Goal: Task Accomplishment & Management: Manage account settings

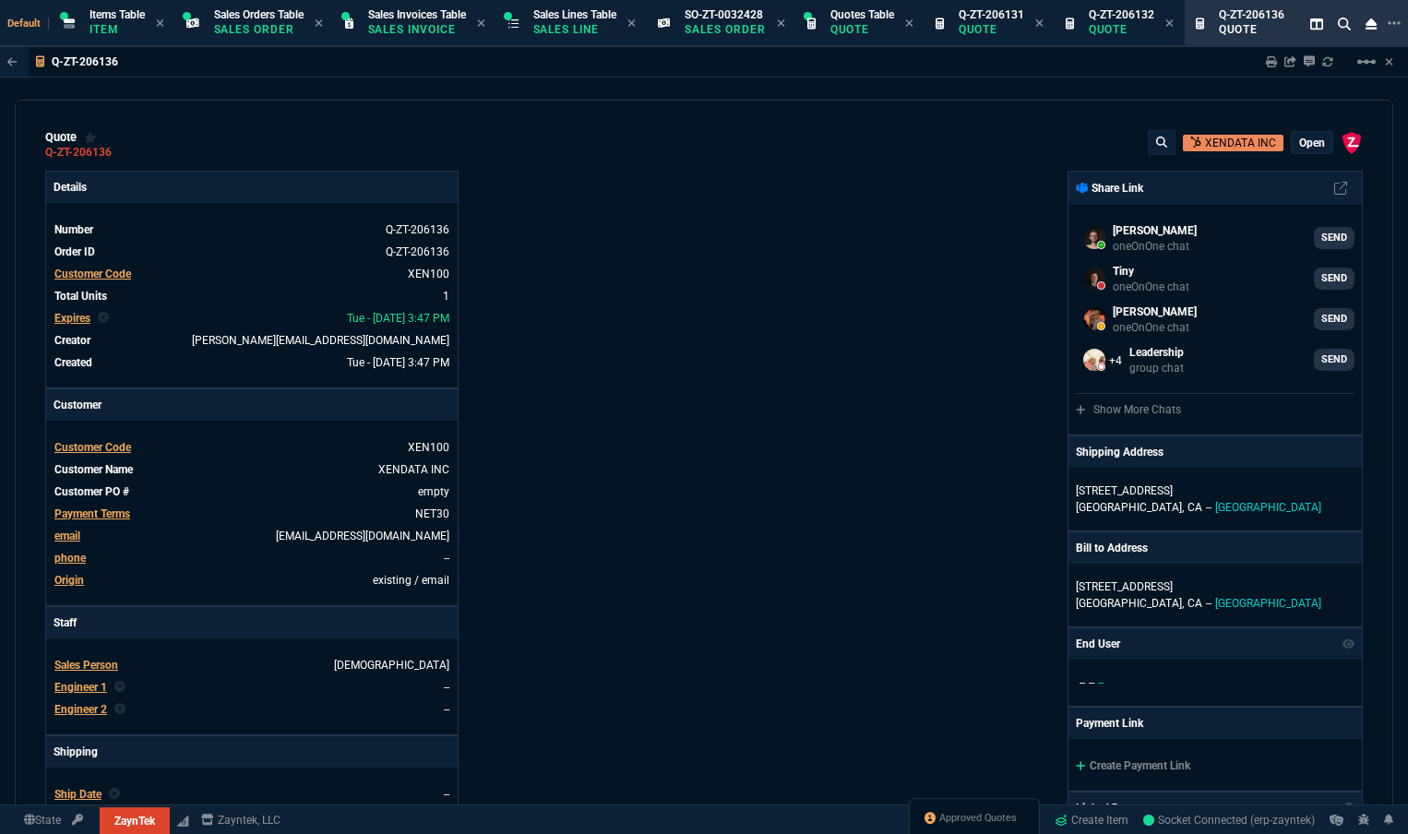
select select "12: [PERSON_NAME]"
click at [973, 812] on span "Approved Quotes" at bounding box center [977, 818] width 77 height 15
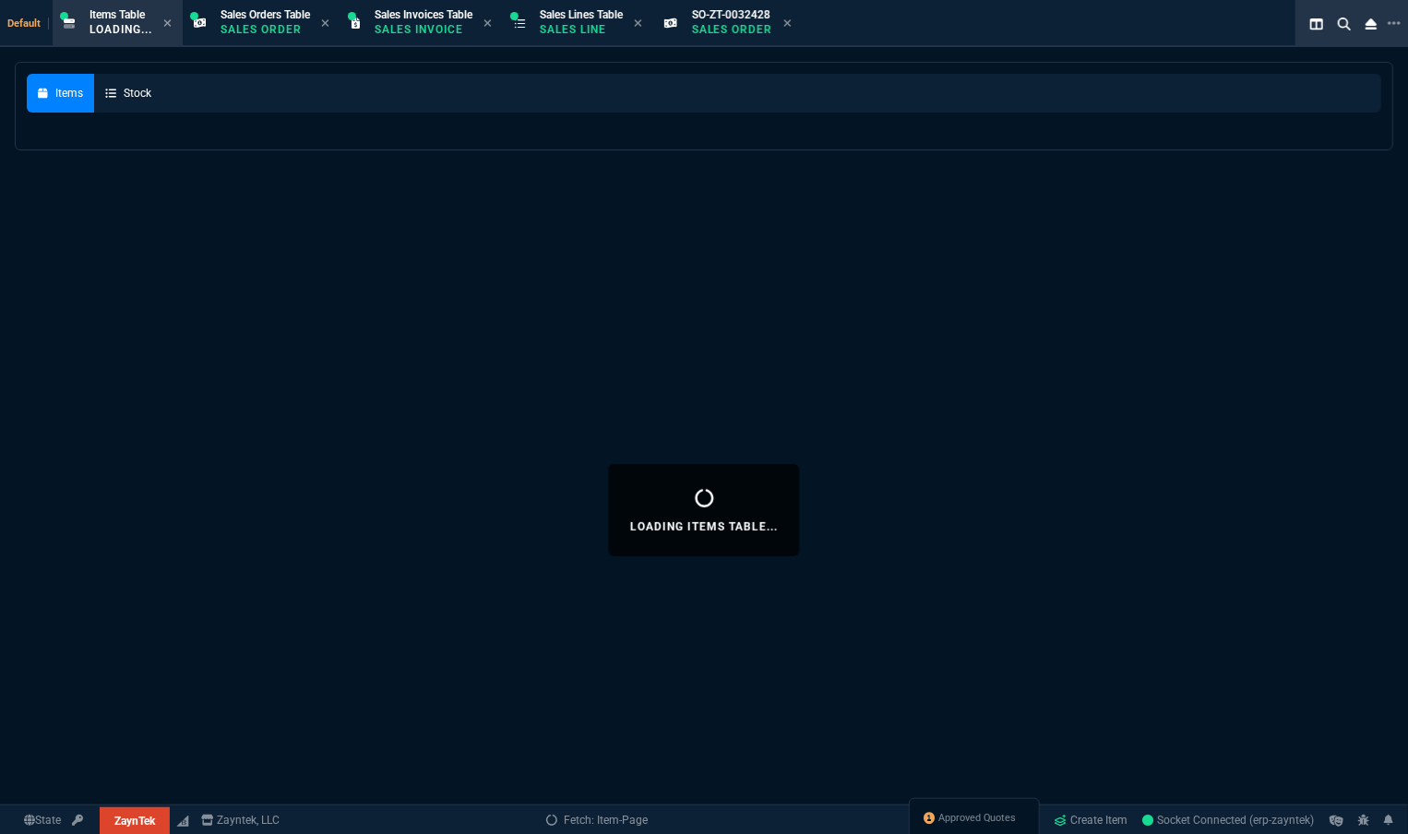
select select
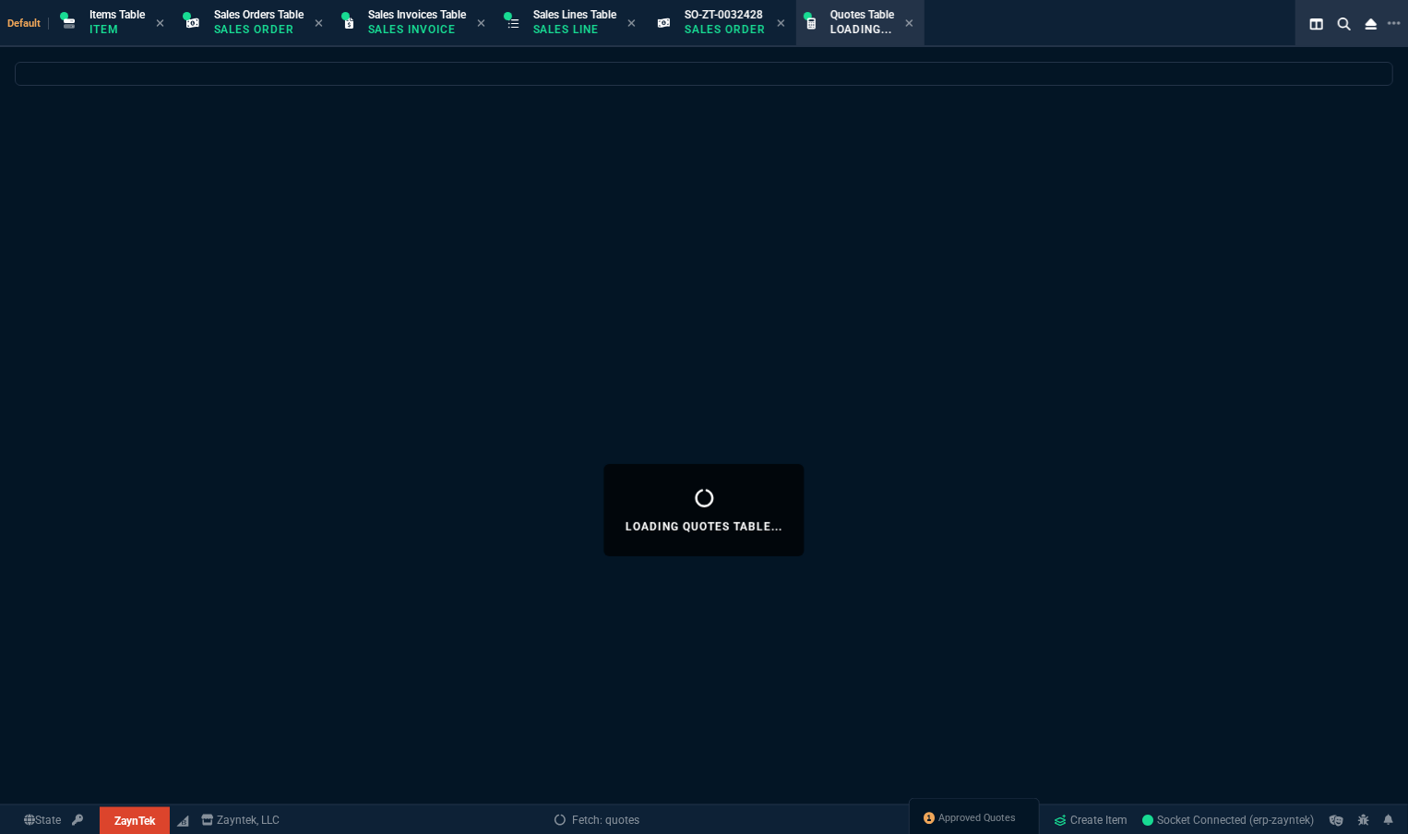
select select
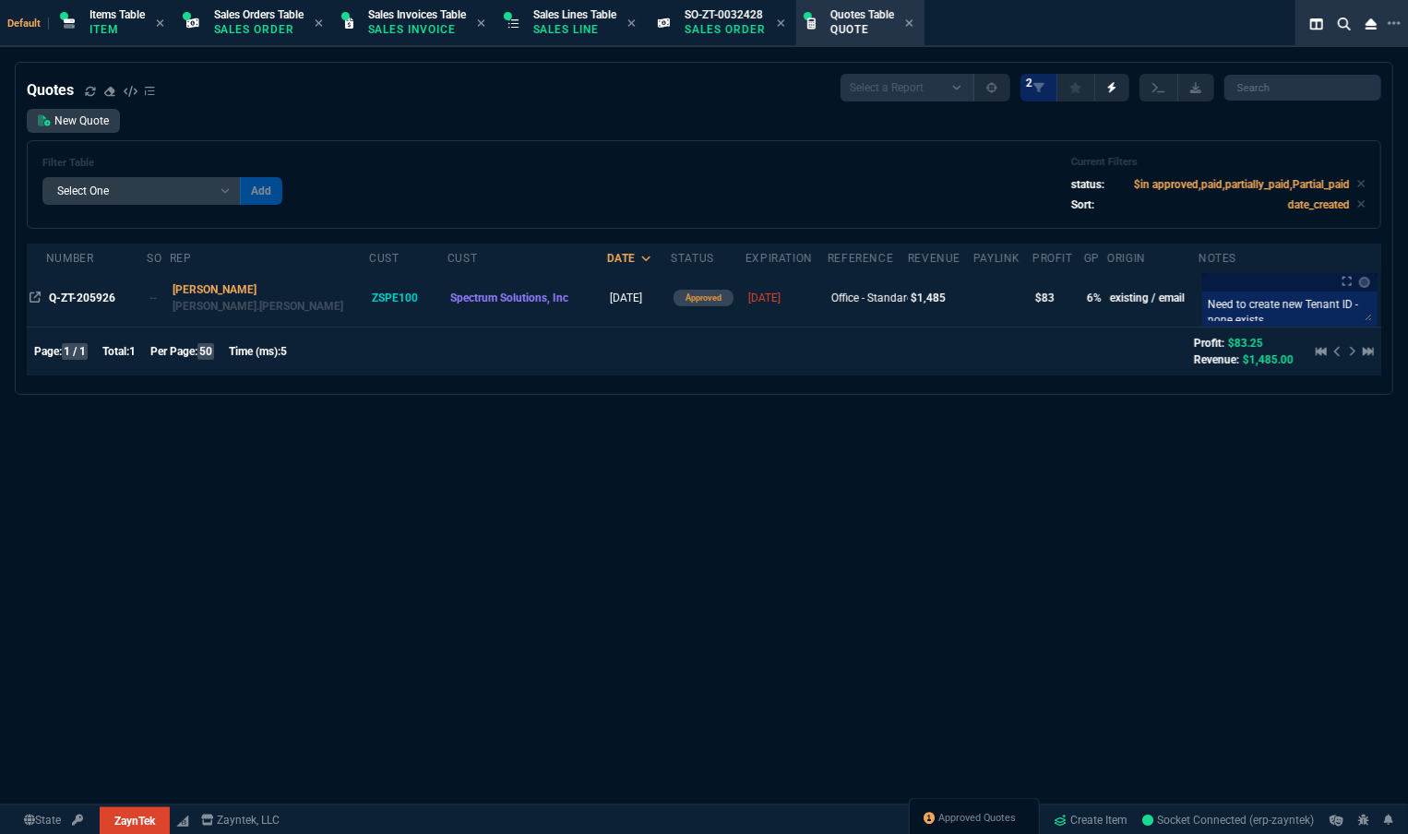
click at [97, 311] on td "Q-ZT-205926" at bounding box center [96, 297] width 101 height 57
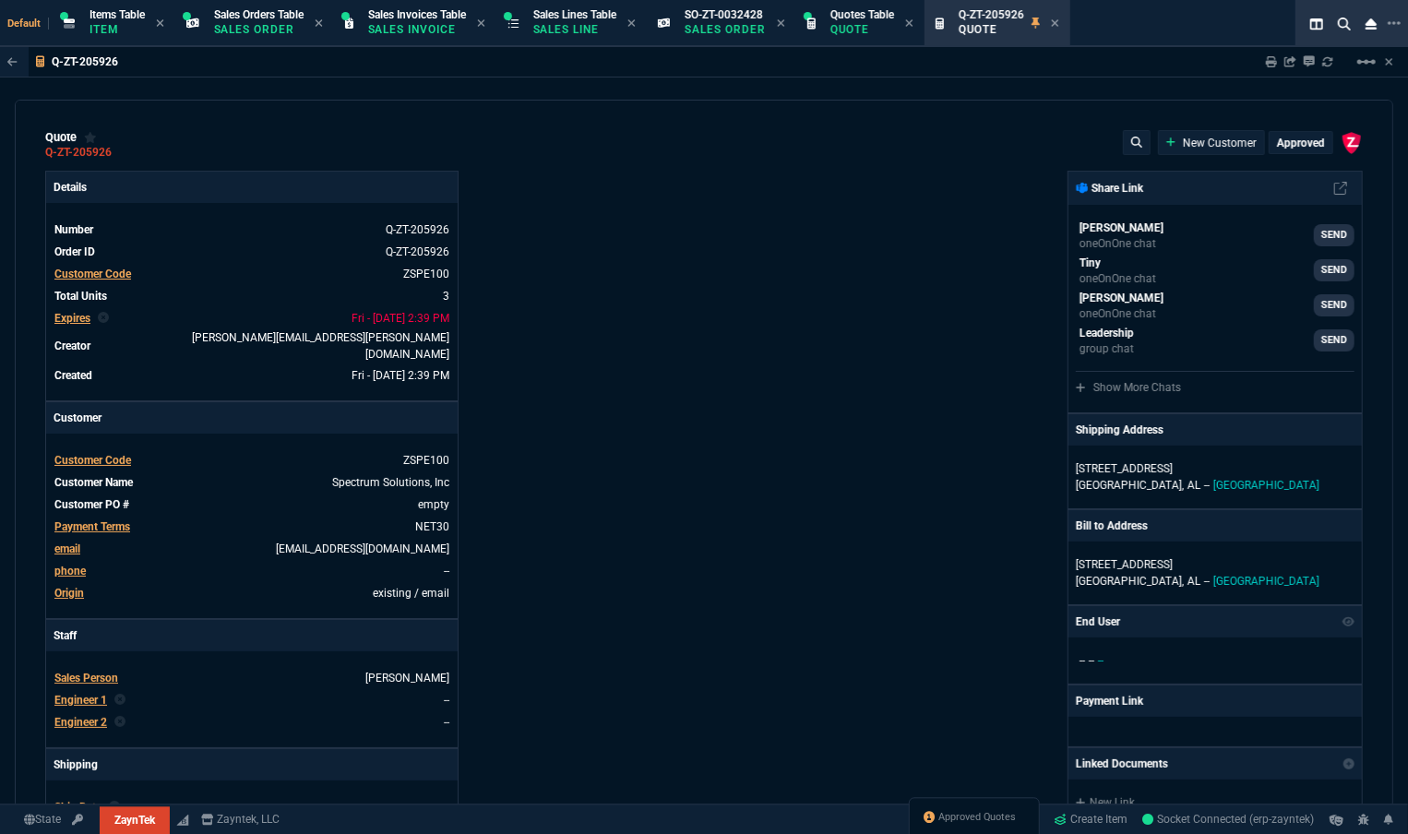
type input "11"
type input "52"
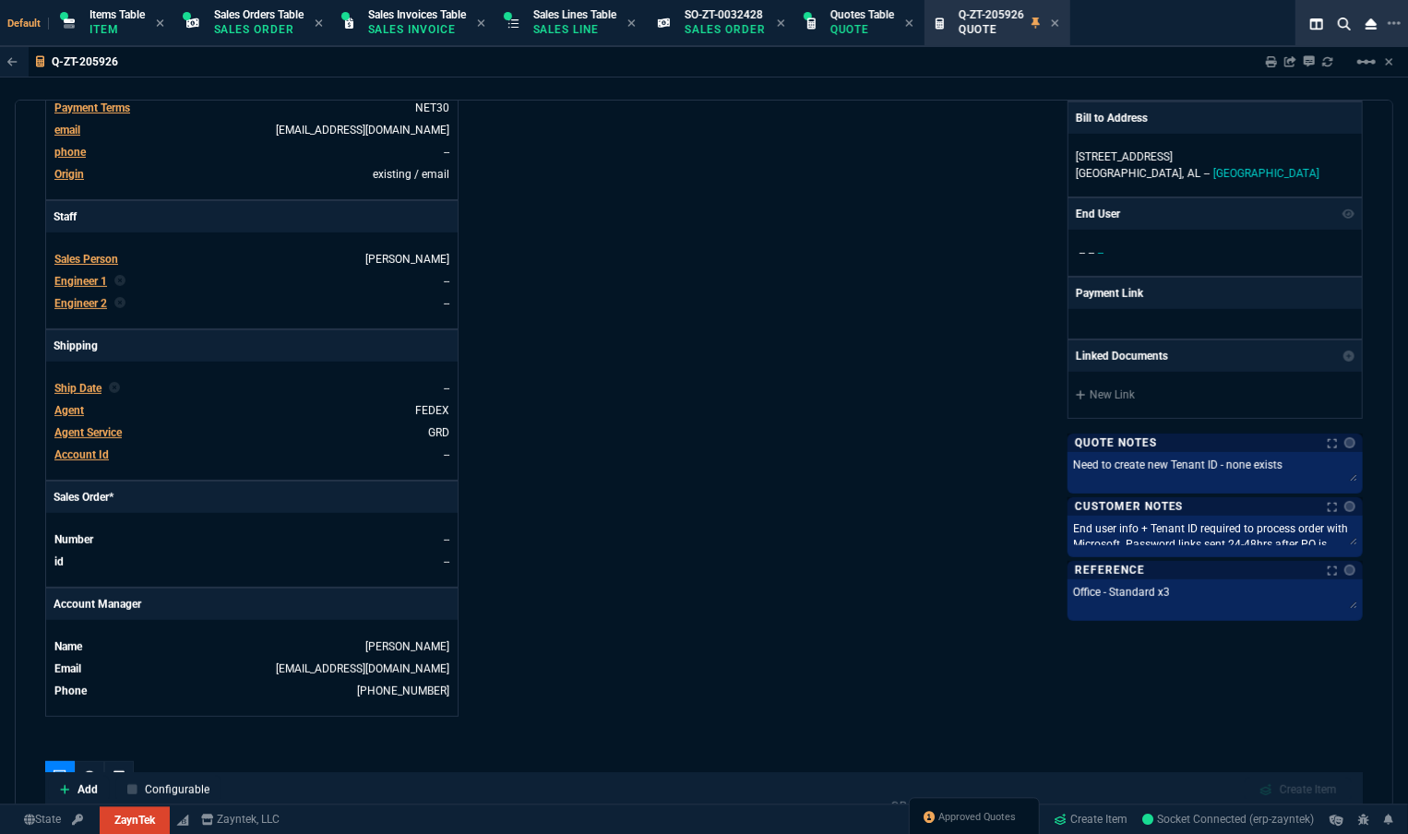
scroll to position [755, 0]
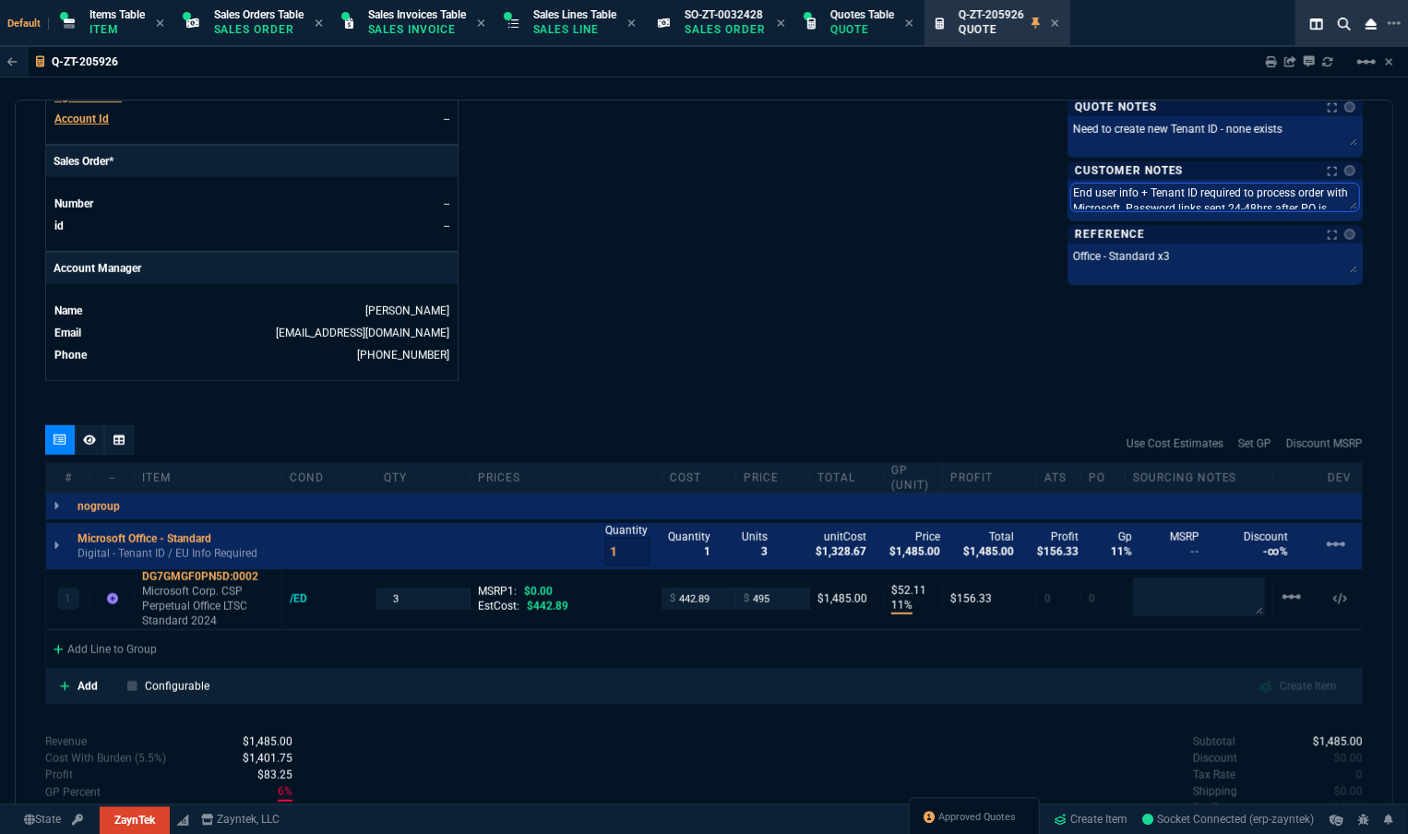
click at [1194, 197] on textarea "End user info + Tenant ID required to process order with Microsoft. Password li…" at bounding box center [1215, 198] width 288 height 28
click at [107, 593] on icon at bounding box center [112, 598] width 11 height 11
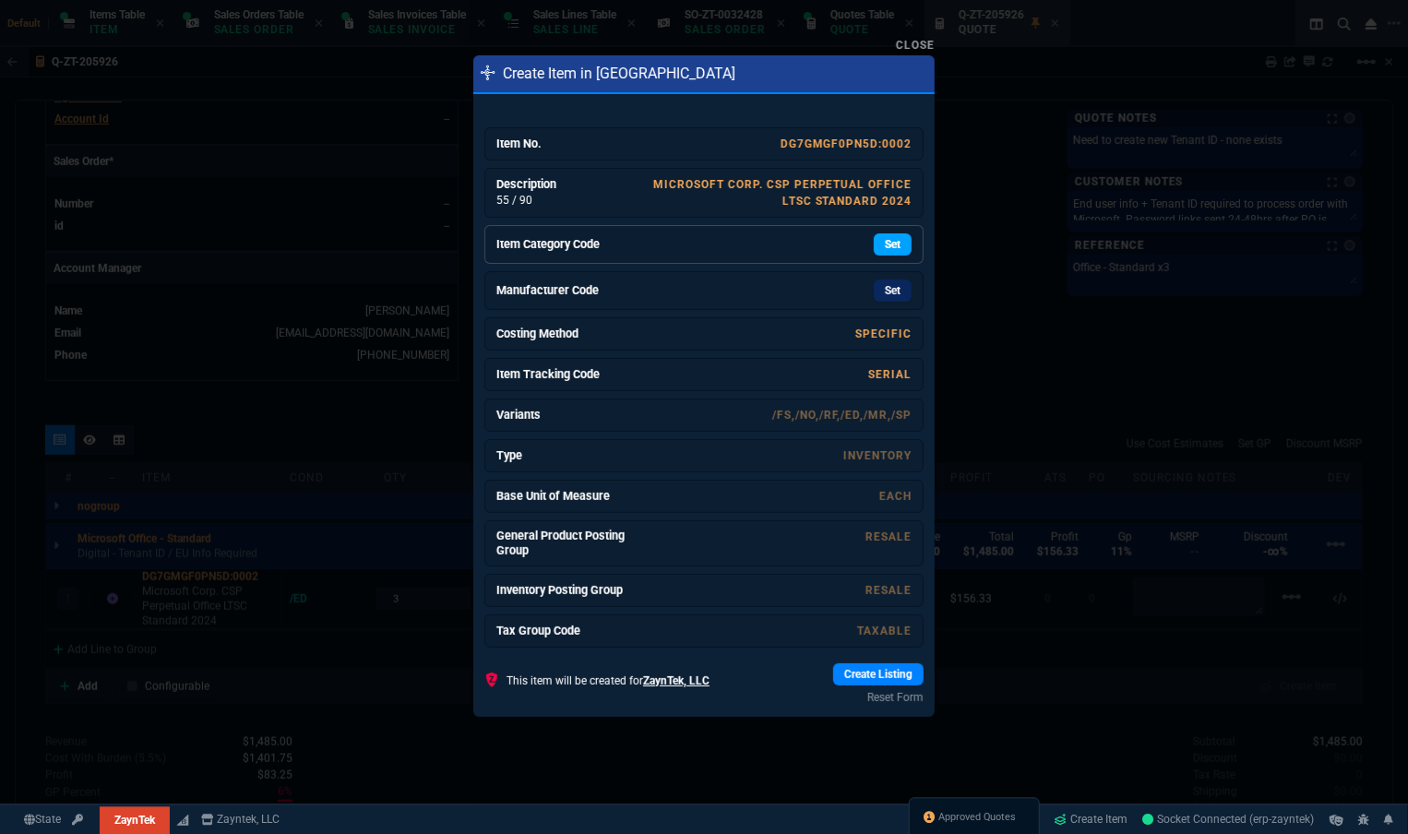
click at [876, 243] on link "Set" at bounding box center [893, 244] width 38 height 22
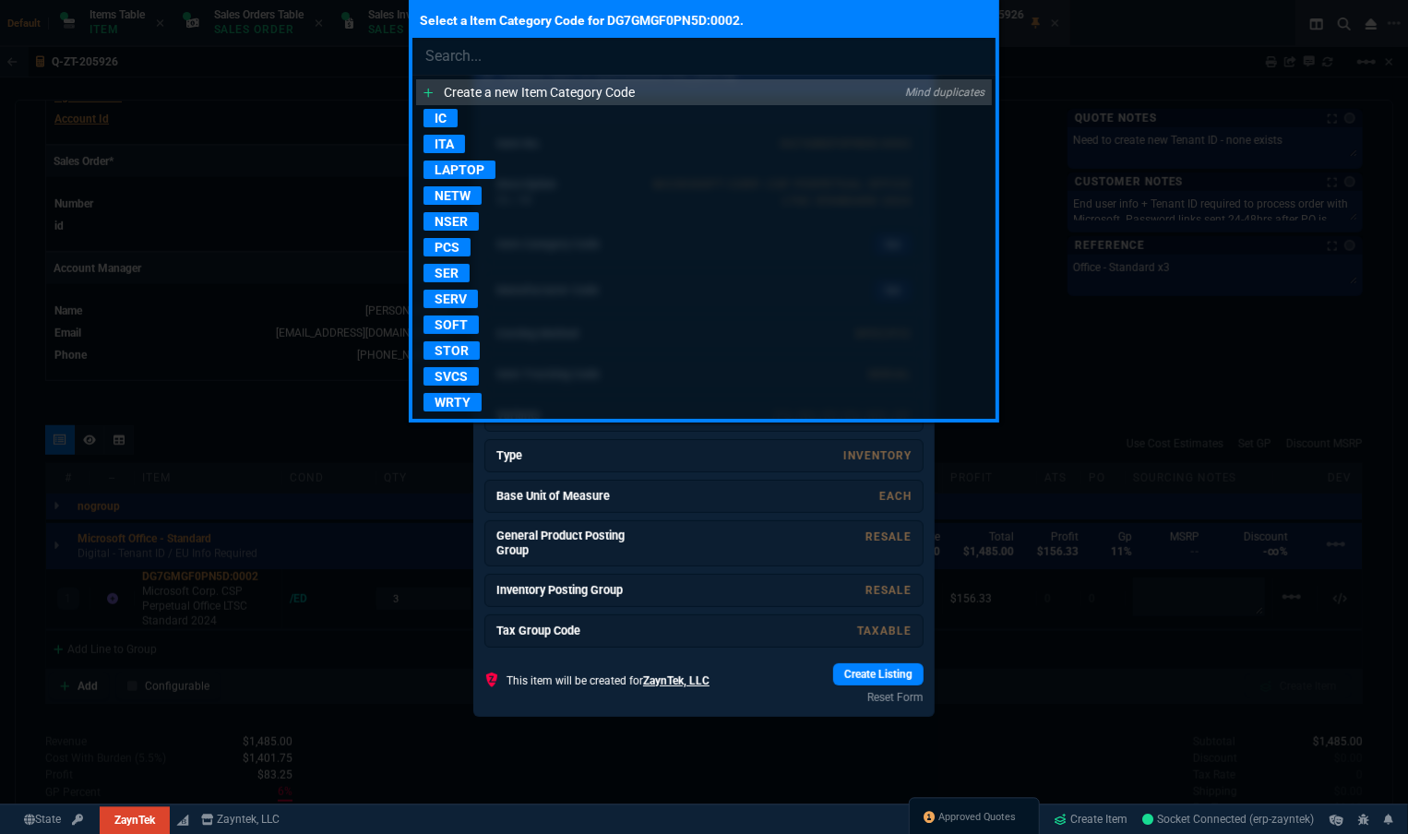
click at [476, 328] on p "SOFT" at bounding box center [450, 325] width 55 height 18
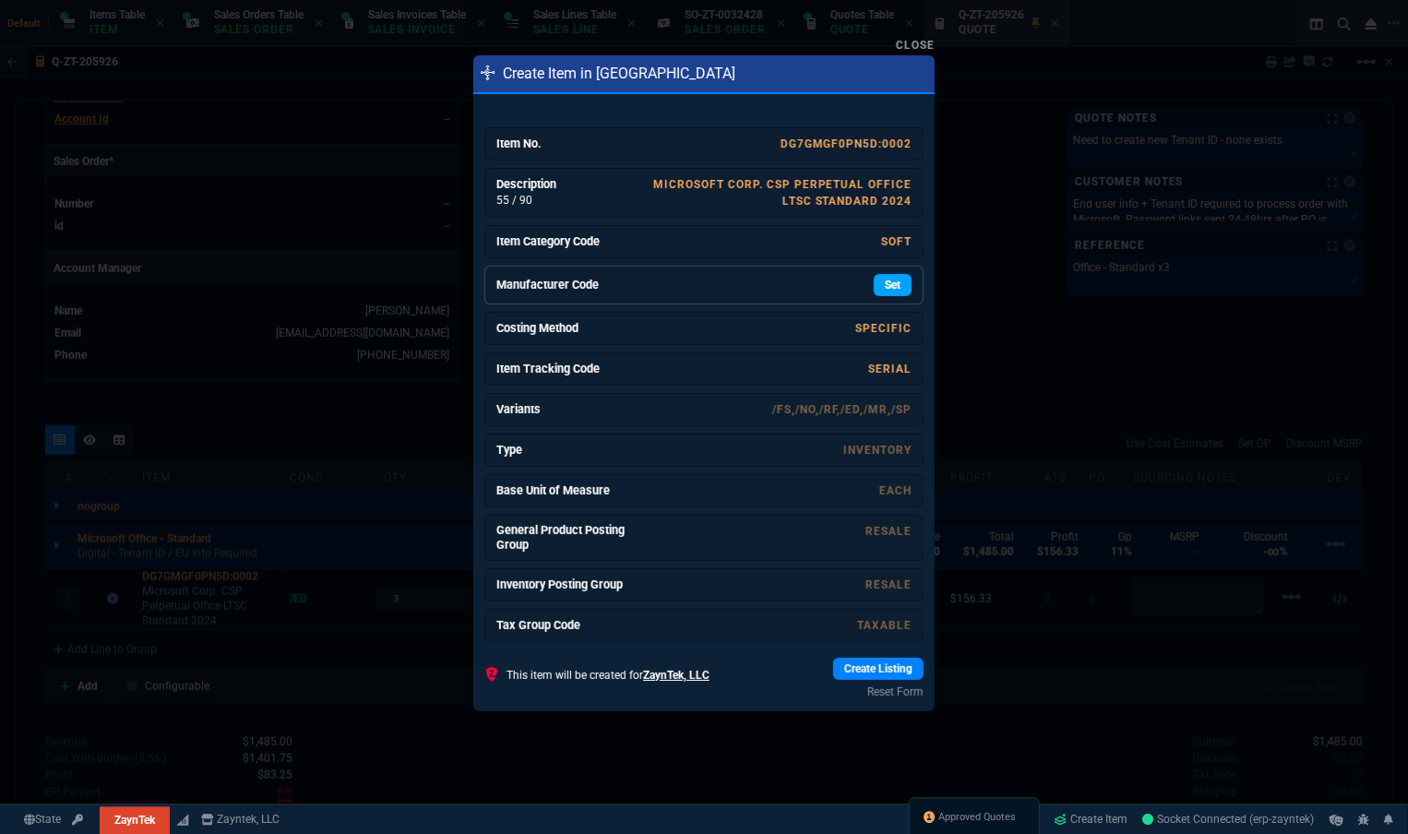
click at [878, 285] on link "Set" at bounding box center [893, 285] width 38 height 22
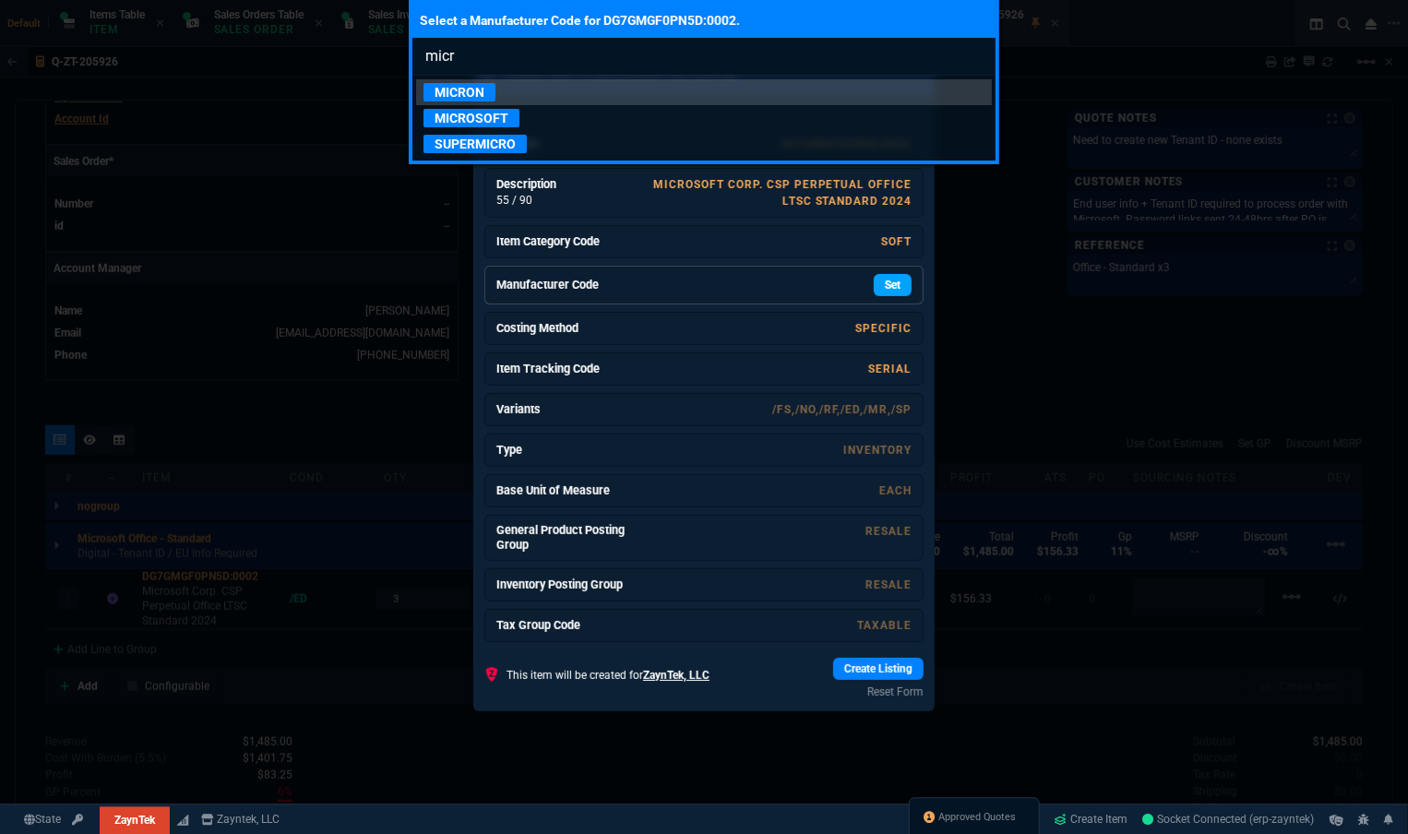
type input "micro"
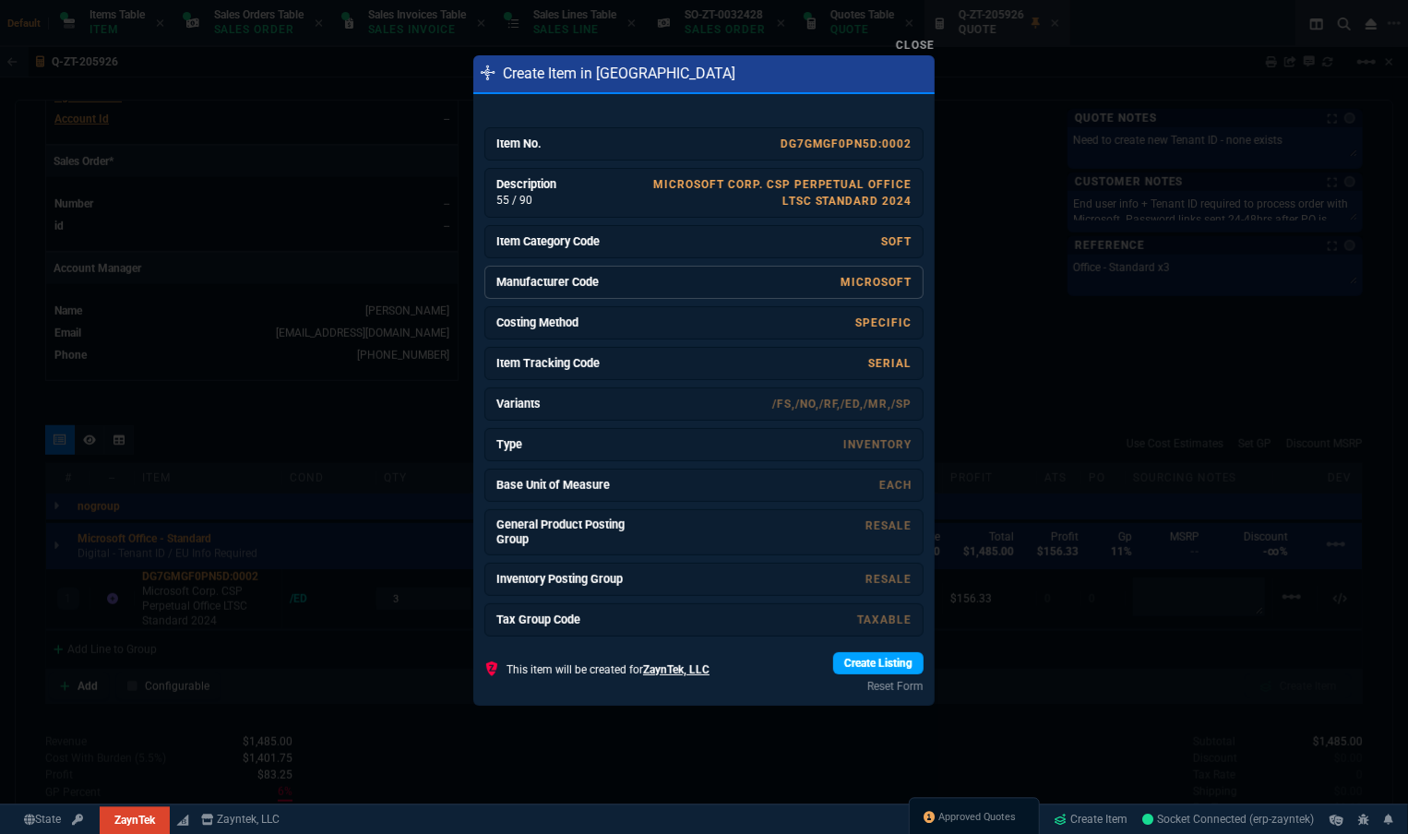
click at [864, 664] on link "Create Listing" at bounding box center [878, 663] width 90 height 22
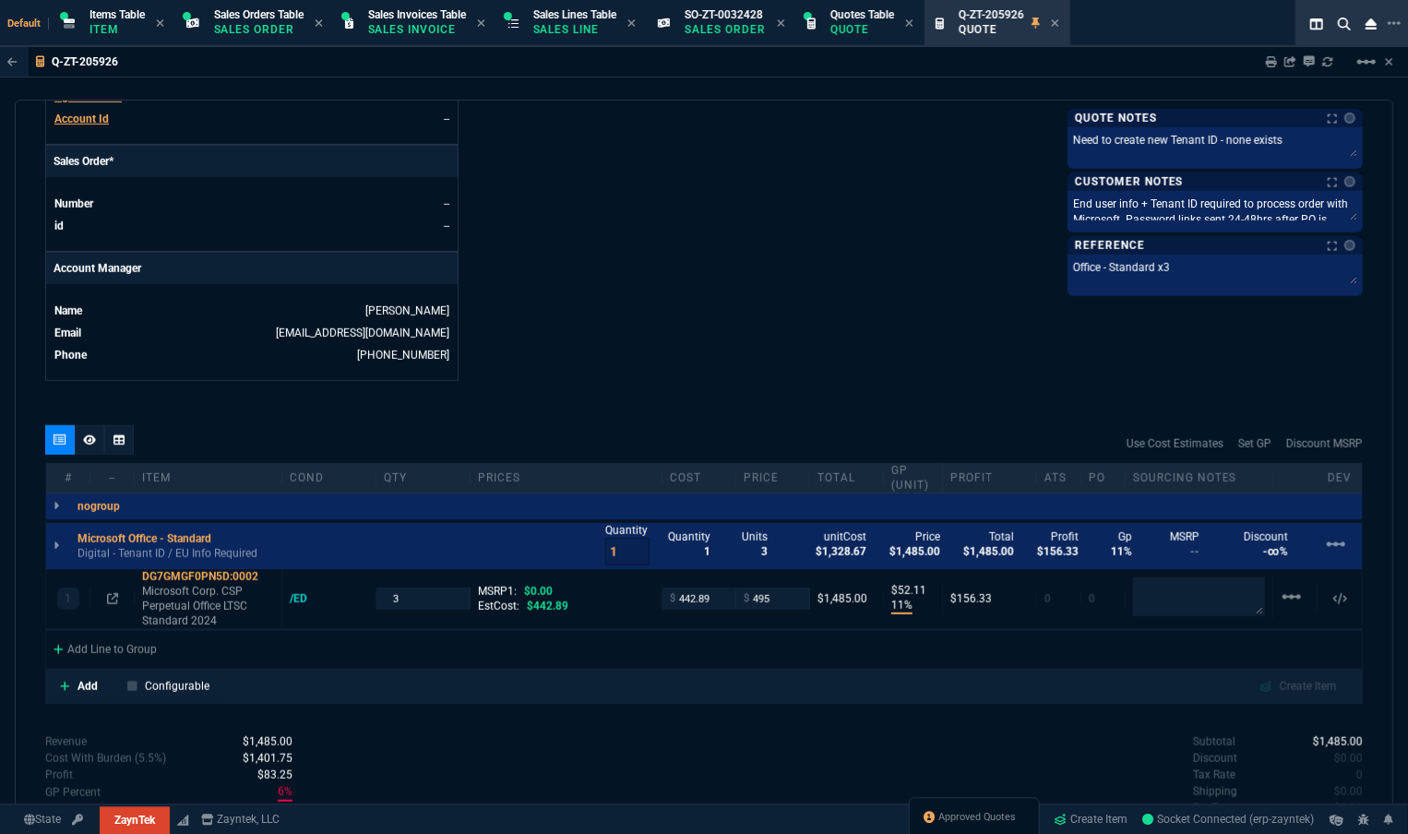
scroll to position [587, 0]
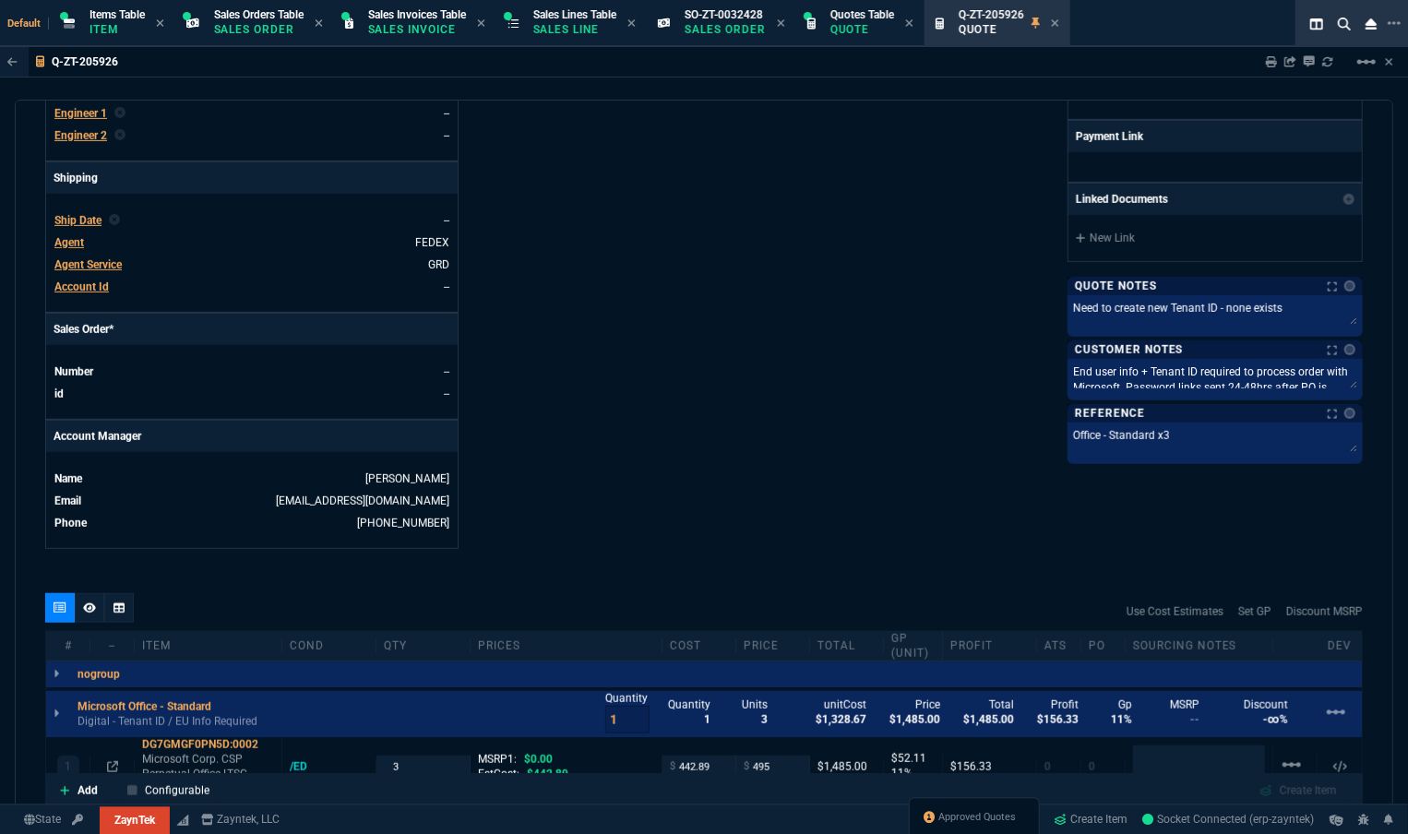
click at [74, 236] on span "Agent" at bounding box center [69, 242] width 30 height 13
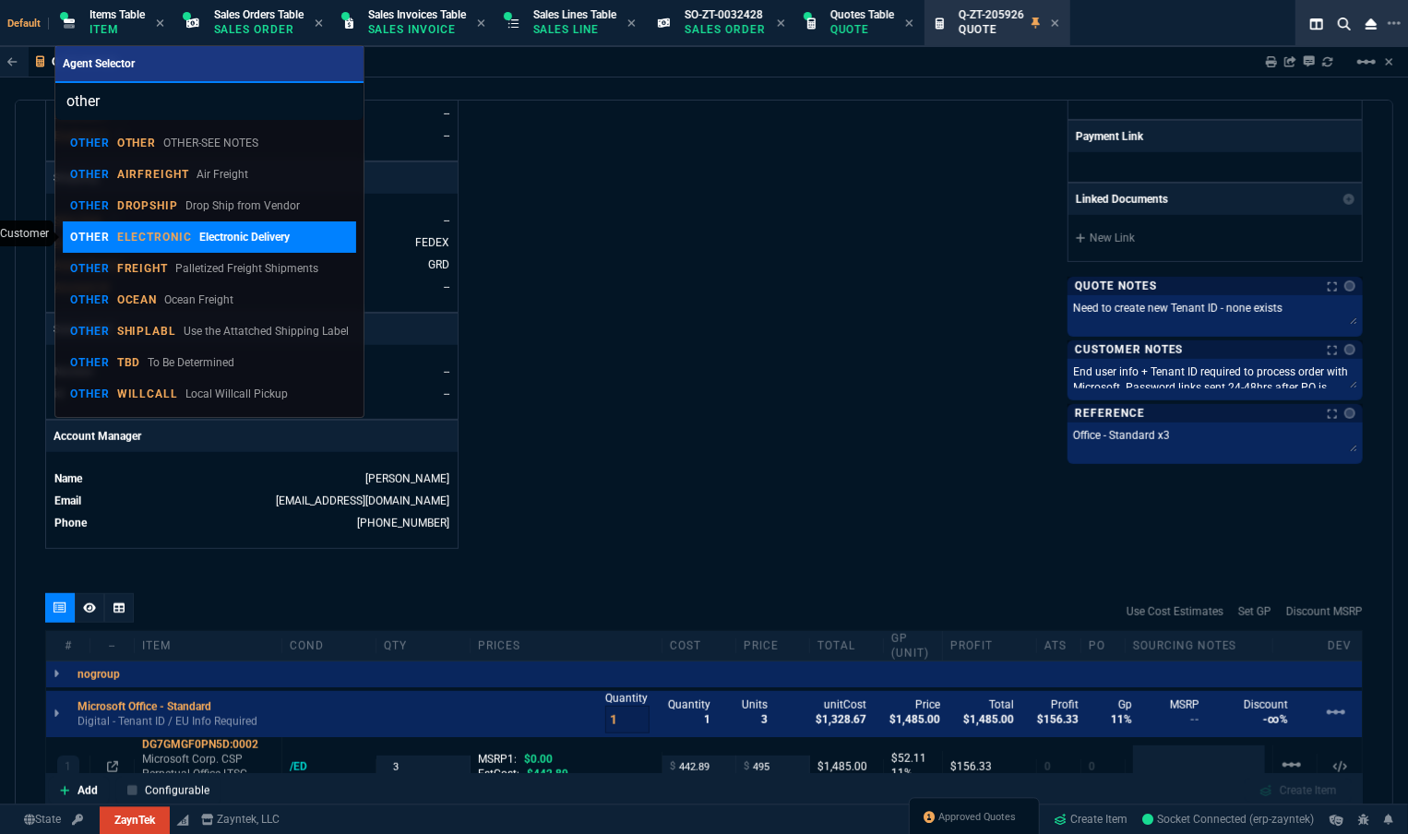
type input "other"
click at [211, 230] on p "Electronic Delivery" at bounding box center [244, 237] width 90 height 17
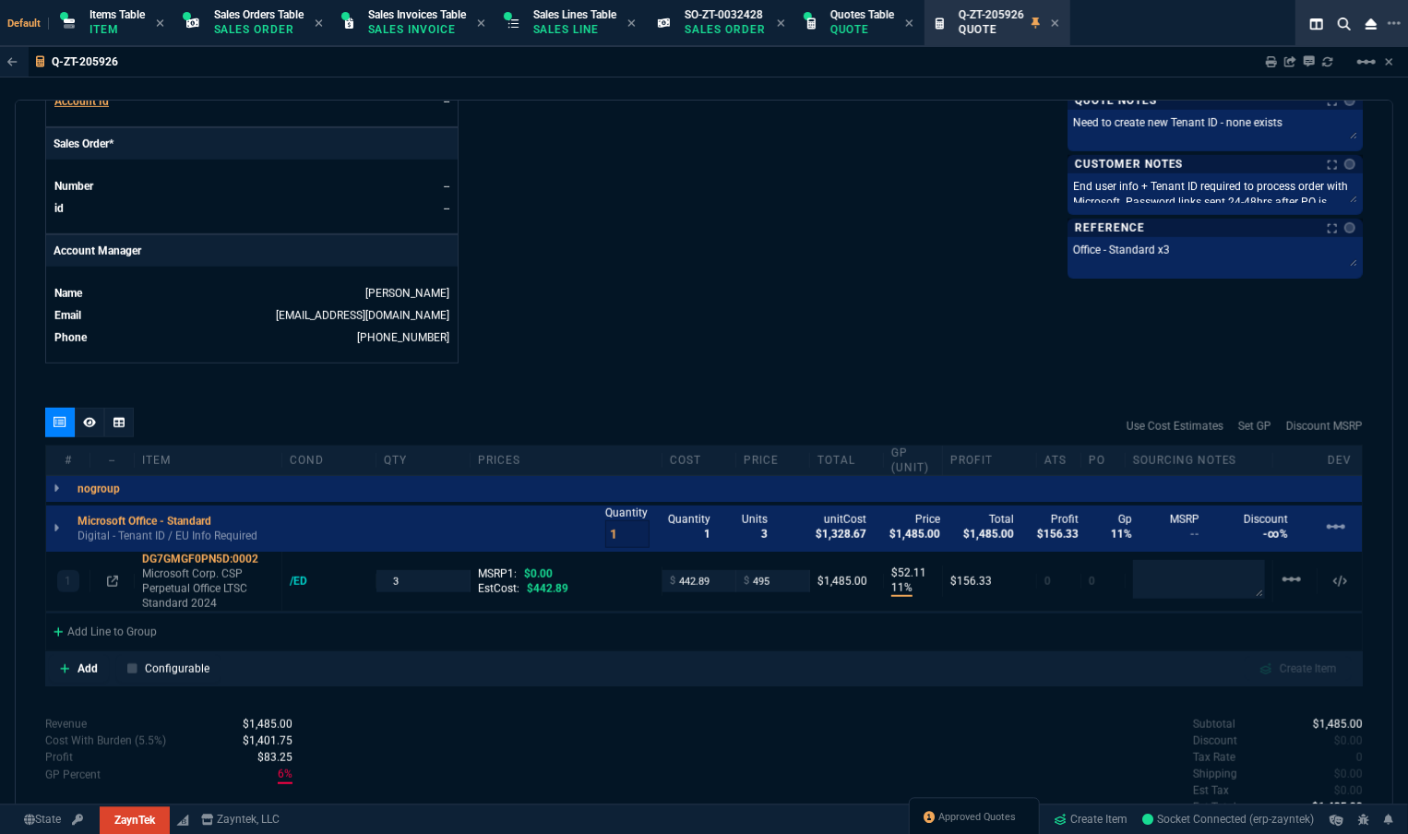
scroll to position [875, 0]
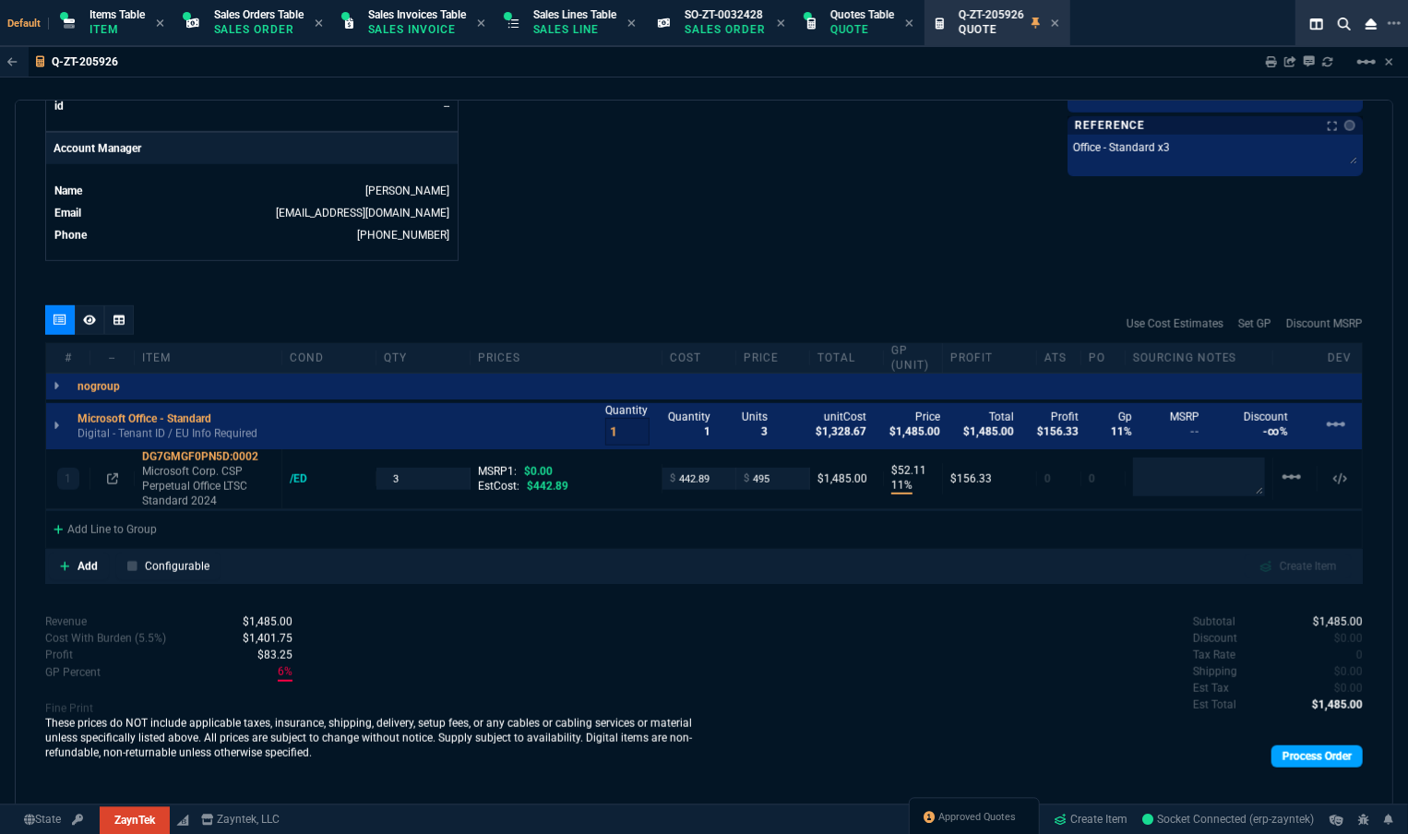
click at [1295, 745] on link "Process Order" at bounding box center [1316, 756] width 91 height 22
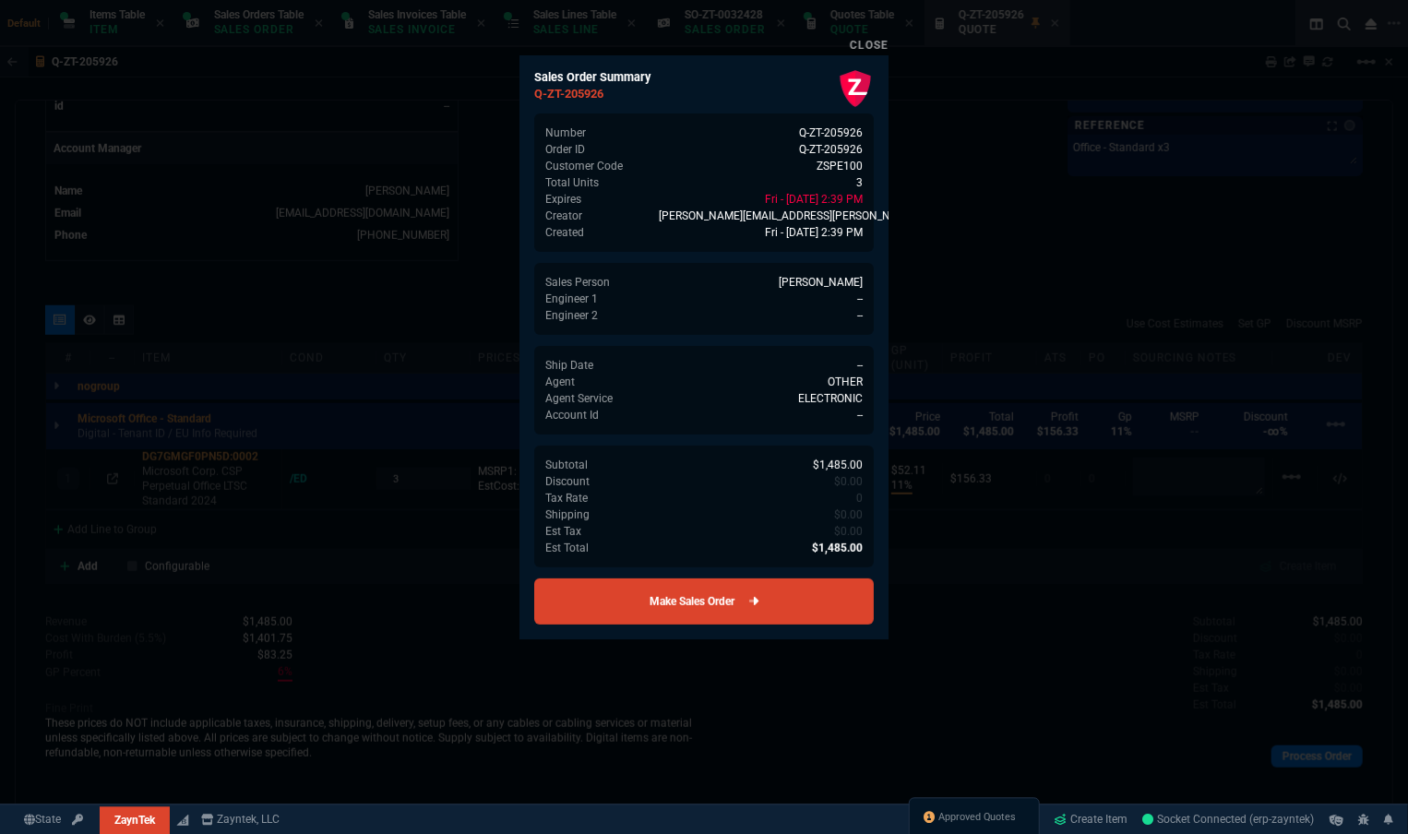
click at [804, 590] on link "Make Sales Order" at bounding box center [704, 601] width 340 height 46
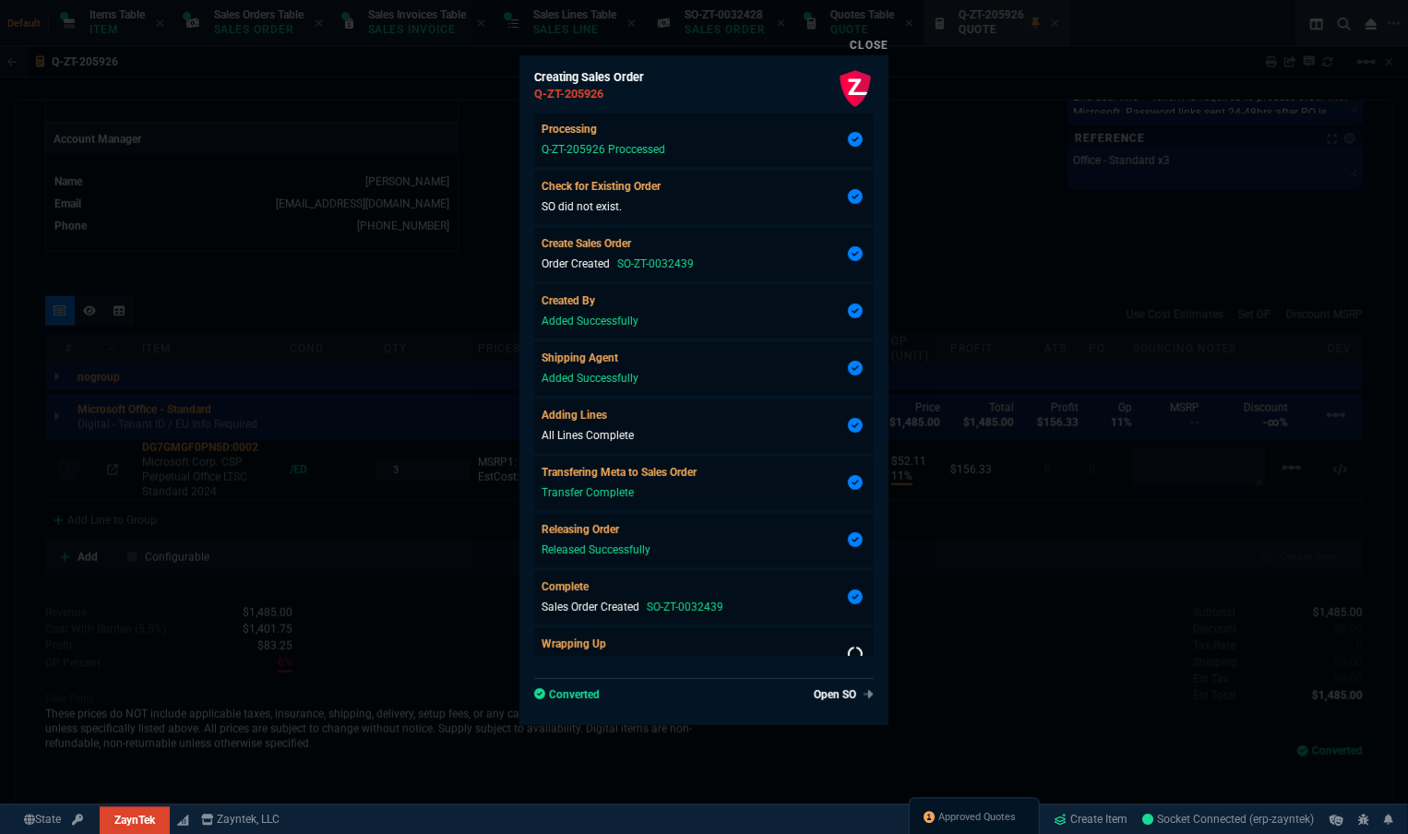
scroll to position [845, 0]
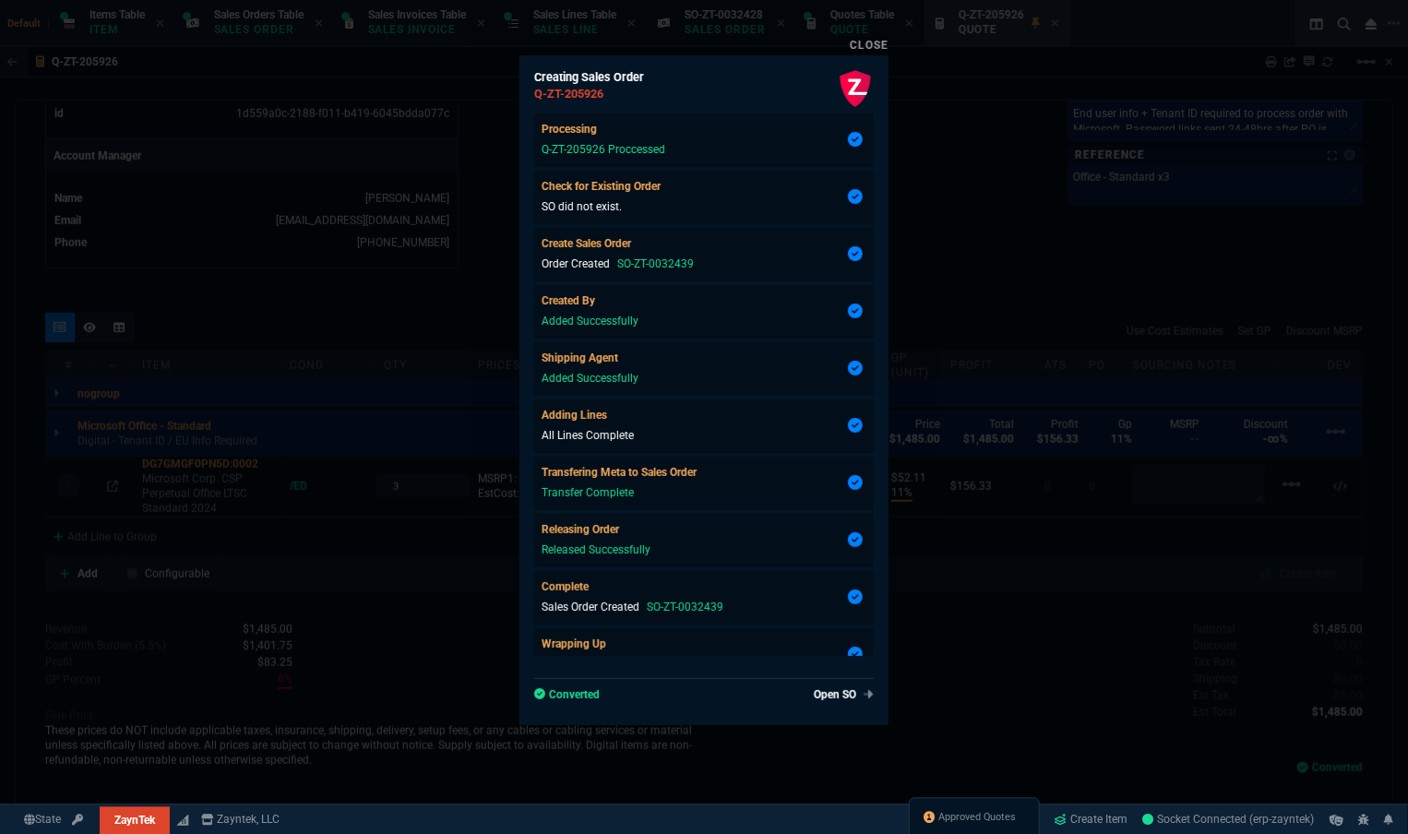
type input "11"
type input "52"
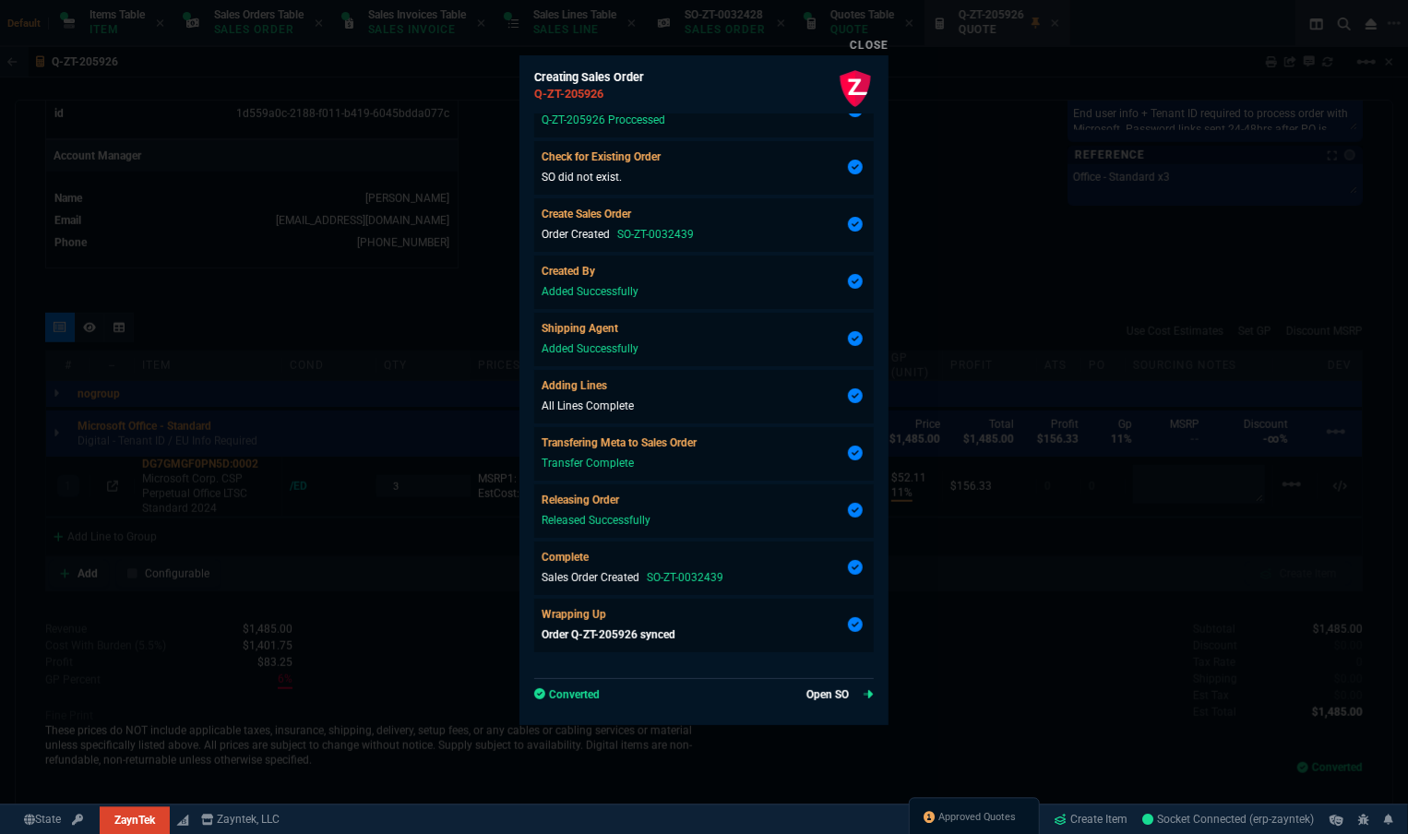
click at [840, 689] on link "Open SO" at bounding box center [839, 694] width 67 height 17
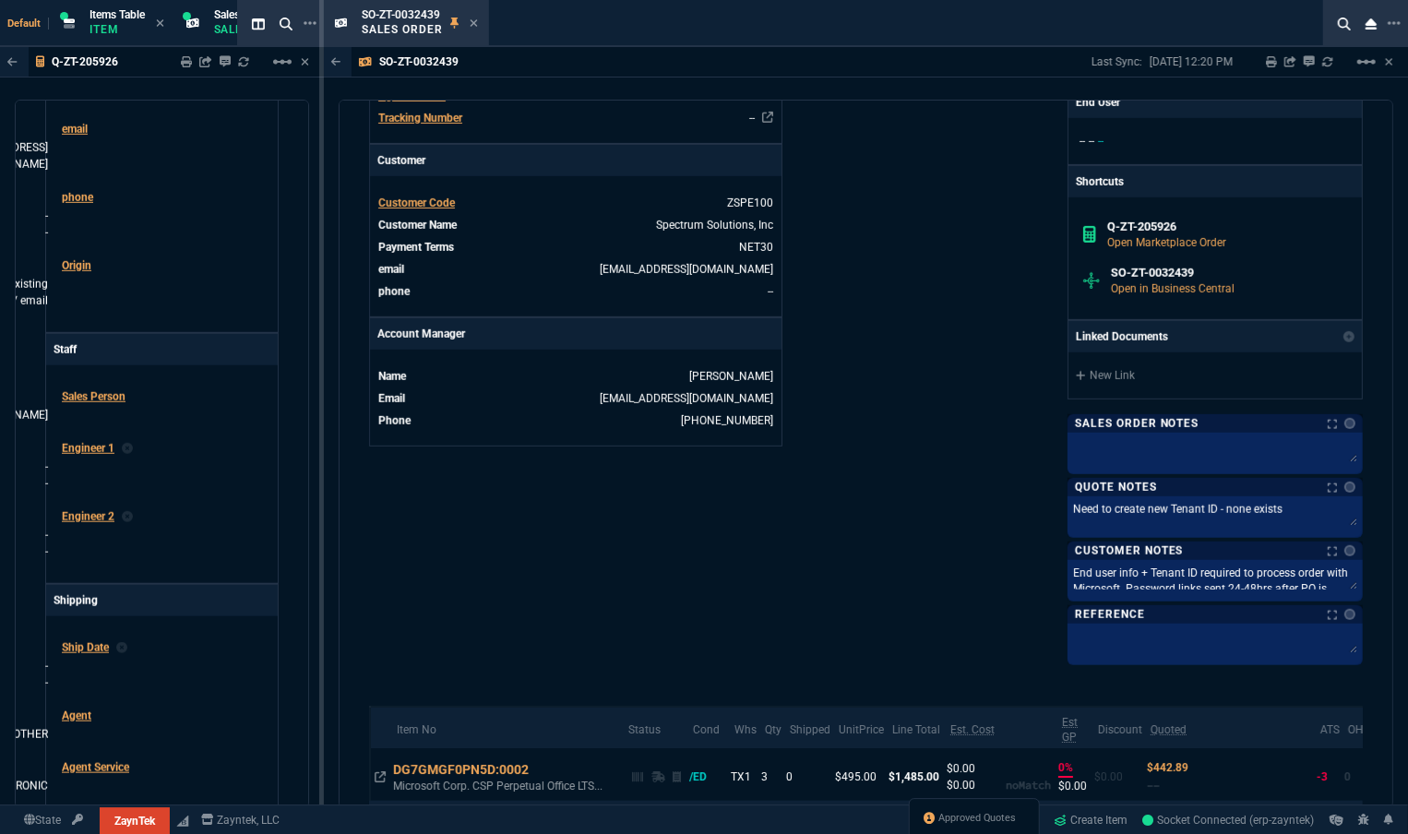
scroll to position [755, 0]
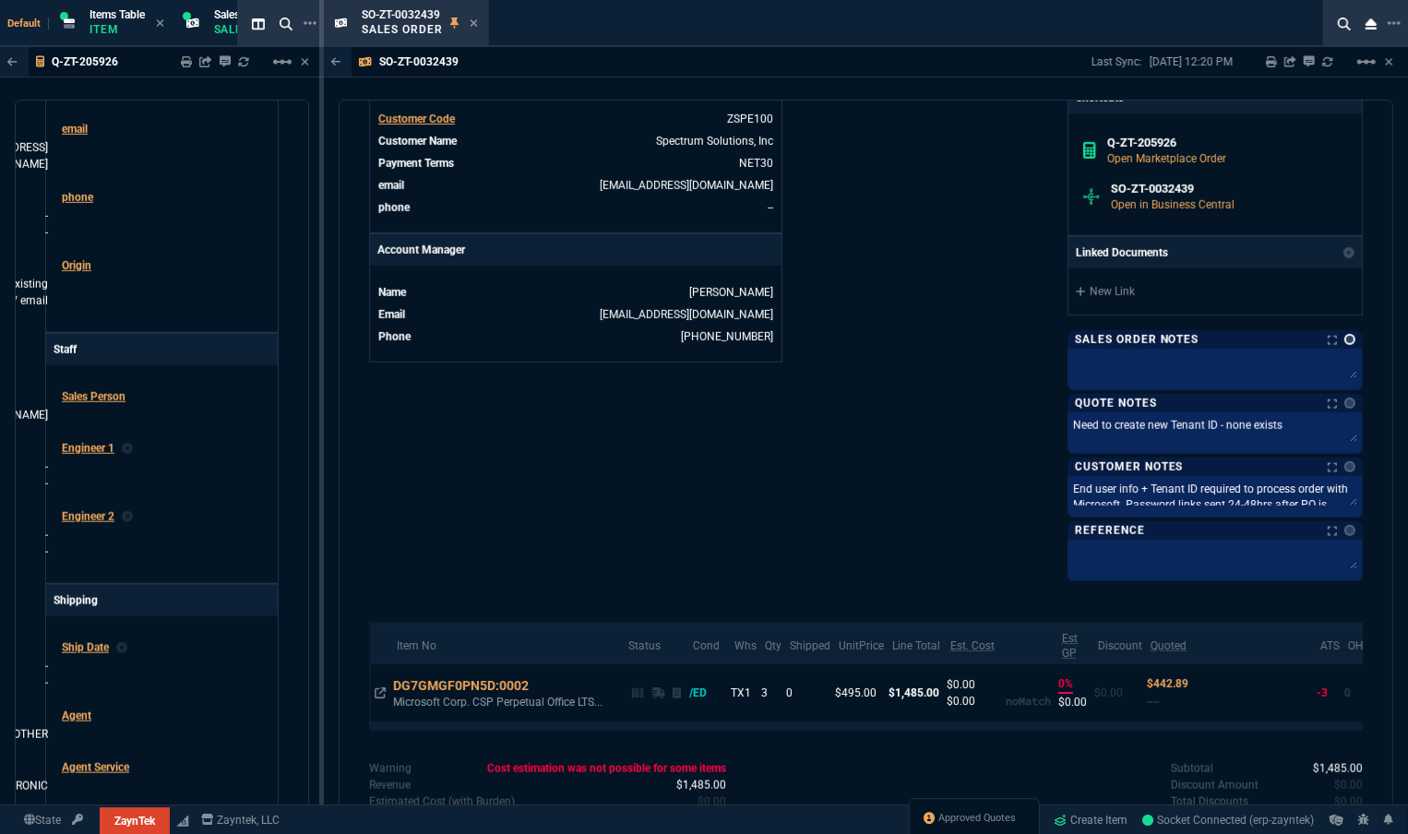
click at [1344, 340] on link at bounding box center [1349, 339] width 11 height 11
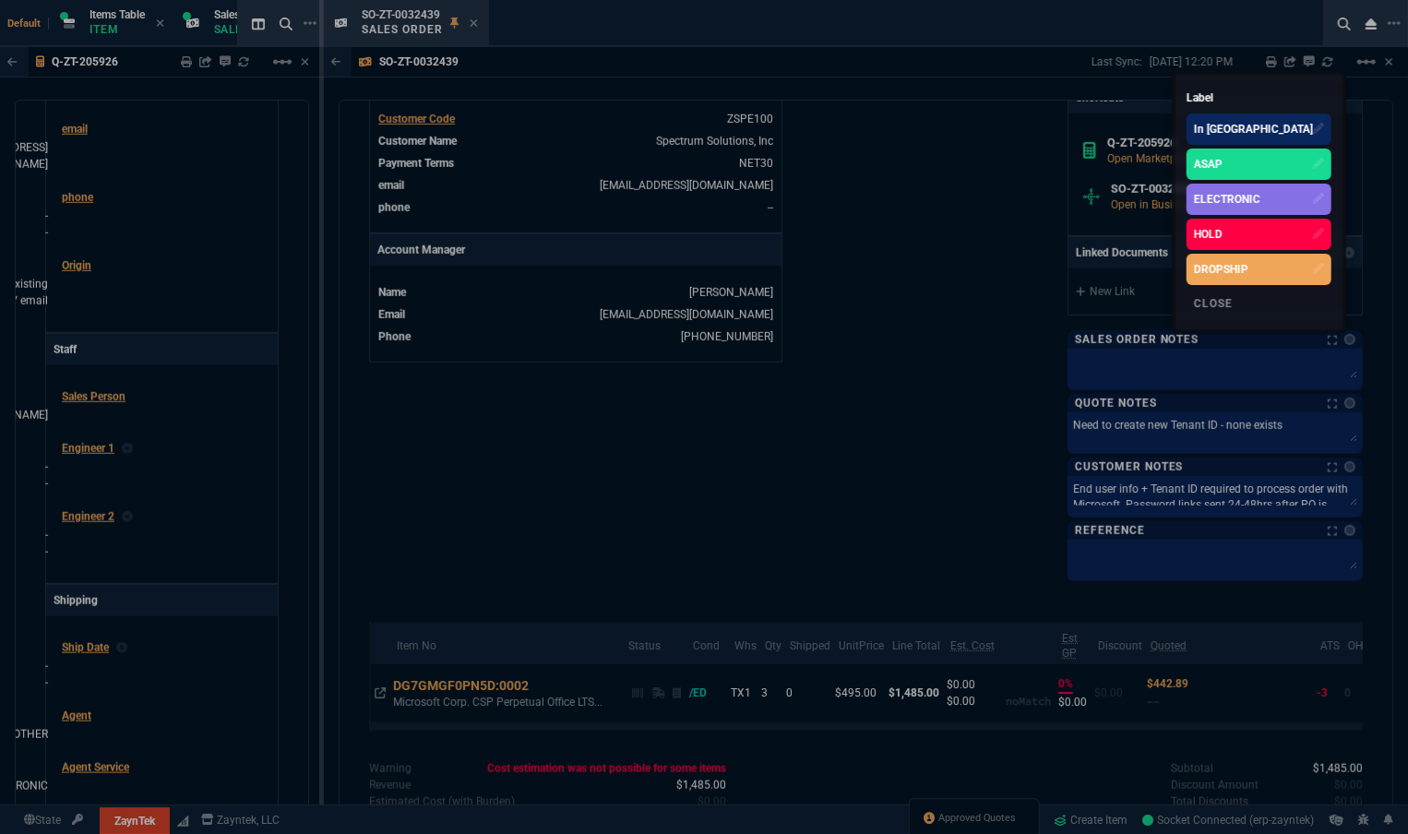
click at [1260, 200] on div "ELECTRONIC" at bounding box center [1227, 199] width 66 height 17
click at [470, 19] on div at bounding box center [704, 417] width 1408 height 834
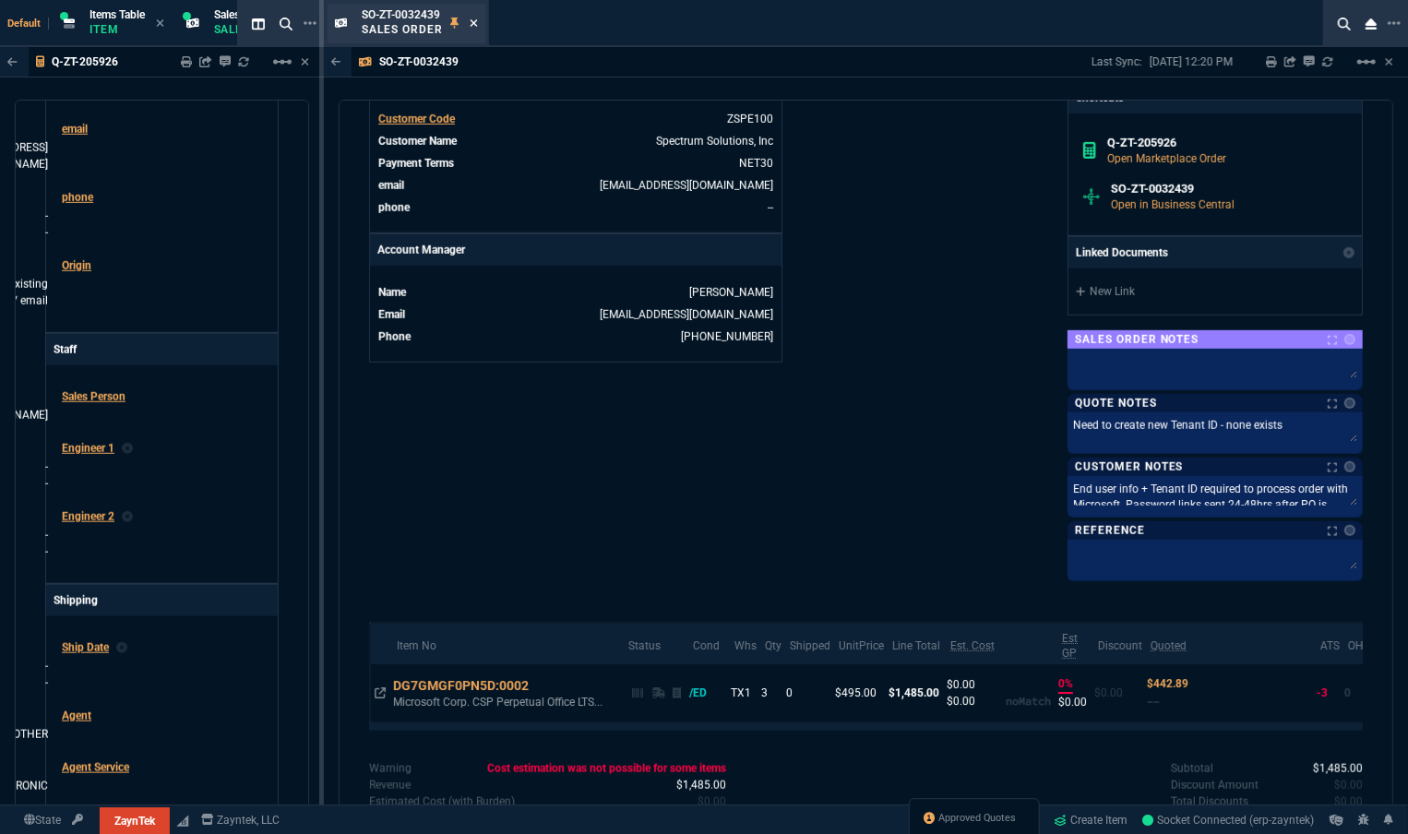
click at [474, 21] on icon at bounding box center [474, 22] width 7 height 7
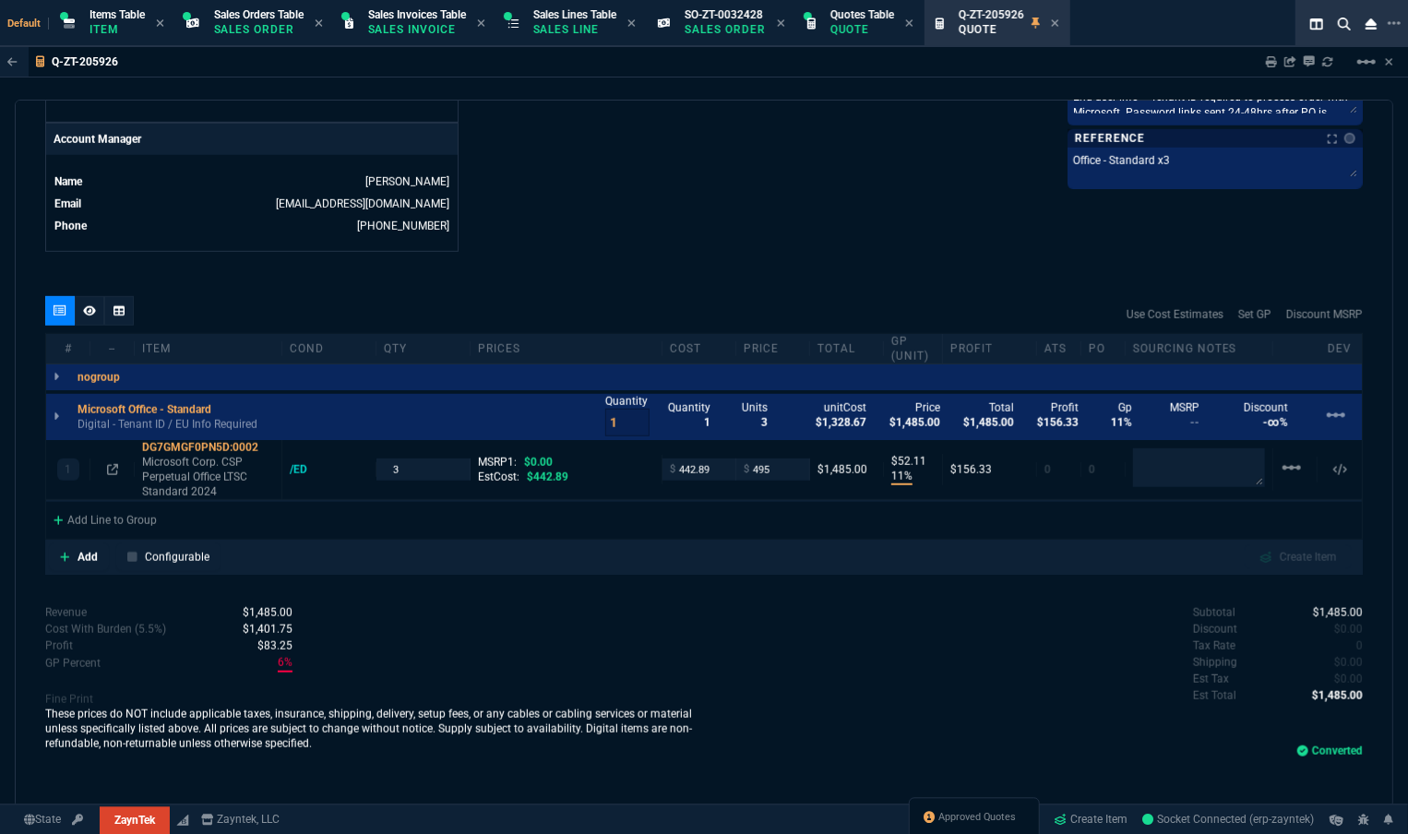
scroll to position [845, 0]
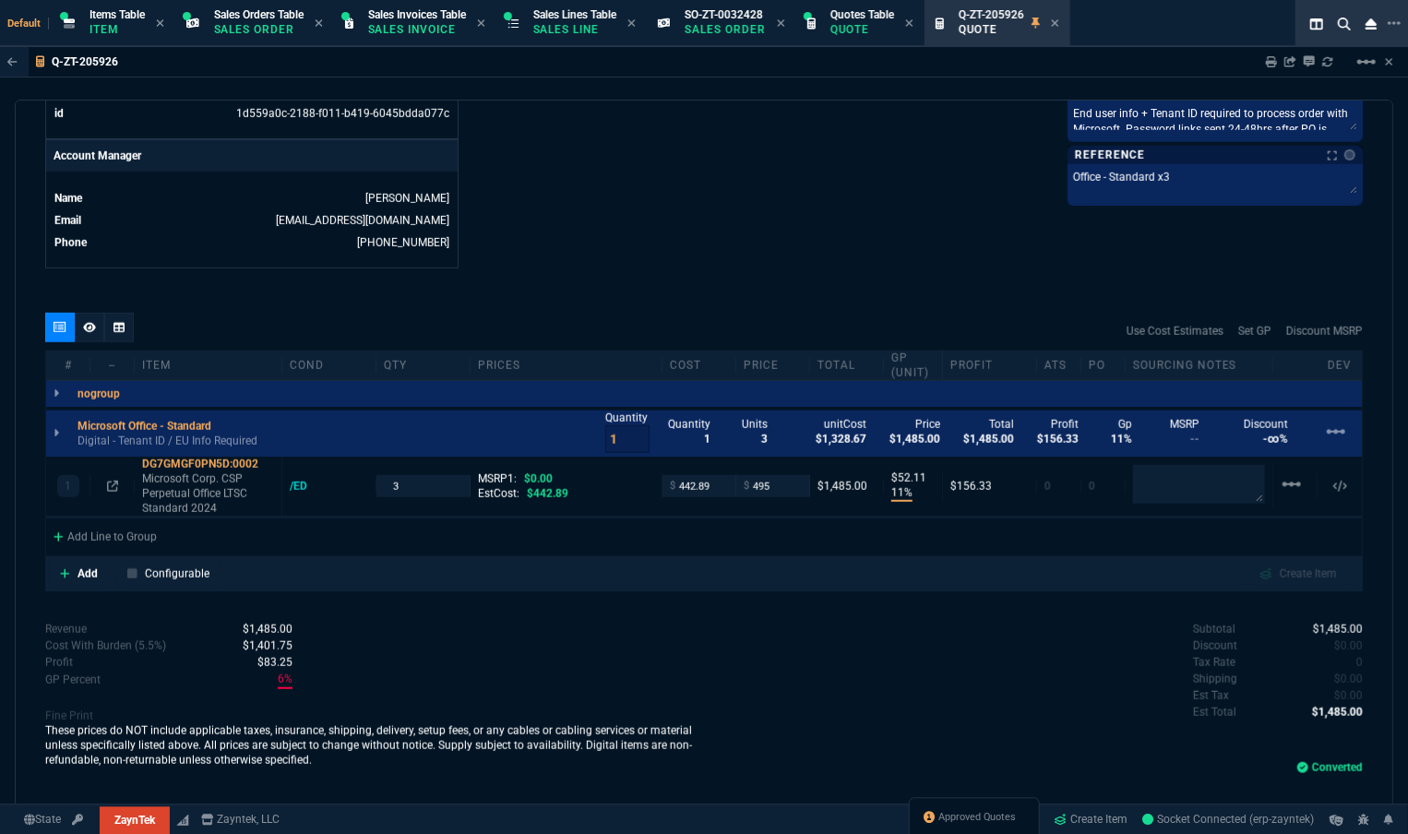
click at [1058, 23] on icon at bounding box center [1054, 22] width 7 height 7
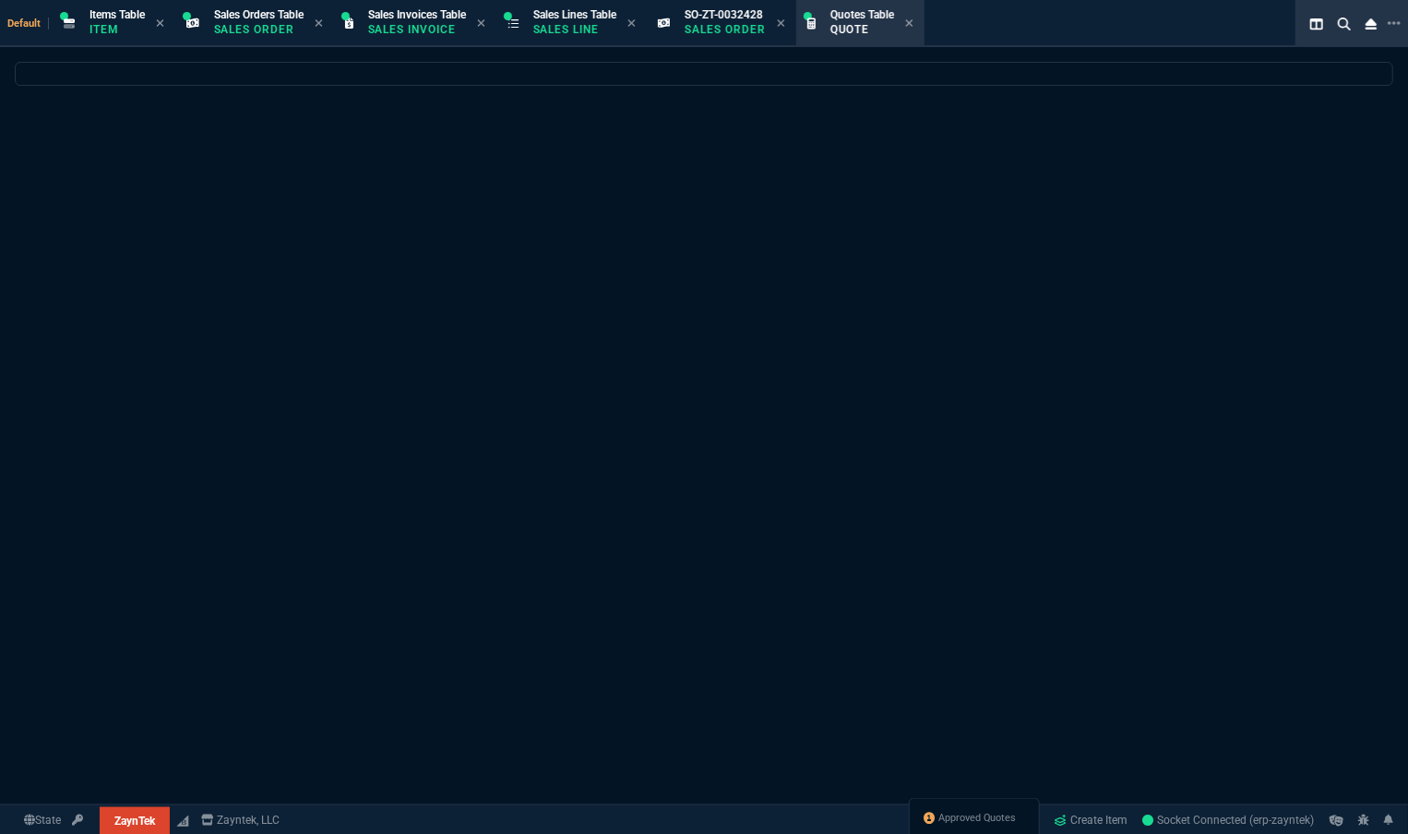
select select
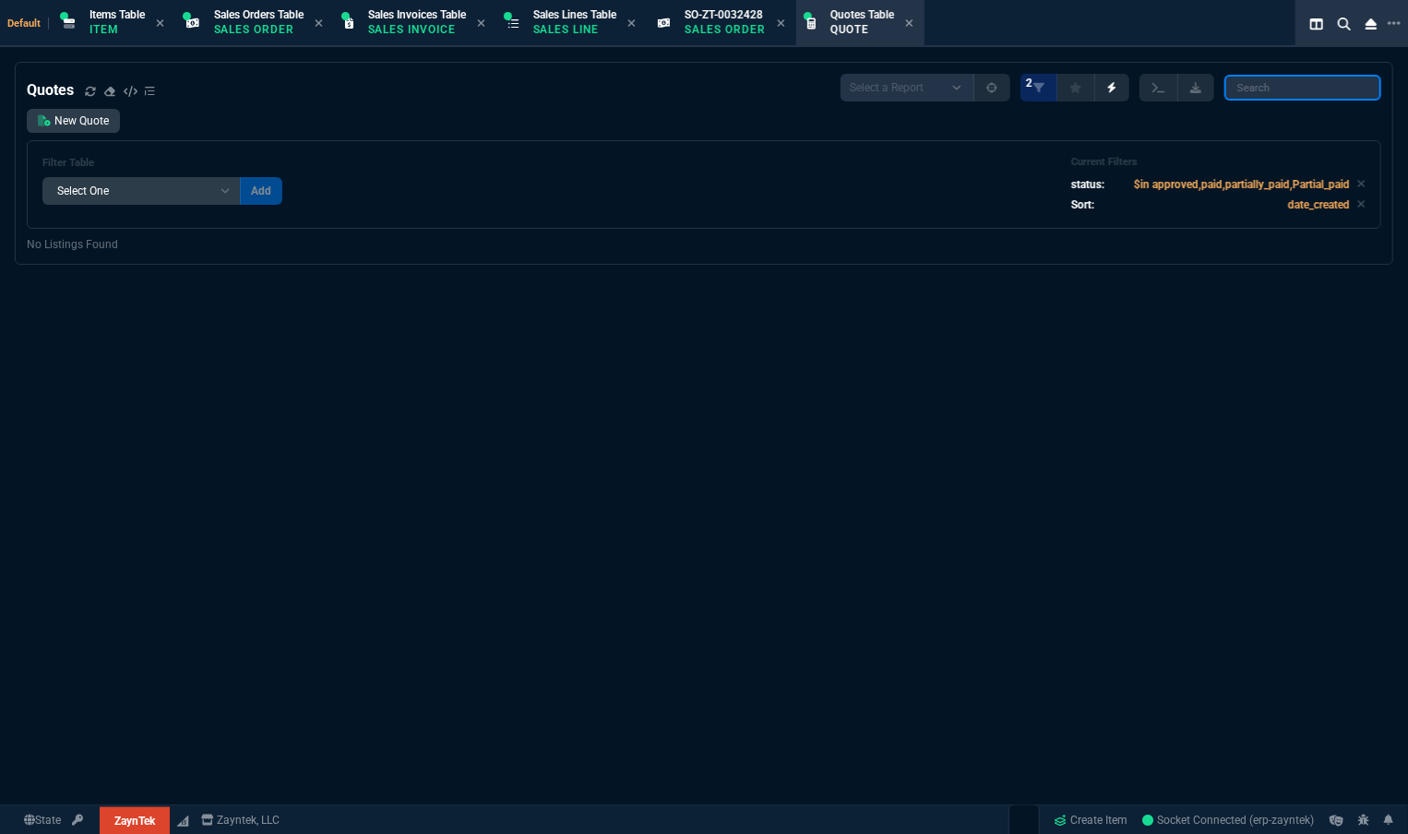
click at [1259, 90] on input "search" at bounding box center [1302, 88] width 157 height 26
paste input "[PERSON_NAME] <[EMAIL_ADDRESS][DOMAIN_NAME]>"
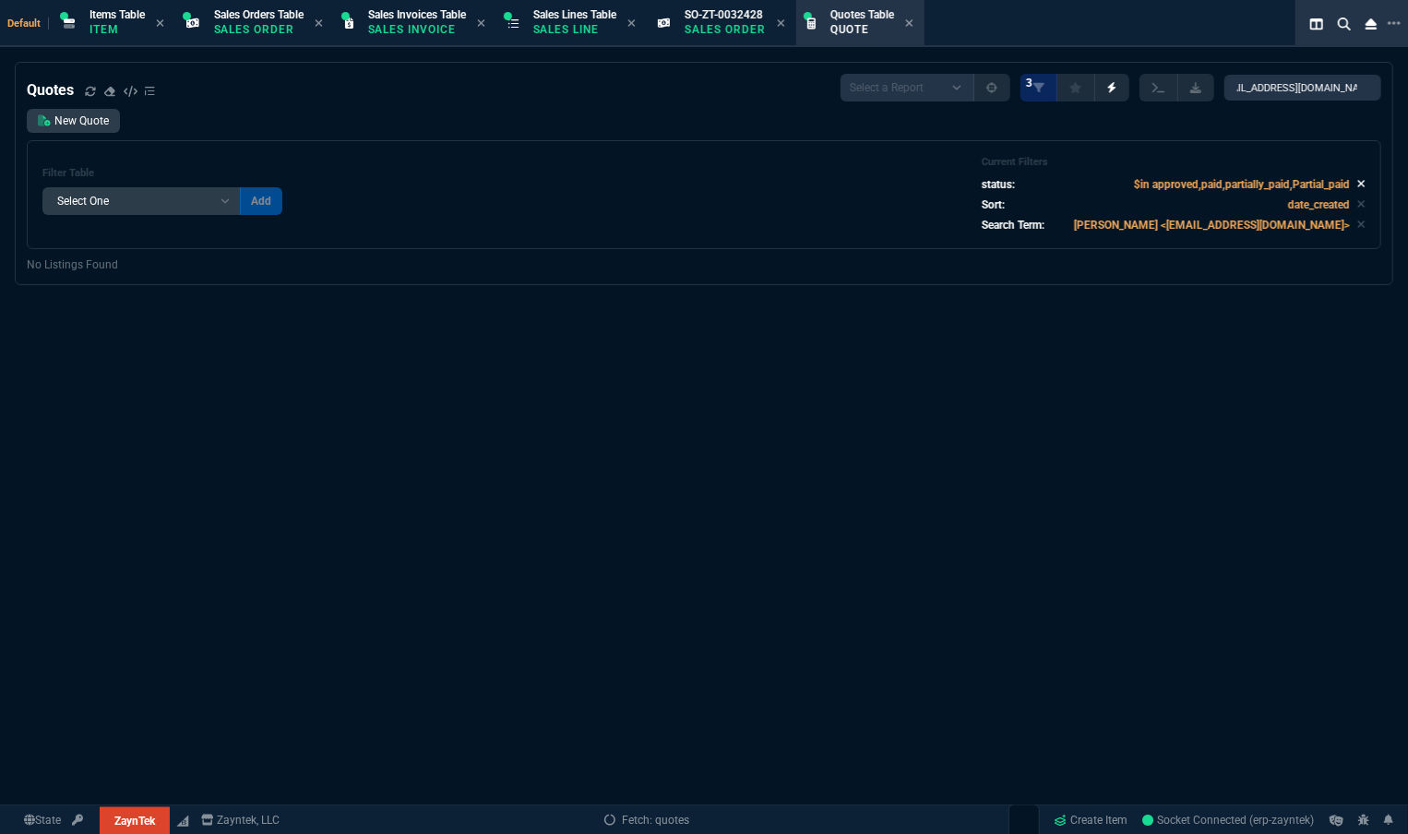
click at [1357, 183] on icon at bounding box center [1361, 183] width 8 height 11
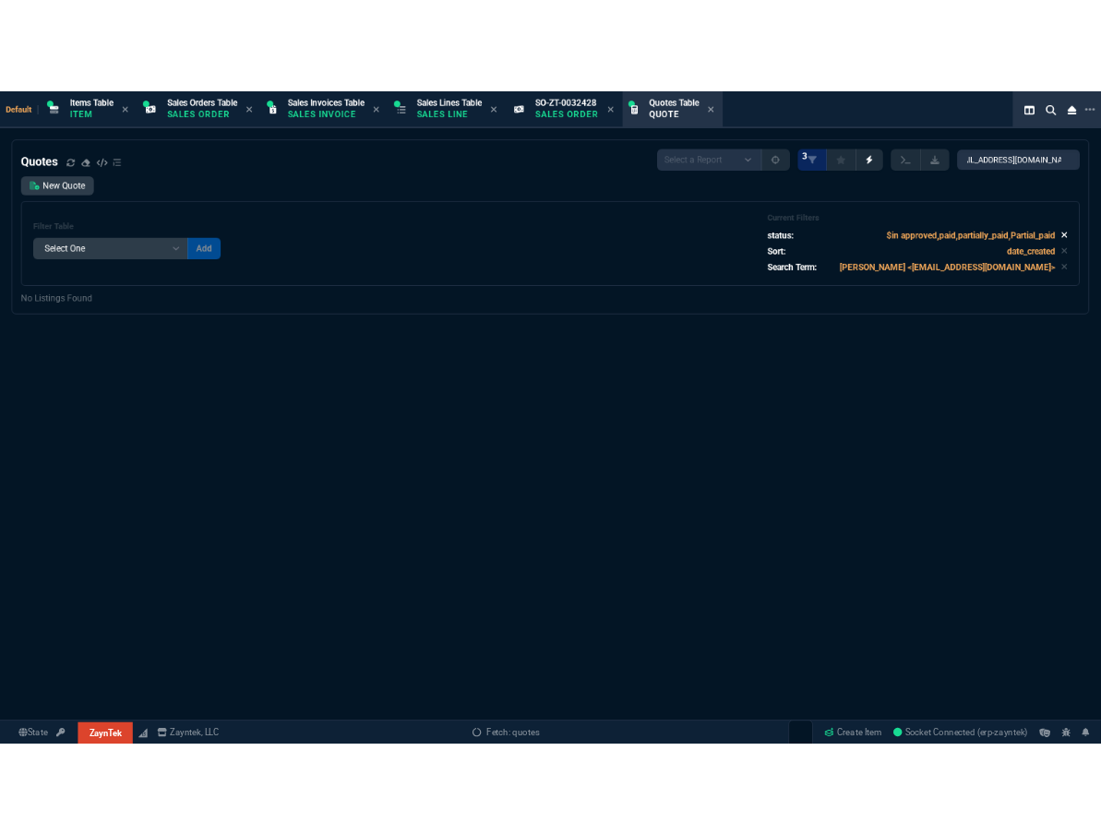
scroll to position [0, 0]
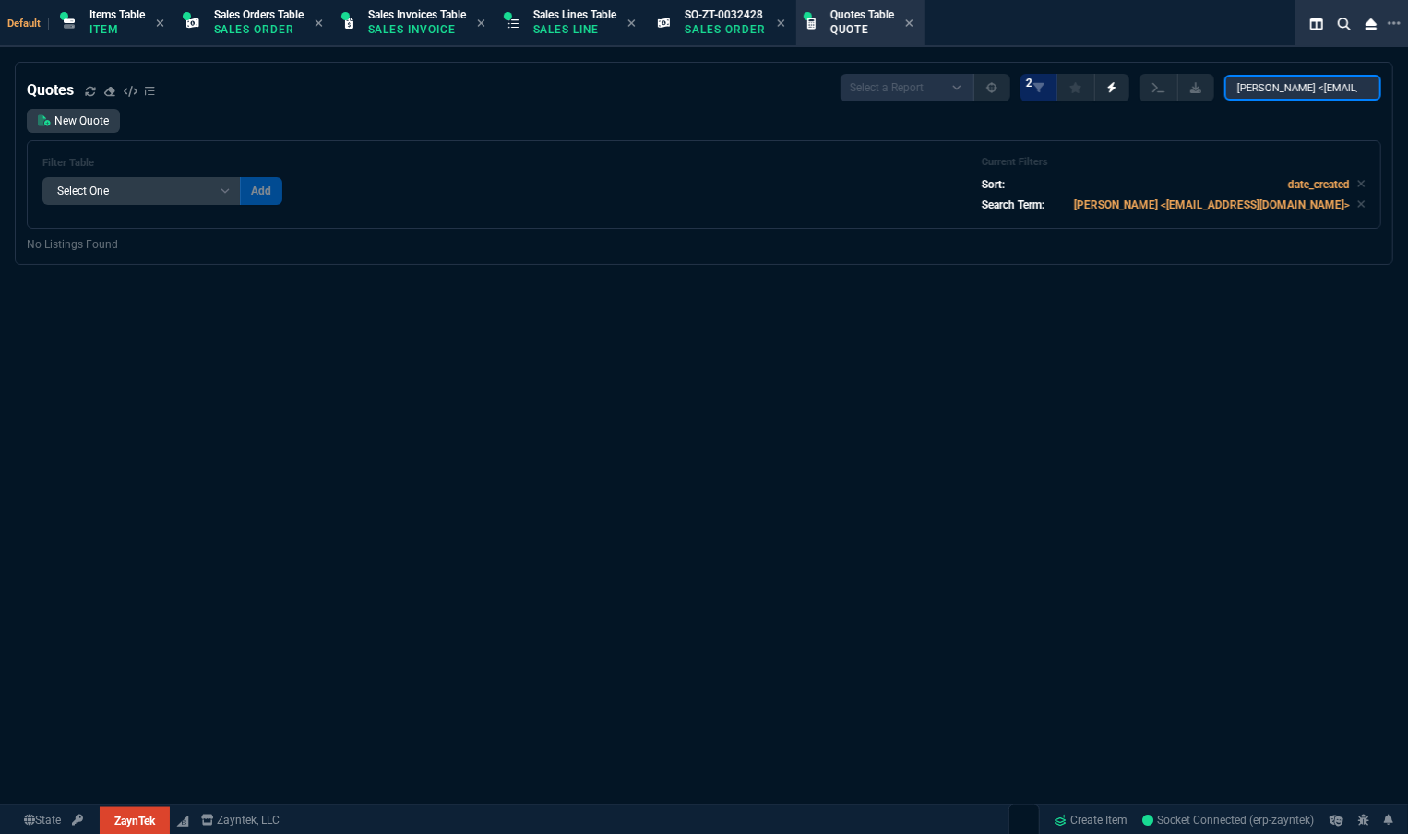
click at [1265, 92] on input "[PERSON_NAME] <[EMAIL_ADDRESS][DOMAIN_NAME]>" at bounding box center [1302, 88] width 157 height 26
paste input "206132"
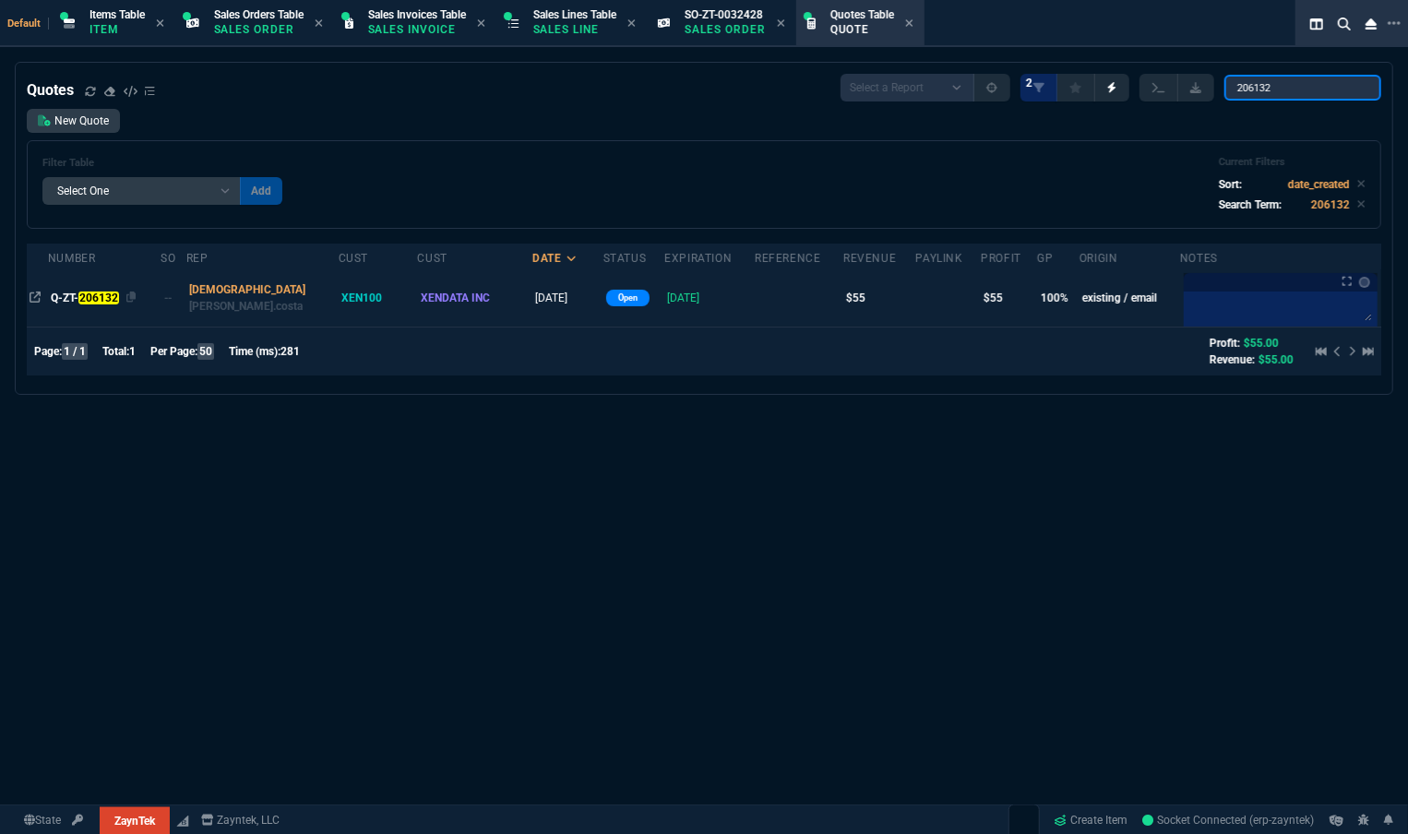
type input "206132"
click at [91, 299] on mark "206132" at bounding box center [98, 298] width 40 height 13
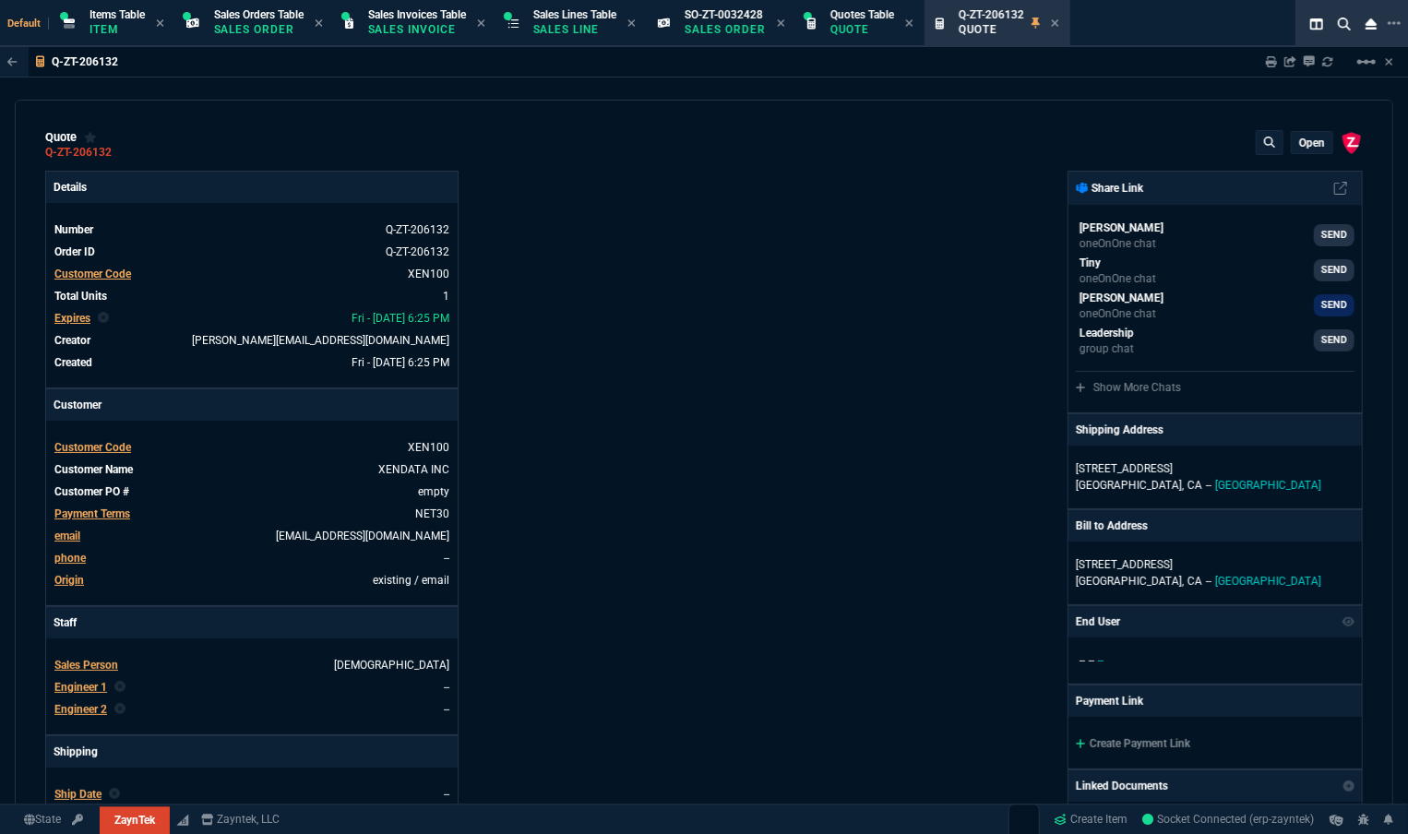
type input "100"
type input "55"
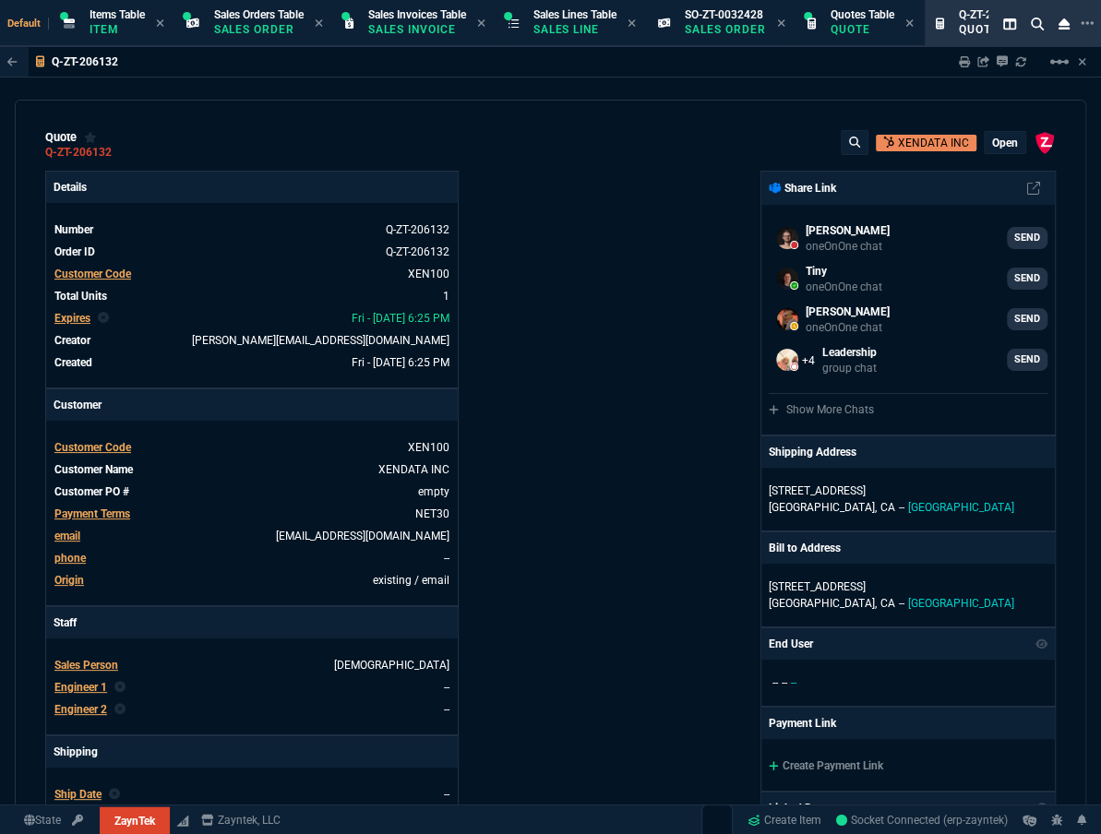
click at [1085, 198] on div "quote Q-ZT-206132 XENDATA INC open ZaynTek, LLC [STREET_ADDRESS] Details Number…" at bounding box center [550, 454] width 1071 height 709
click at [426, 486] on link "empty" at bounding box center [431, 491] width 35 height 17
paste link
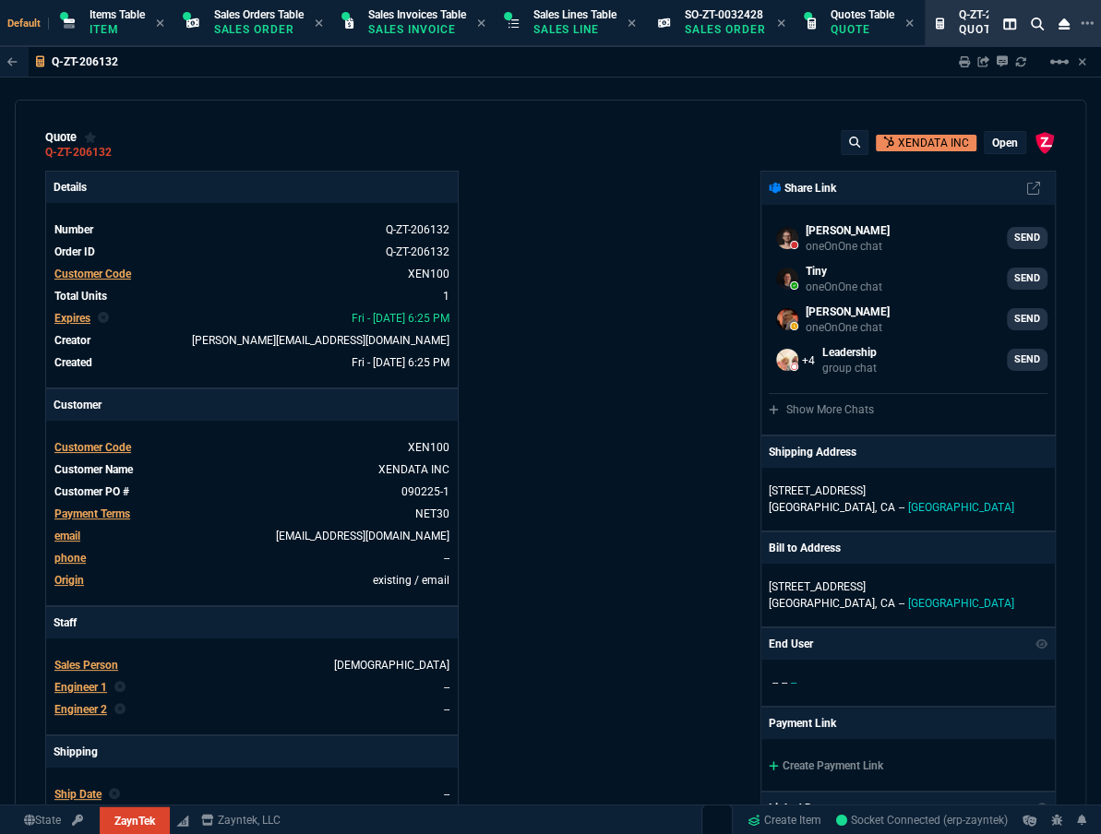
click at [563, 413] on div "ZaynTek, LLC [STREET_ADDRESS] Share Link [PERSON_NAME] Over oneOnOne chat SEND …" at bounding box center [804, 647] width 506 height 952
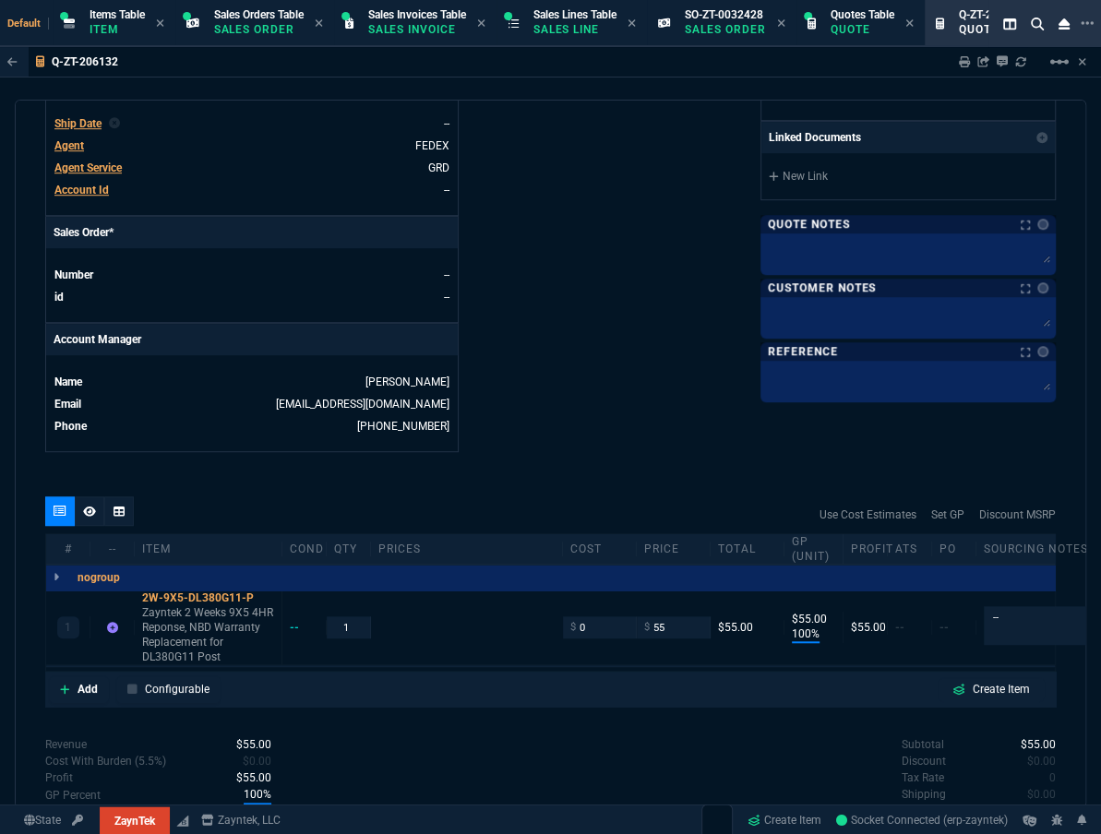
scroll to position [819, 0]
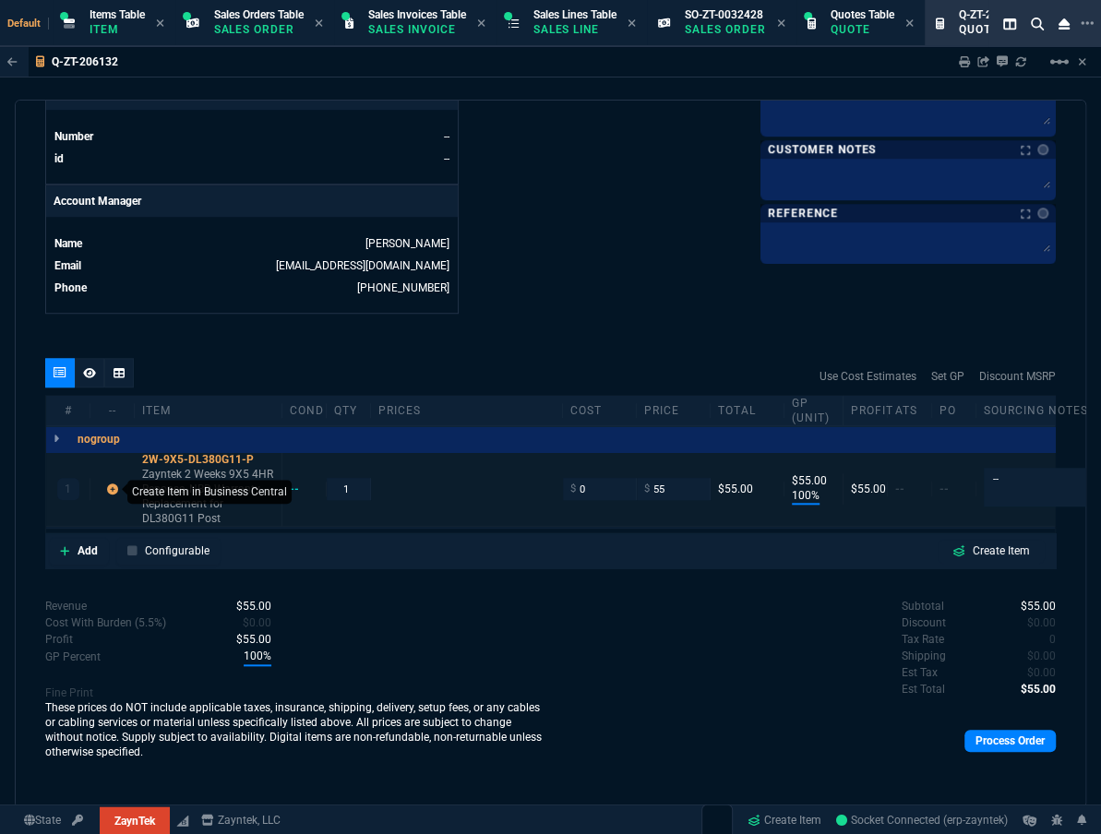
click at [112, 490] on icon at bounding box center [112, 488] width 11 height 11
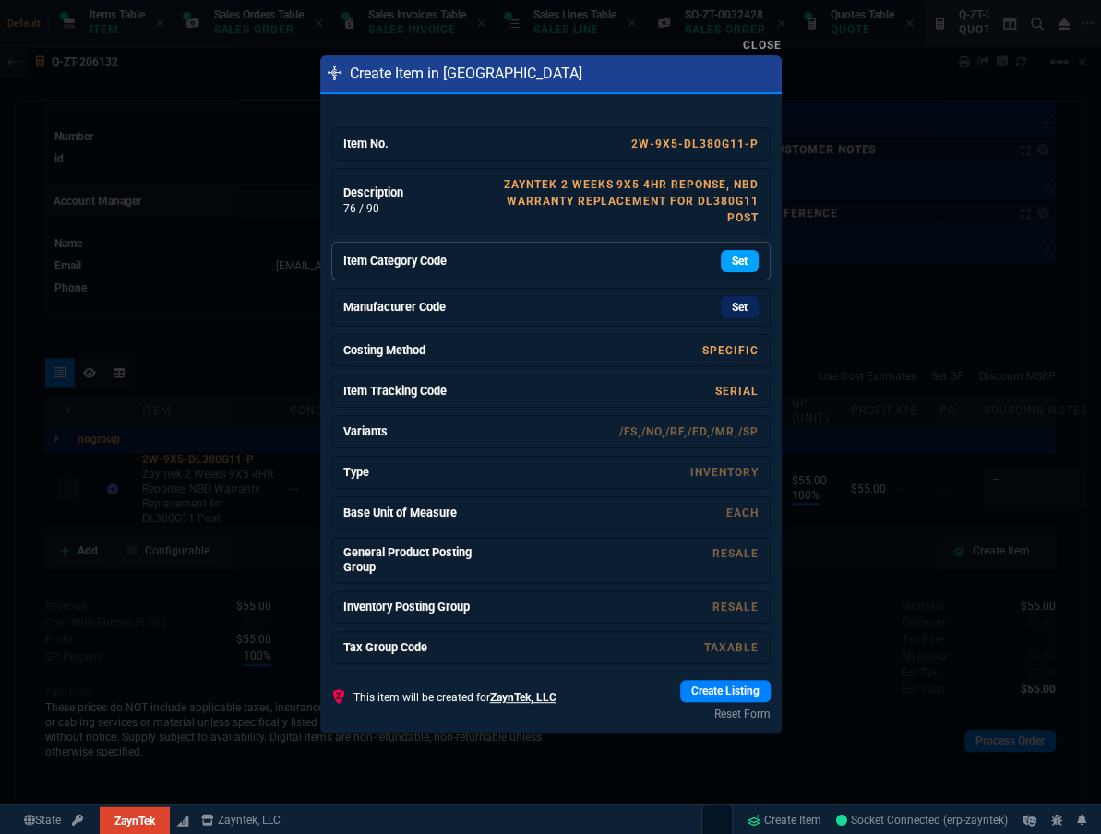
click at [728, 259] on link "Set" at bounding box center [740, 261] width 38 height 22
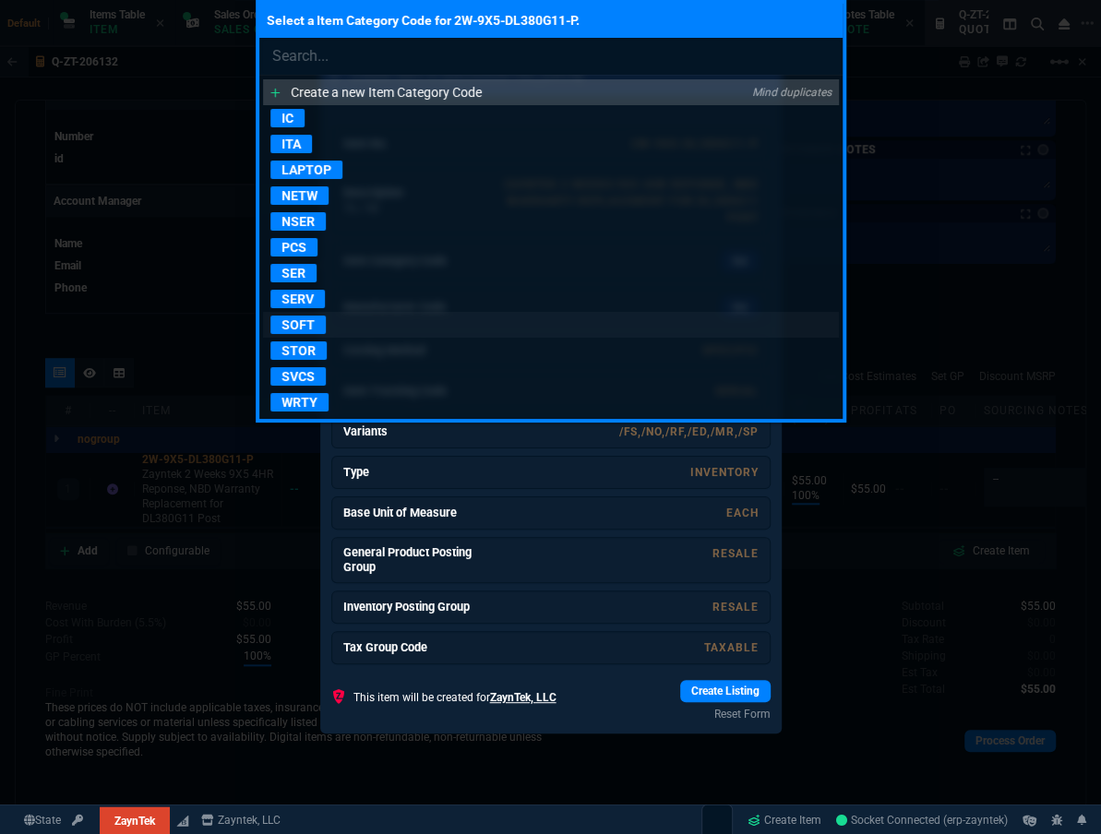
click at [285, 319] on p "SOFT" at bounding box center [297, 325] width 55 height 18
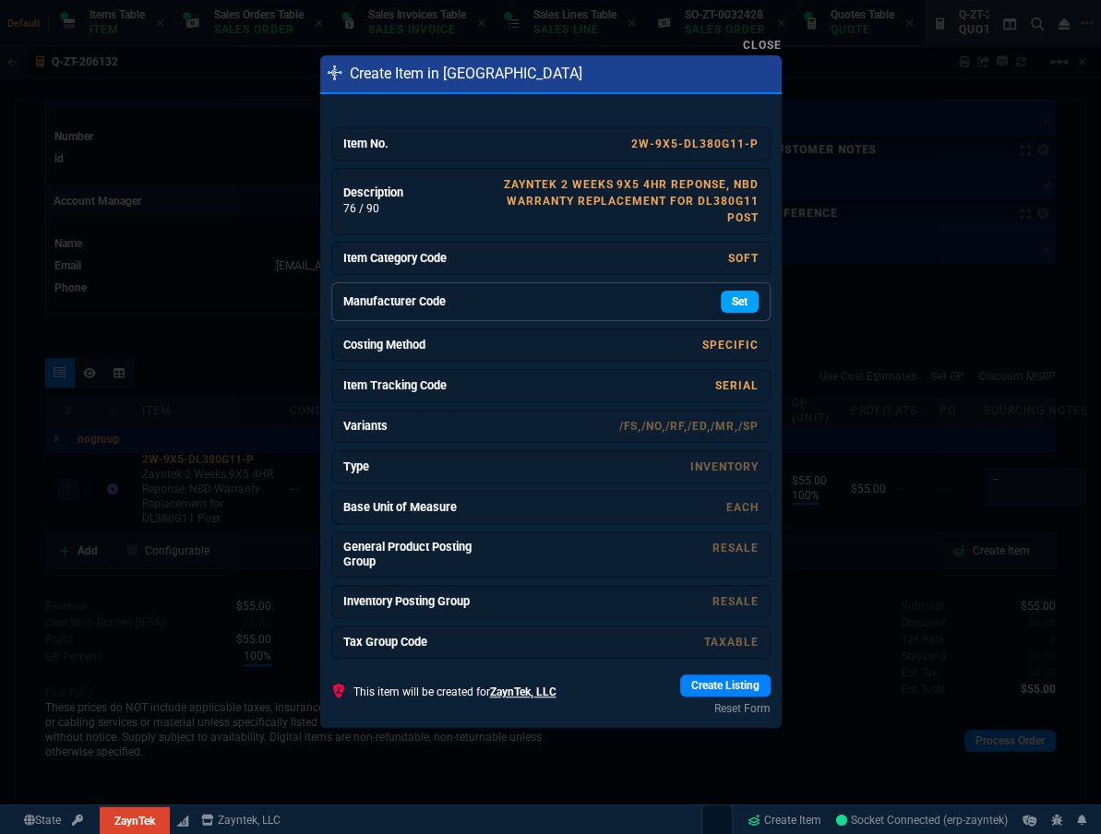
click at [721, 303] on link "Set" at bounding box center [740, 302] width 38 height 22
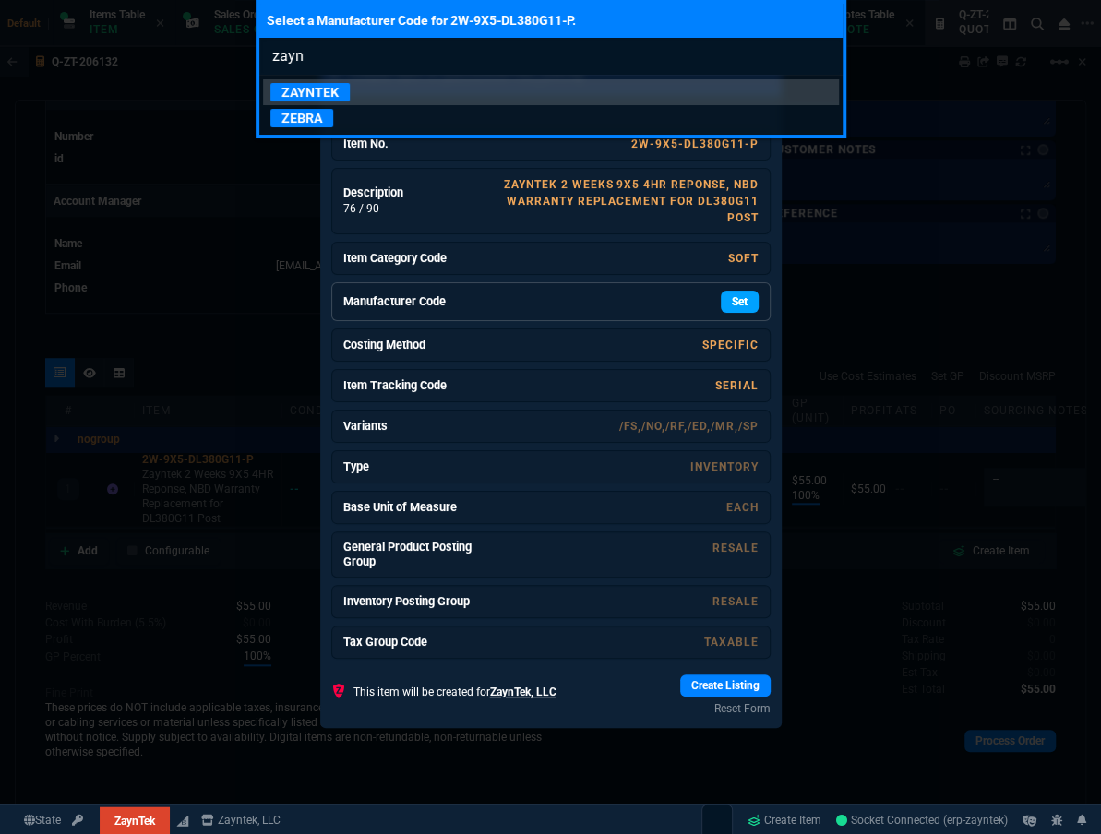
type input "zaynt"
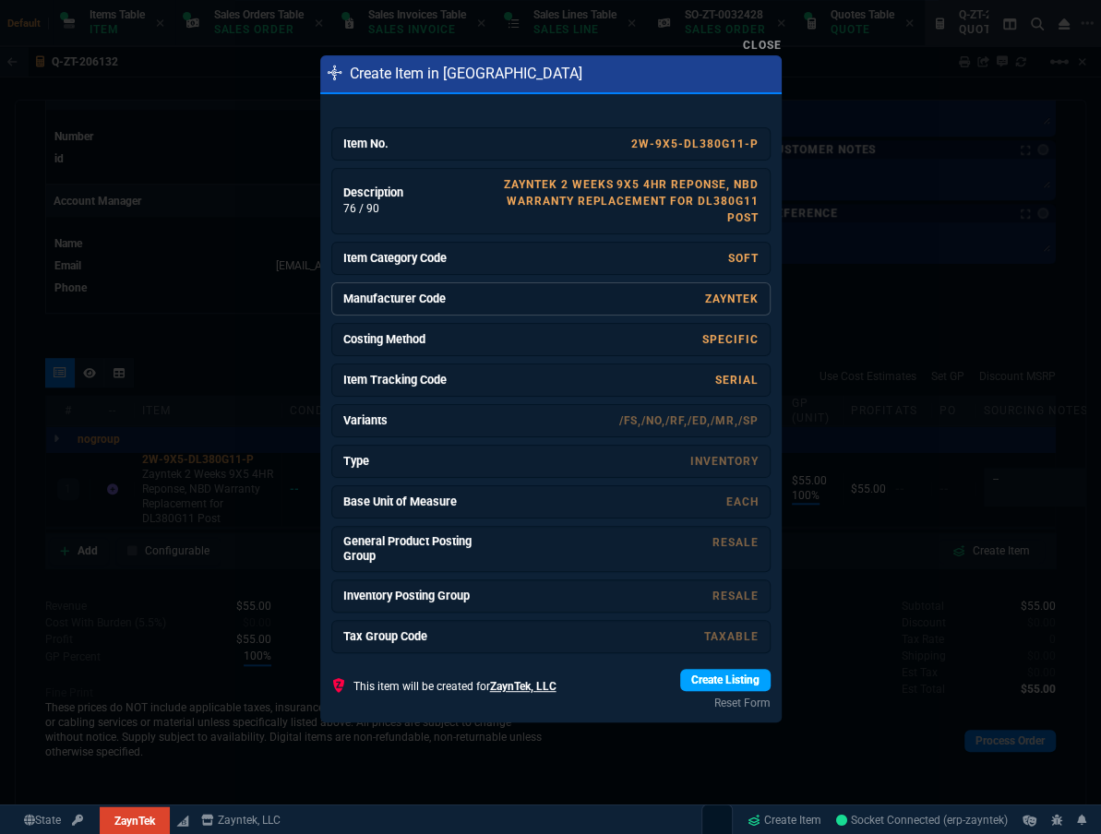
click at [705, 673] on link "Create Listing" at bounding box center [725, 680] width 90 height 22
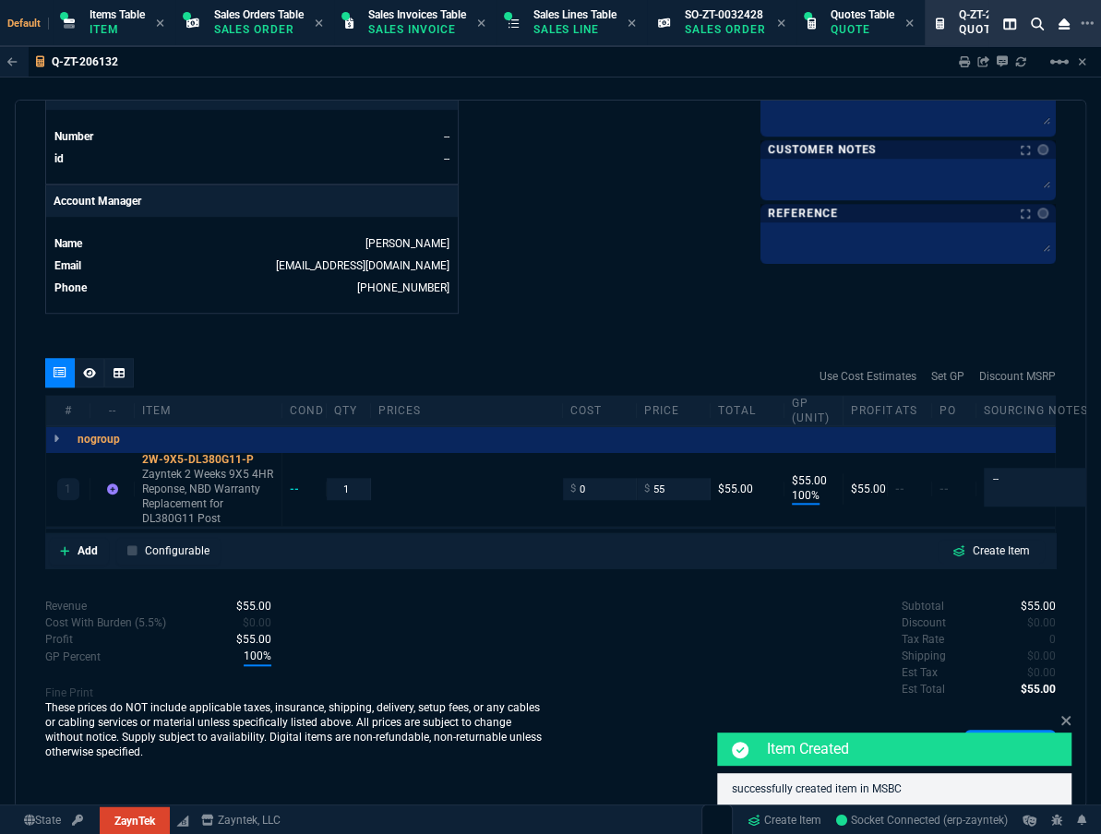
click at [1058, 714] on div "Item Created successfully created item in MSBC" at bounding box center [894, 757] width 354 height 94
click at [1066, 726] on icon at bounding box center [1065, 720] width 11 height 15
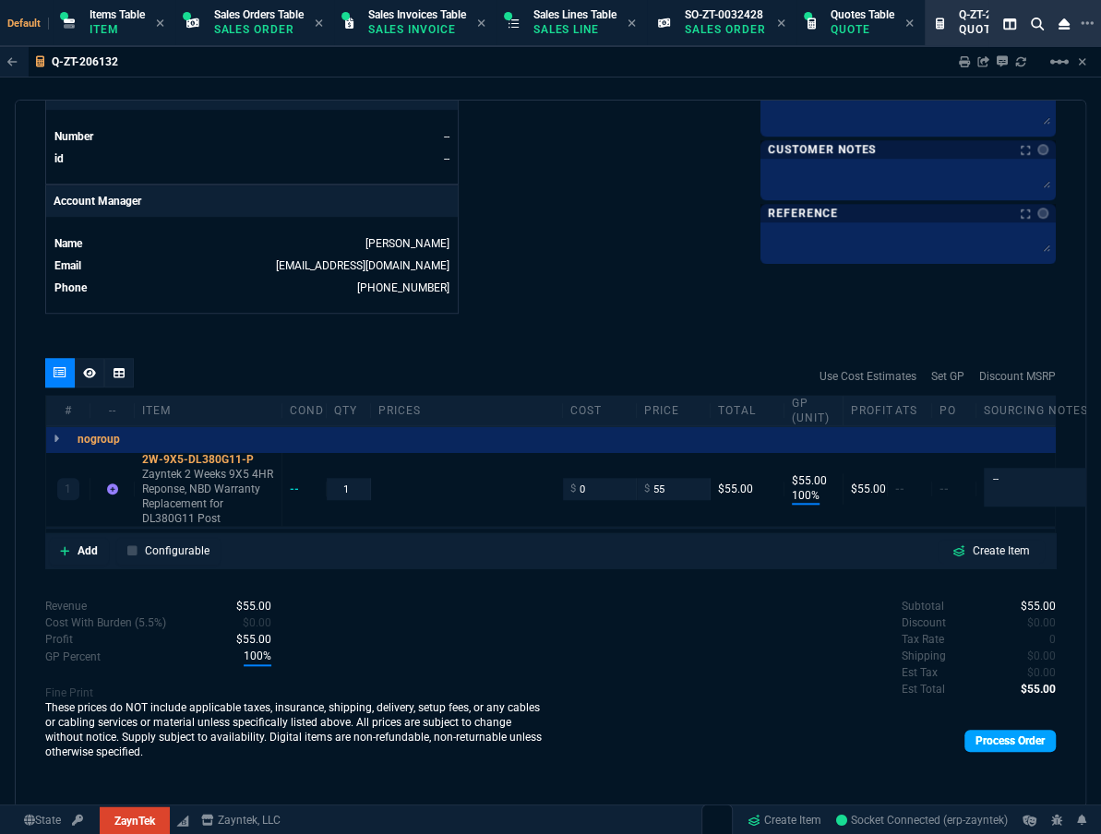
click at [993, 746] on link "Process Order" at bounding box center [1009, 741] width 91 height 22
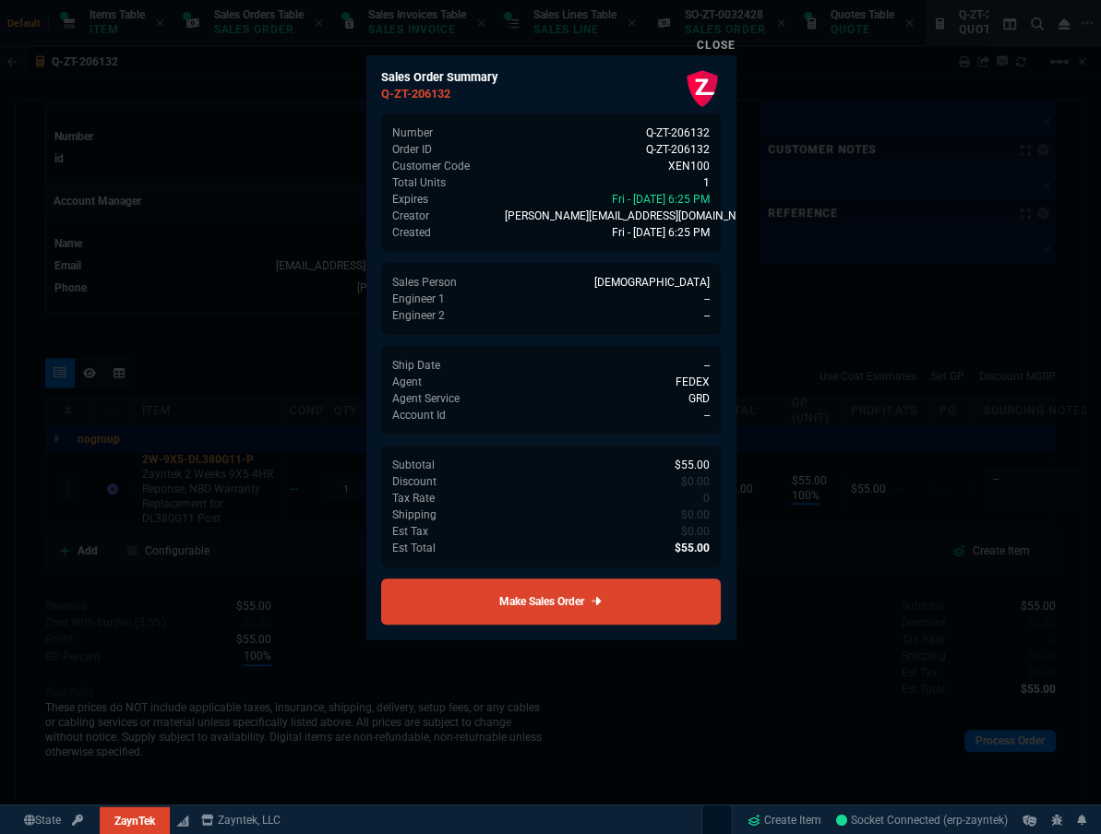
click at [609, 617] on link "Make Sales Order" at bounding box center [551, 601] width 340 height 46
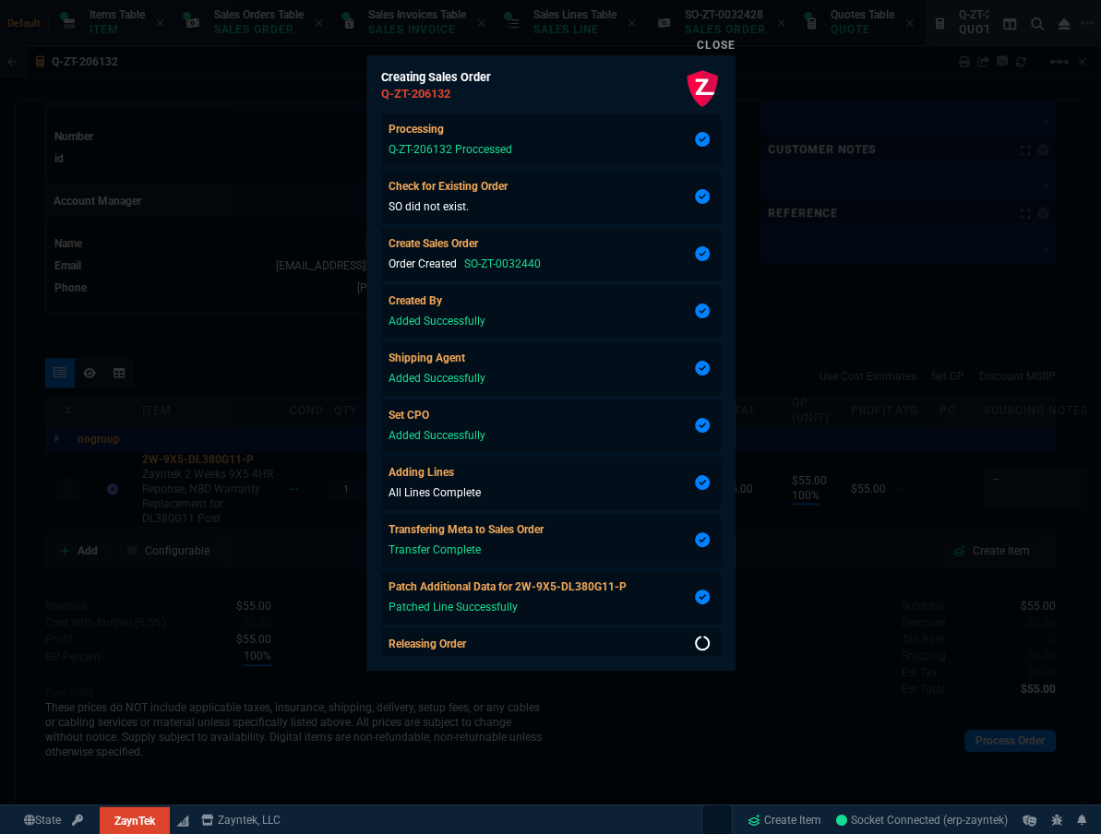
scroll to position [7, 0]
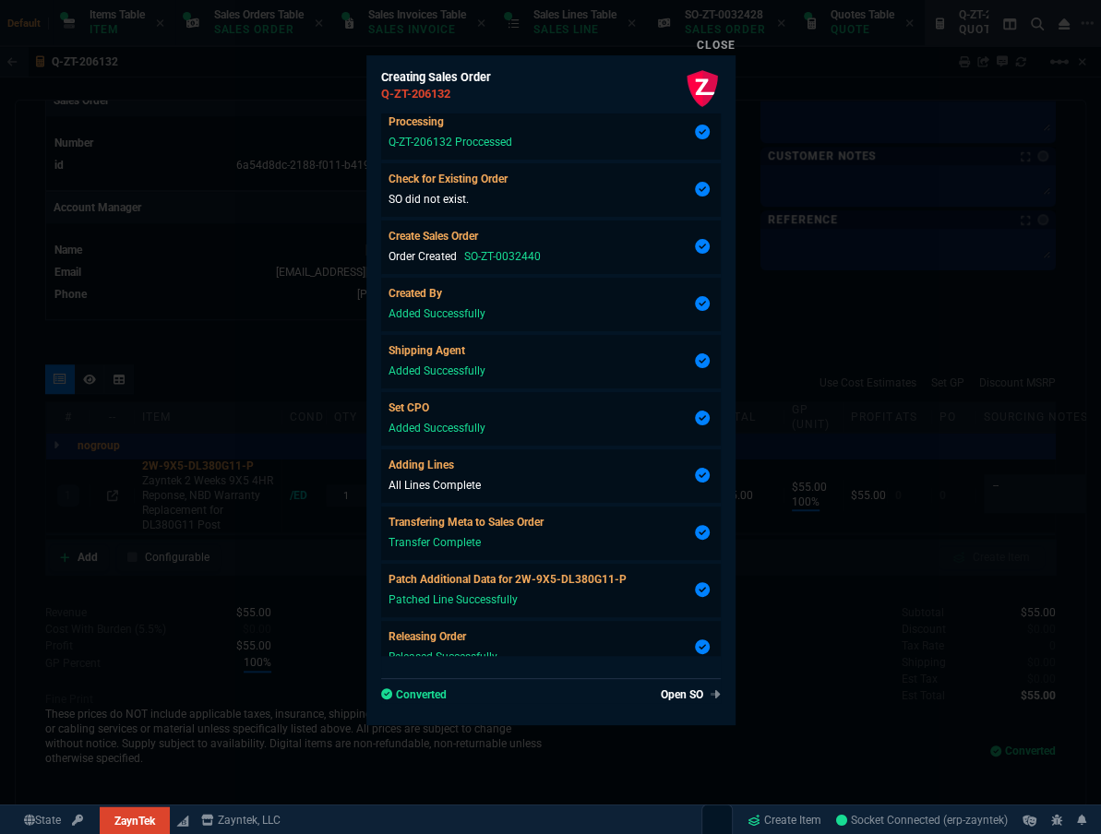
type input "100"
type input "55"
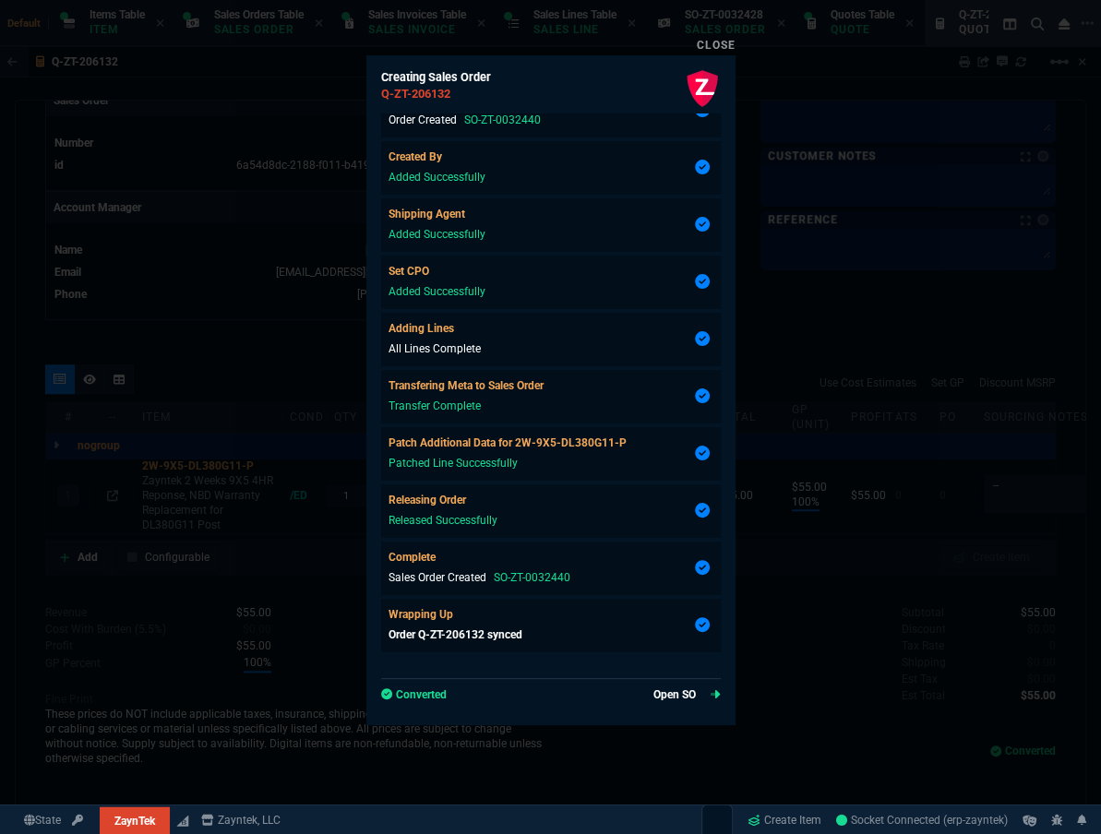
click at [679, 688] on link "Open SO" at bounding box center [686, 694] width 67 height 17
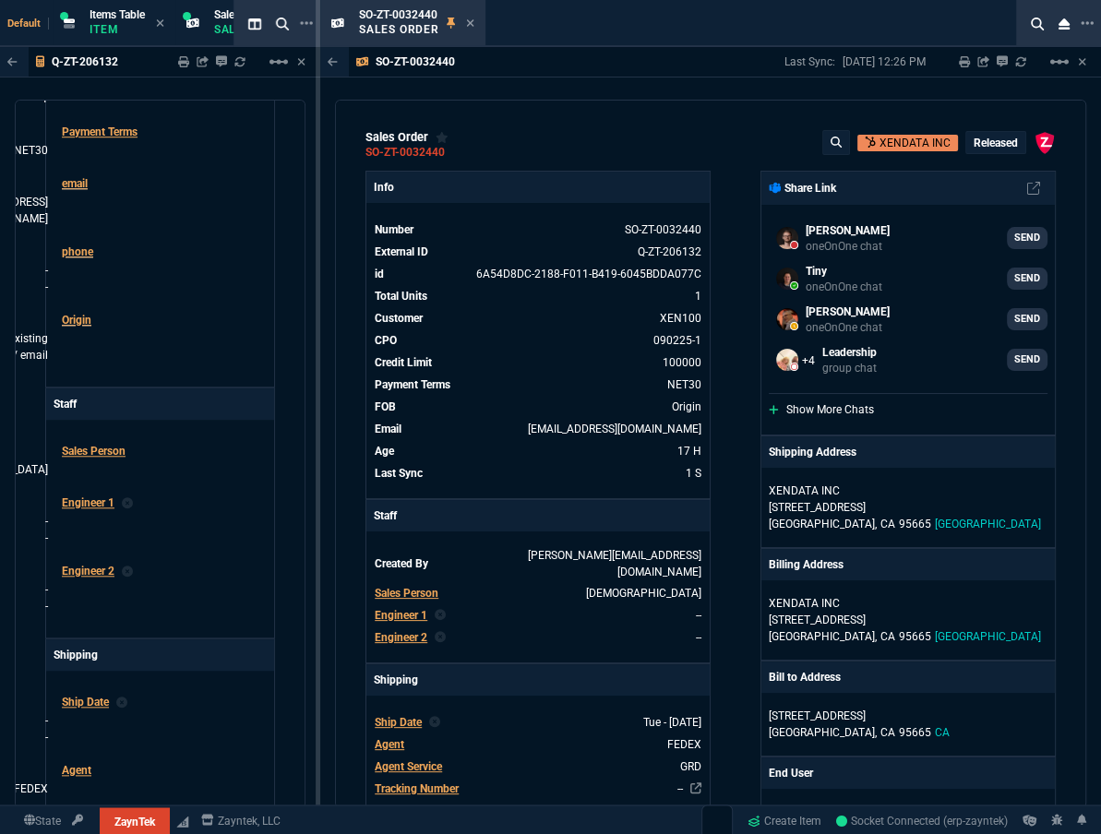
scroll to position [755, 0]
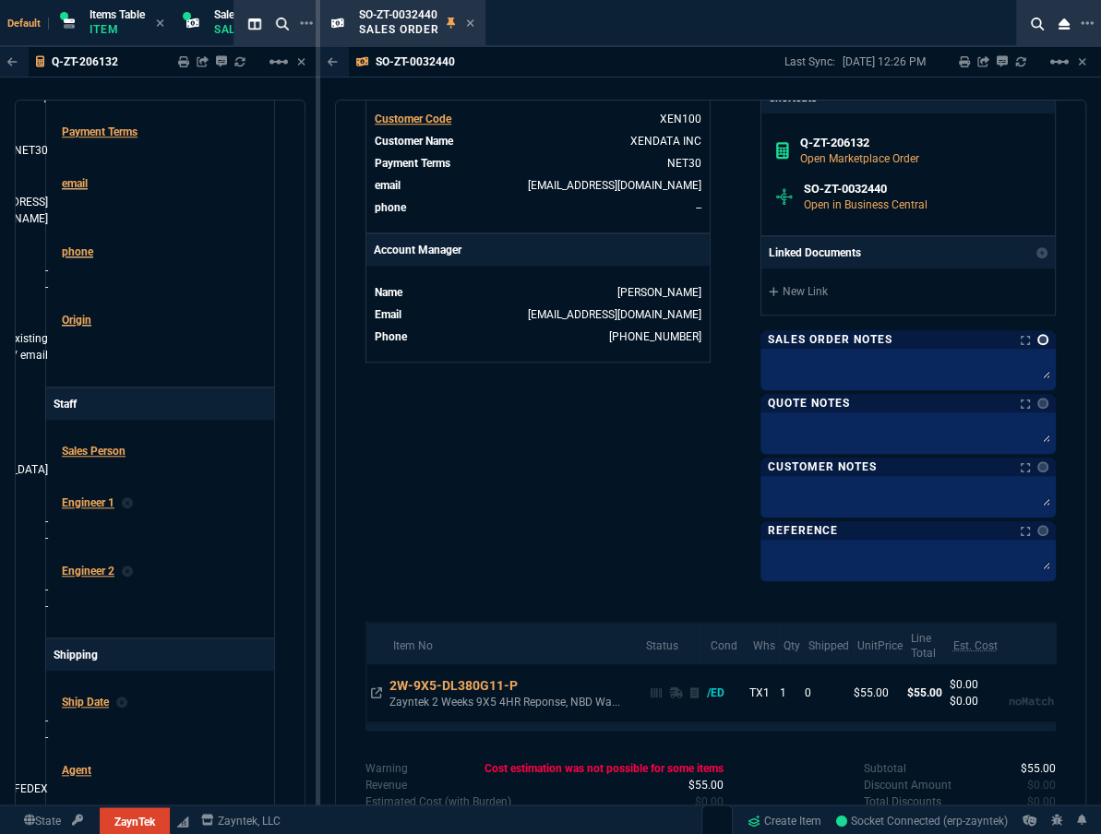
click at [1037, 340] on link at bounding box center [1042, 339] width 11 height 11
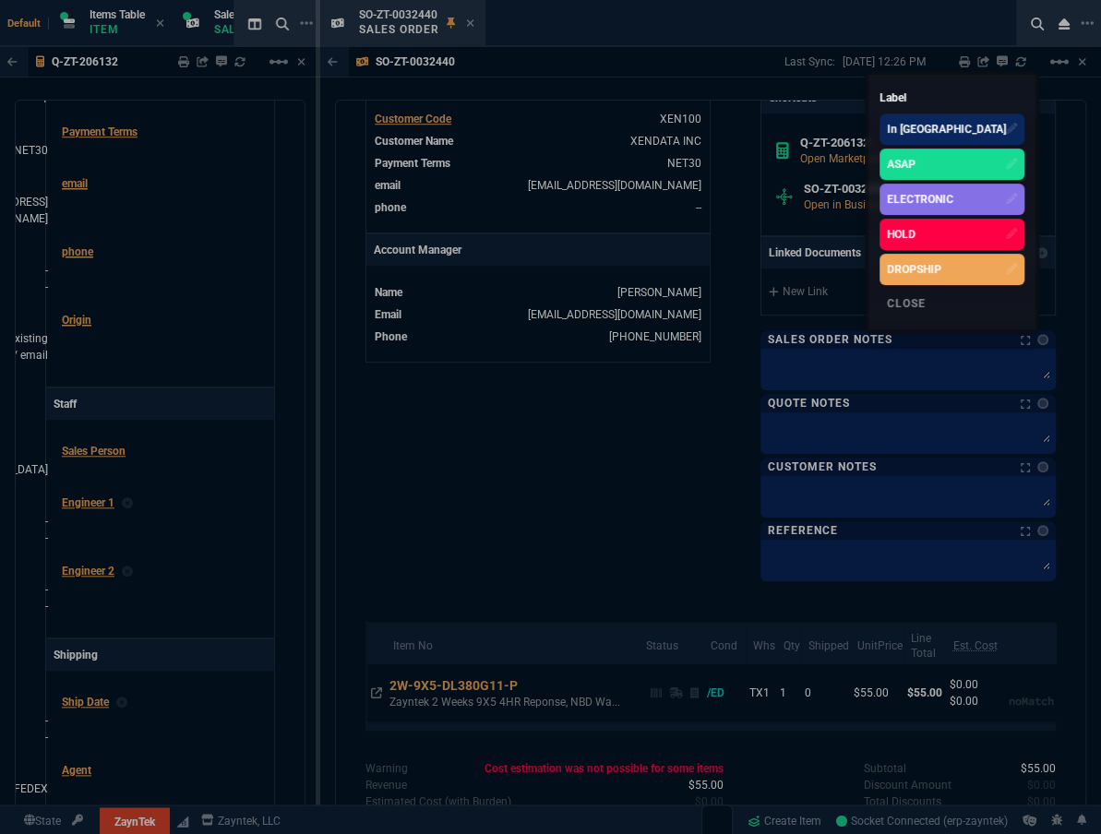
click at [953, 202] on div "ELECTRONIC" at bounding box center [920, 199] width 66 height 17
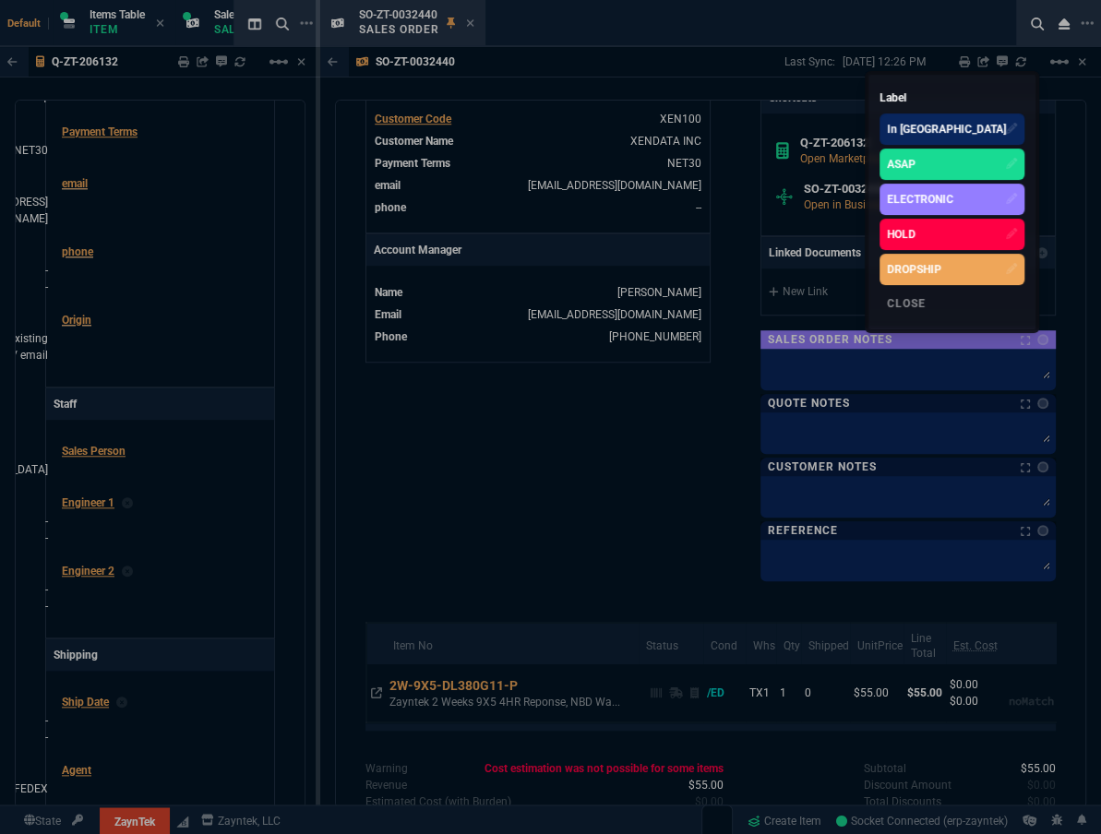
click at [656, 489] on div at bounding box center [550, 417] width 1101 height 834
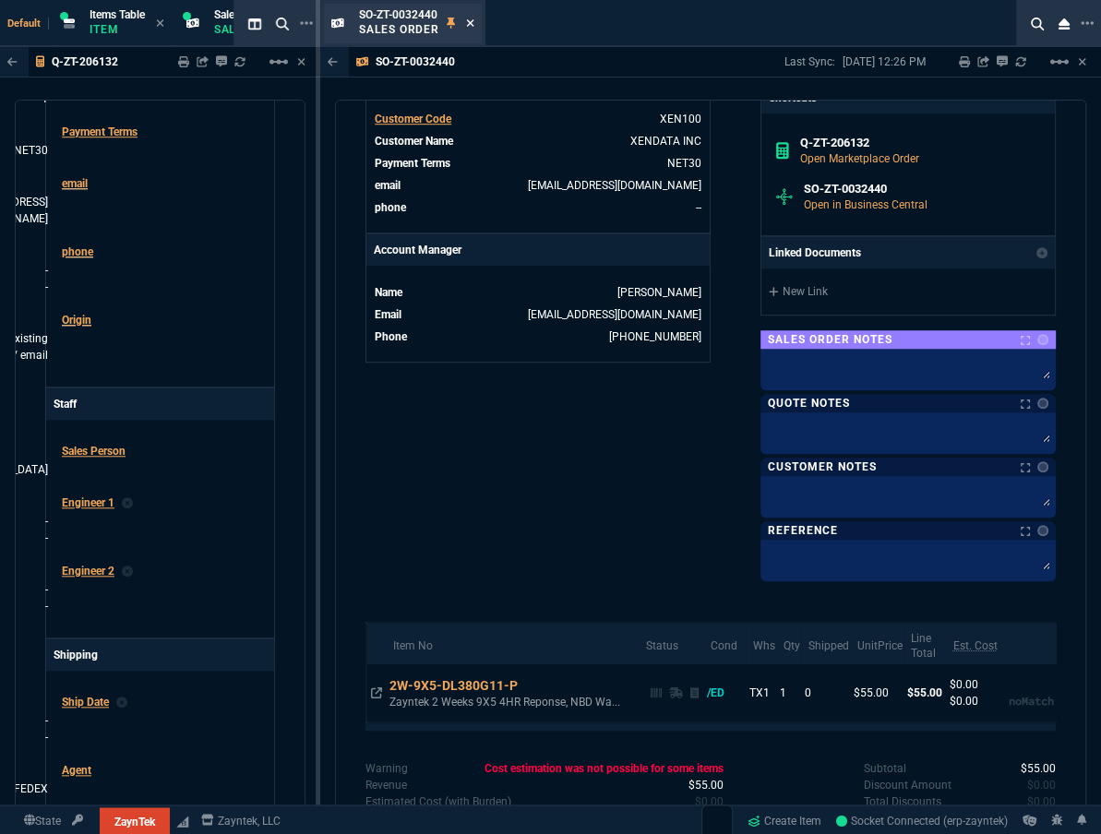
click at [468, 20] on icon at bounding box center [470, 22] width 7 height 7
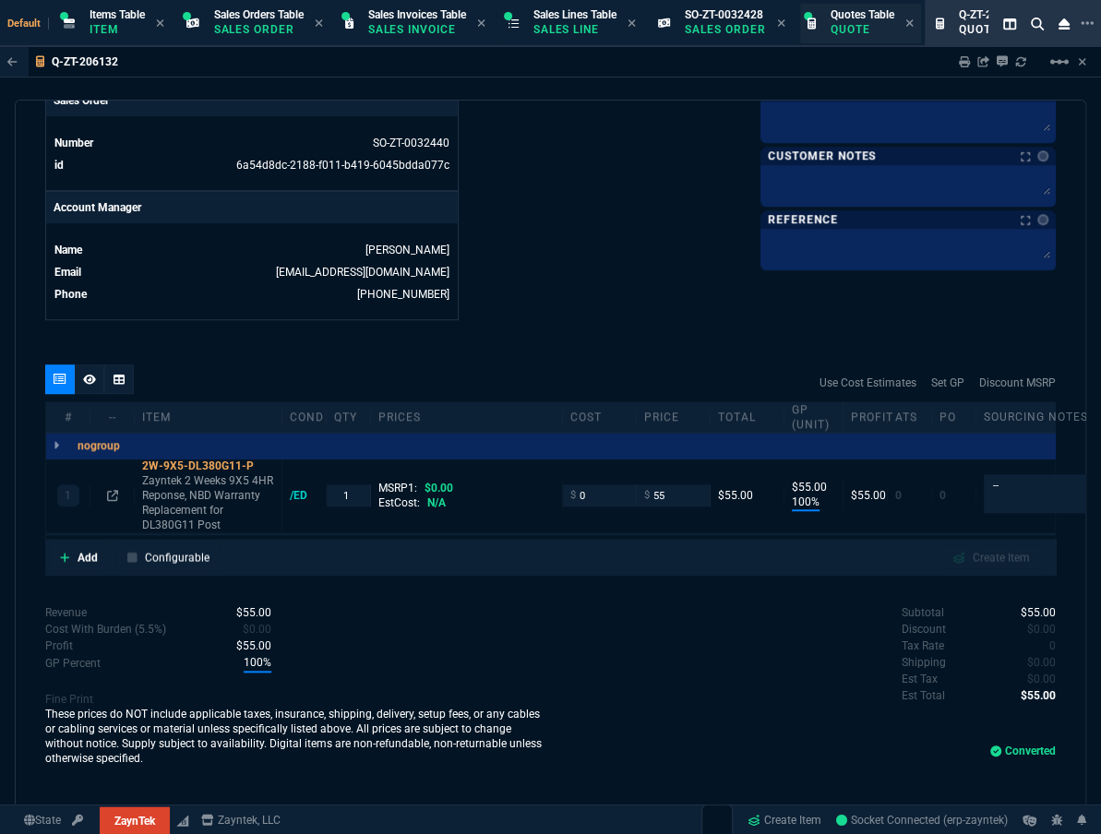
click at [868, 30] on p "Quote" at bounding box center [862, 29] width 64 height 15
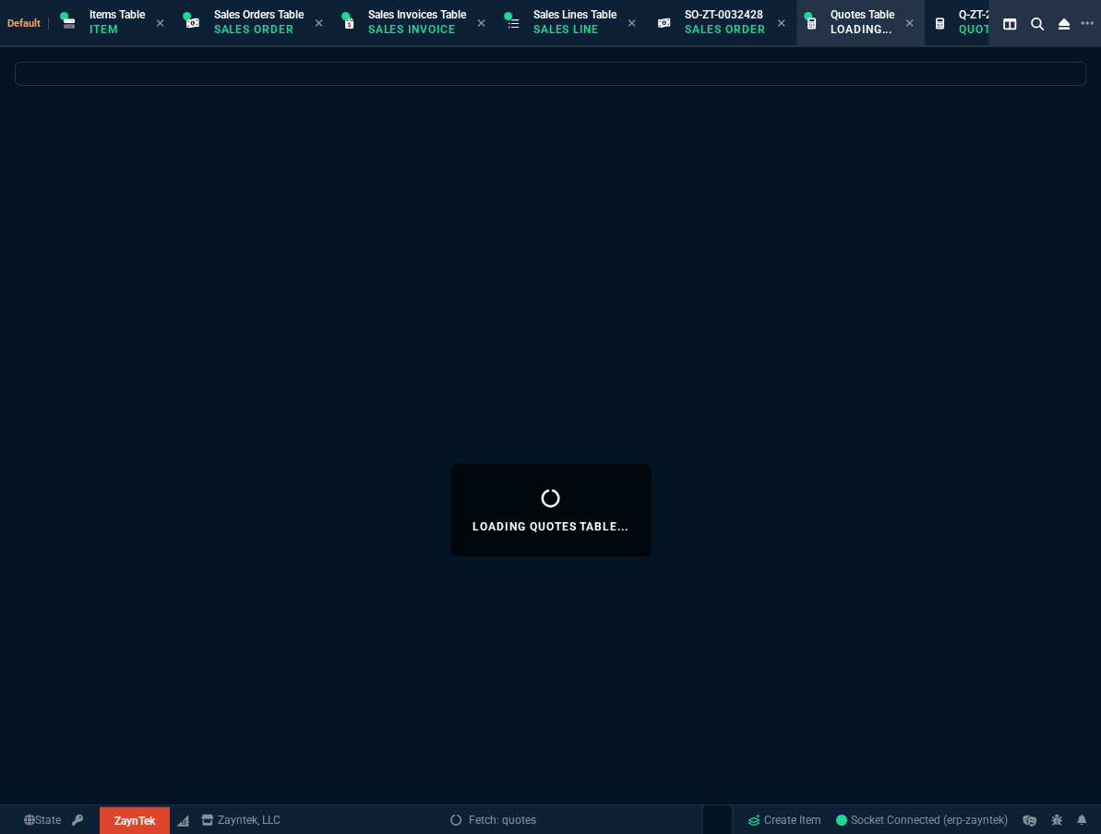
select select
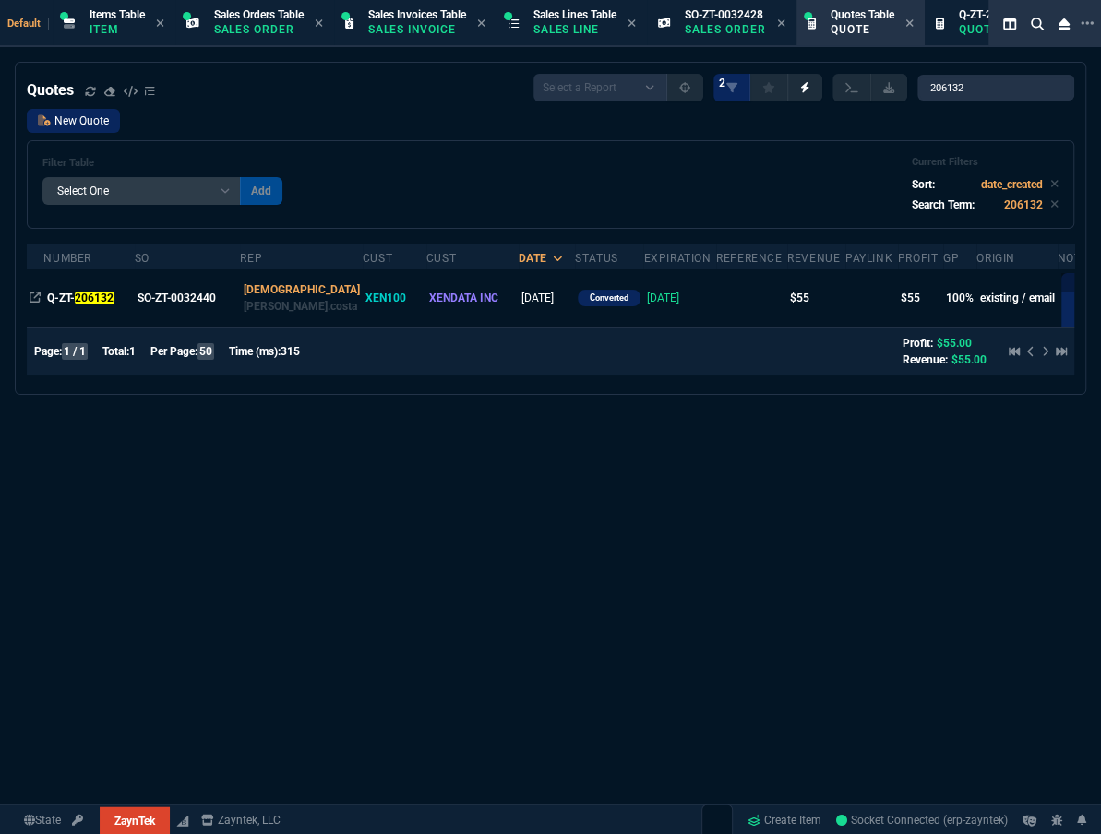
click at [82, 120] on link "New Quote" at bounding box center [73, 121] width 93 height 24
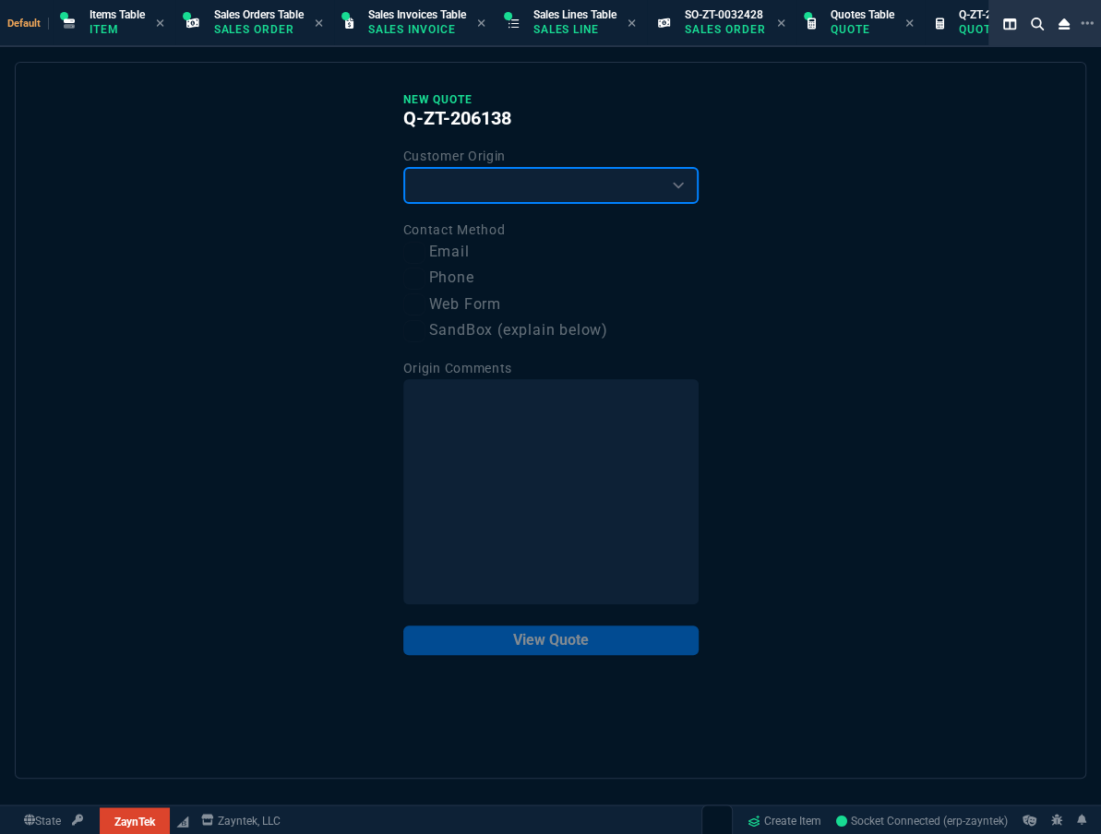
drag, startPoint x: 482, startPoint y: 192, endPoint x: 461, endPoint y: 199, distance: 21.6
click at [482, 192] on select "Existing Customer Amazon Lead (first order) Website Lead (first order) Called (…" at bounding box center [550, 185] width 295 height 37
select select "existing"
click at [403, 167] on select "Existing Customer Amazon Lead (first order) Website Lead (first order) Called (…" at bounding box center [550, 185] width 295 height 37
click at [445, 243] on label "Email" at bounding box center [550, 252] width 295 height 23
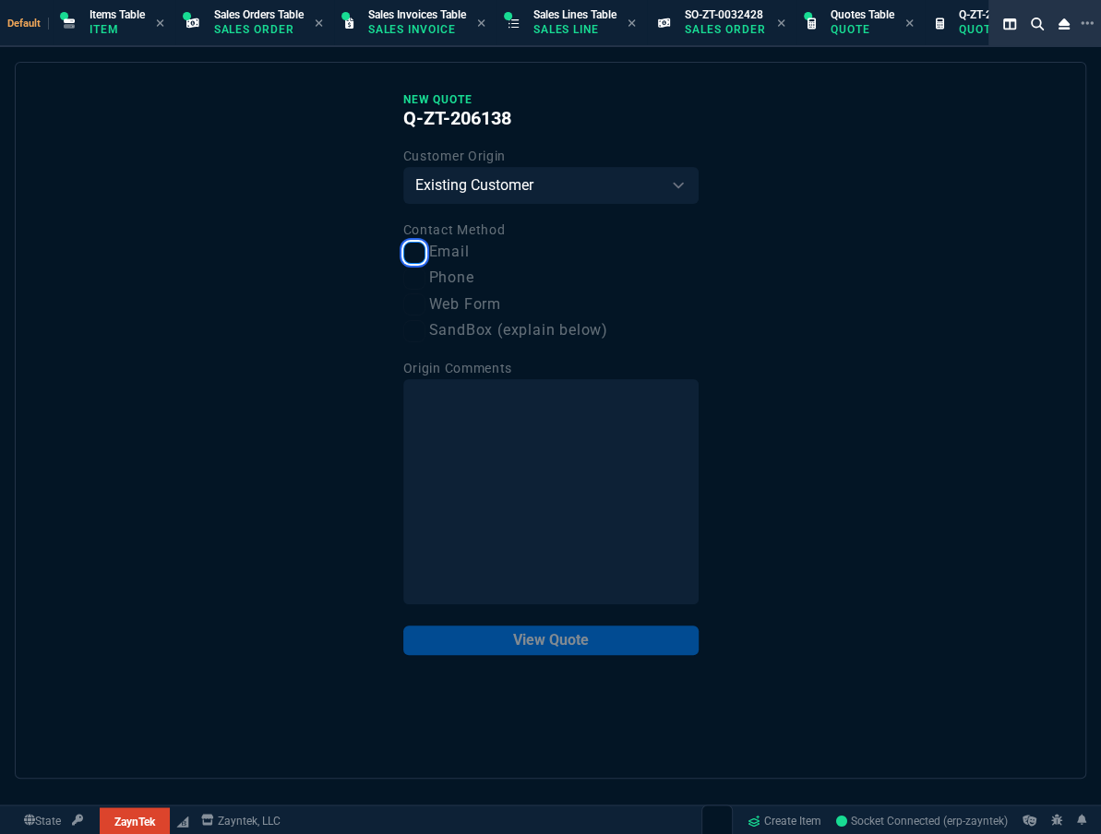
click at [425, 243] on input "Email" at bounding box center [414, 253] width 22 height 22
checkbox input "true"
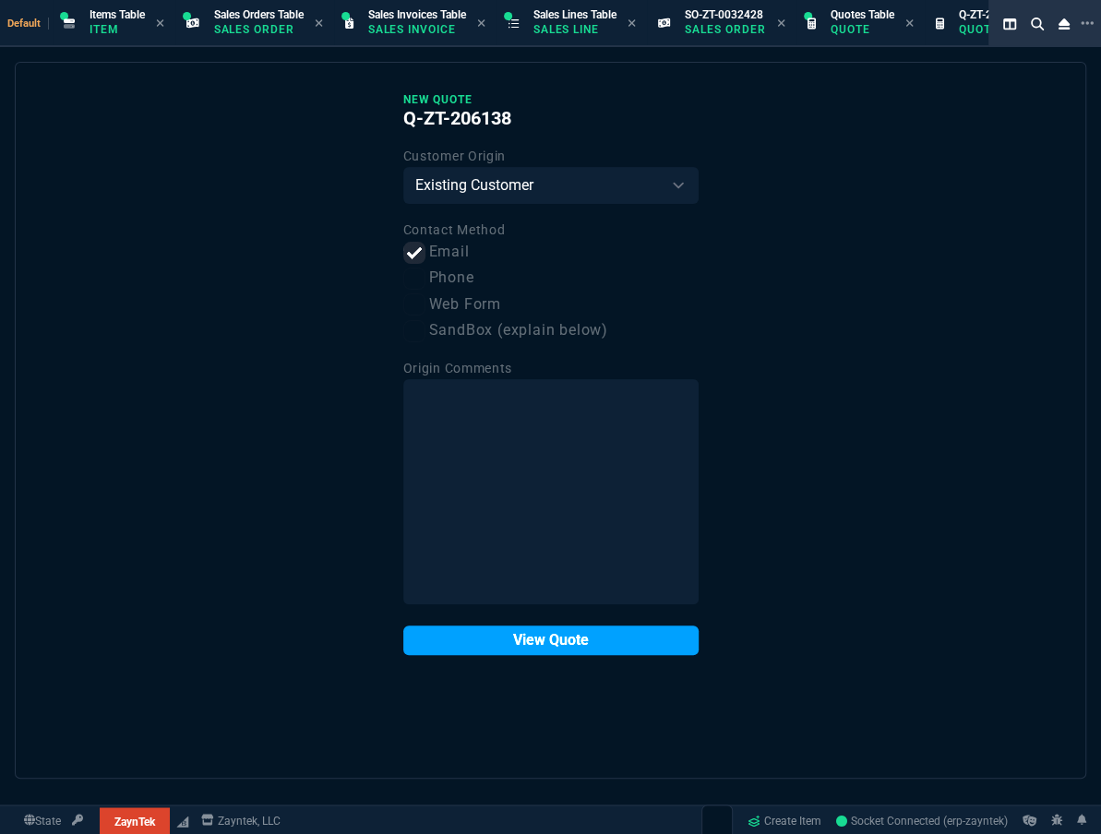
click at [602, 645] on button "View Quote" at bounding box center [550, 641] width 295 height 30
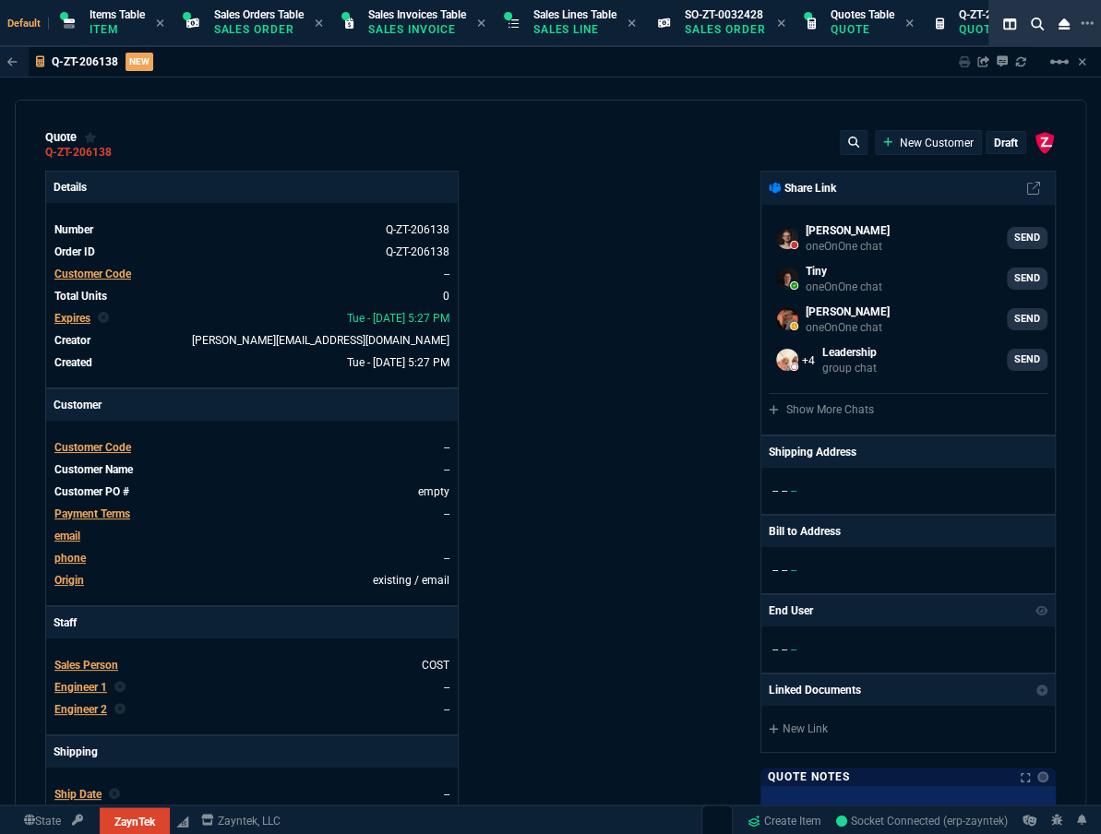
click at [95, 279] on span "Customer Code" at bounding box center [92, 274] width 77 height 13
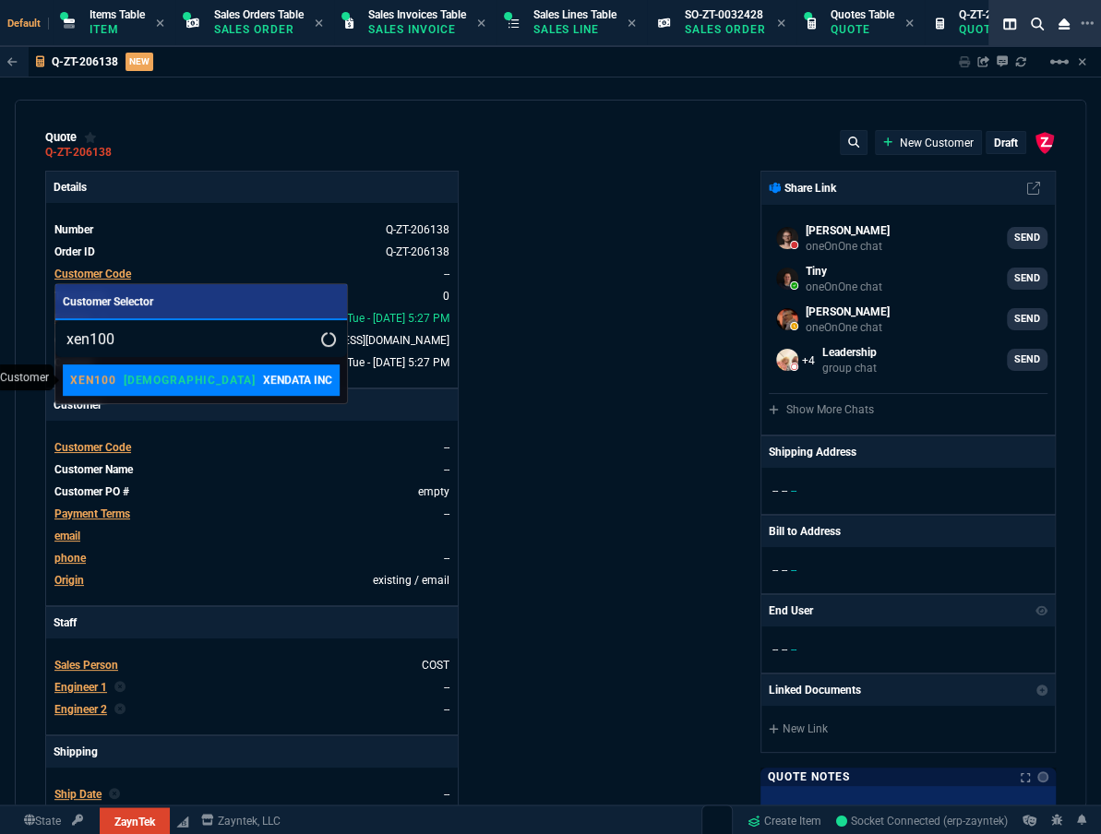
type input "xen100"
click at [263, 387] on p "XENDATA INC" at bounding box center [297, 380] width 69 height 17
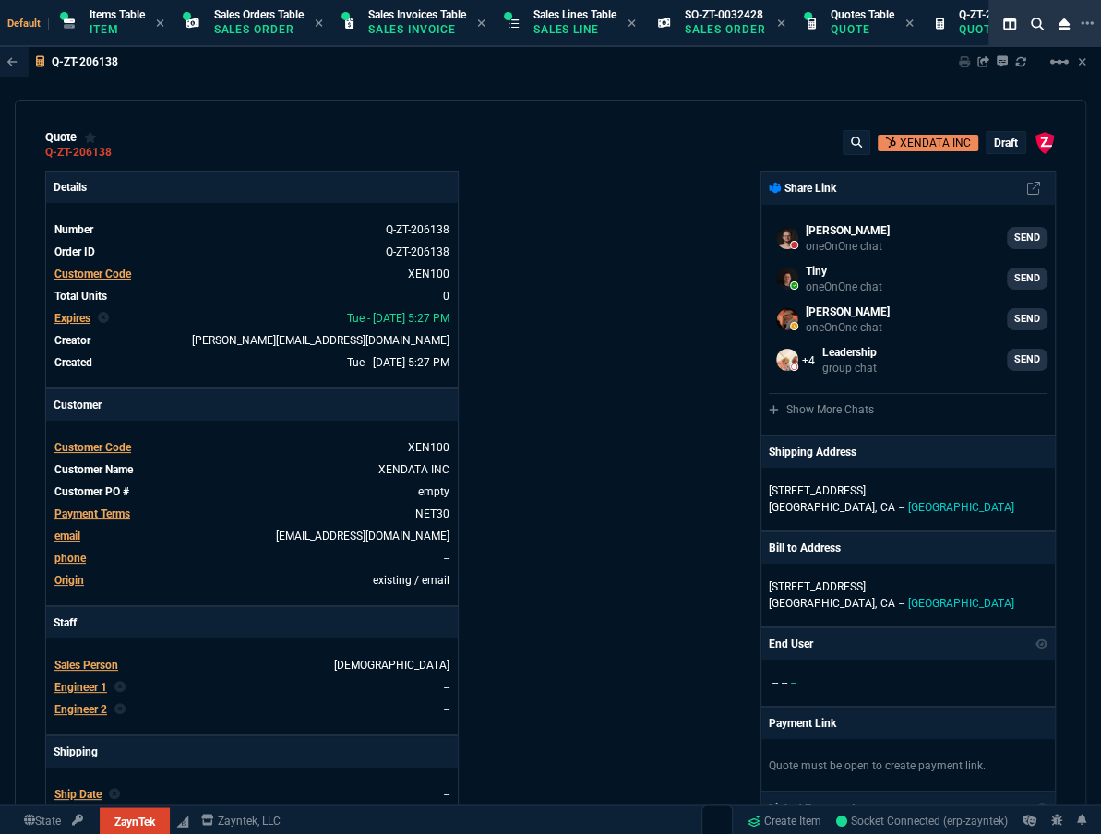
scroll to position [419, 0]
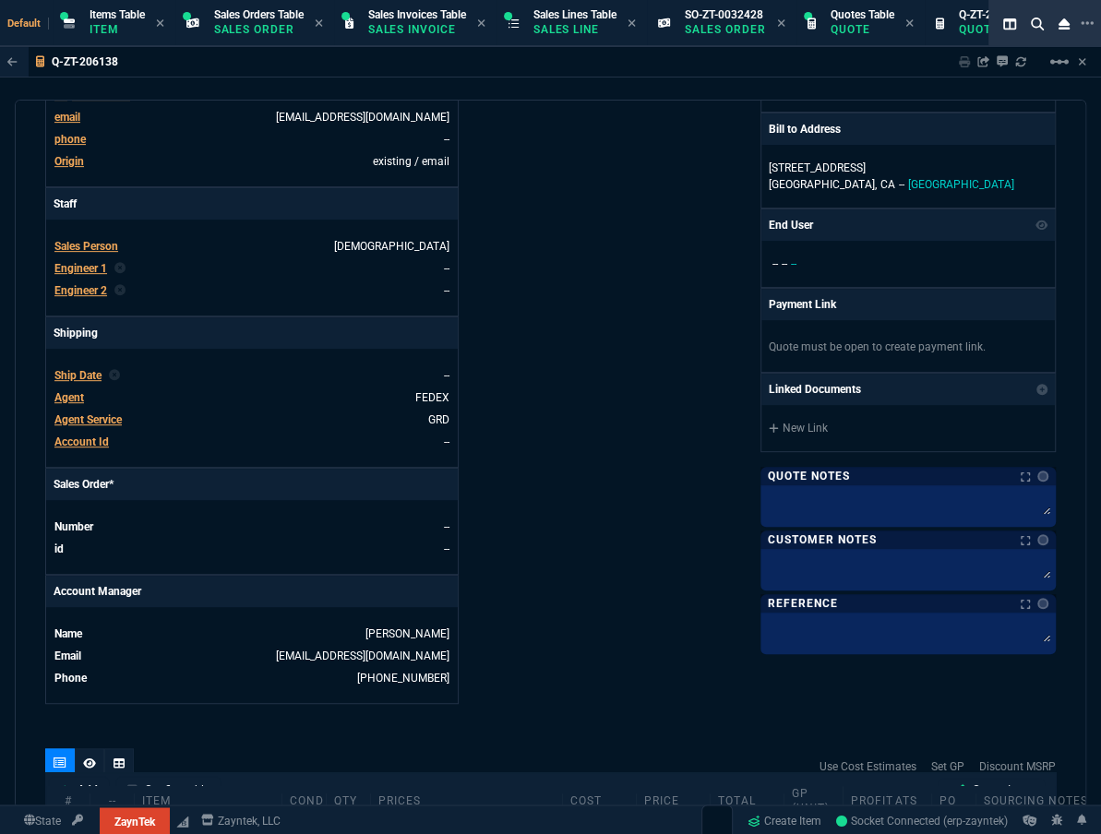
click at [71, 391] on span "Agent" at bounding box center [69, 397] width 30 height 13
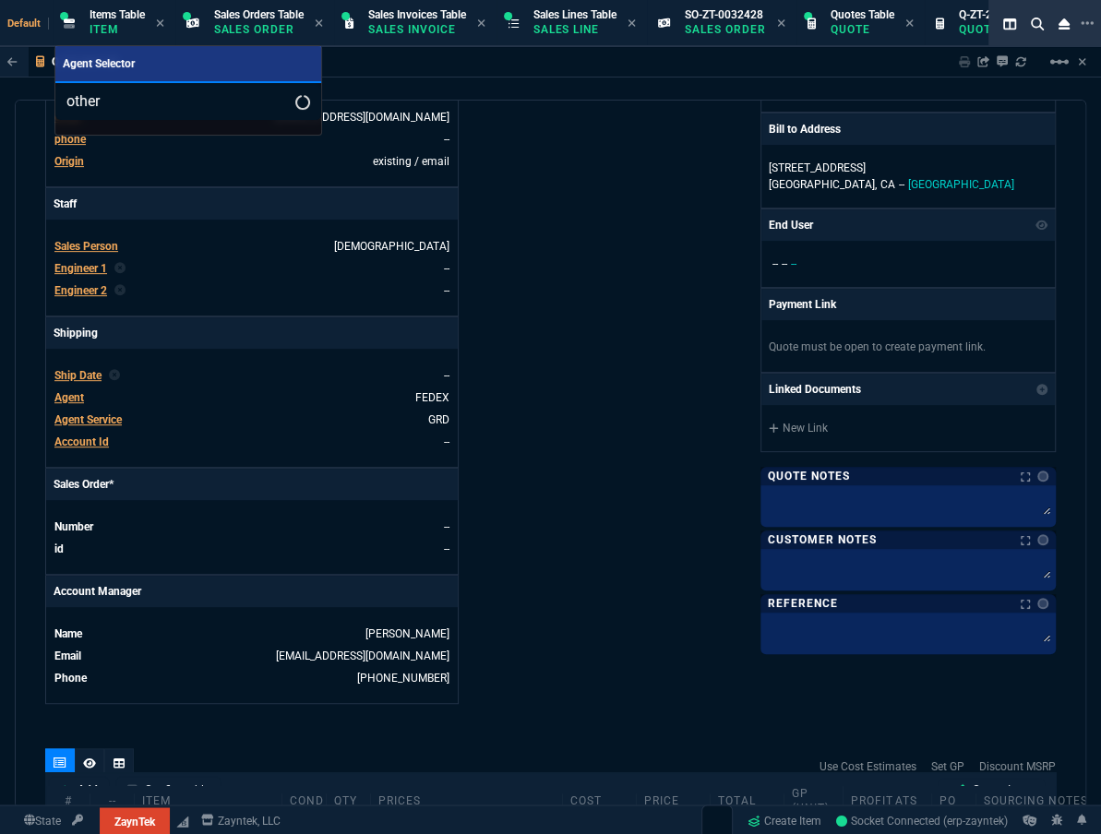
type input "other e"
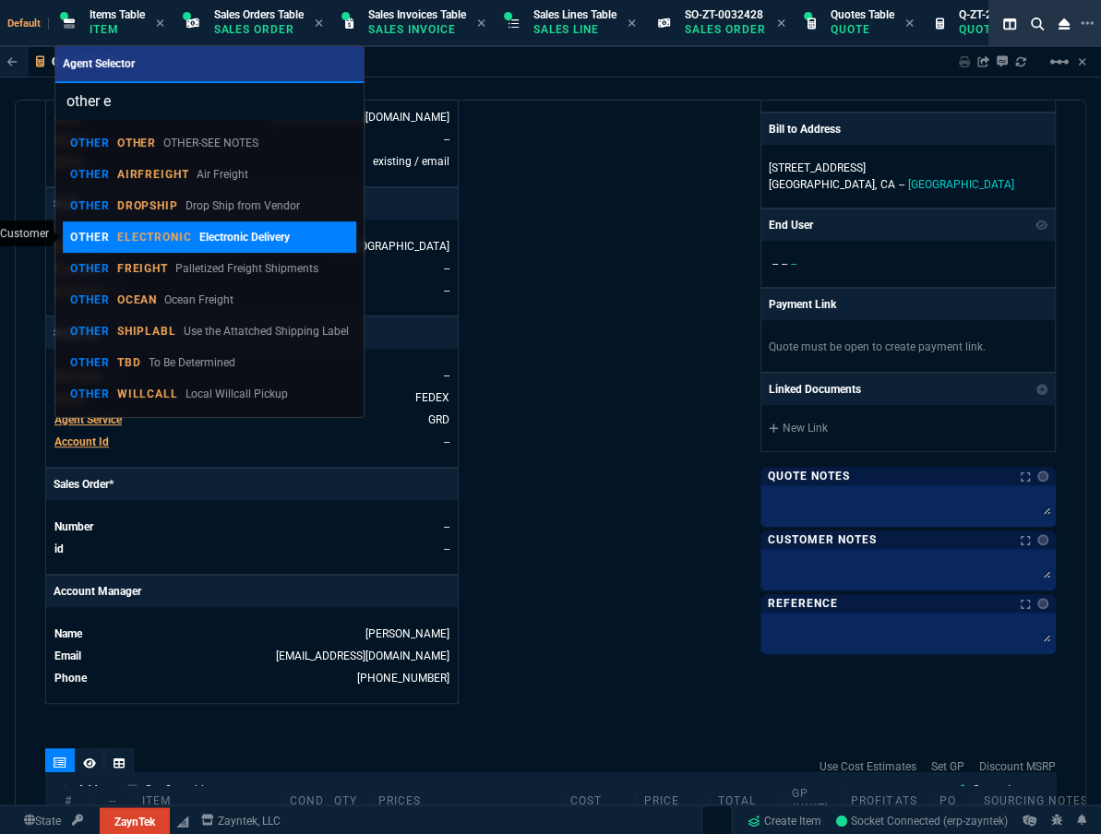
click at [176, 229] on div "OTHER ELECTRONIC Electronic Delivery" at bounding box center [180, 237] width 220 height 17
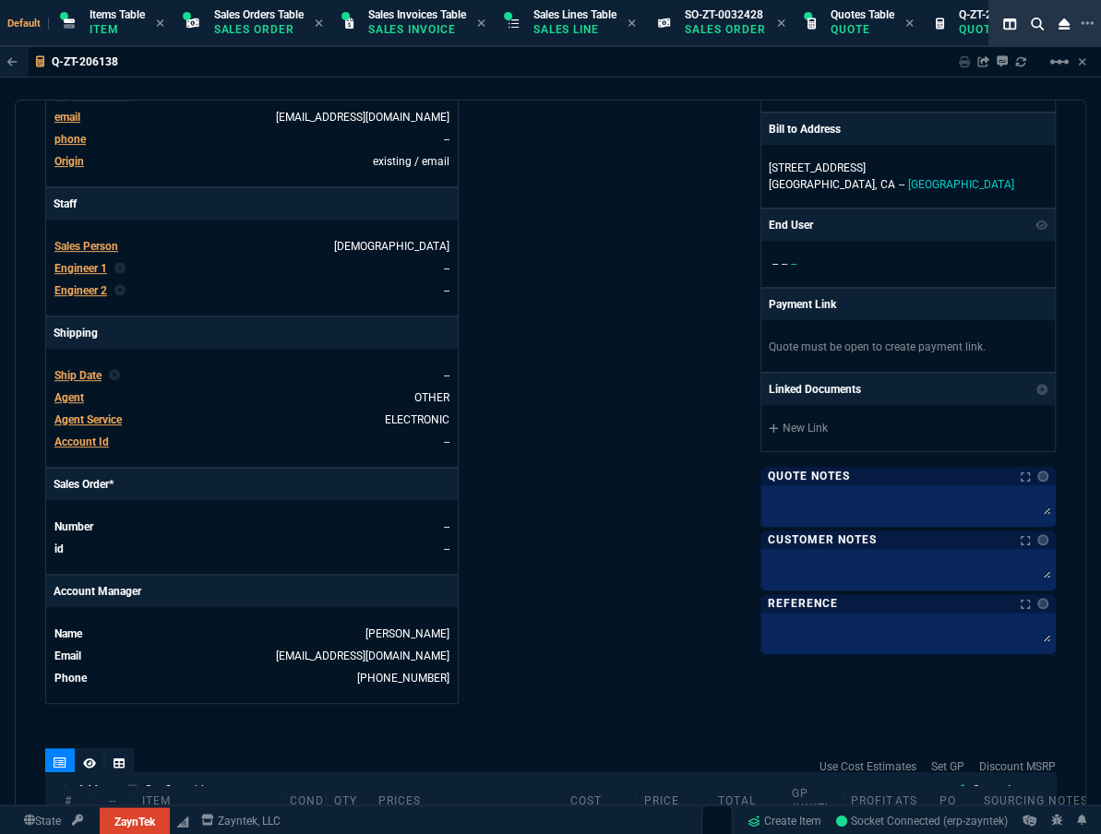
scroll to position [747, 0]
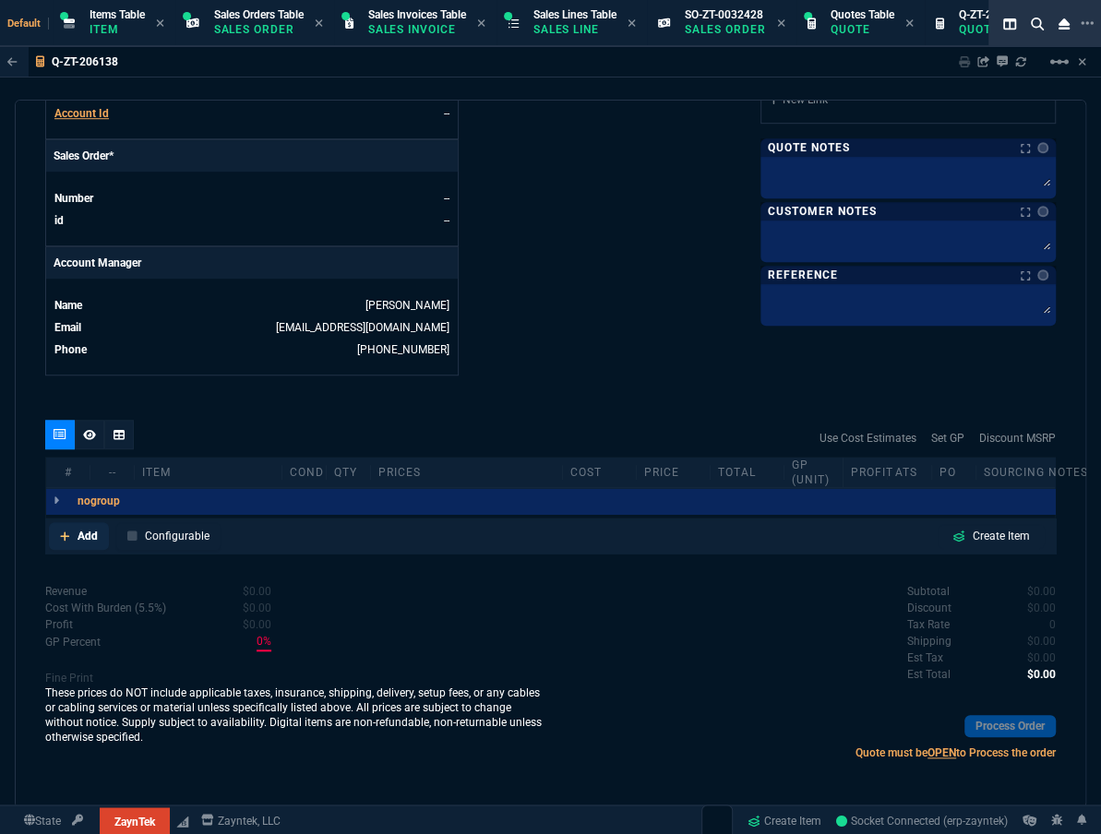
click at [92, 533] on p "Add" at bounding box center [87, 536] width 20 height 17
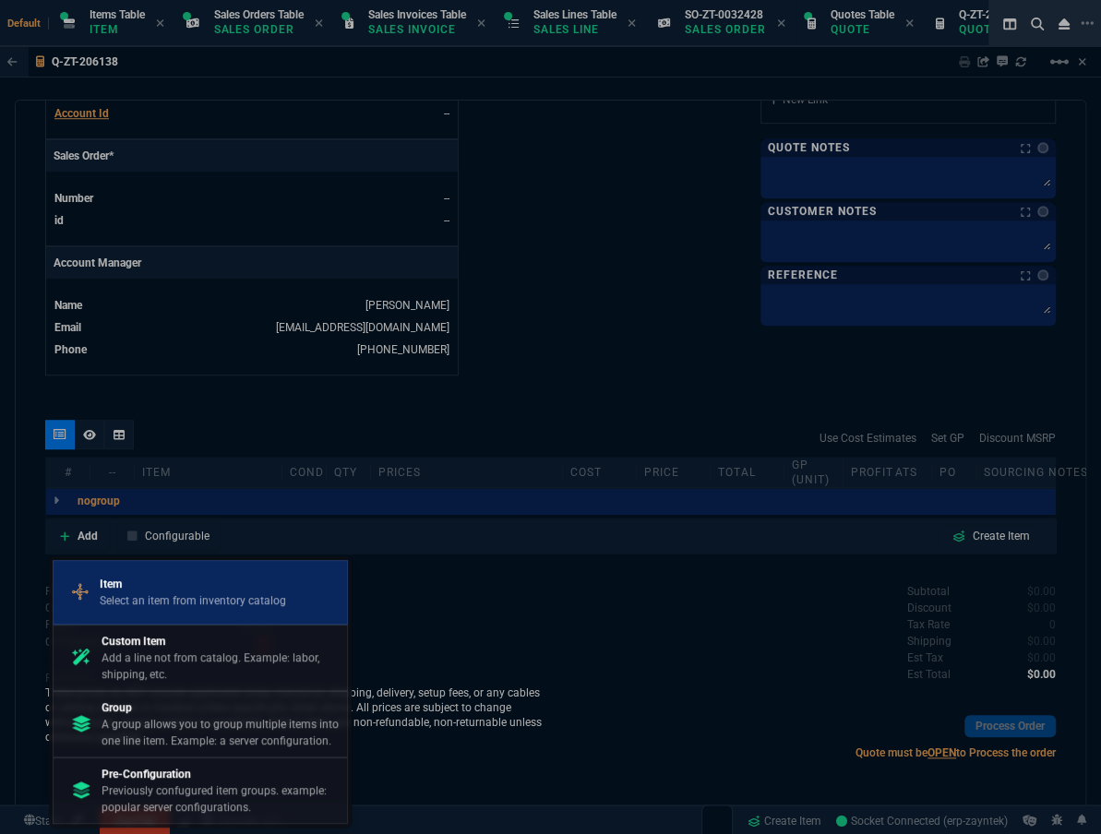
click at [144, 592] on p "Select an item from inventory catalog" at bounding box center [193, 600] width 186 height 17
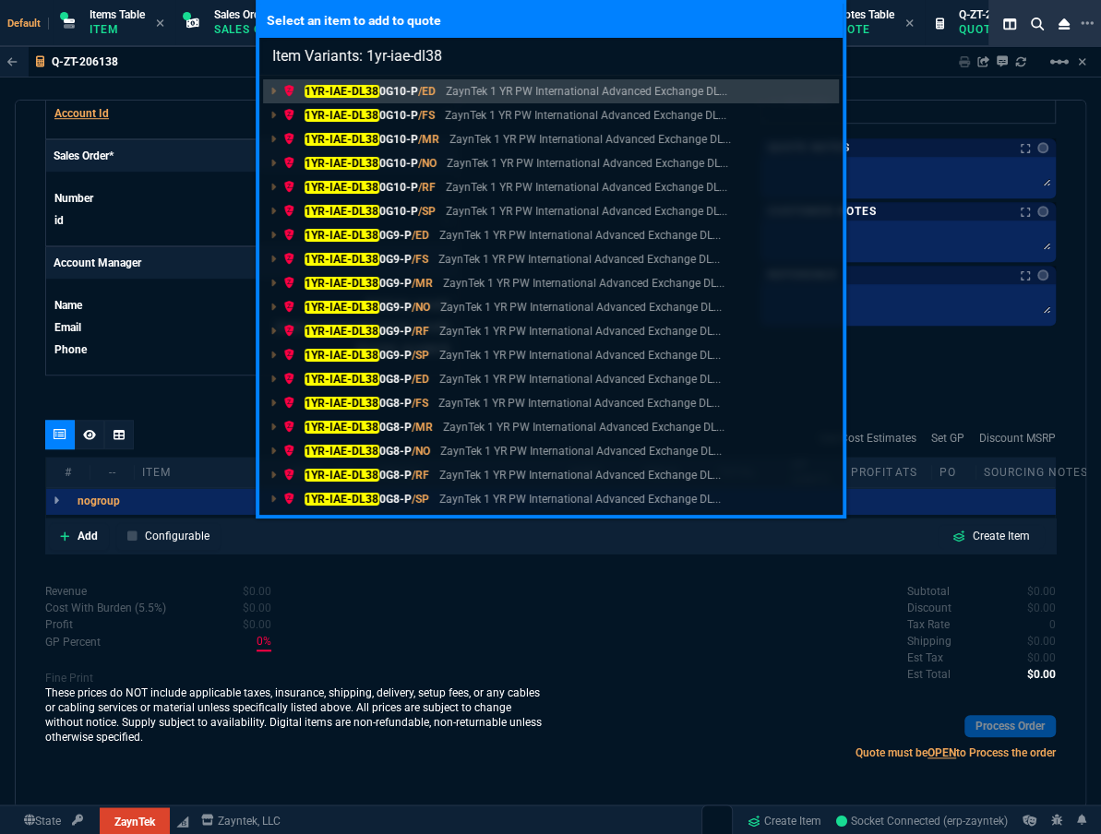
type input "Item Variants: 1yr-iae-dl380"
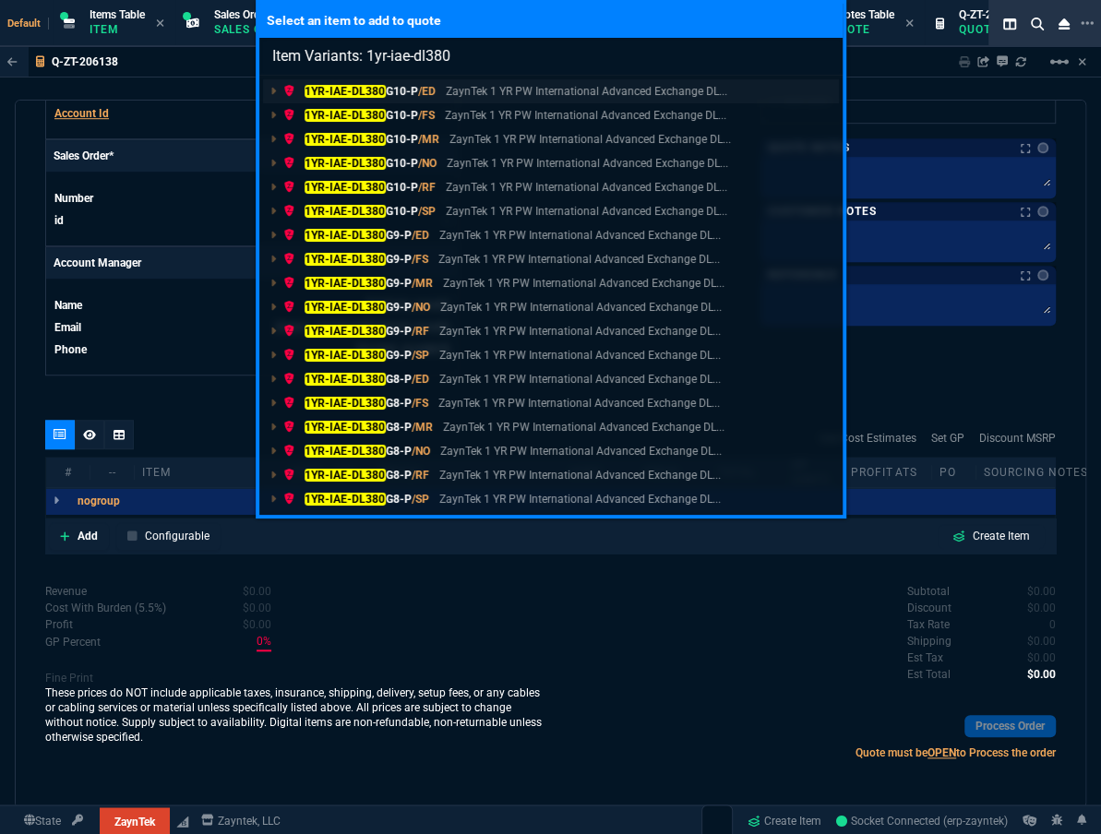
click at [385, 94] on p "1YR-IAE-DL380 G10-P /ED" at bounding box center [359, 91] width 152 height 17
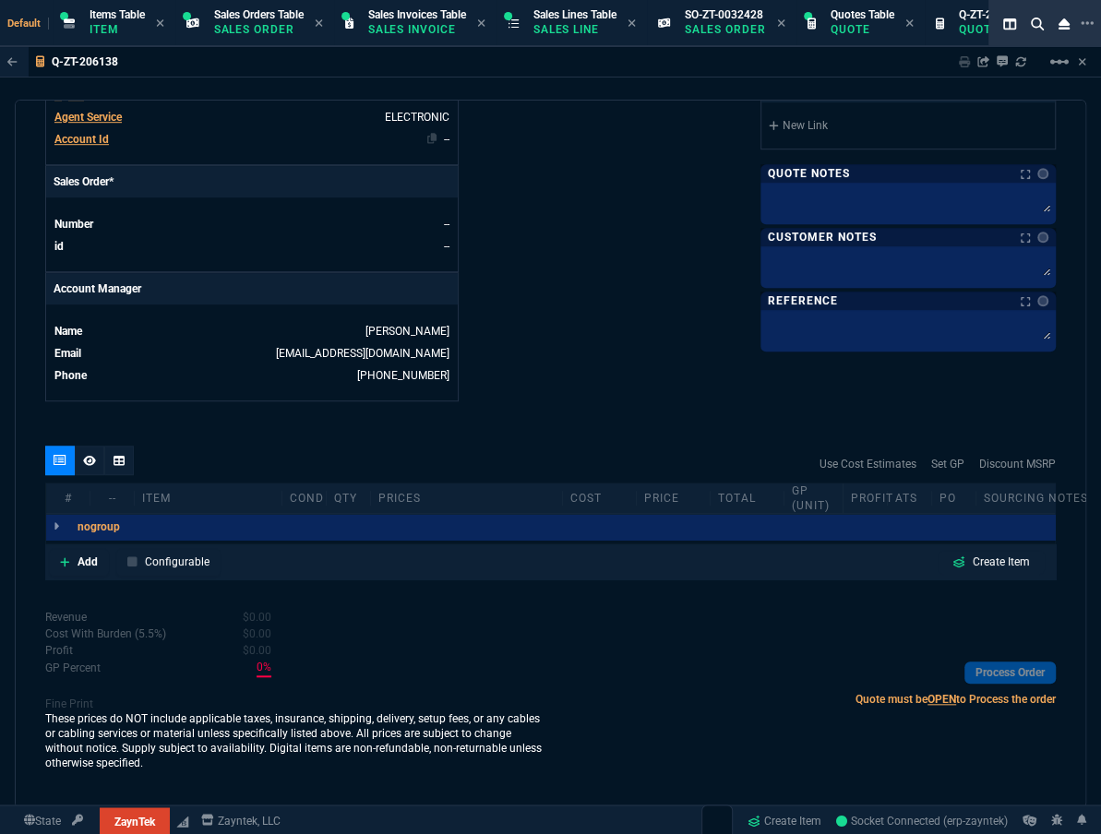
scroll to position [719, 0]
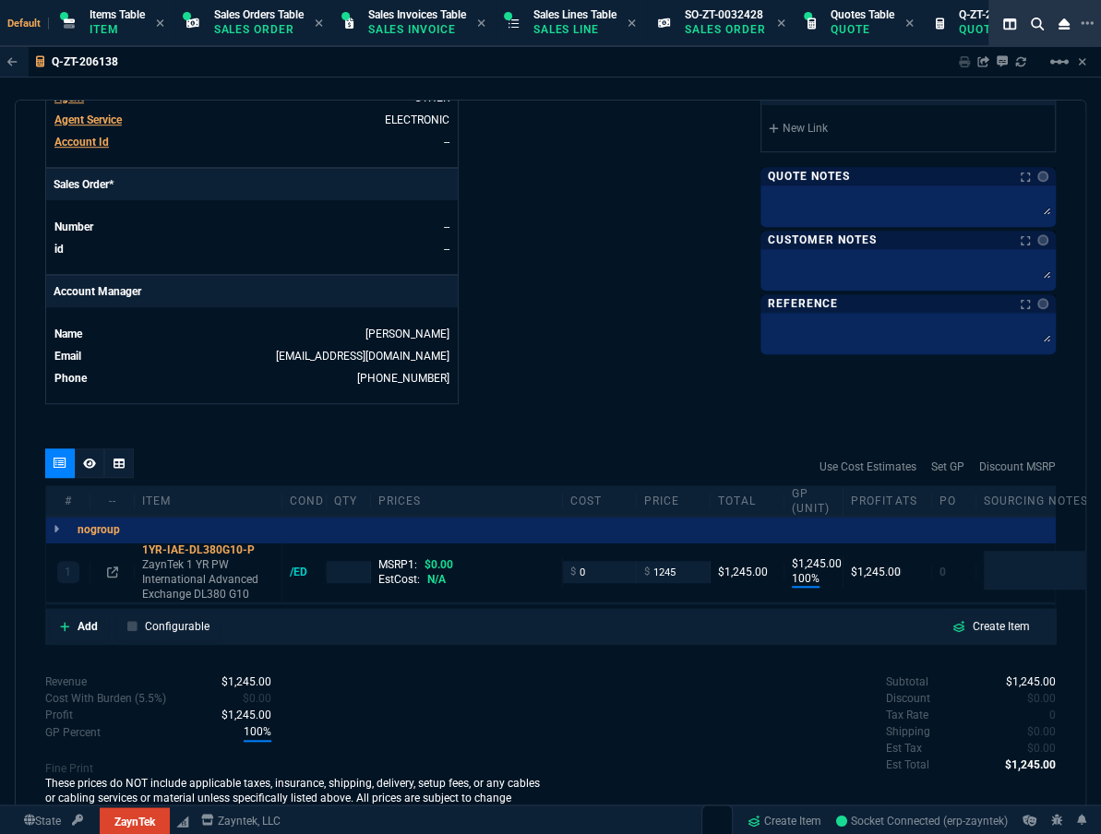
type input "100"
type input "1245"
click at [268, 551] on icon at bounding box center [267, 549] width 10 height 11
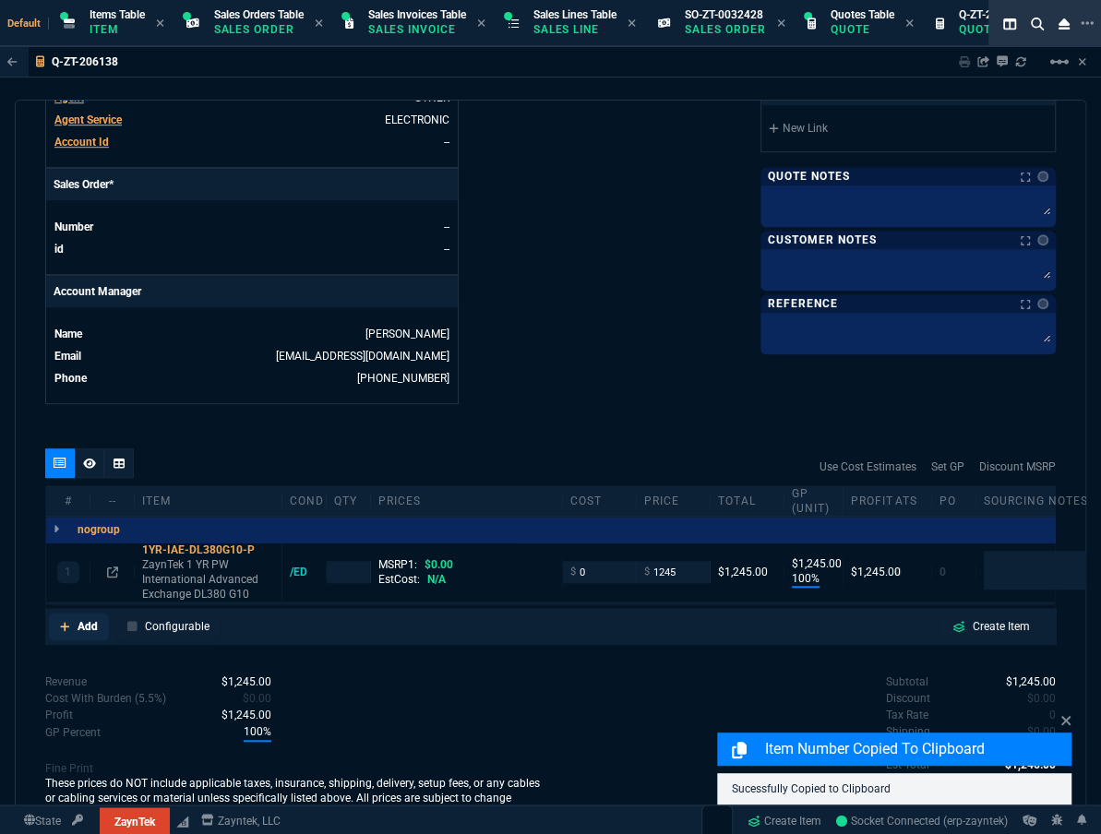
click at [79, 629] on p "Add" at bounding box center [87, 626] width 20 height 17
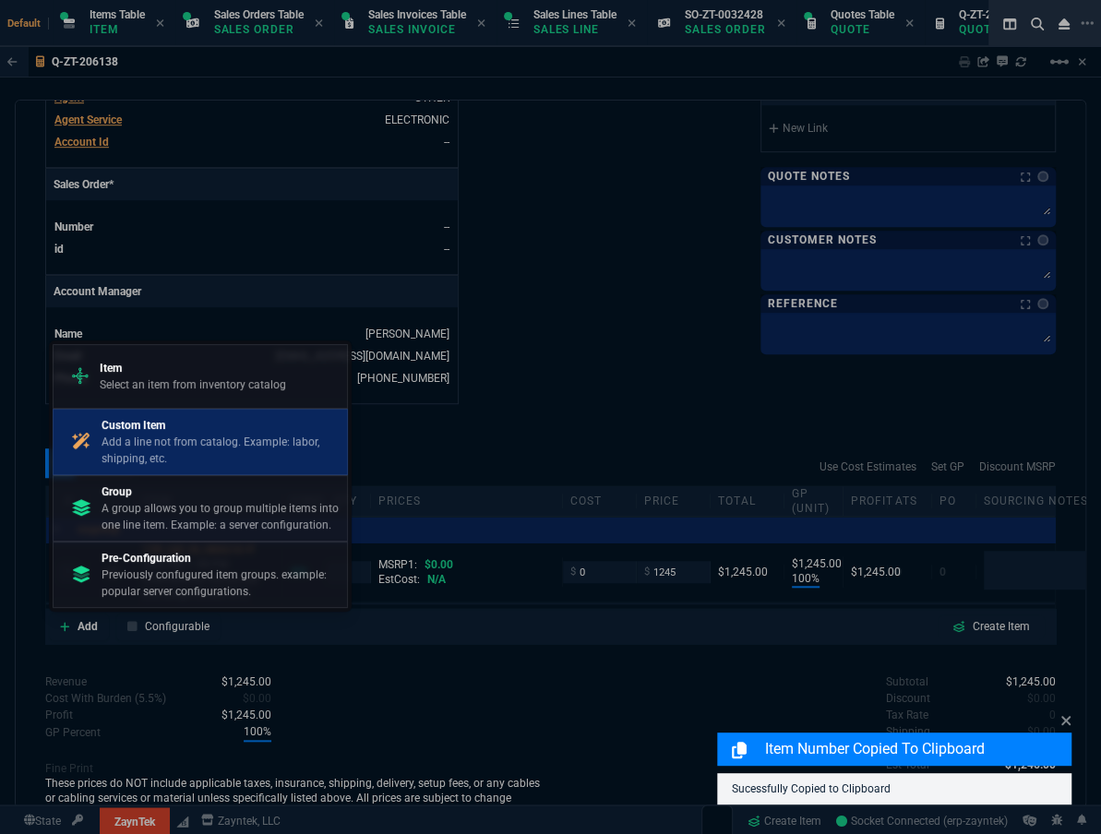
click at [173, 459] on p "Add a line not from catalog. Example: labor, shipping, etc." at bounding box center [220, 450] width 238 height 33
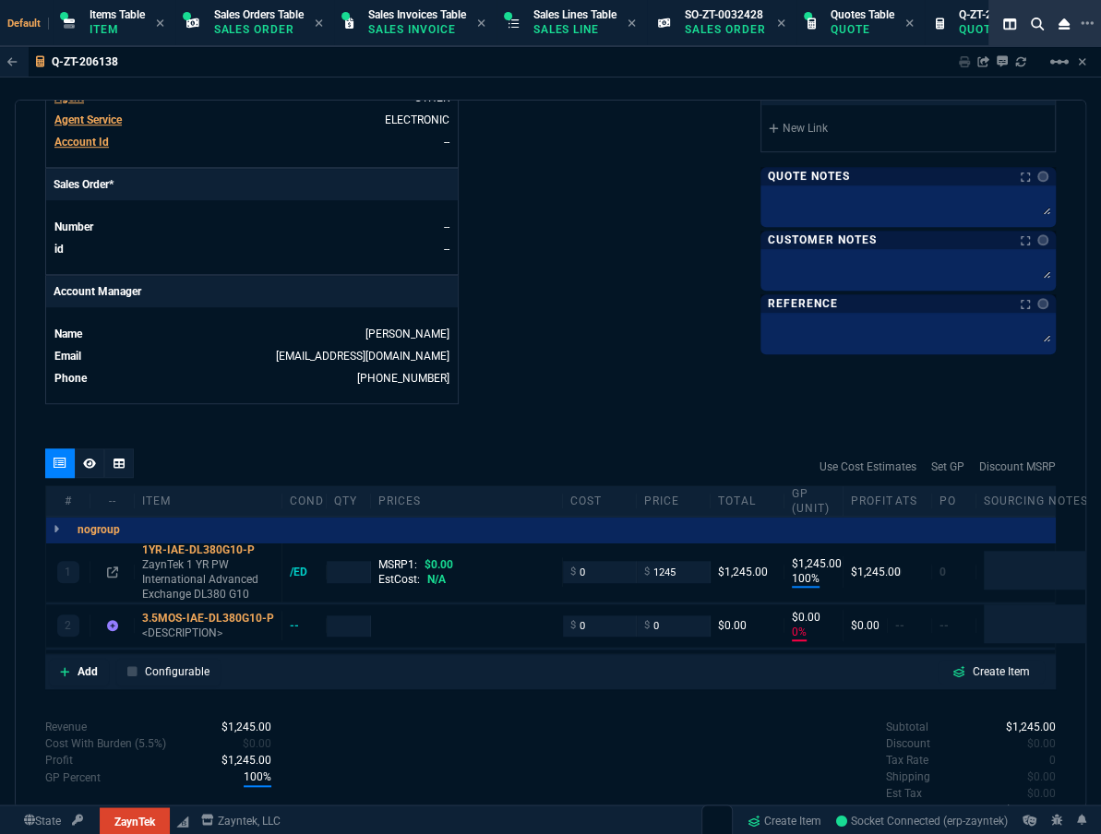
type input "1"
type input "0"
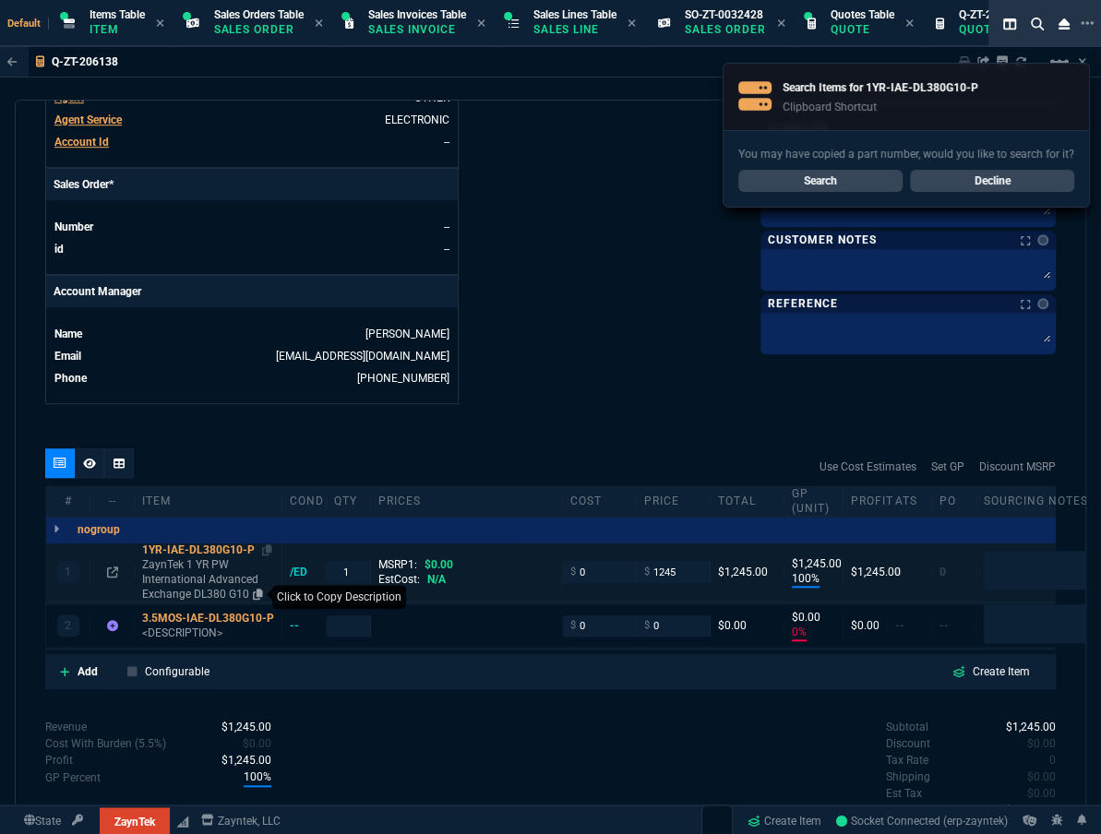
type input "100"
type input "1245"
type input "0"
click at [256, 592] on icon at bounding box center [258, 594] width 10 height 11
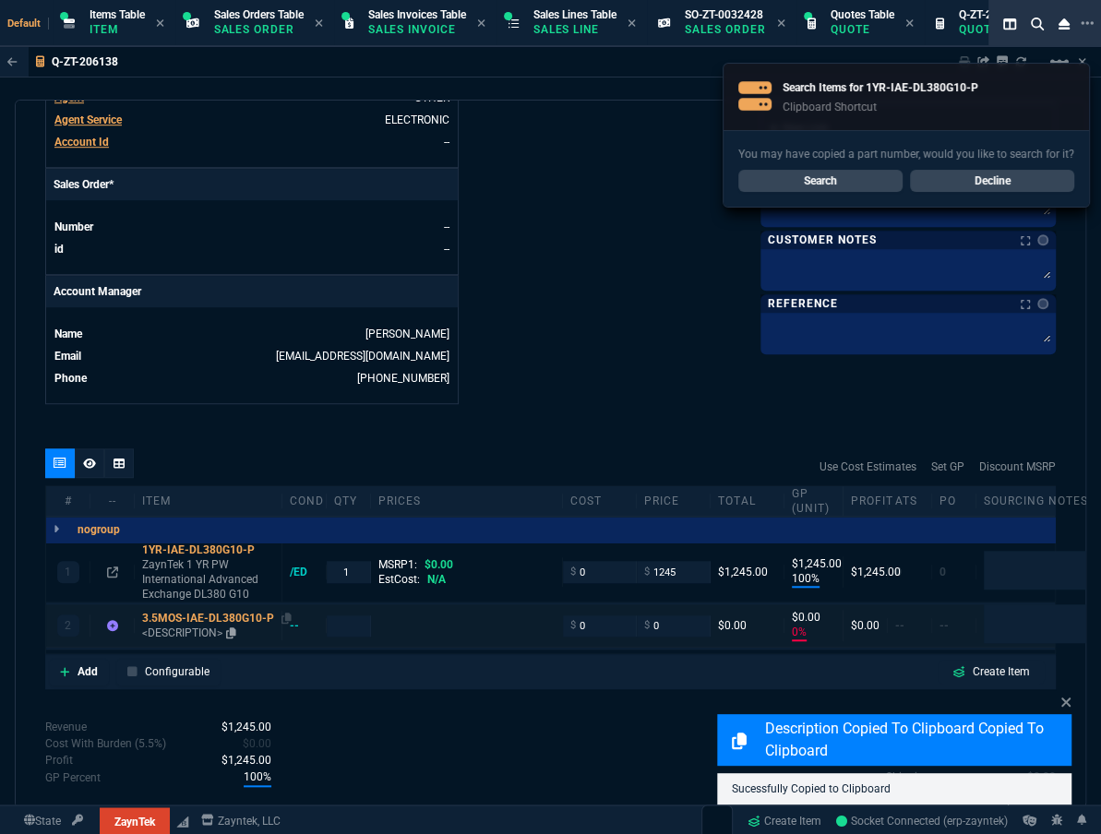
click at [173, 620] on div "3.5MOS-IAE-DL380G10-P" at bounding box center [208, 618] width 132 height 15
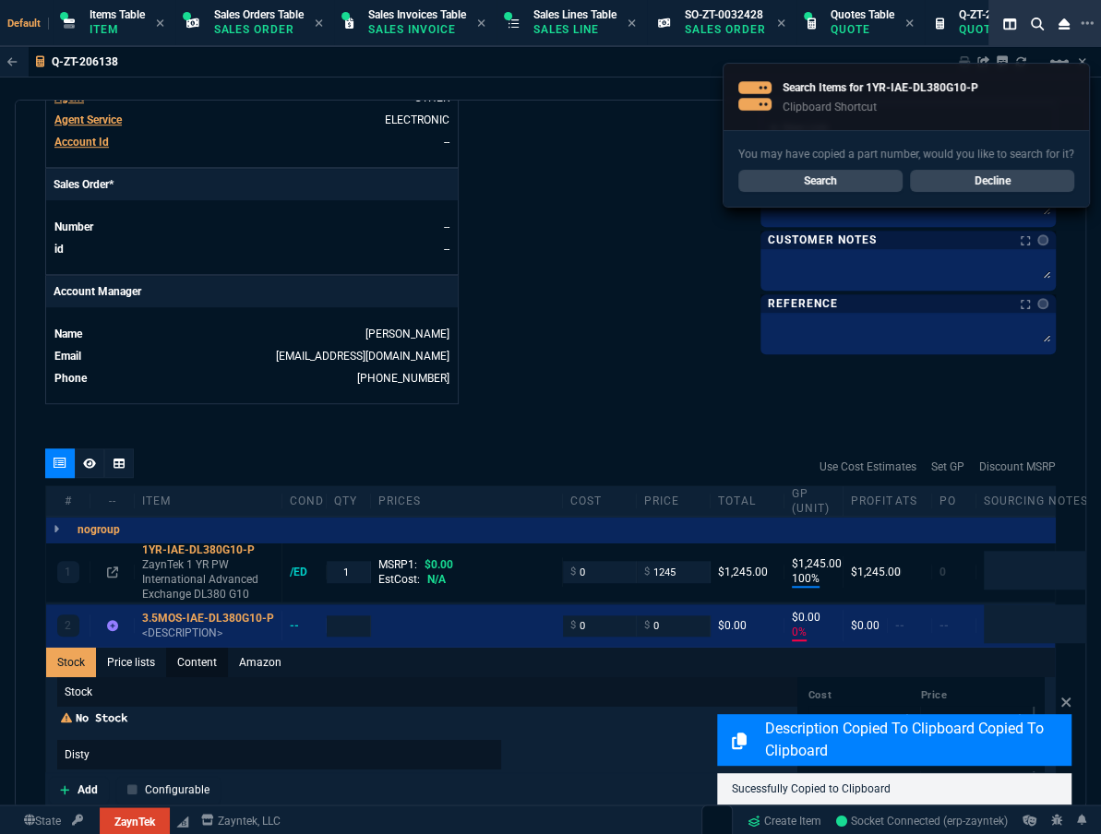
click at [206, 655] on link "Content" at bounding box center [197, 663] width 62 height 30
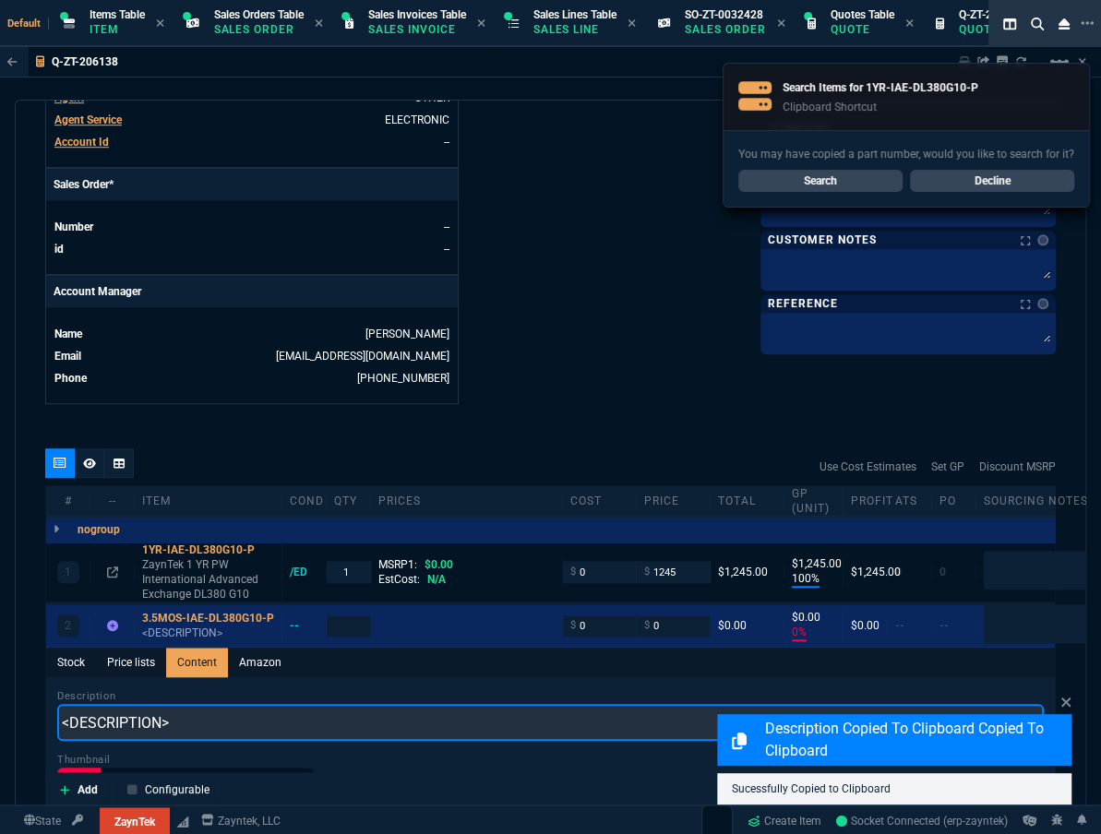
click at [180, 711] on input "<DESCRIPTION>" at bounding box center [550, 722] width 986 height 37
paste input "ZaynTek 1 YR PW International Advanced Exchange DL380 G10"
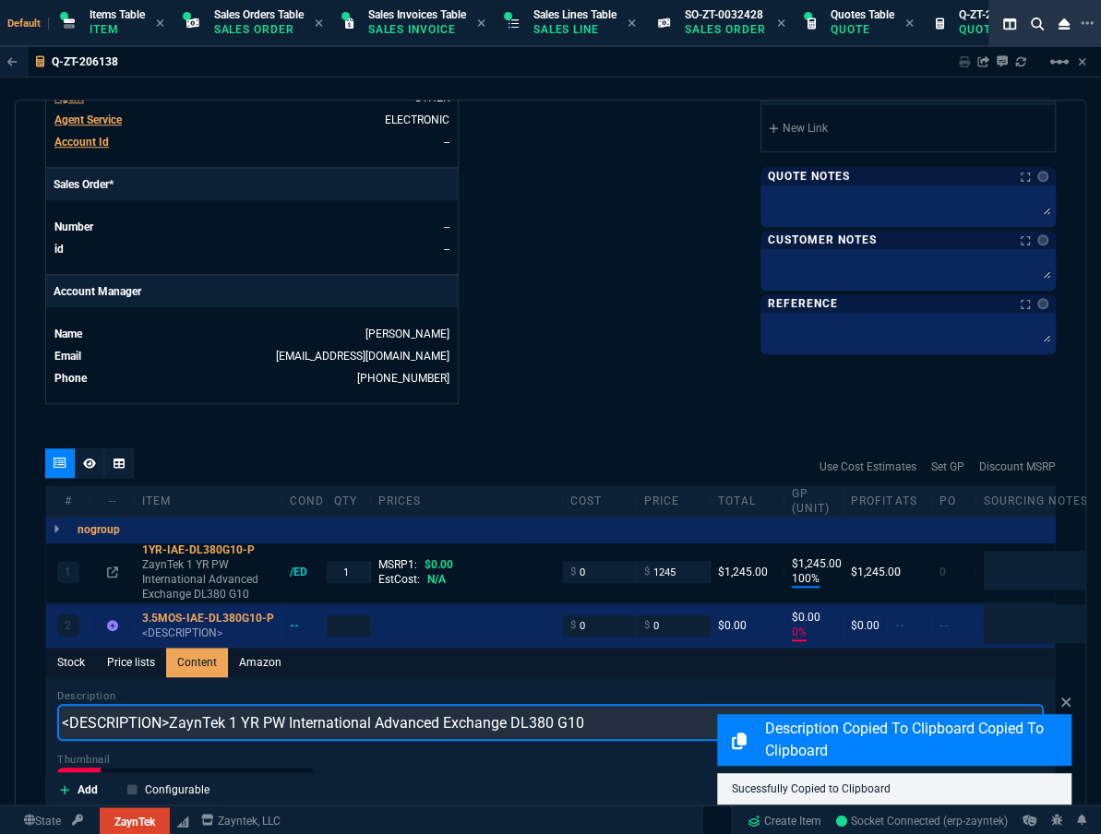
scroll to position [0, 0]
drag, startPoint x: 168, startPoint y: 720, endPoint x: 0, endPoint y: 704, distance: 168.6
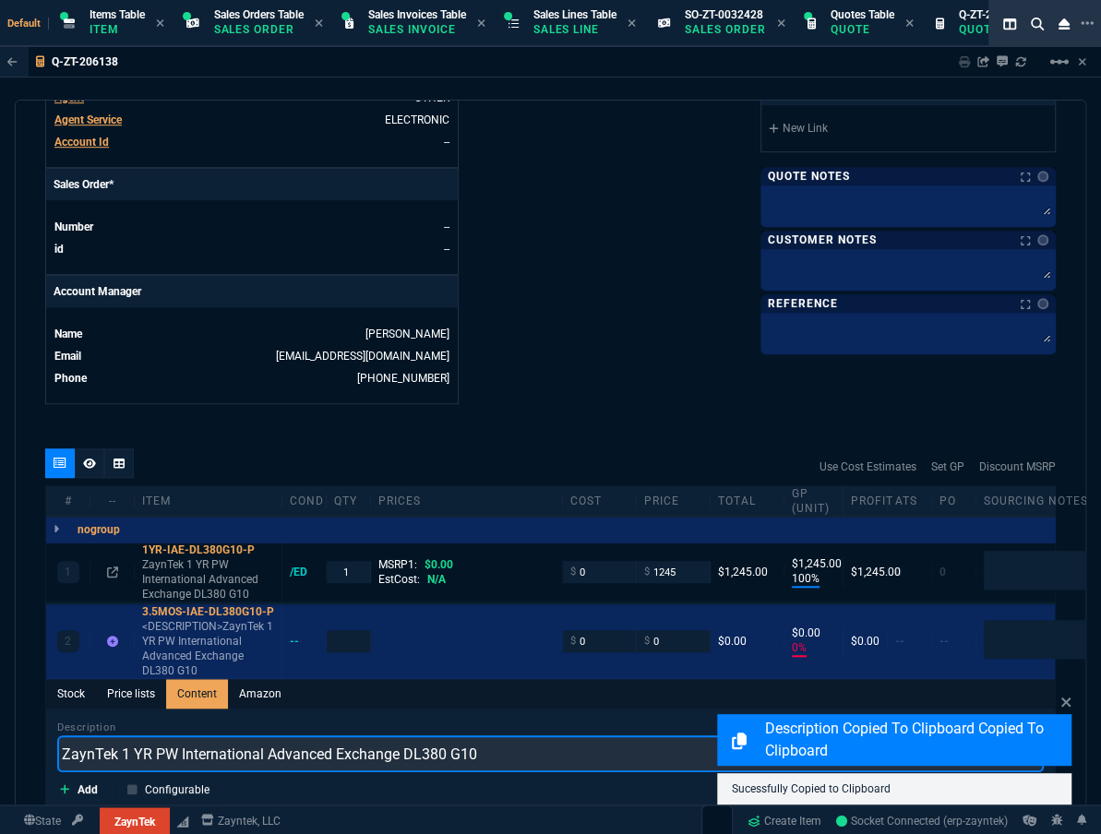
drag, startPoint x: 129, startPoint y: 747, endPoint x: 395, endPoint y: 757, distance: 265.9
click at [129, 747] on input "ZaynTek 1 YR PW International Advanced Exchange DL380 G10" at bounding box center [550, 753] width 986 height 37
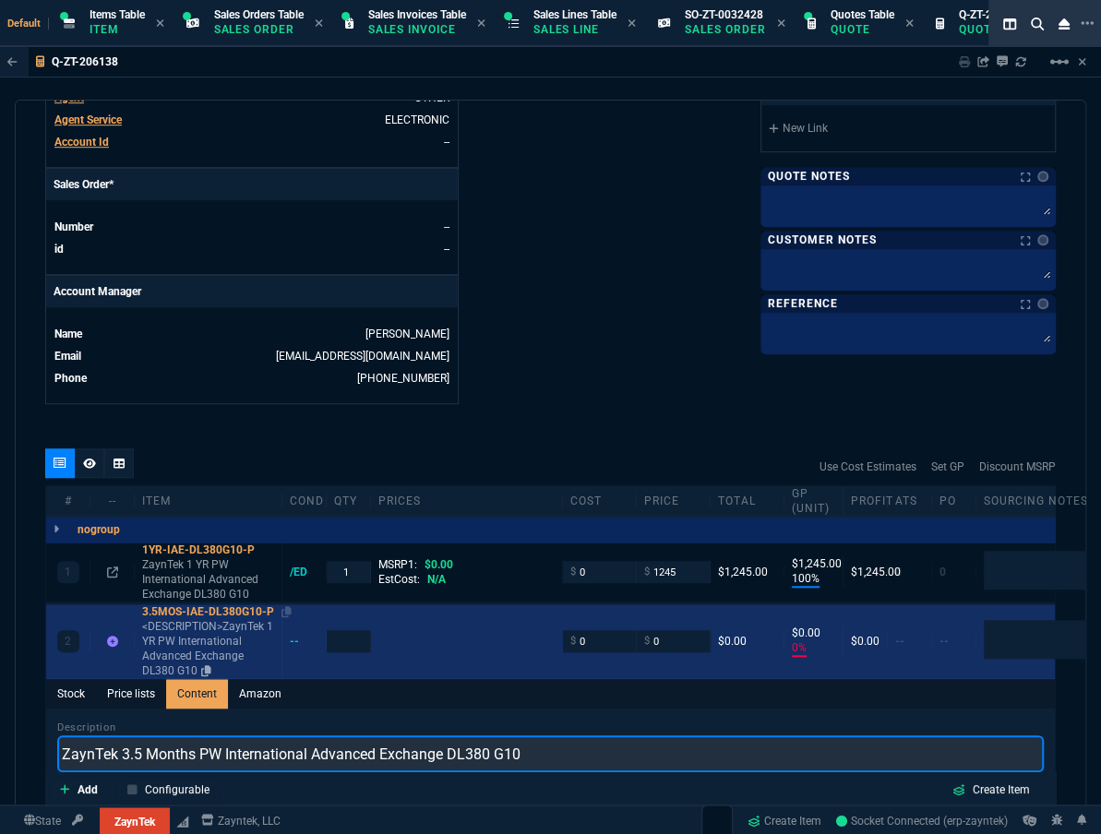
type input "ZaynTek 3.5 Months PW International Advanced Exchange DL380 G10"
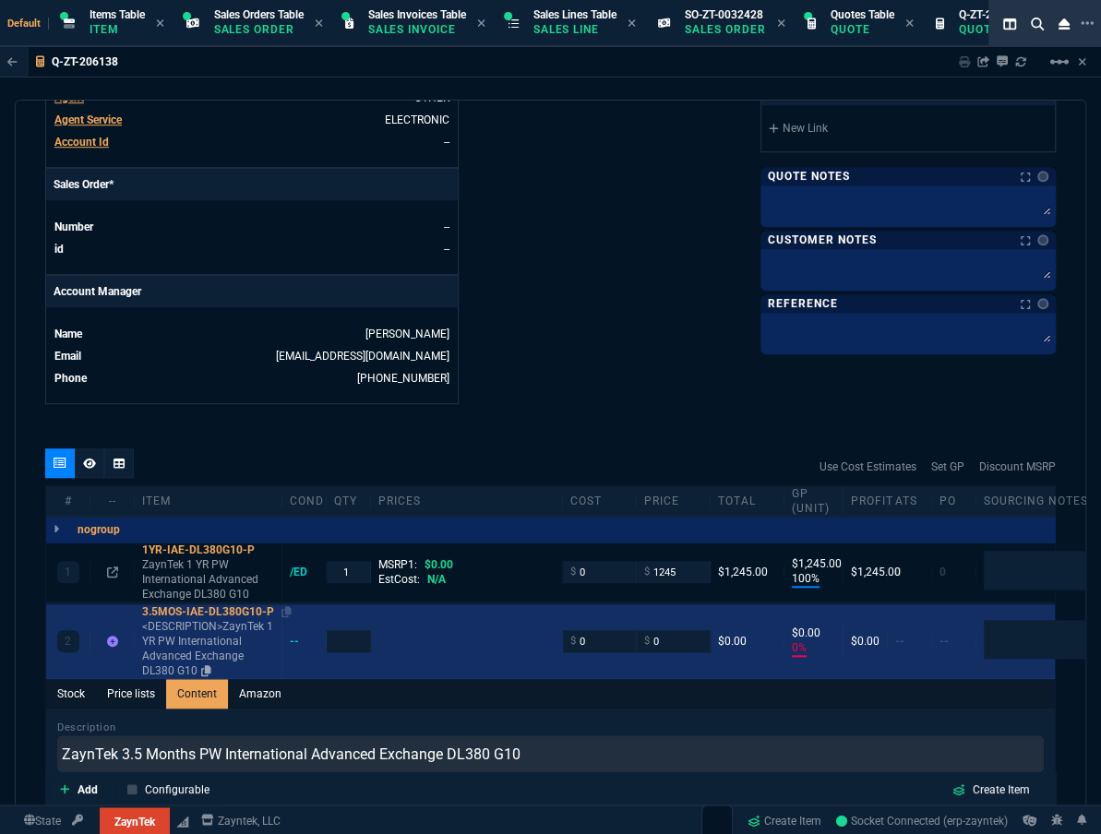
click at [207, 610] on div "3.5MOS-IAE-DL380G10-P" at bounding box center [208, 611] width 132 height 15
type input "1"
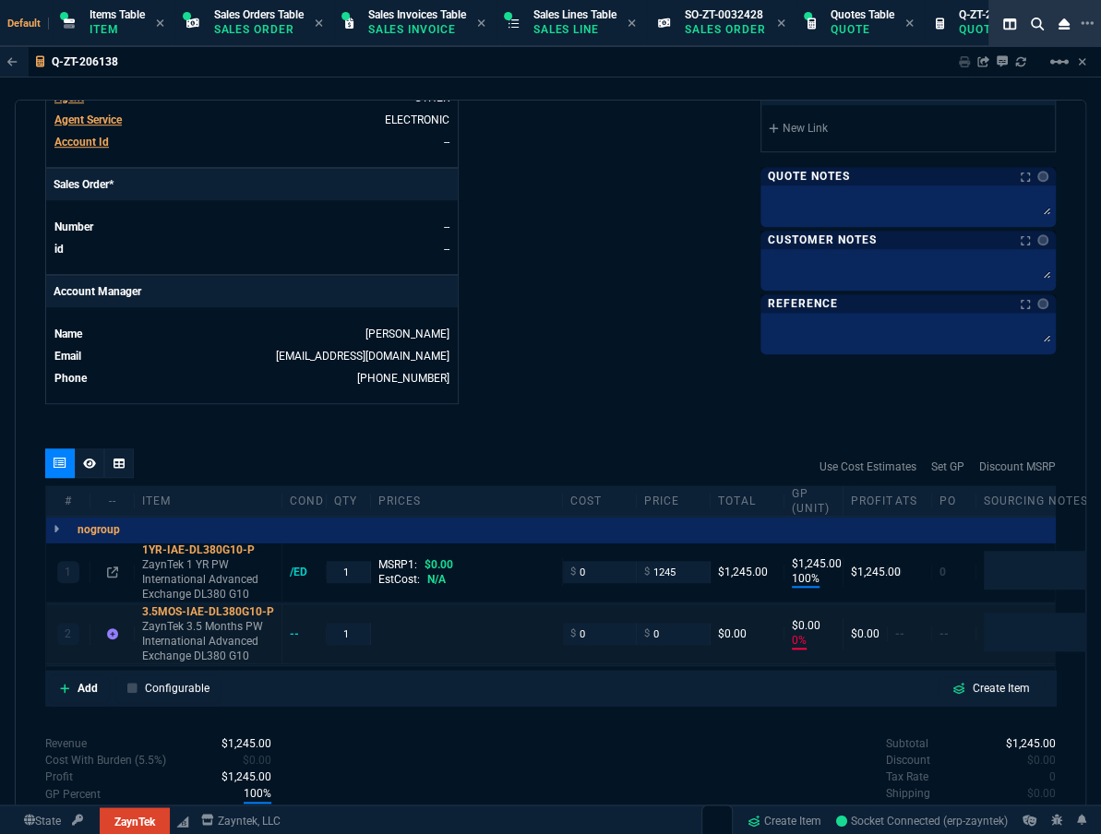
type input "0"
click at [677, 631] on input "0" at bounding box center [673, 633] width 58 height 21
type input "365"
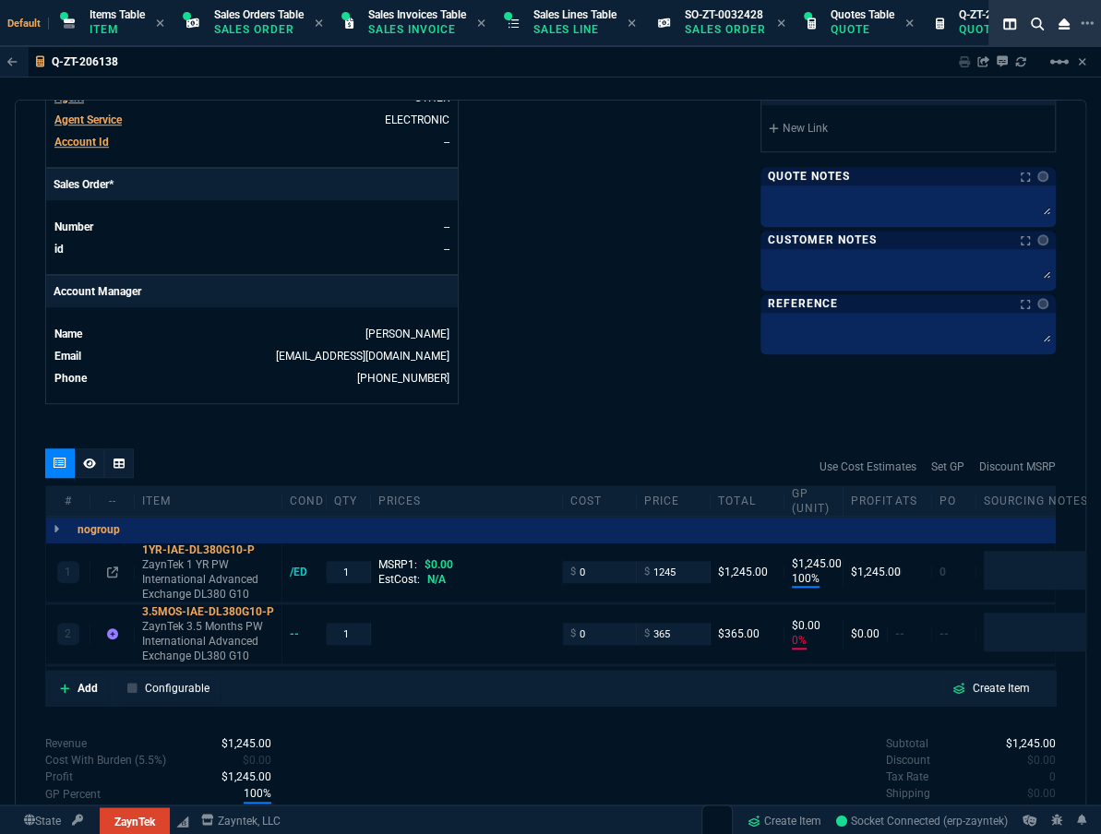
type input "365"
type input "100"
type input "365"
click at [126, 460] on div at bounding box center [119, 463] width 30 height 30
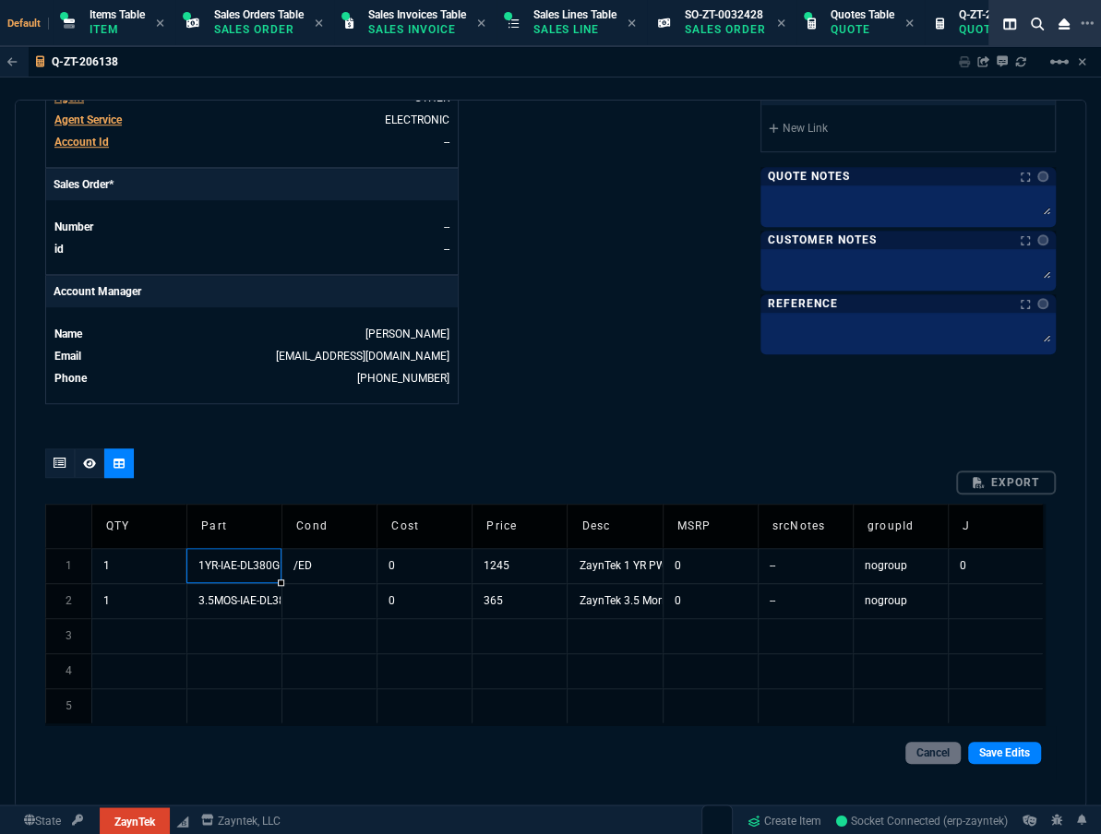
click at [249, 563] on td "1YR-IAE-DL380G10-P" at bounding box center [233, 565] width 95 height 35
click at [1011, 746] on link "Save Edits" at bounding box center [1004, 753] width 73 height 22
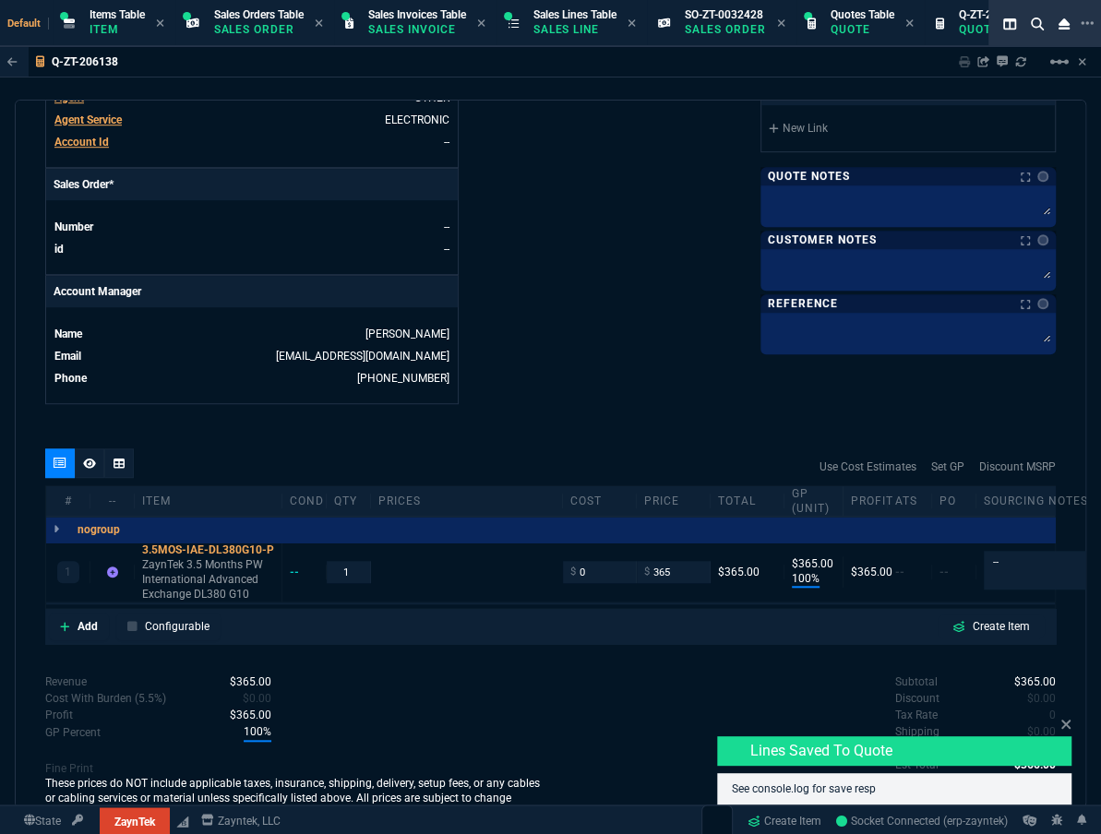
type input "100"
type input "365"
click at [86, 465] on icon at bounding box center [89, 463] width 13 height 10
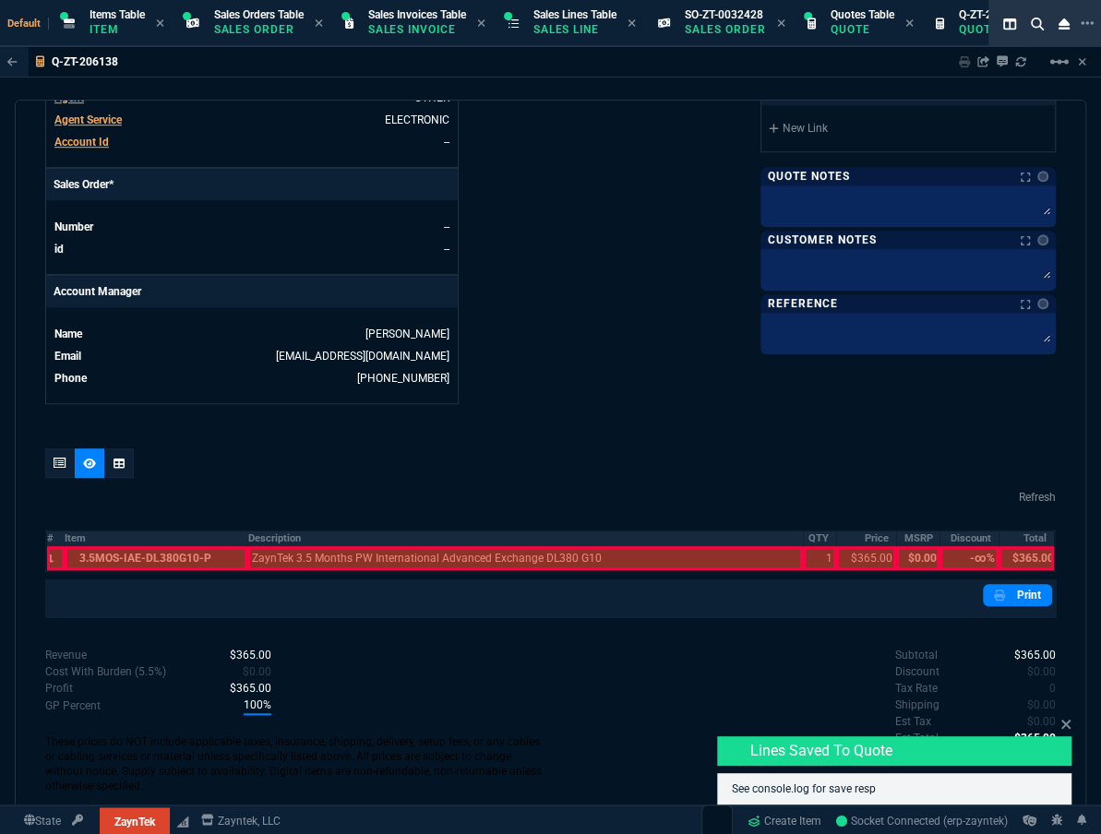
click at [54, 537] on th "#" at bounding box center [55, 538] width 18 height 16
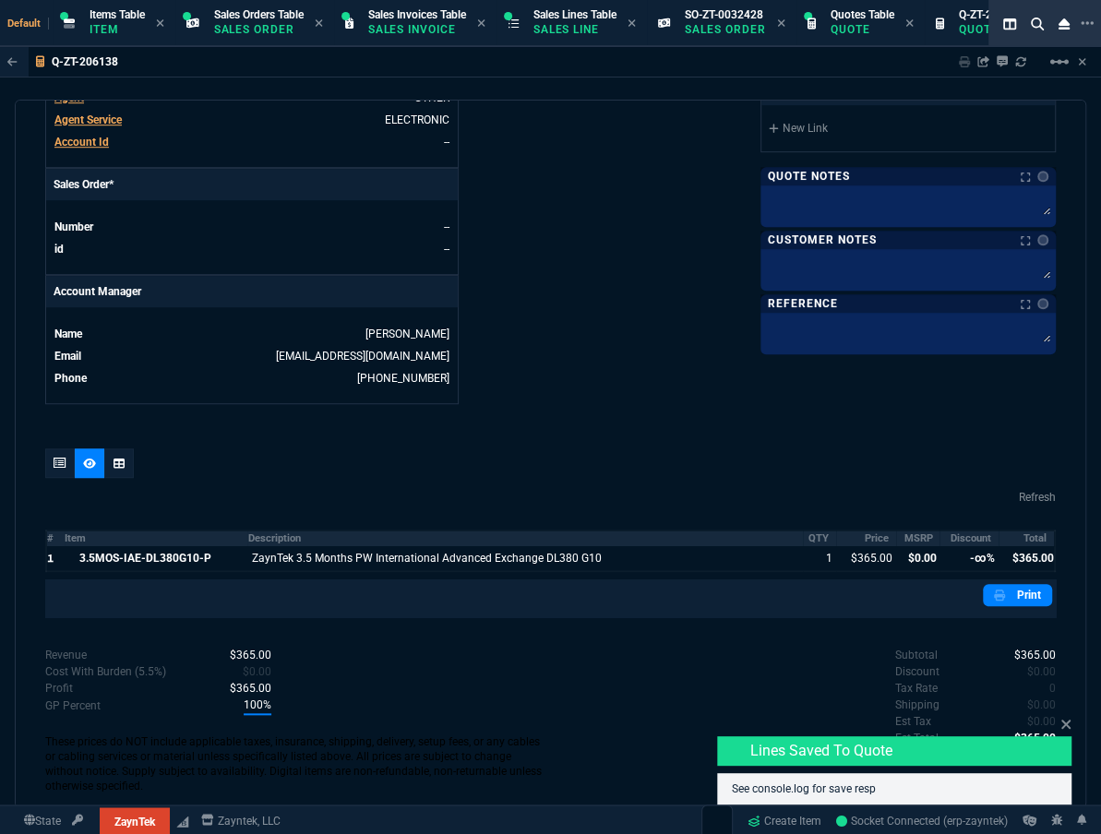
click at [917, 538] on th "MSRP" at bounding box center [918, 538] width 44 height 16
click at [939, 537] on th "Discount" at bounding box center [968, 538] width 58 height 16
click at [923, 279] on textarea at bounding box center [908, 267] width 288 height 28
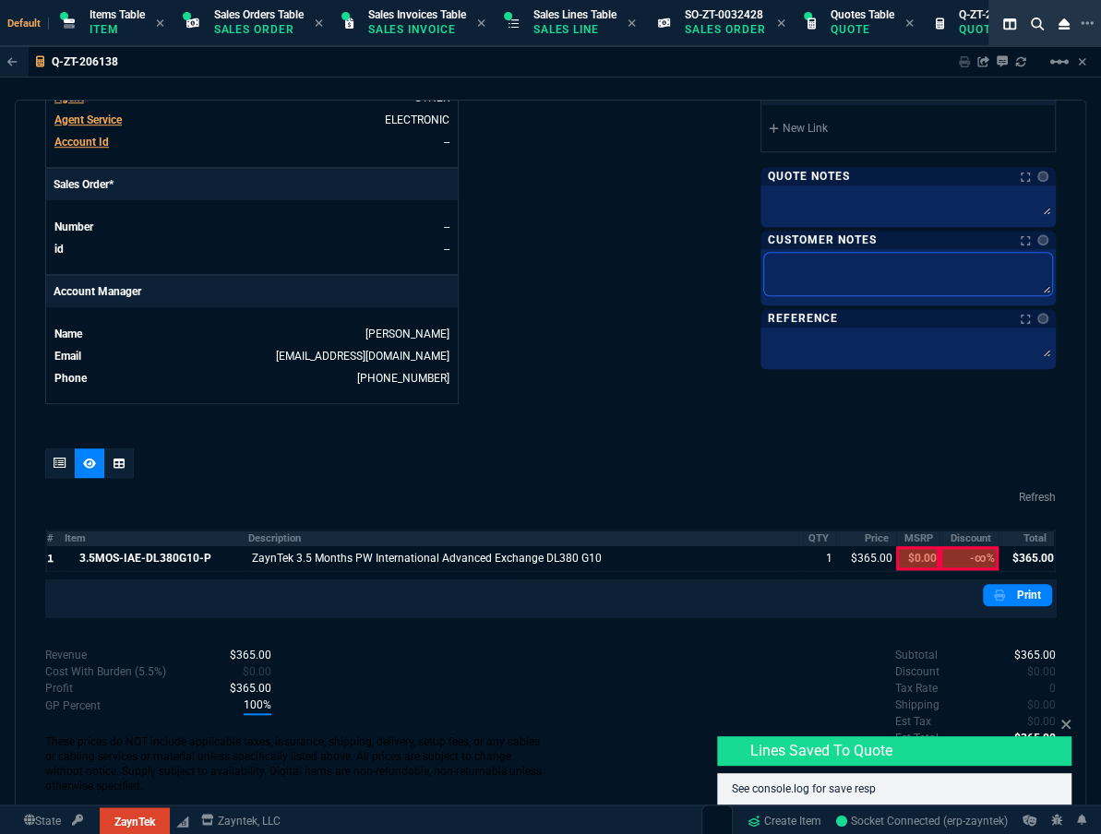
paste textarea "Product: HPE DL380 Gen10 Serial number: 2M2319015K Product #: P63680-B21 Qty: 1…"
type textarea "Product: HPE DL380 Gen10 Serial number: 2M2319015K Product #: P63680-B21 Qty: 1…"
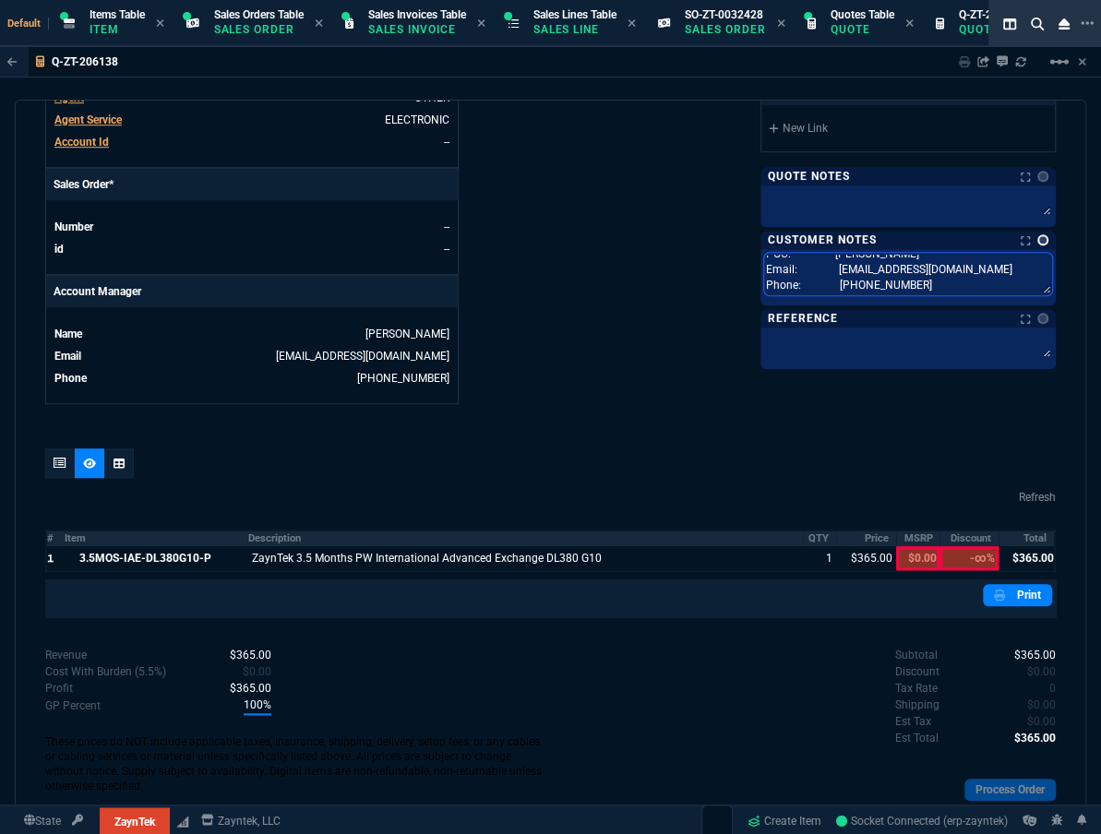
type textarea "Product: HPE DL380 Gen10 Serial number: 2M2319015K Product #: P63680-B21 Qty: 1…"
click at [1037, 241] on link at bounding box center [1042, 239] width 11 height 11
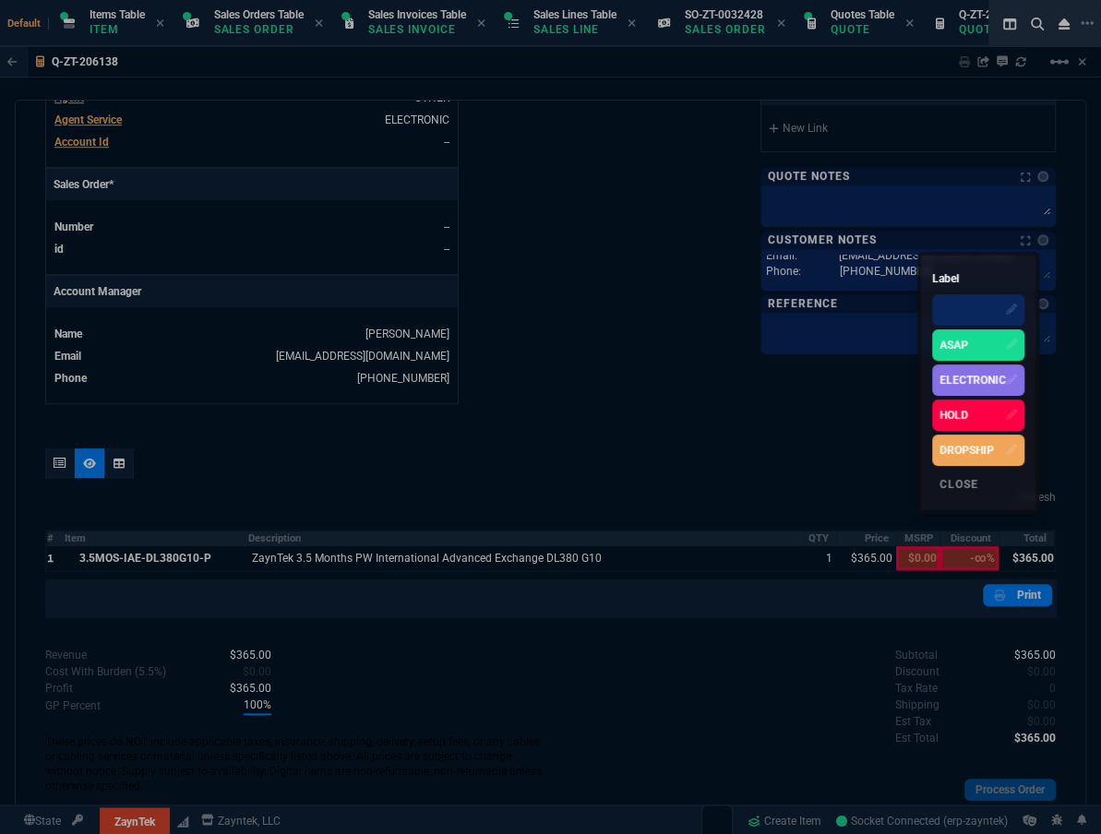
click at [962, 373] on div "ELECTRONIC" at bounding box center [972, 380] width 66 height 17
click at [720, 242] on div at bounding box center [550, 417] width 1101 height 834
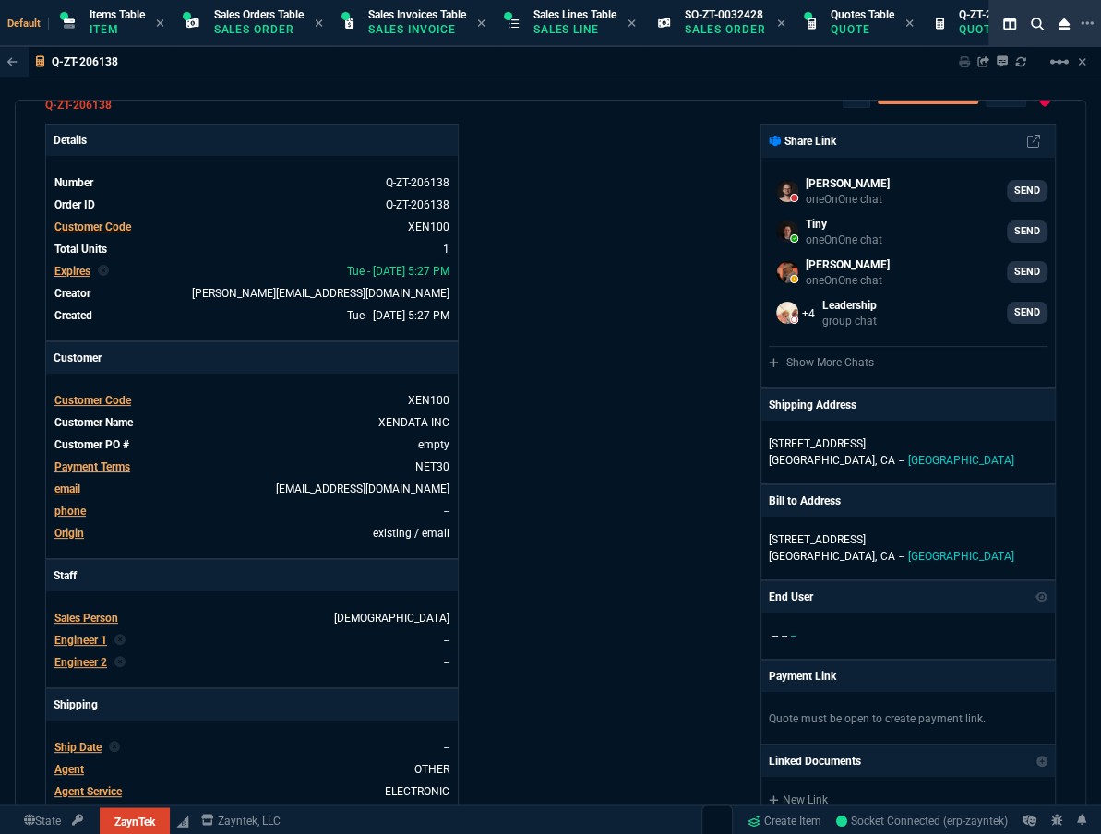
scroll to position [0, 0]
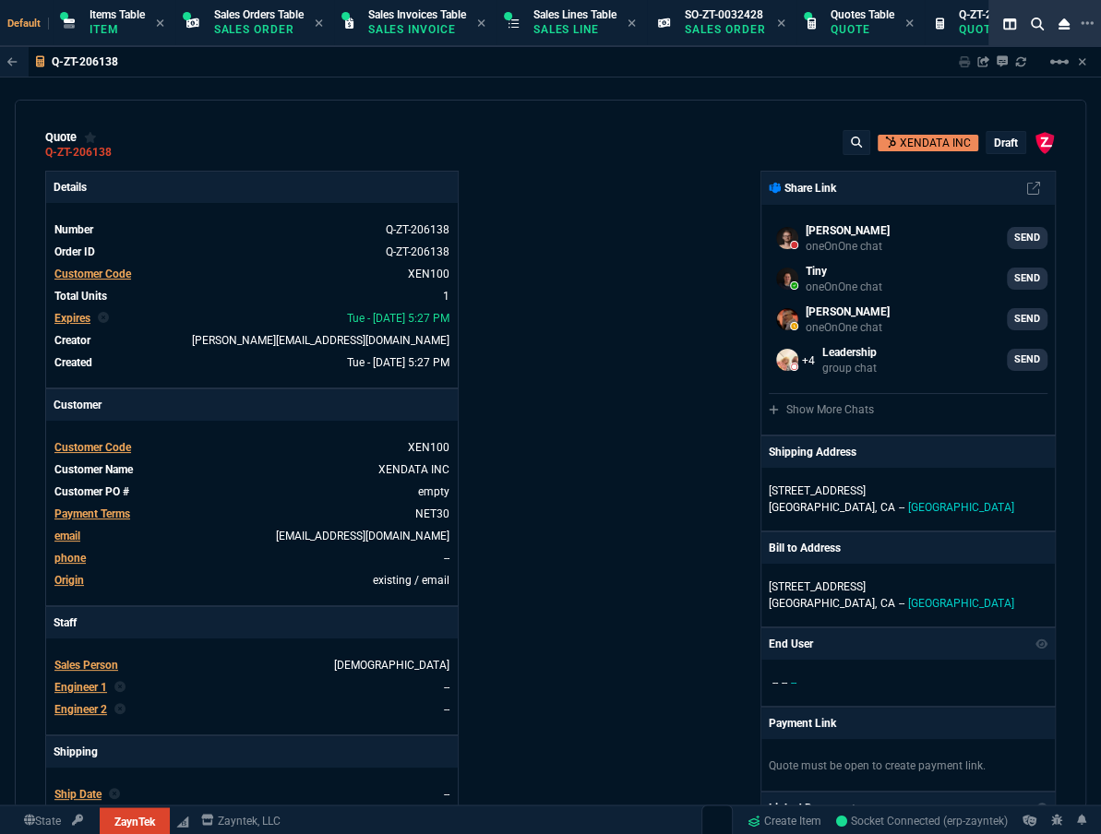
click at [997, 138] on p "draft" at bounding box center [1006, 143] width 24 height 15
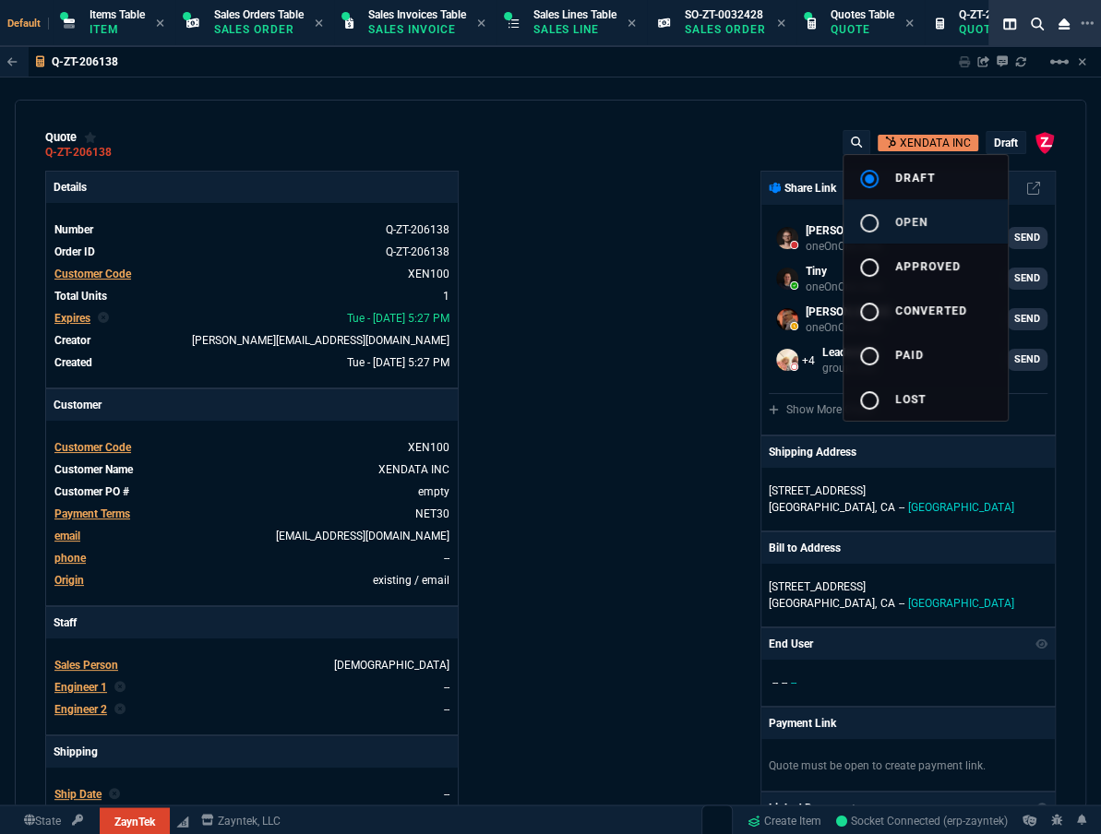
click at [959, 213] on button "radio_button_unchecked open" at bounding box center [925, 221] width 164 height 44
click at [713, 118] on div at bounding box center [550, 417] width 1101 height 834
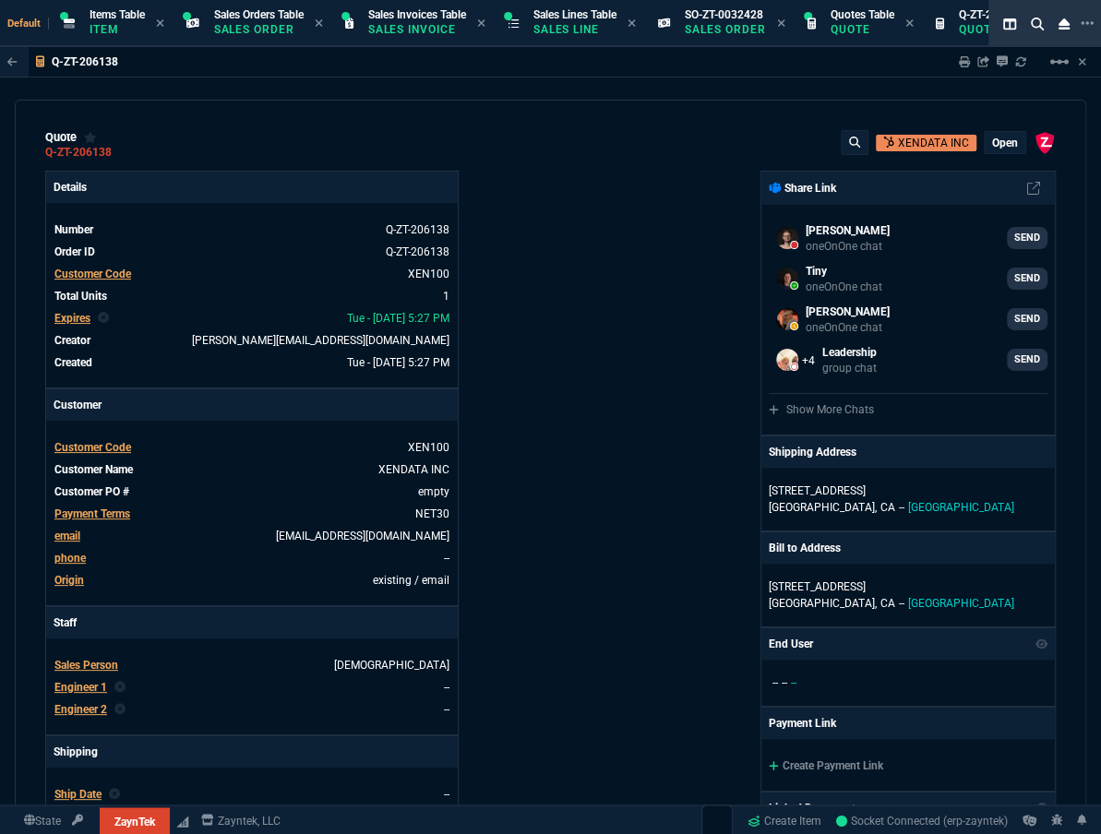
type input "100"
type input "365"
click at [964, 61] on icon at bounding box center [964, 61] width 11 height 11
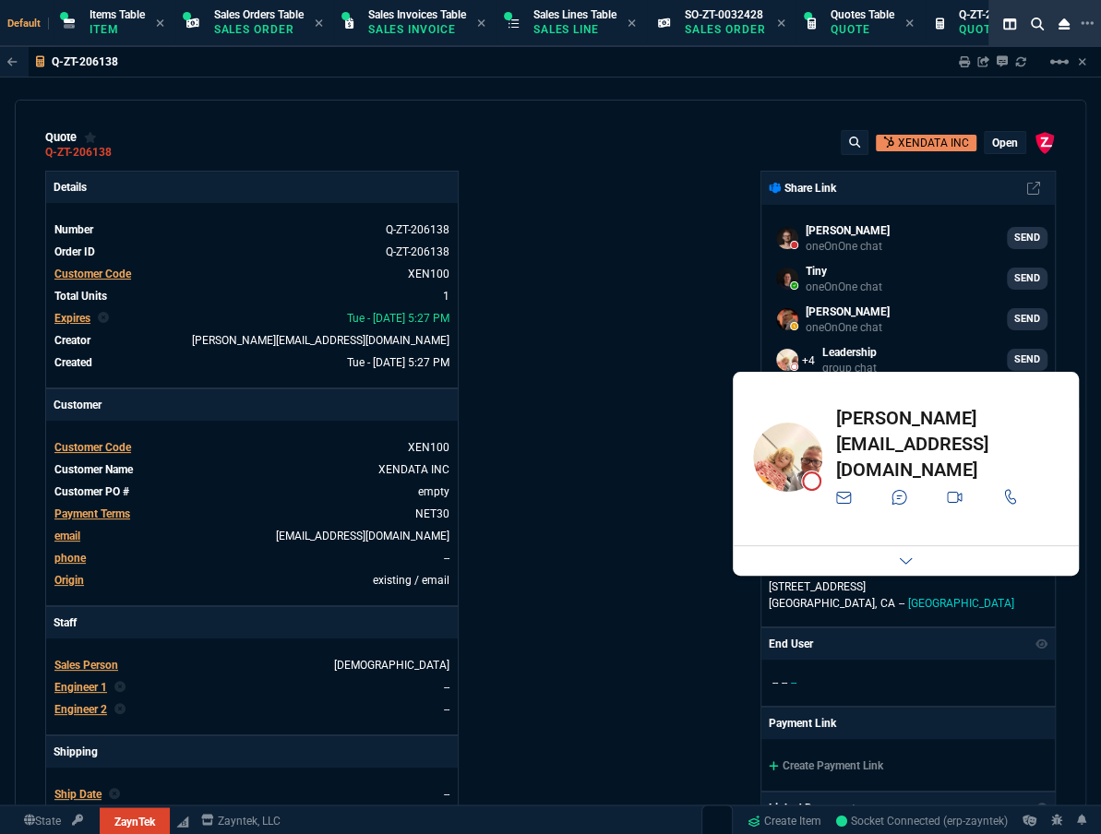
type input "100"
type input "365"
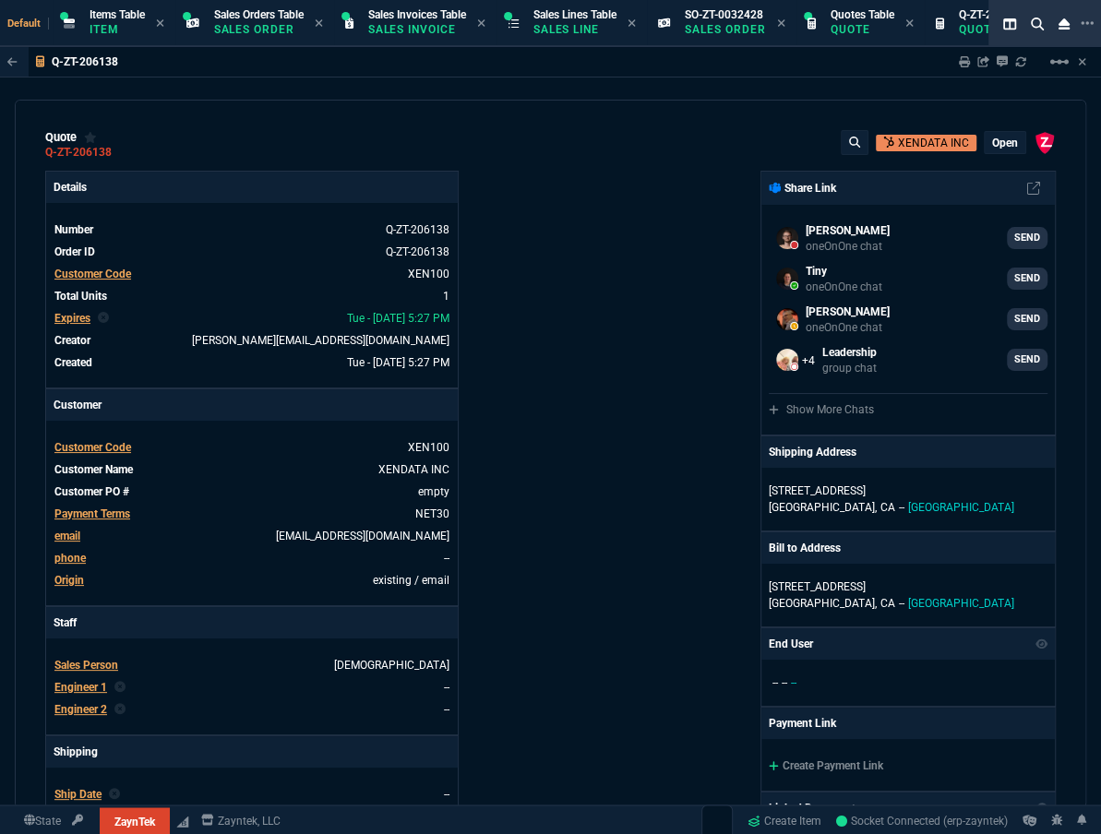
click at [638, 347] on div "ZaynTek, LLC [STREET_ADDRESS] Share Link [PERSON_NAME] Over oneOnOne chat SEND …" at bounding box center [804, 647] width 506 height 952
click at [884, 29] on p "Quote" at bounding box center [862, 29] width 64 height 15
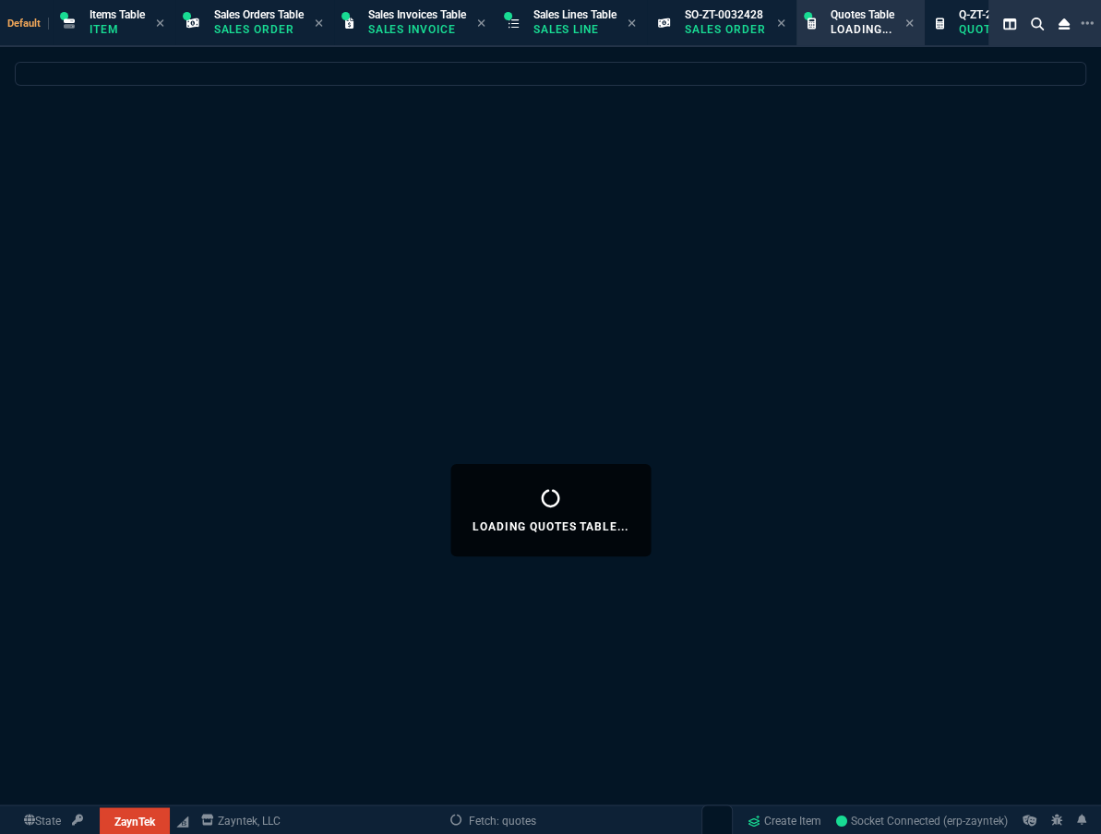
select select
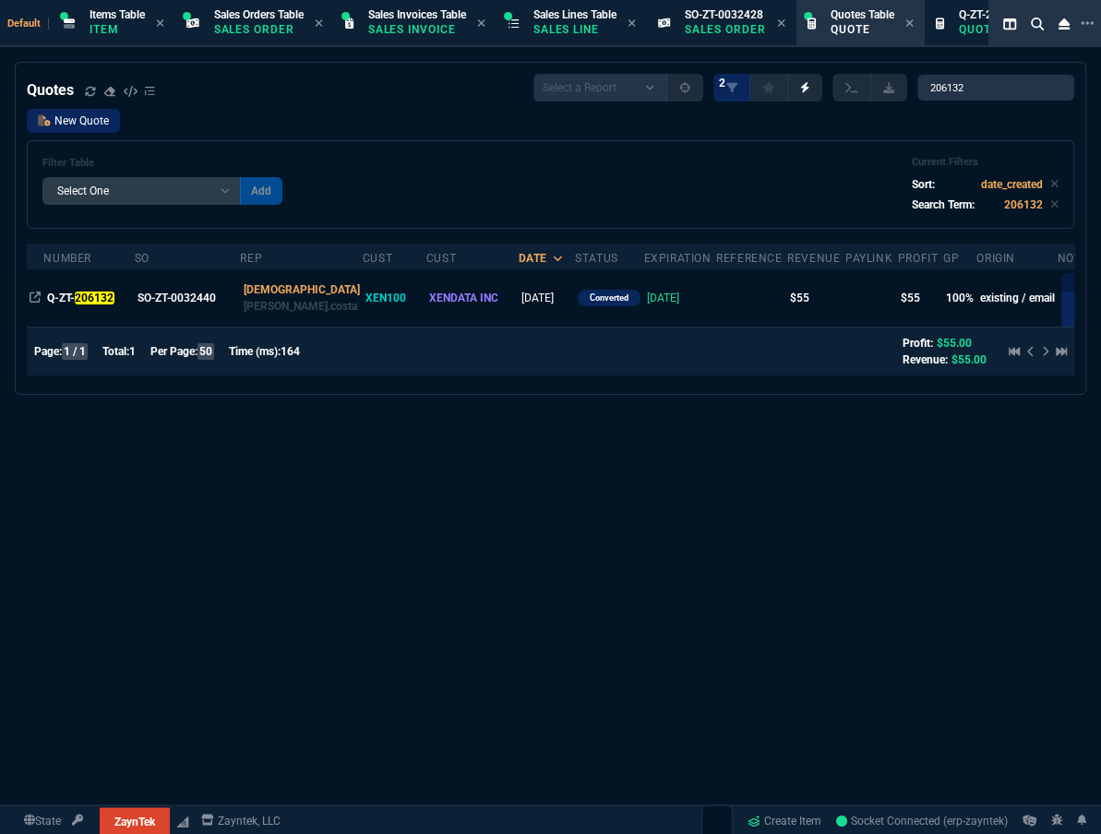
click at [60, 118] on link "New Quote" at bounding box center [73, 121] width 93 height 24
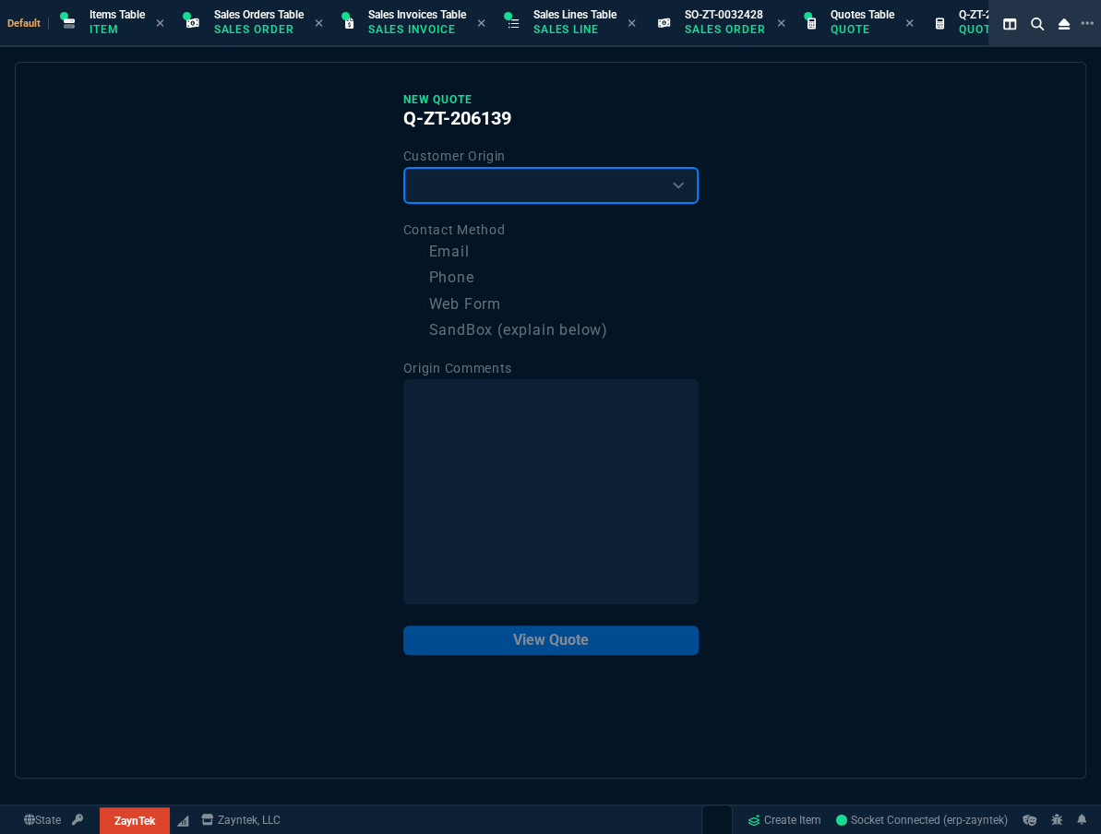
click at [563, 186] on select "Existing Customer Amazon Lead (first order) Website Lead (first order) Called (…" at bounding box center [550, 185] width 295 height 37
select select "existing"
click at [403, 167] on select "Existing Customer Amazon Lead (first order) Website Lead (first order) Called (…" at bounding box center [550, 185] width 295 height 37
click at [460, 257] on label "Email" at bounding box center [550, 252] width 295 height 23
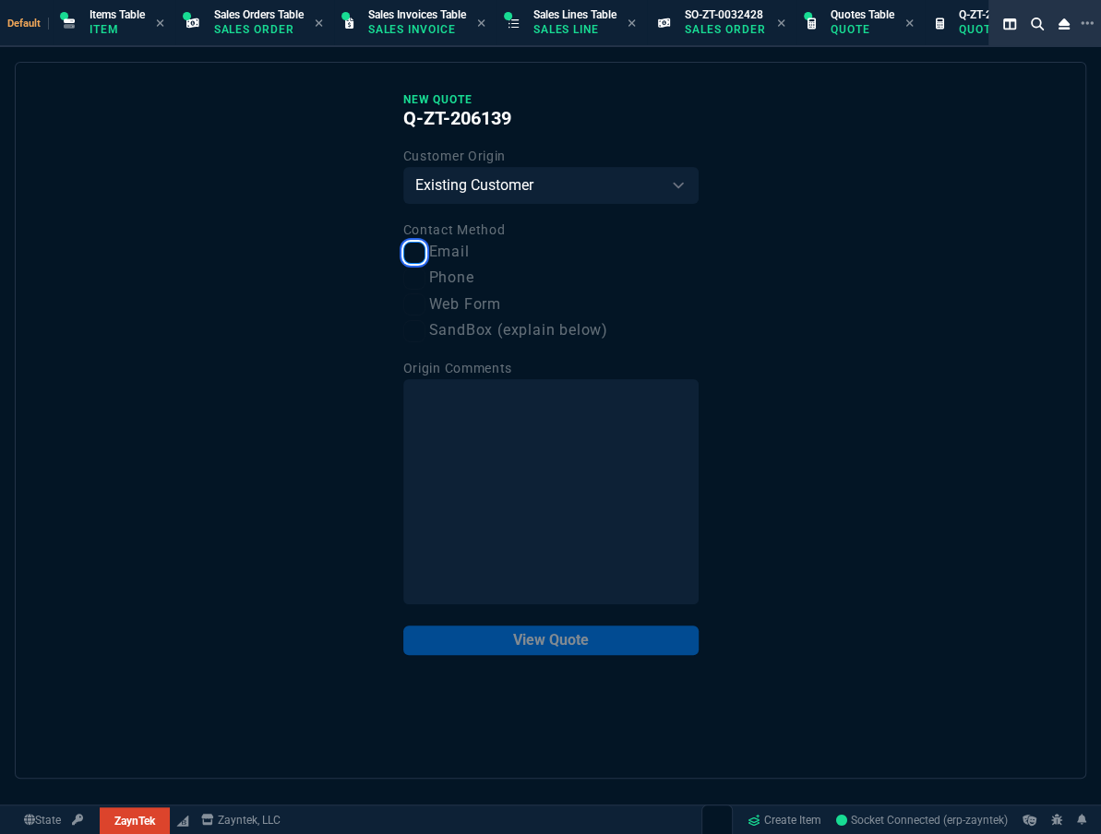
click at [425, 257] on input "Email" at bounding box center [414, 253] width 22 height 22
checkbox input "true"
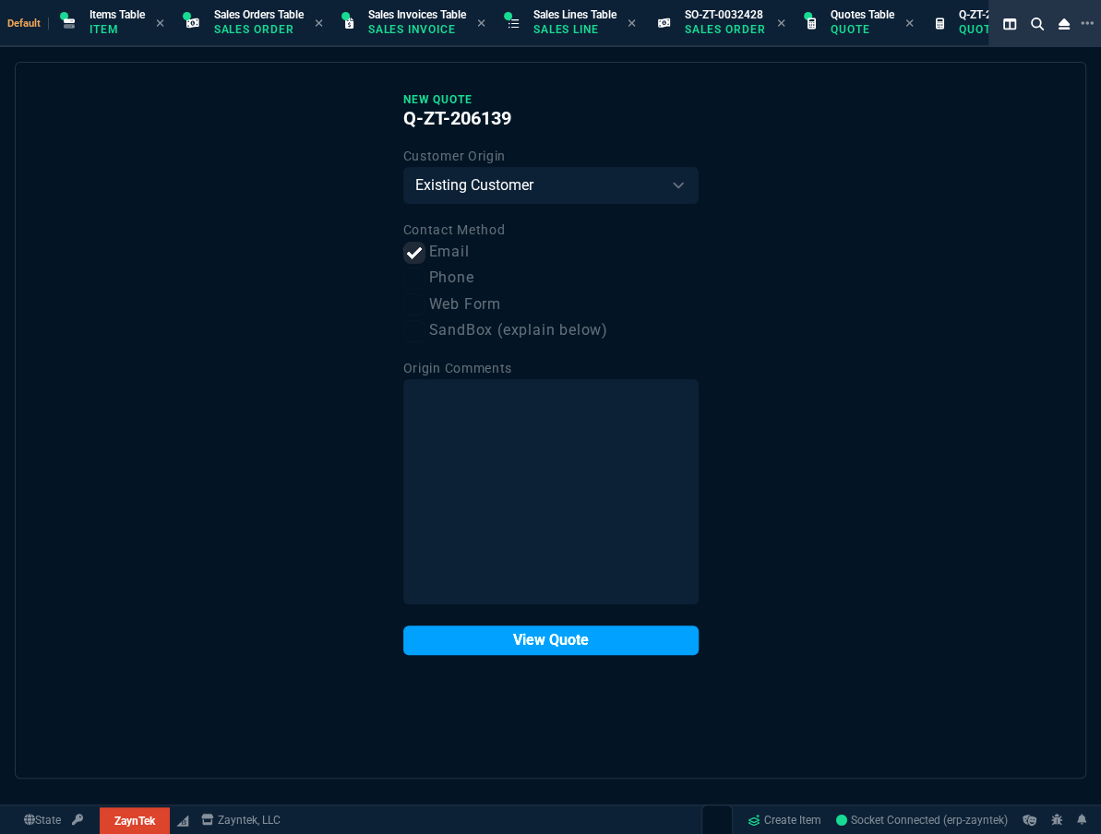
click at [671, 641] on button "View Quote" at bounding box center [550, 641] width 295 height 30
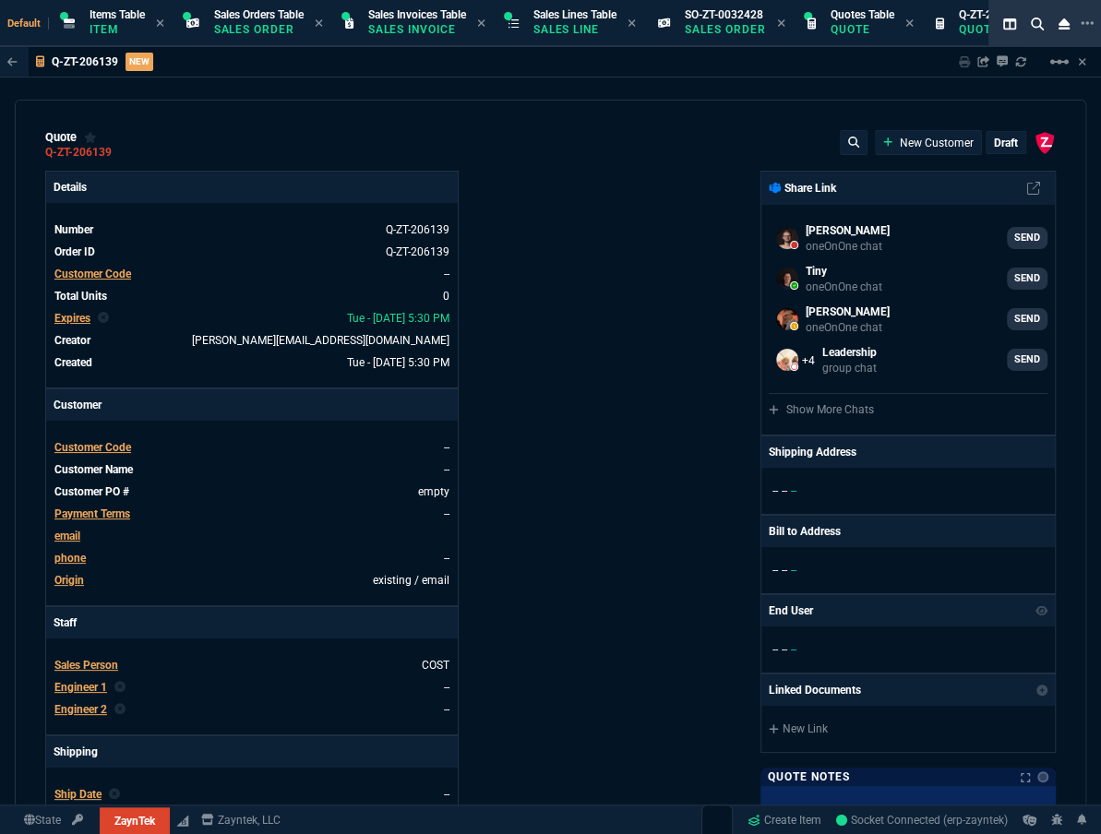
click at [105, 280] on div "Customer Code" at bounding box center [92, 274] width 77 height 17
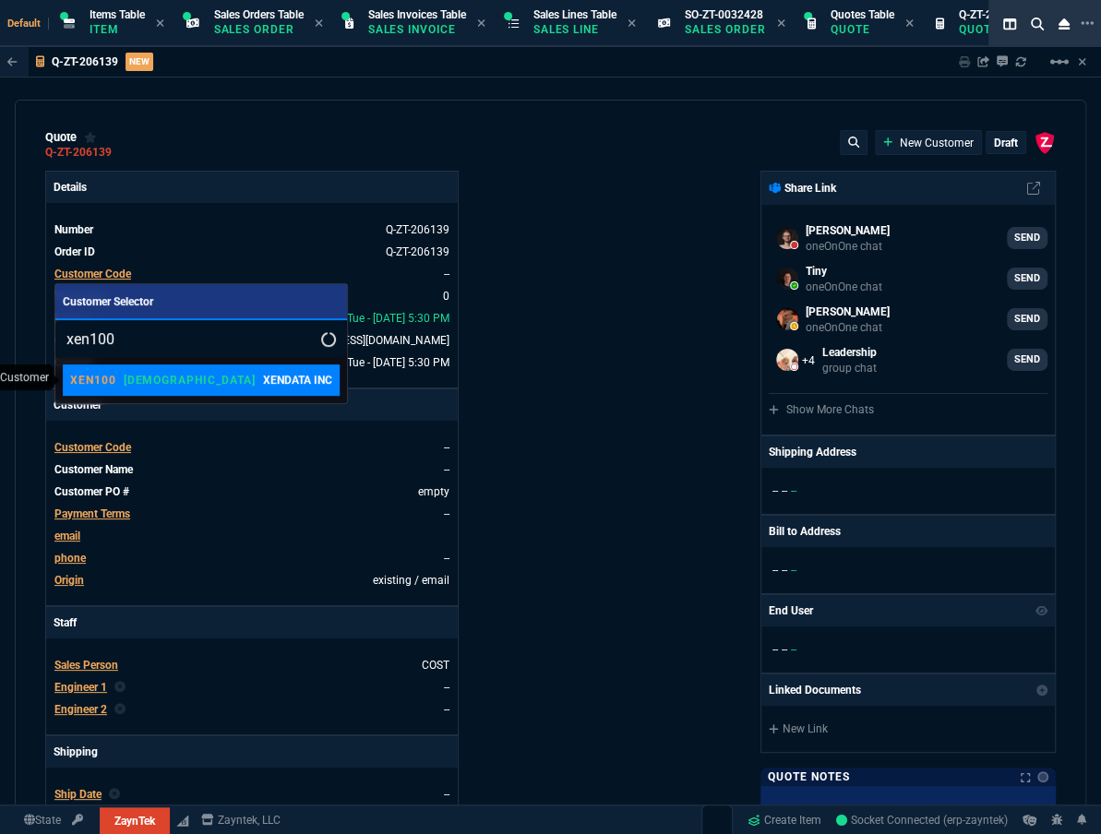
type input "xen100"
click at [268, 383] on div "XEN100 VAHI XENDATA INC" at bounding box center [201, 380] width 262 height 17
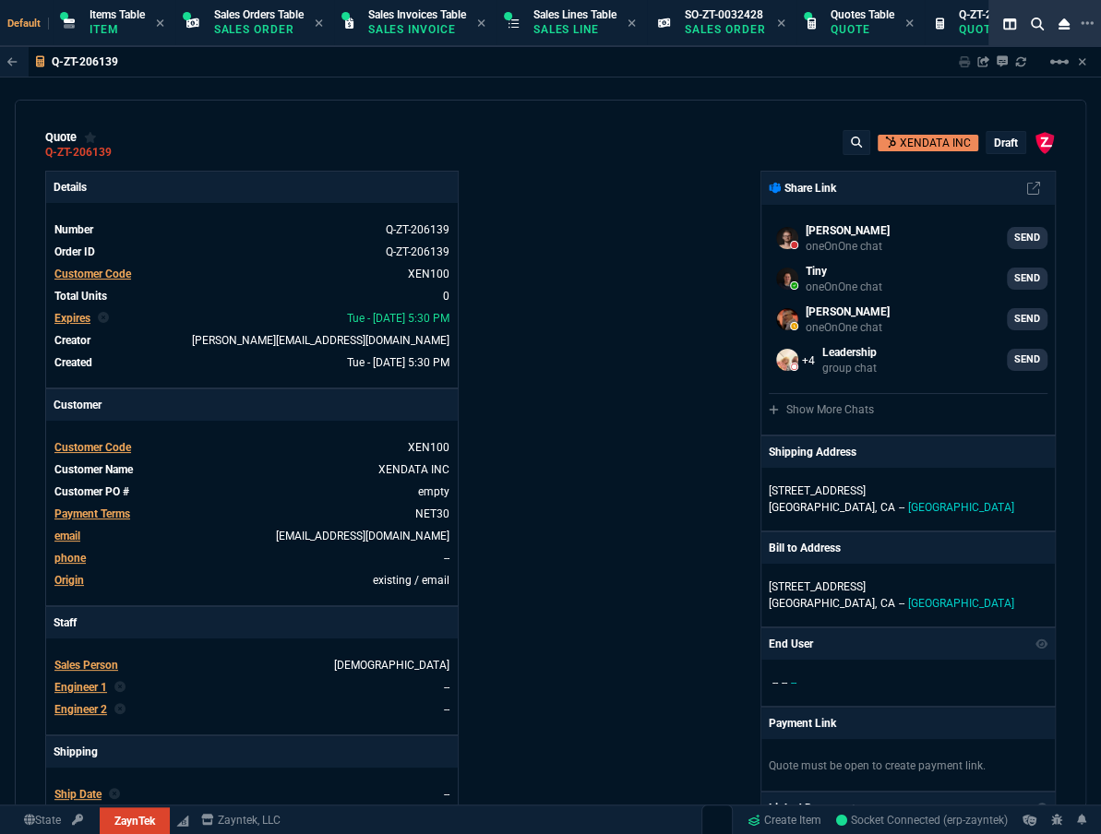
scroll to position [335, 0]
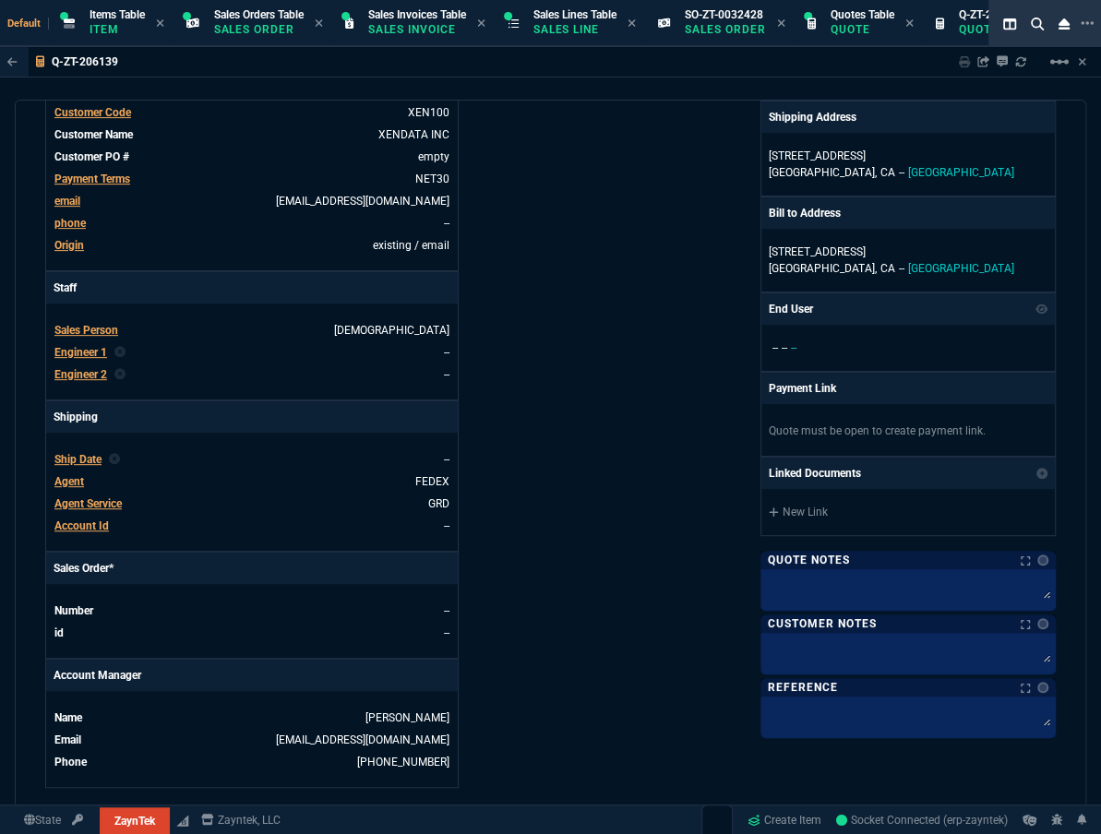
click at [58, 478] on span "Agent" at bounding box center [69, 481] width 30 height 13
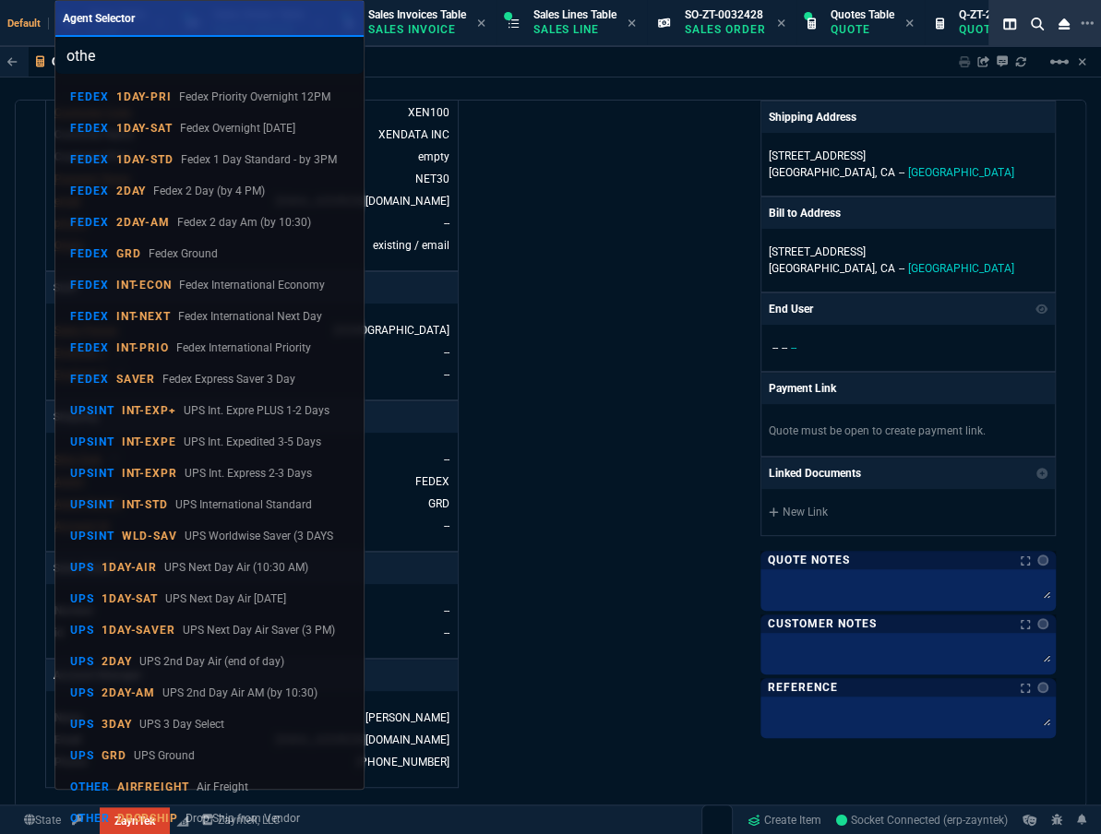
type input "other"
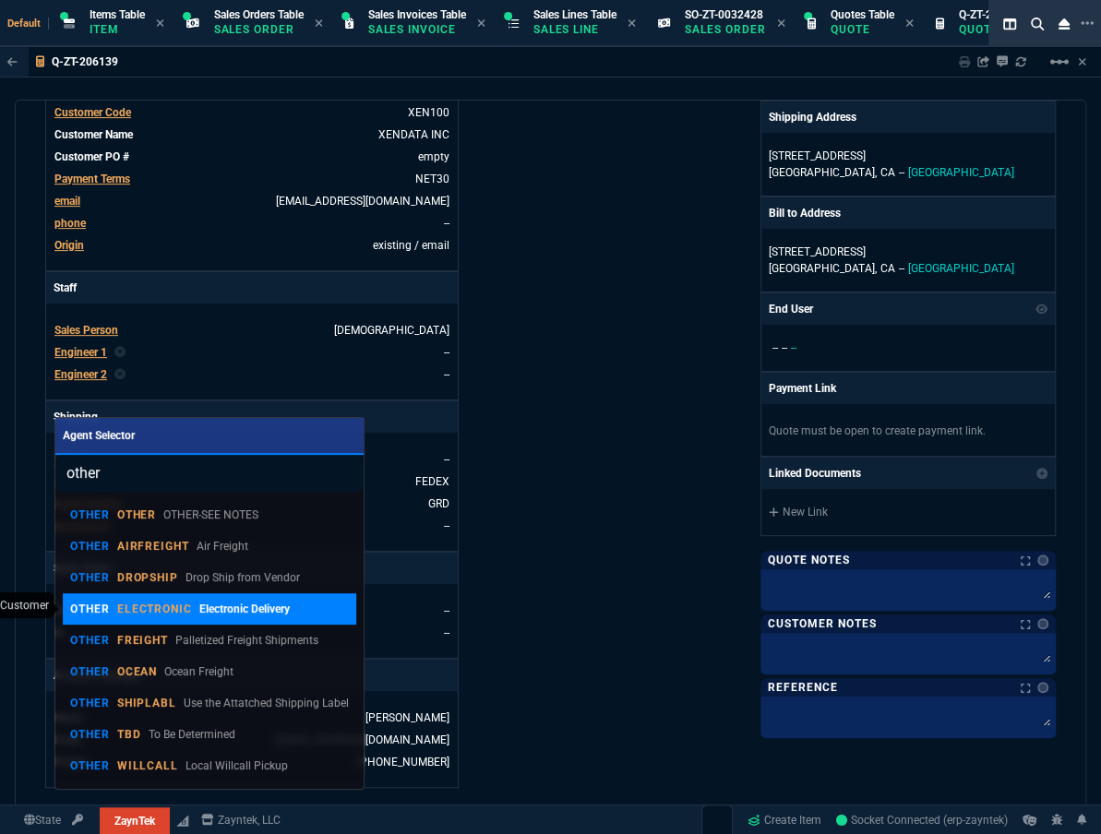
click at [185, 615] on p "ELECTRONIC" at bounding box center [155, 609] width 76 height 15
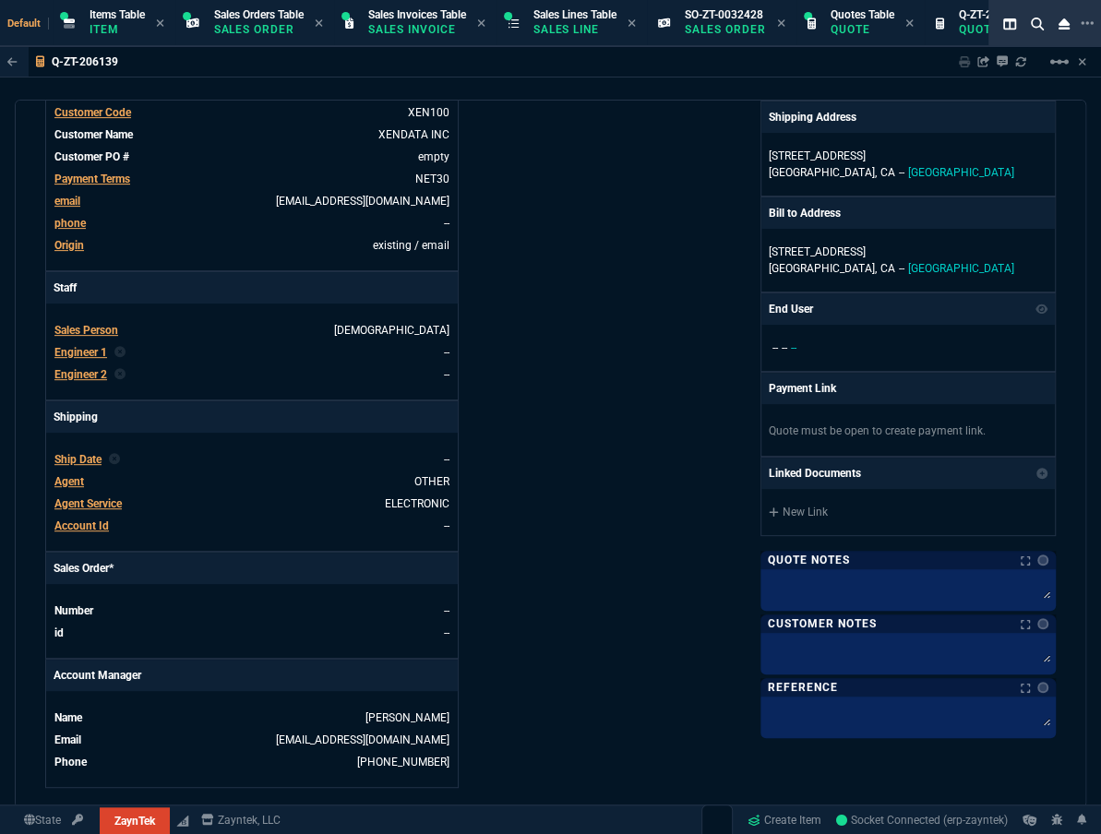
click at [605, 380] on div "ZaynTek, LLC [STREET_ADDRESS] Share Link [PERSON_NAME] Over oneOnOne chat SEND …" at bounding box center [804, 312] width 506 height 952
click at [863, 647] on textarea at bounding box center [908, 651] width 288 height 28
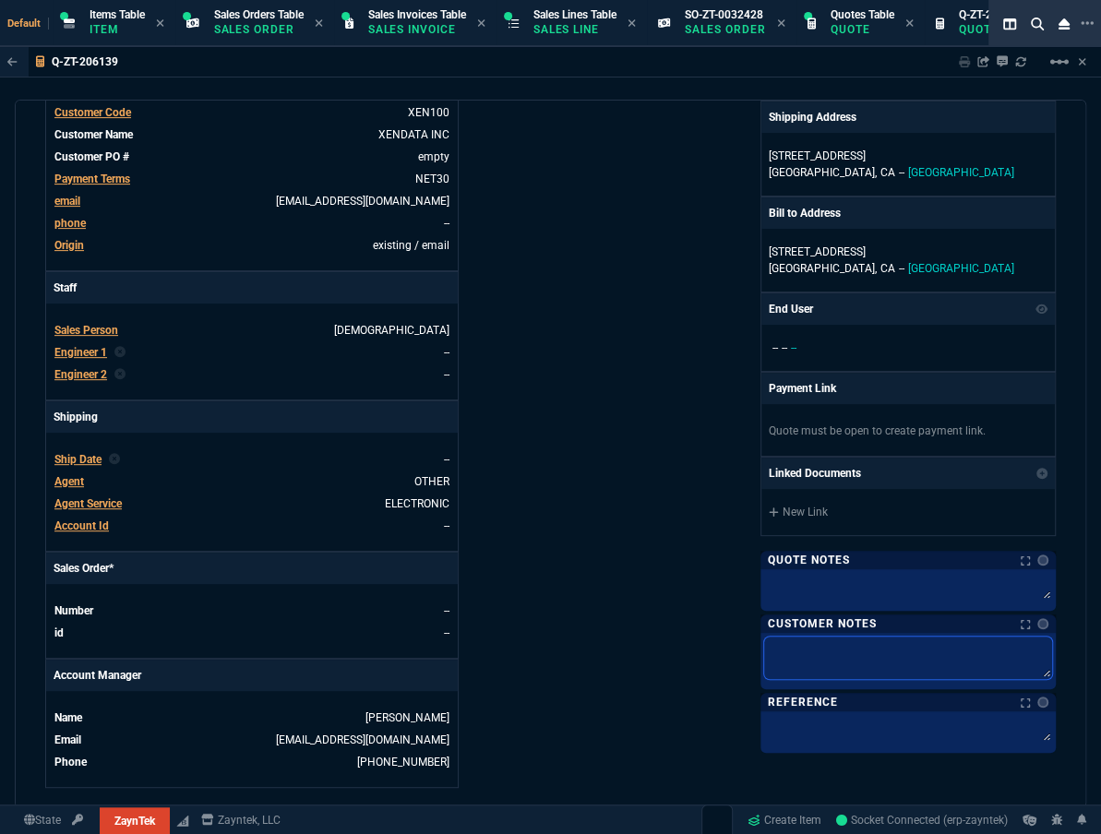
paste textarea "Product: HPE DL160 Gen9 Serial number: 2M27210073 Product #: 754521-B21 Qty: 1 …"
type textarea "Product: HPE DL160 Gen9 Serial number: 2M27210073 Product #: 754521-B21 Qty: 1 …"
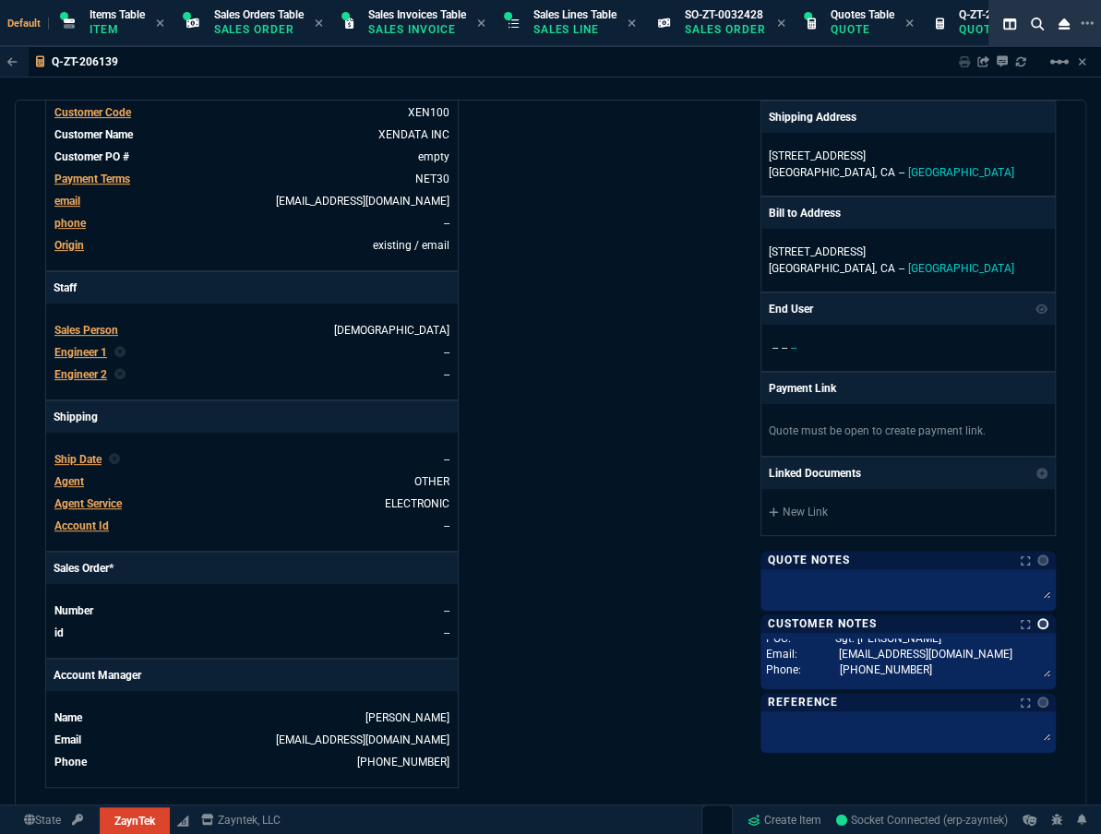
click at [1037, 621] on link at bounding box center [1042, 623] width 11 height 11
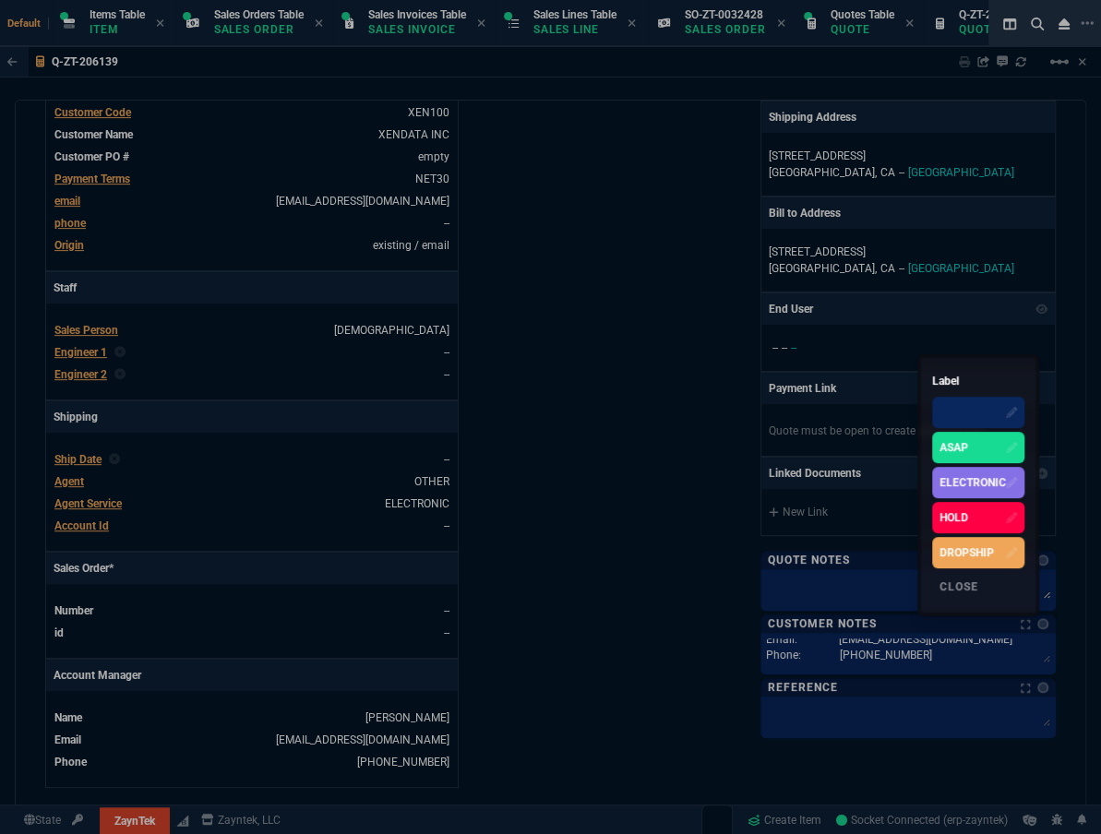
click at [969, 478] on div "ELECTRONIC" at bounding box center [972, 482] width 66 height 17
click at [540, 497] on div at bounding box center [550, 417] width 1101 height 834
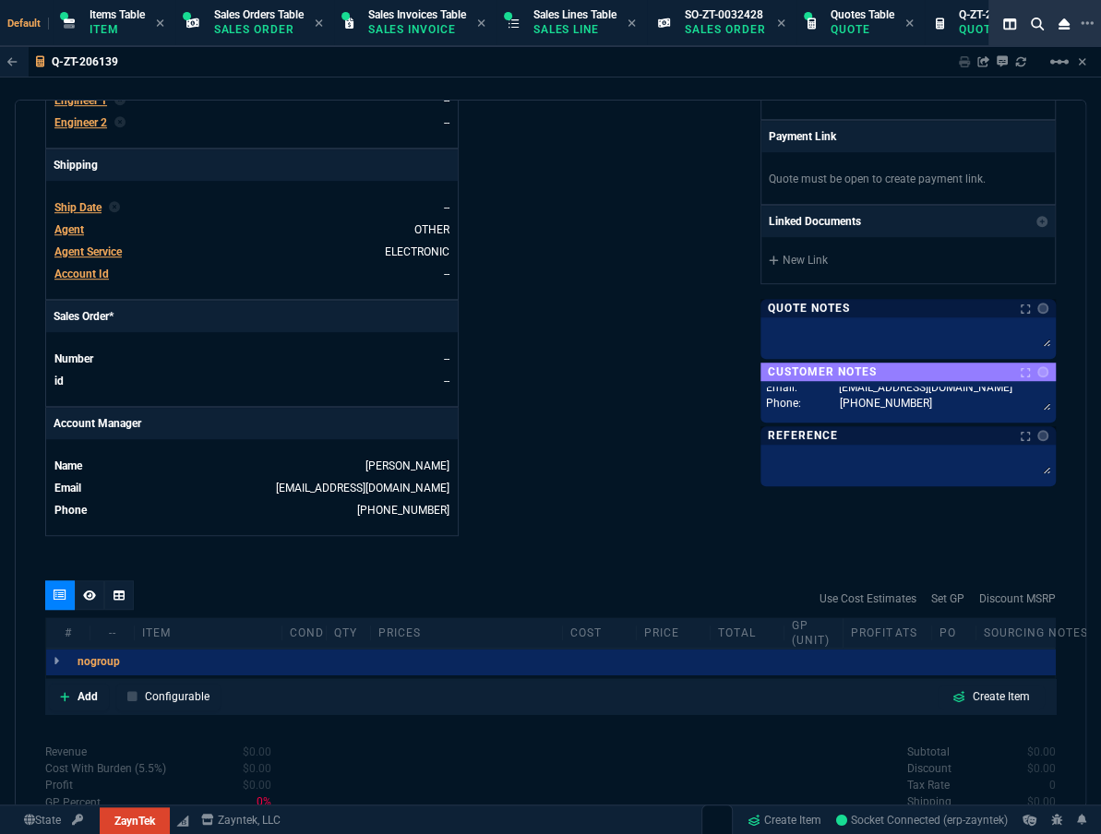
scroll to position [747, 0]
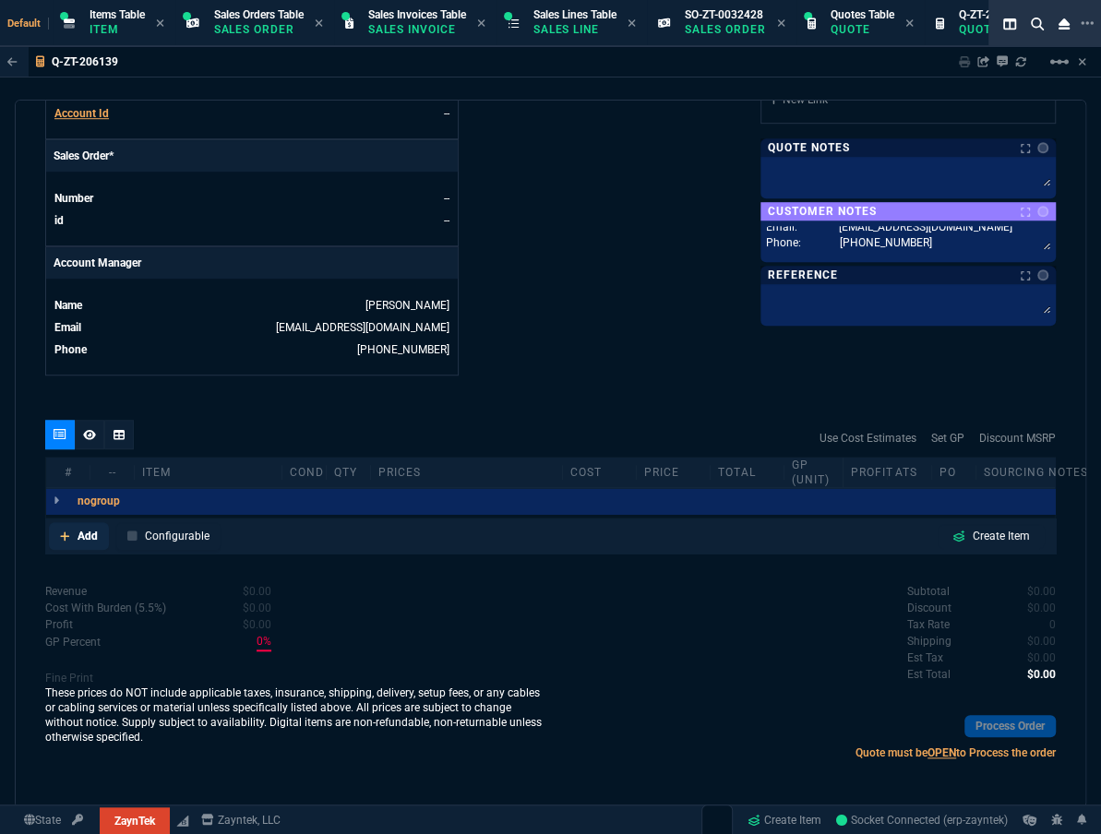
click at [75, 526] on link "Add" at bounding box center [79, 536] width 60 height 28
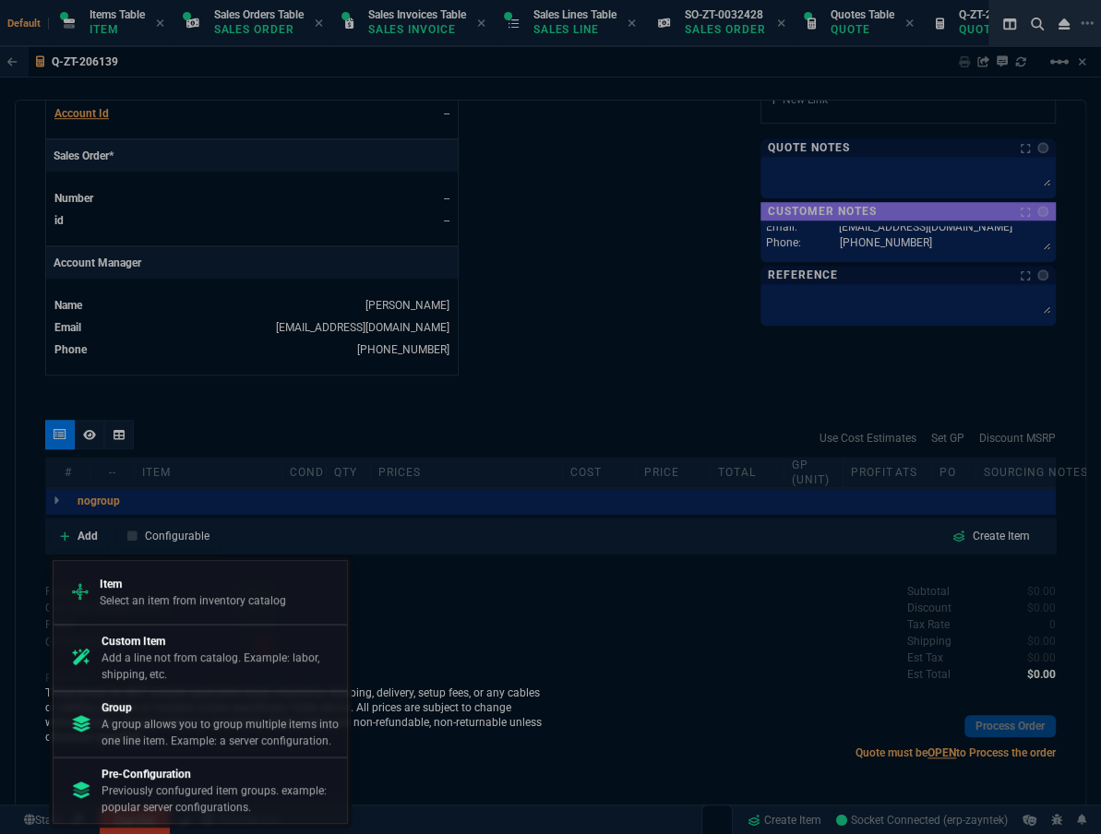
click at [133, 593] on p "Select an item from inventory catalog" at bounding box center [193, 600] width 186 height 17
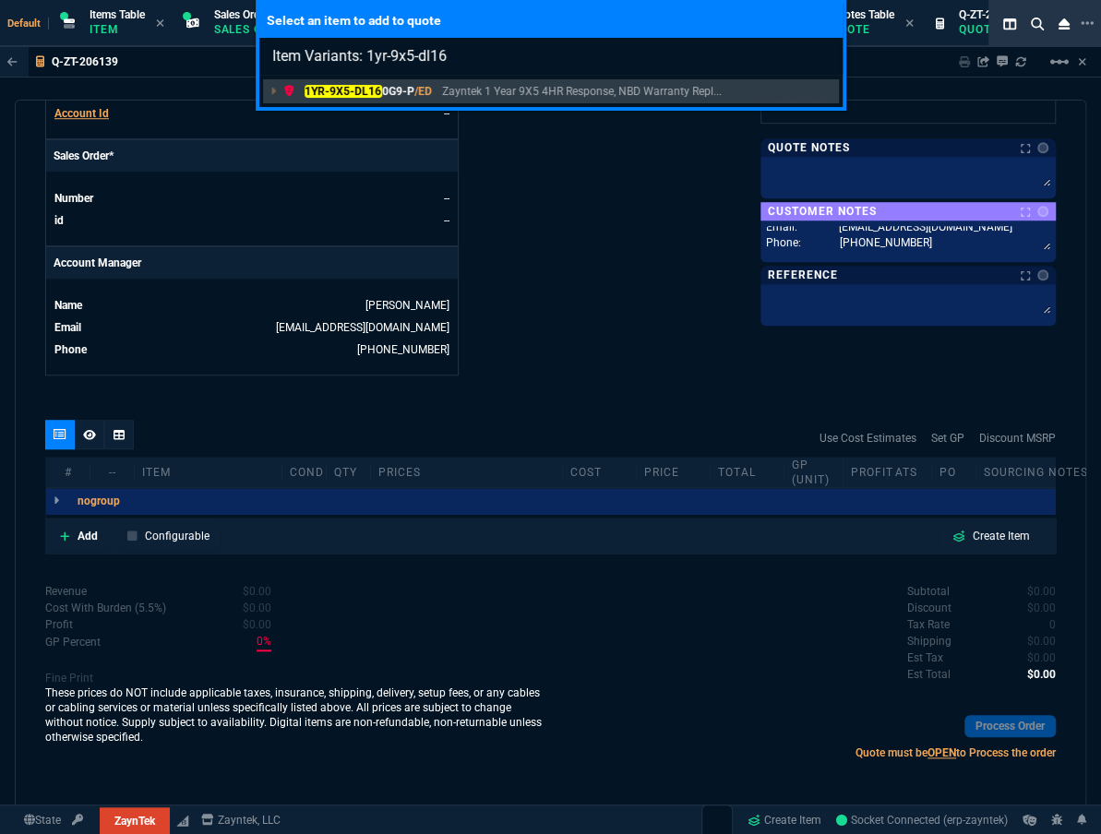
type input "Item Variants: 1yr-9x5-dl160"
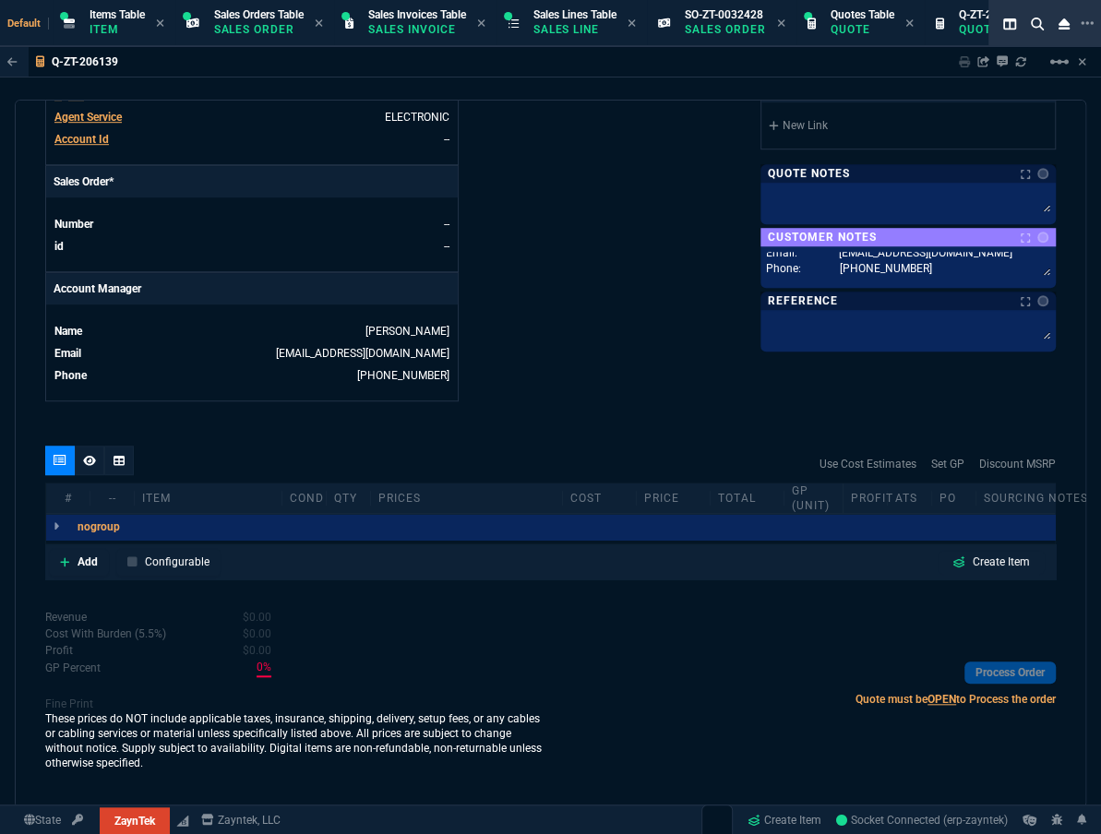
scroll to position [719, 0]
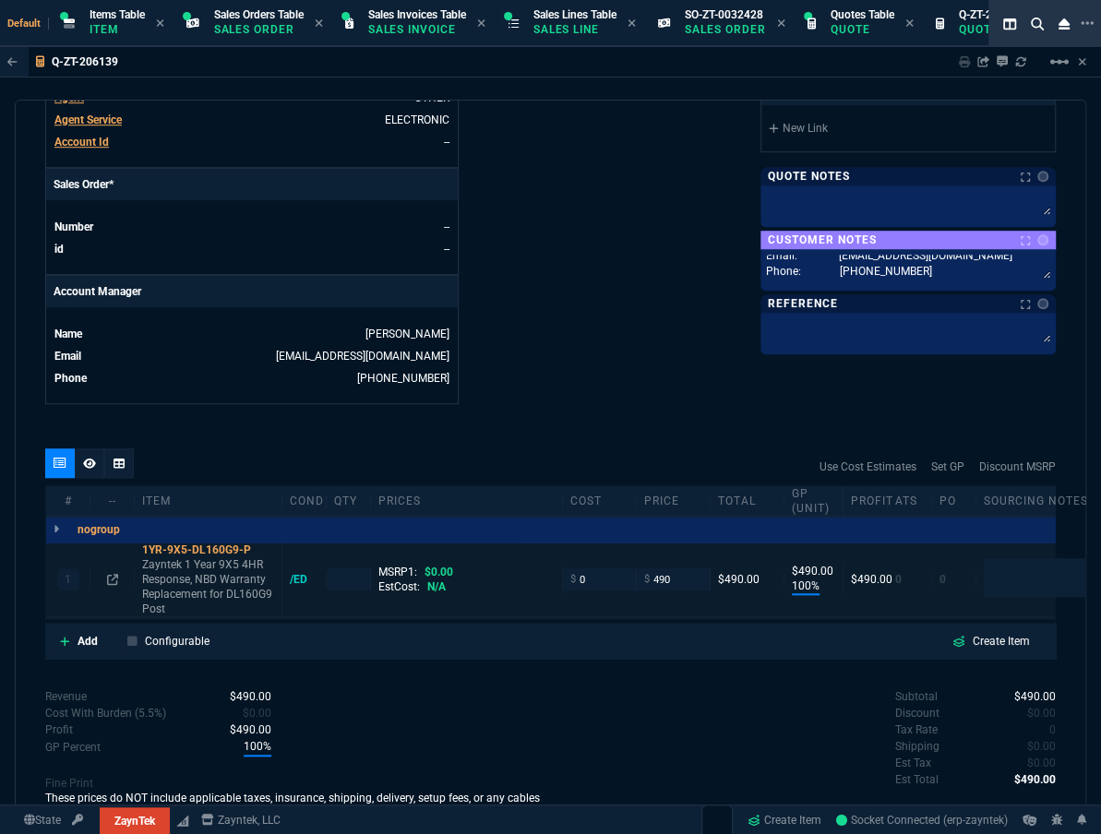
type input "100"
type input "490"
click at [89, 470] on nx-icon at bounding box center [89, 463] width 13 height 15
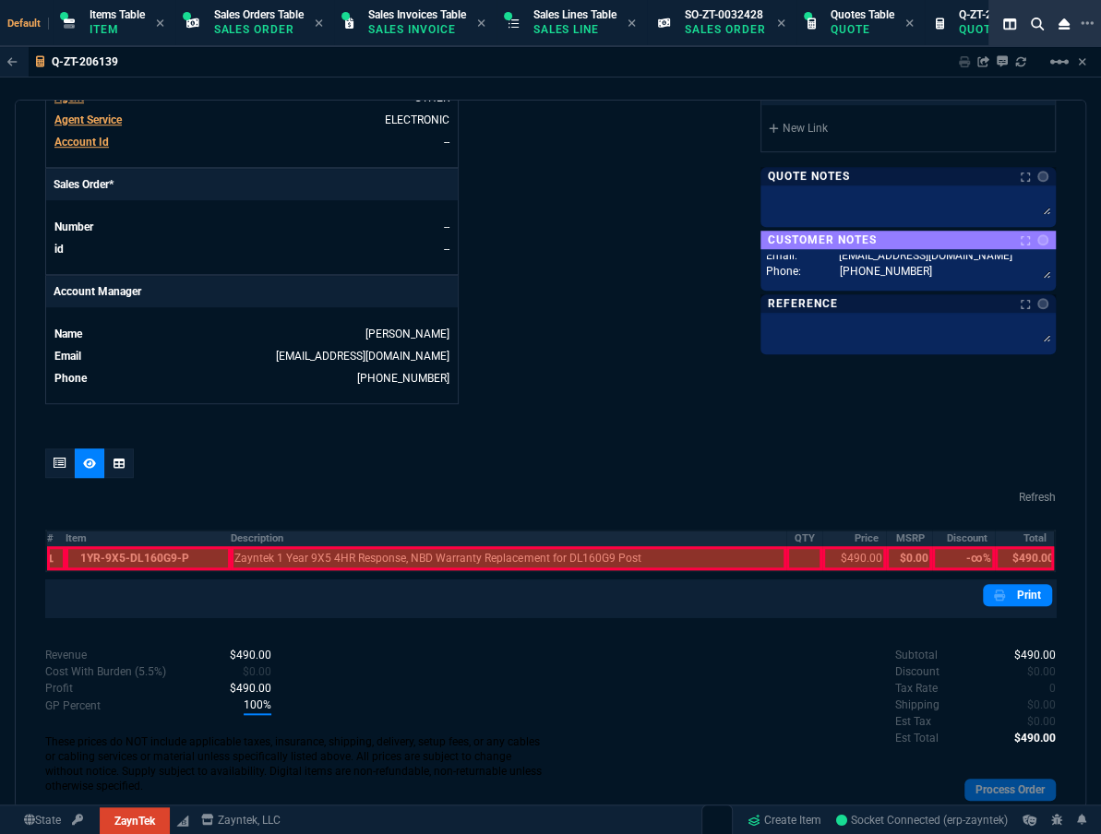
click at [60, 534] on th "#" at bounding box center [55, 538] width 19 height 16
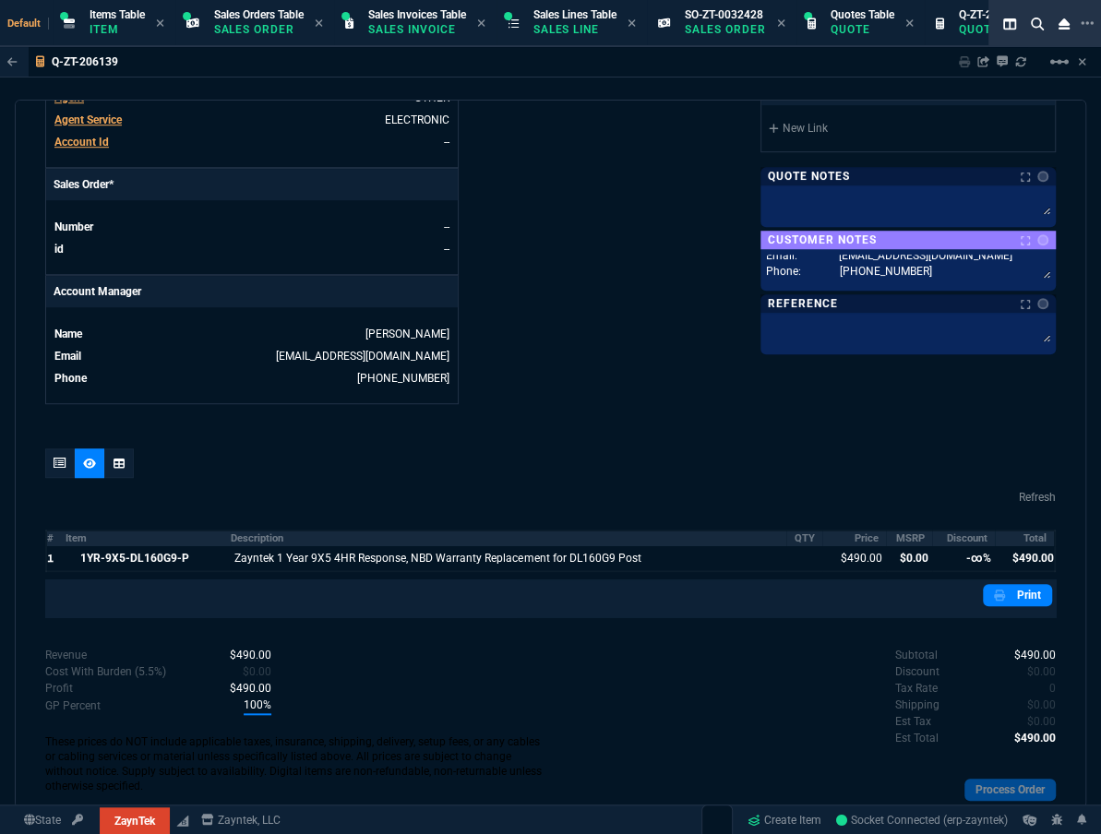
click at [886, 535] on th "MSRP" at bounding box center [909, 538] width 47 height 16
click at [932, 537] on th "Discount" at bounding box center [963, 538] width 63 height 16
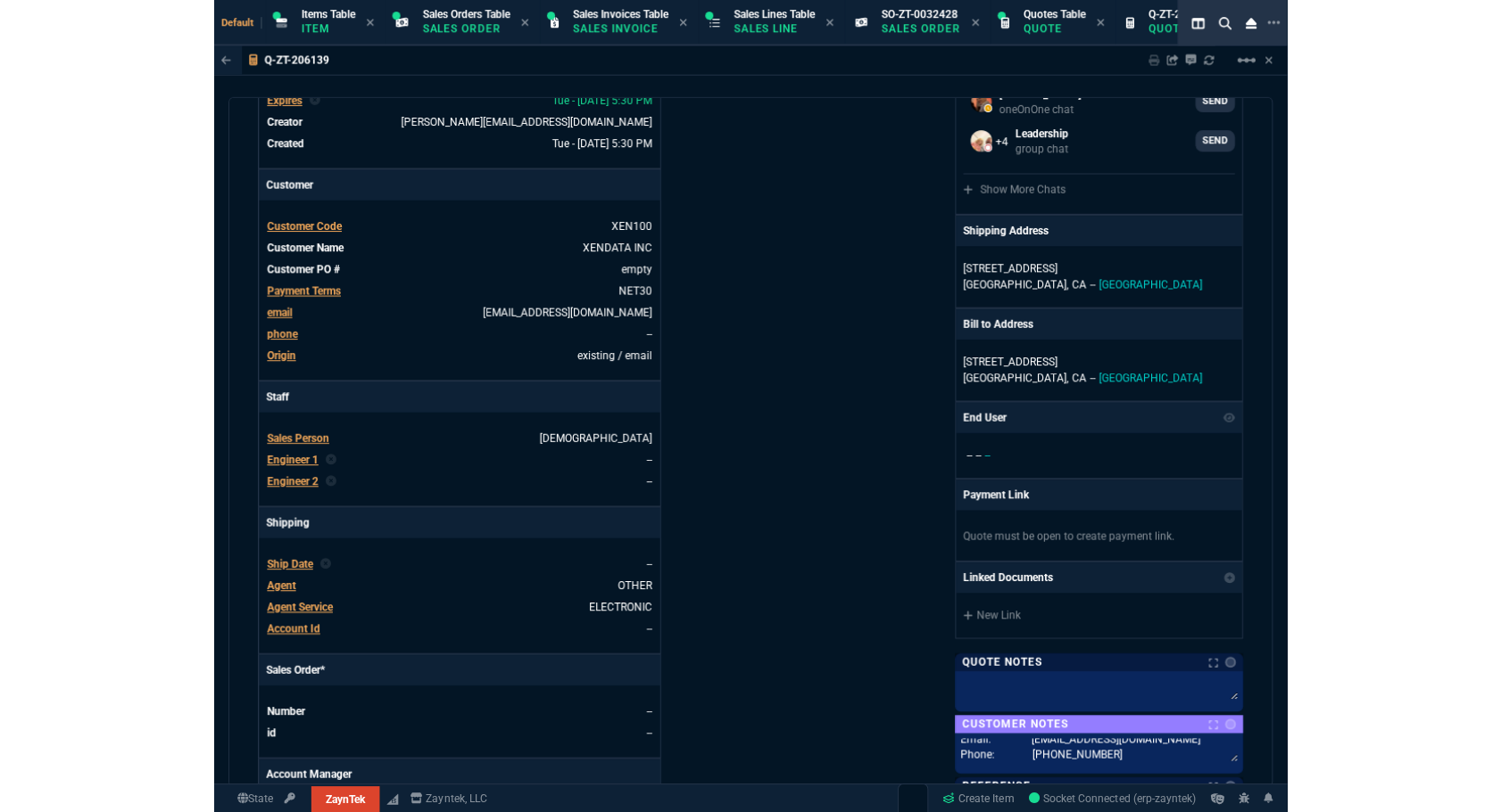
scroll to position [0, 0]
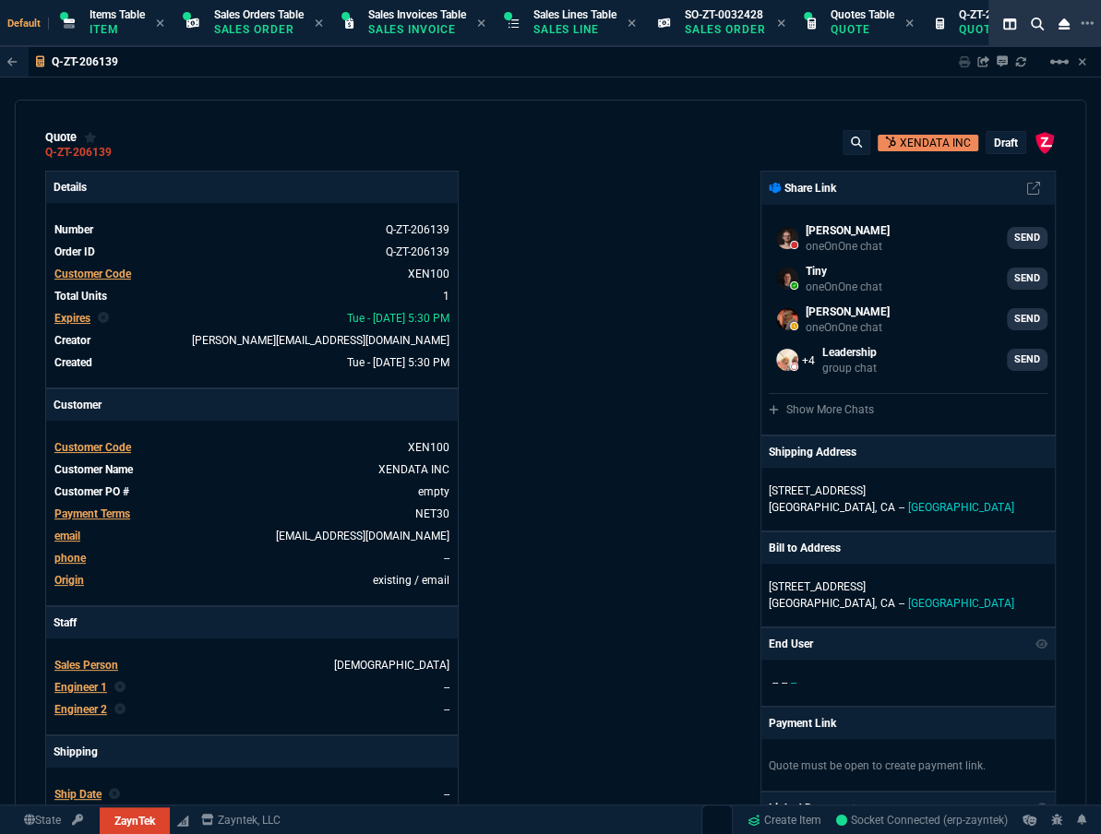
click at [996, 152] on div "draft" at bounding box center [1005, 142] width 39 height 21
click at [994, 142] on p "draft" at bounding box center [1006, 143] width 24 height 15
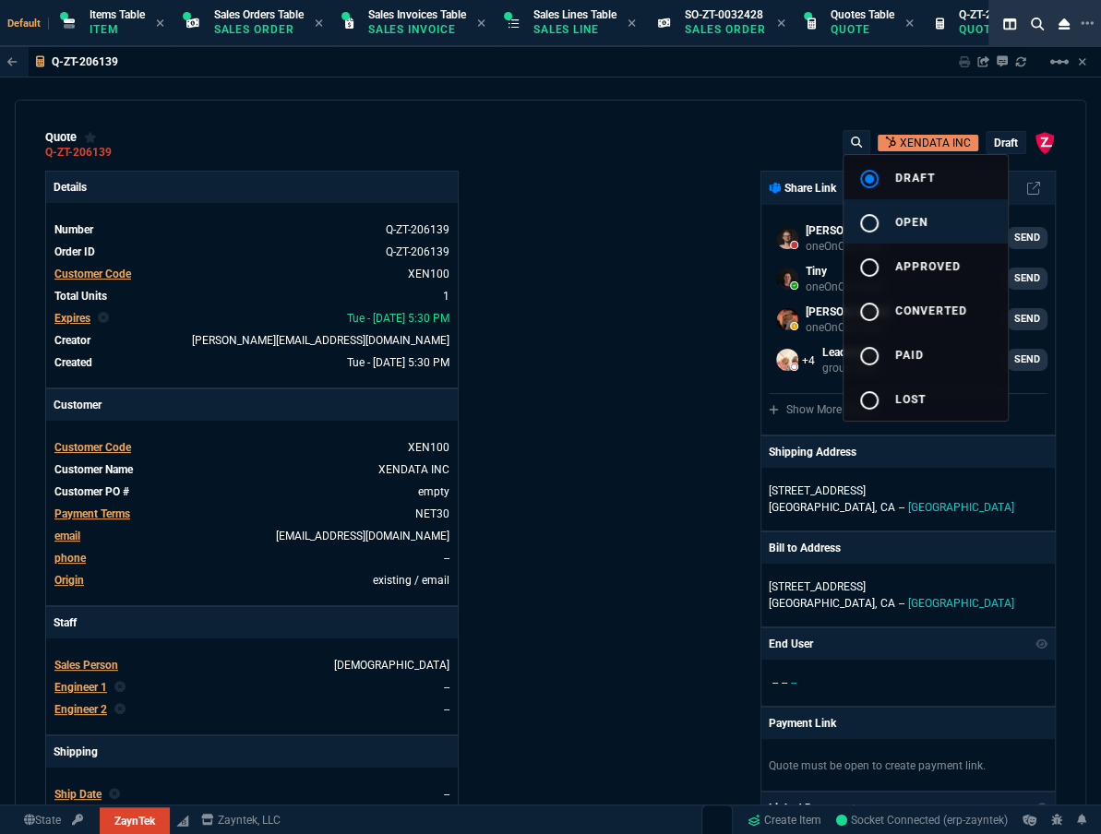
click at [944, 211] on button "radio_button_unchecked open" at bounding box center [925, 221] width 164 height 44
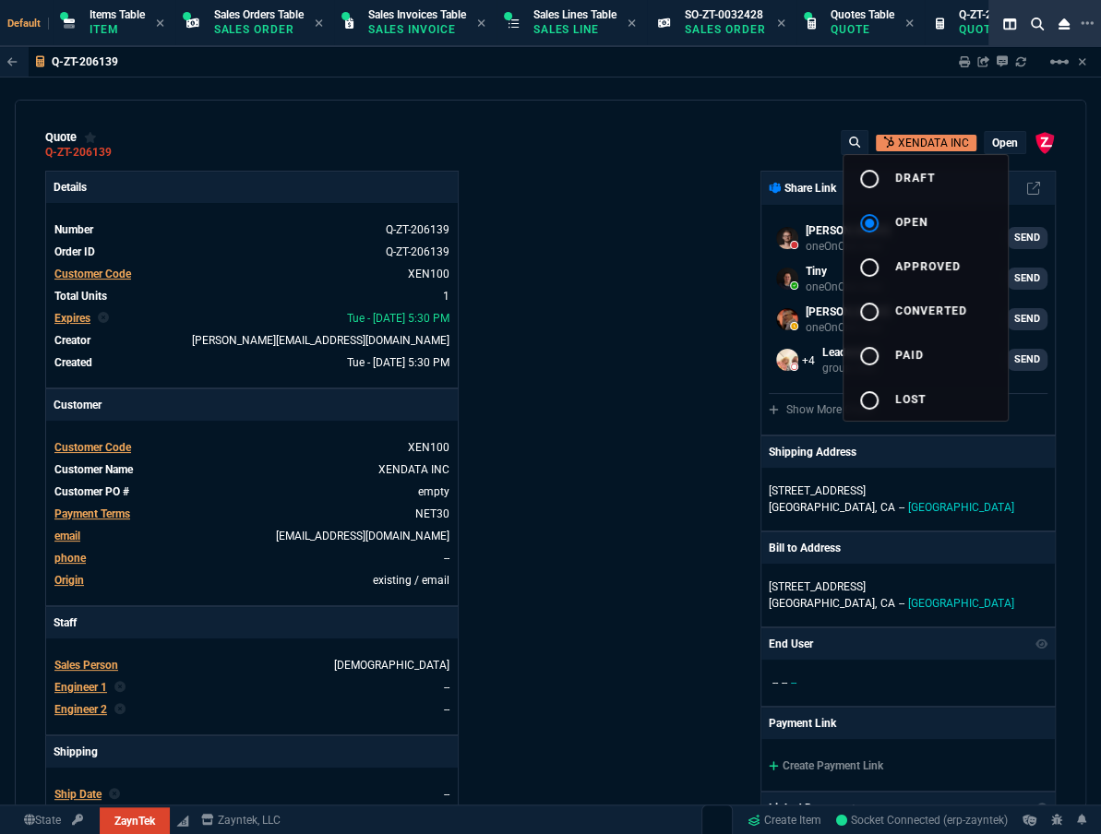
type input "100"
type input "490"
click at [646, 252] on div at bounding box center [550, 417] width 1101 height 834
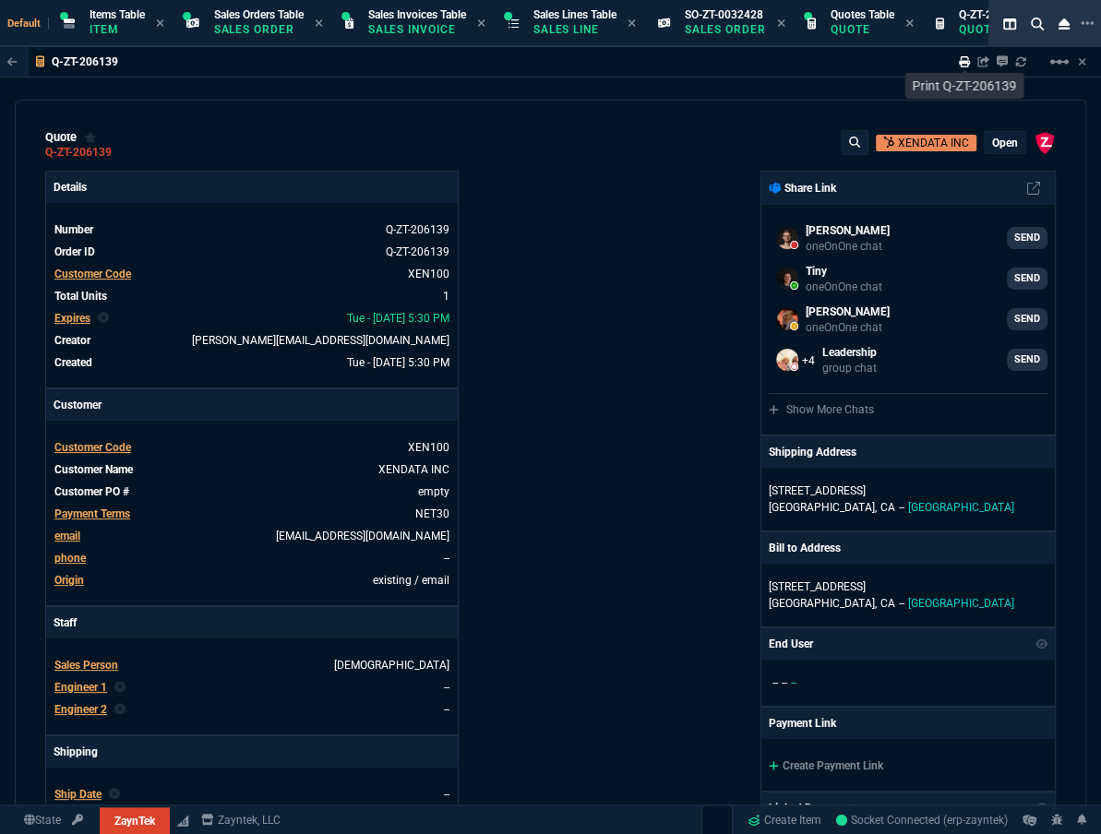
click at [961, 65] on icon at bounding box center [964, 61] width 11 height 11
type input "100"
type input "490"
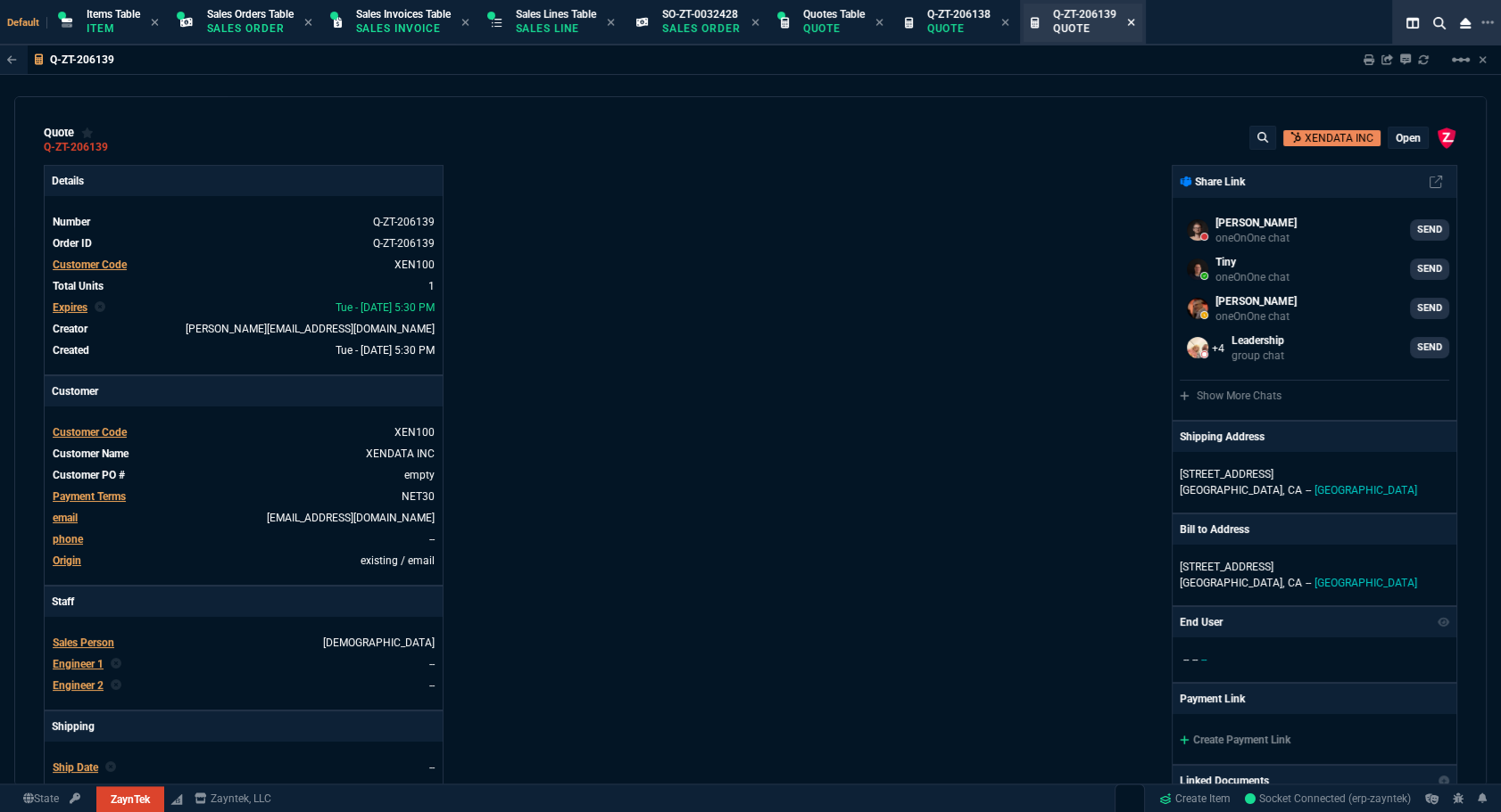
click at [1135, 26] on icon at bounding box center [1131, 22] width 8 height 11
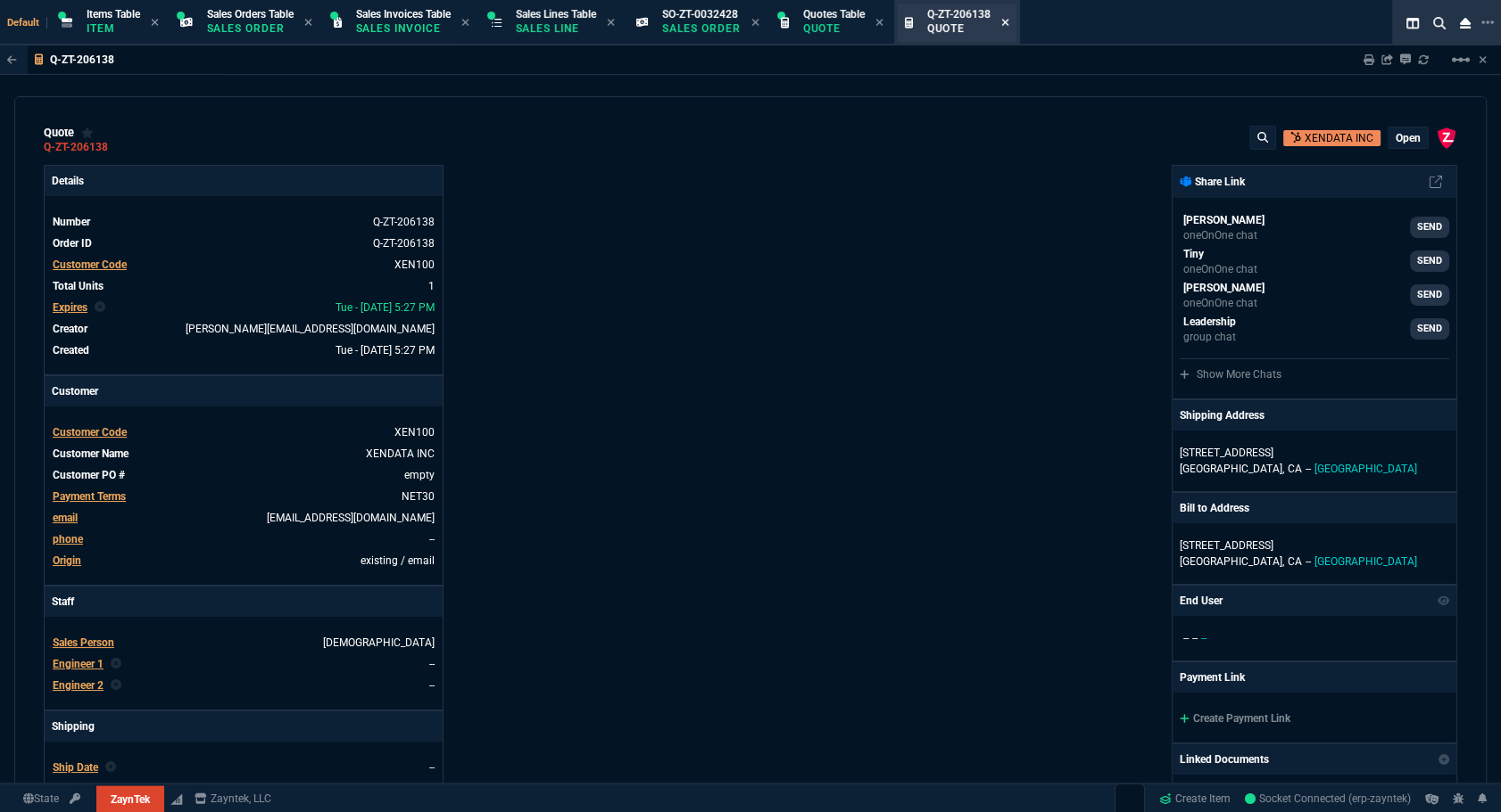
type input "100"
type input "365"
click at [1009, 26] on icon at bounding box center [1005, 22] width 8 height 11
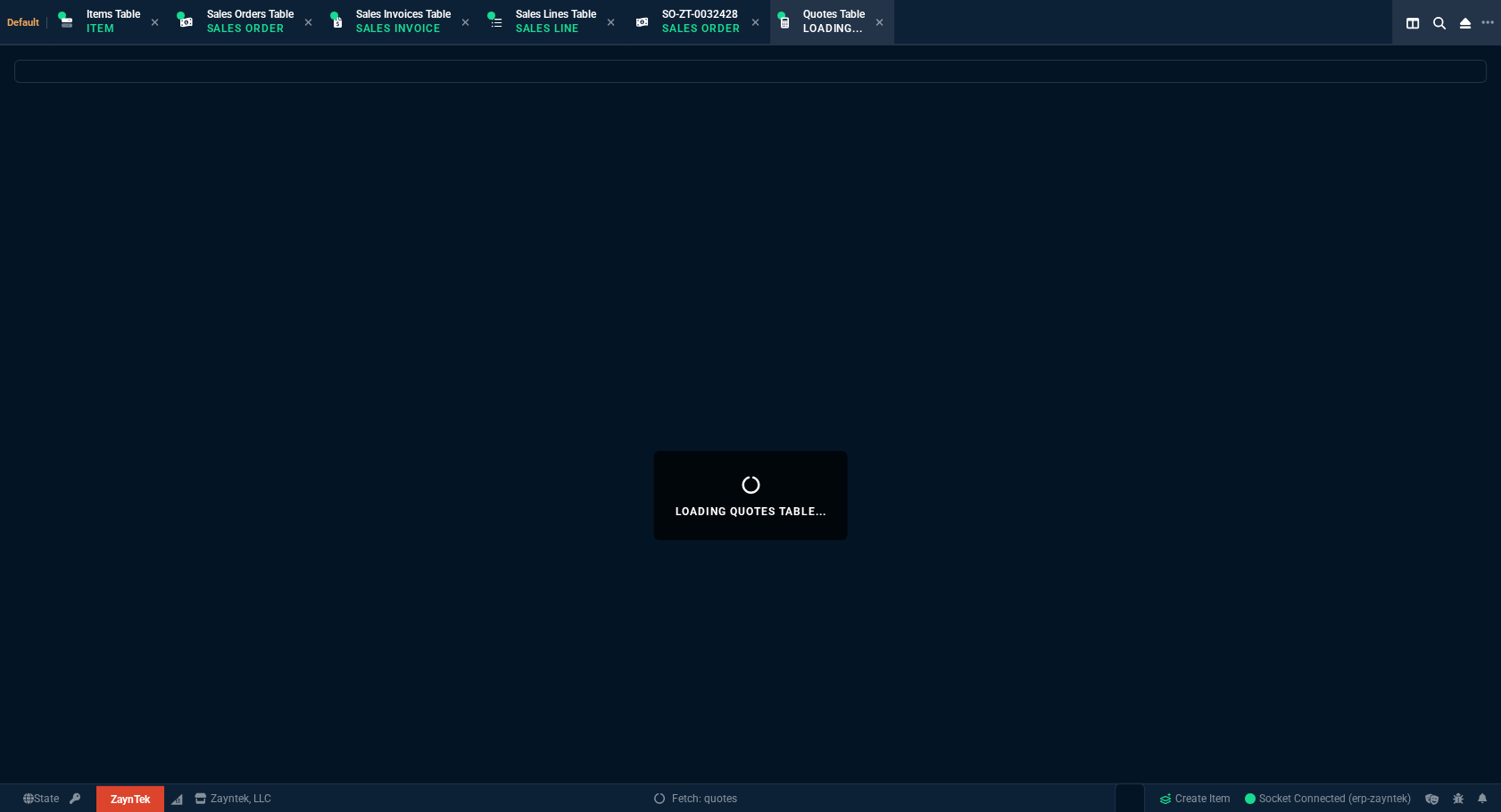
select select
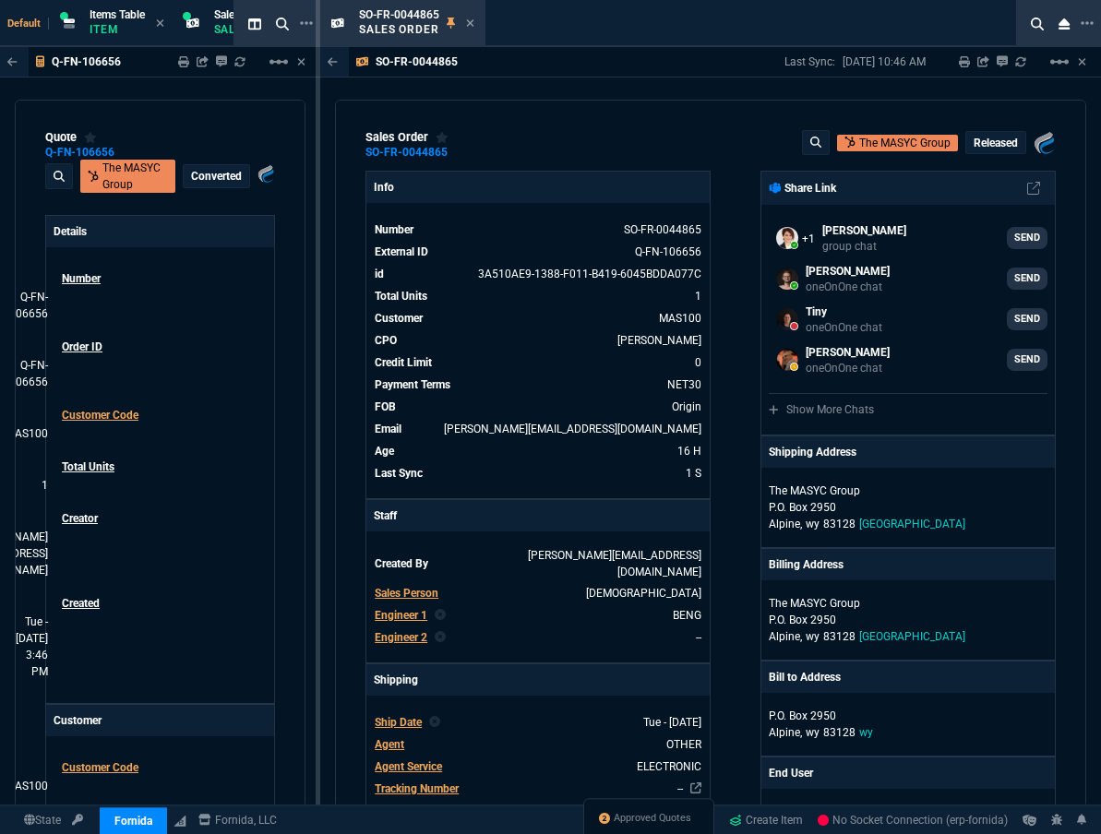
select select "12: [PERSON_NAME]"
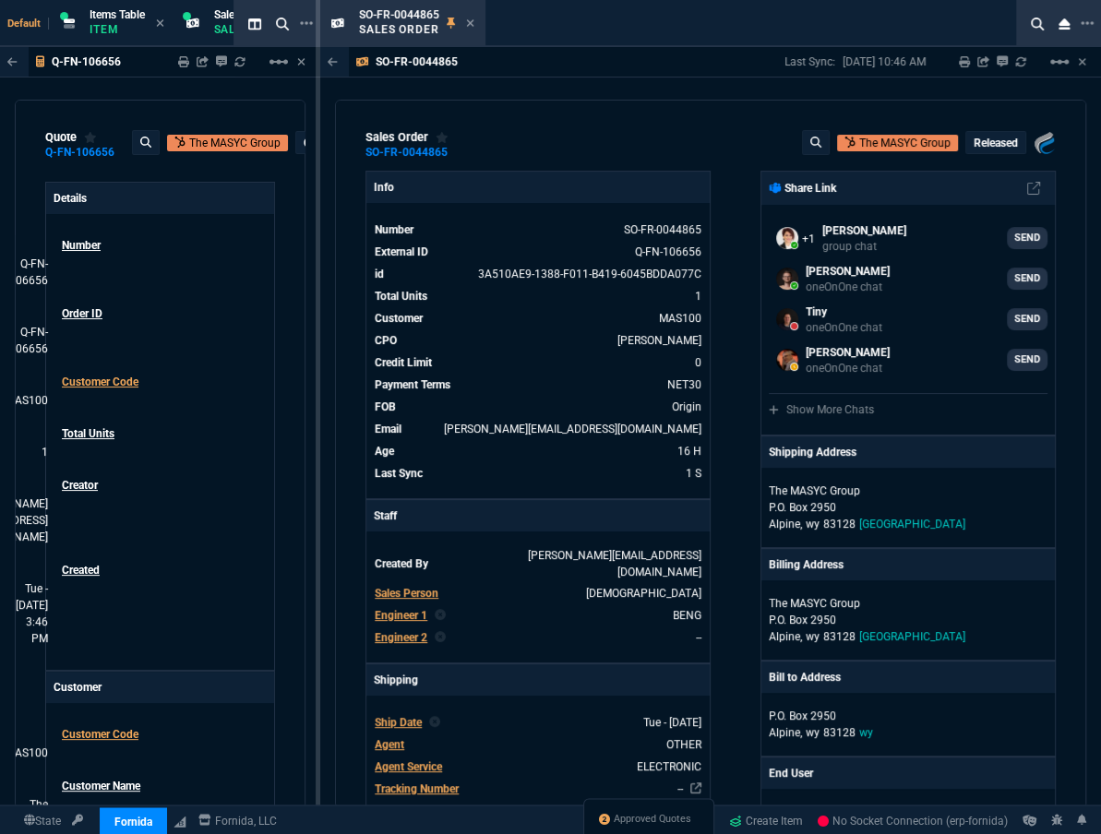
scroll to position [503, 0]
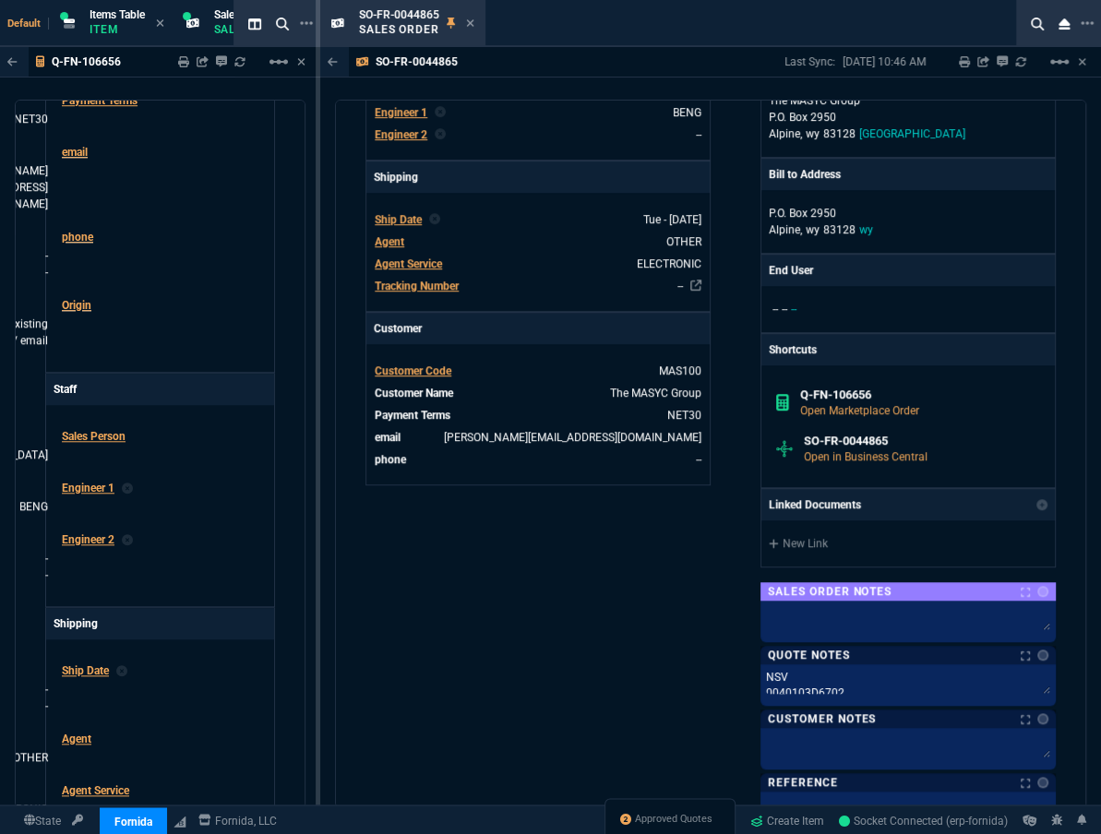
click at [469, 23] on icon at bounding box center [470, 22] width 7 height 7
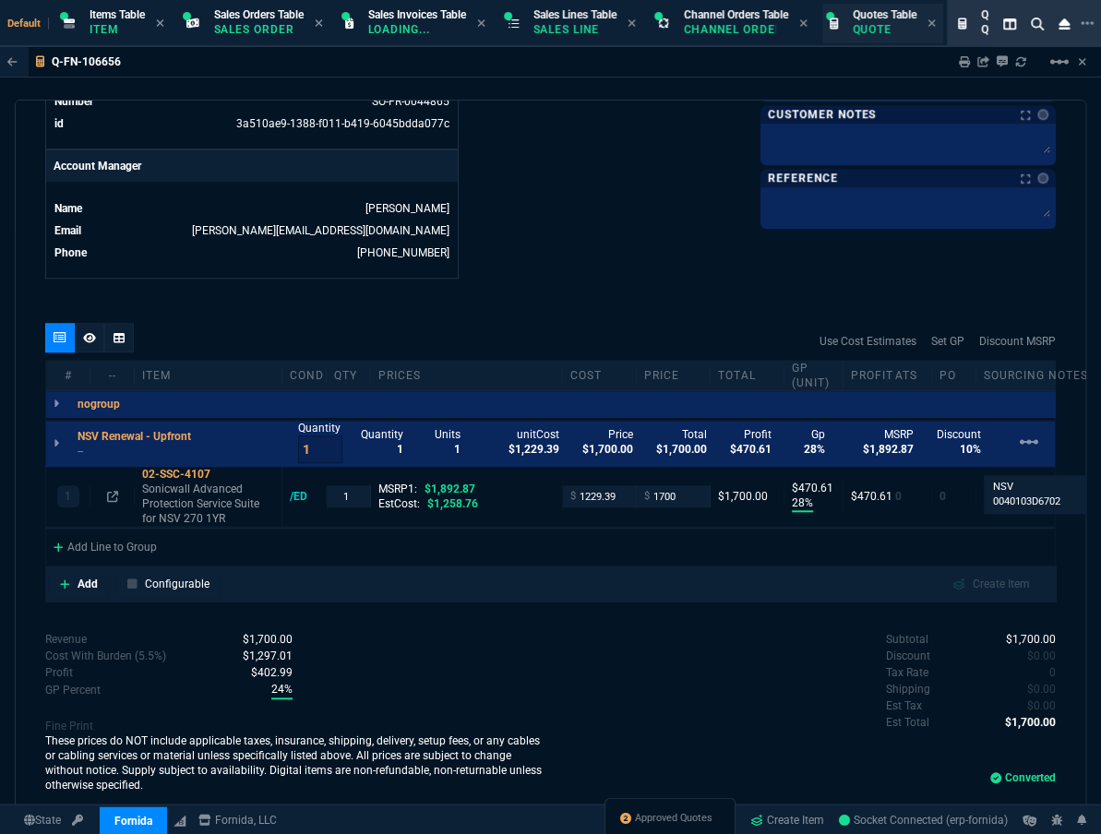
click at [902, 35] on p "Quote" at bounding box center [884, 29] width 64 height 15
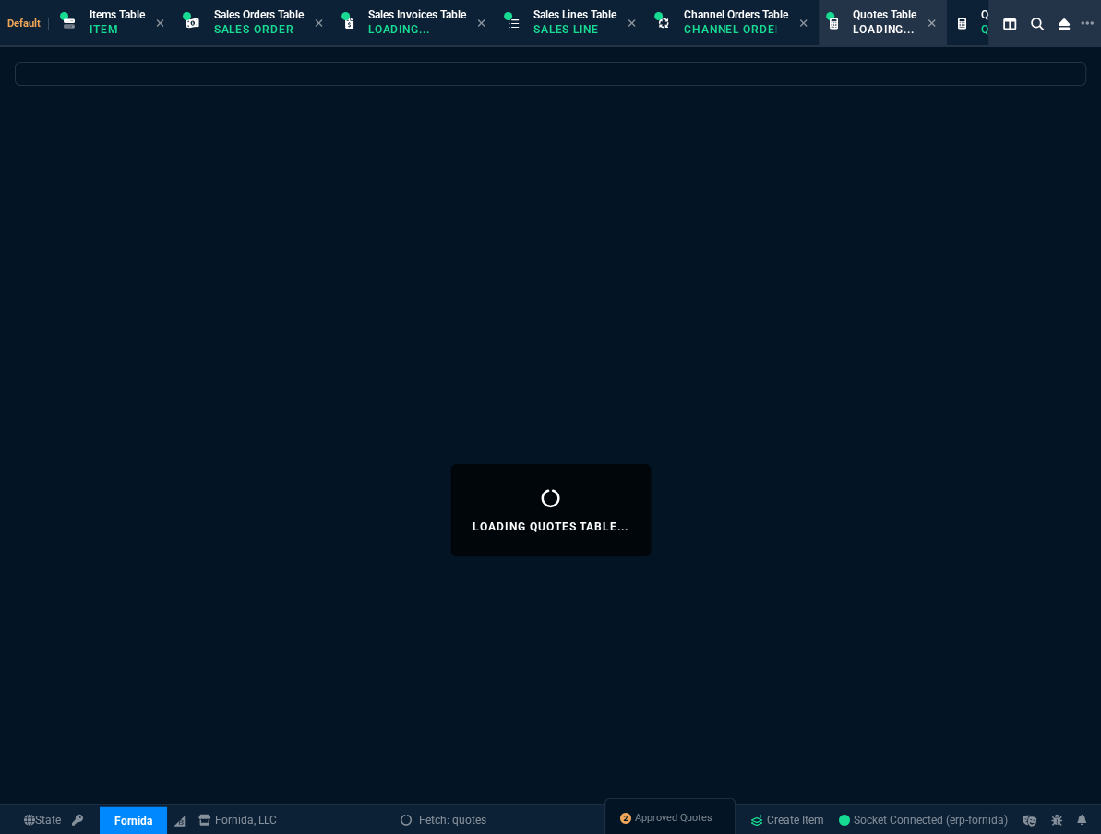
select select
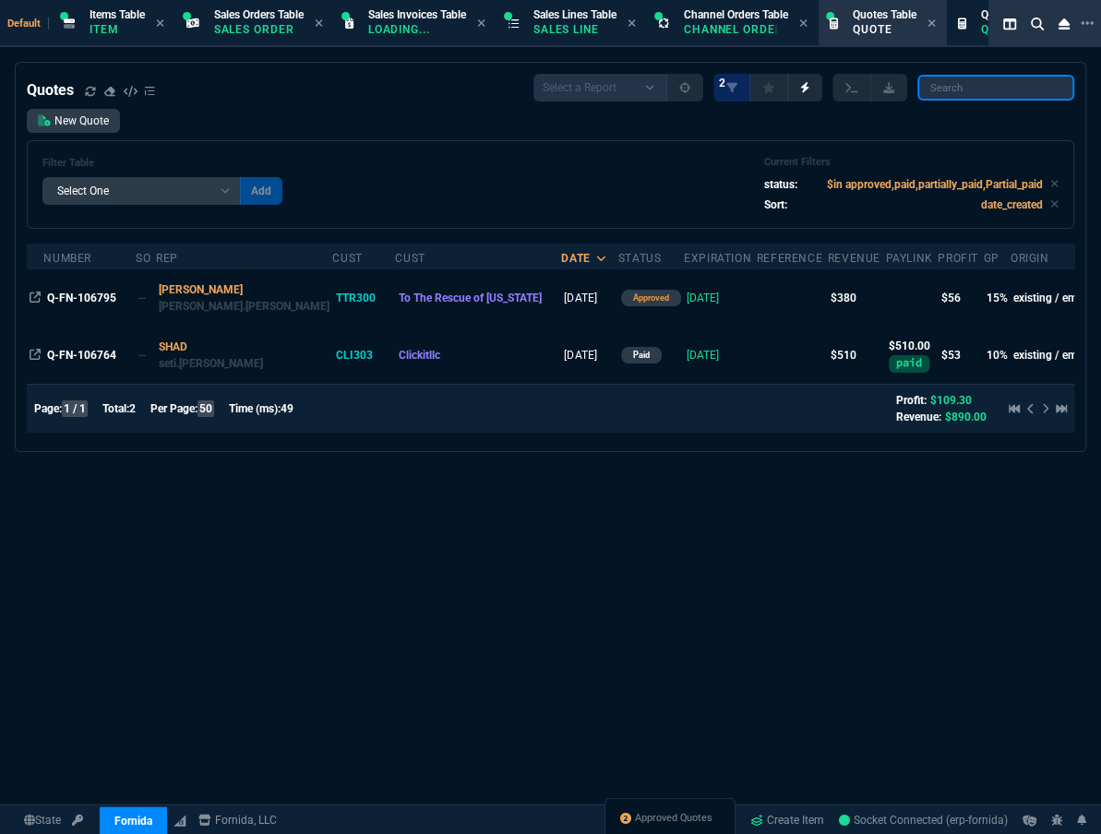
click at [959, 89] on input "search" at bounding box center [995, 88] width 157 height 26
drag, startPoint x: 959, startPoint y: 89, endPoint x: 639, endPoint y: 158, distance: 326.6
click at [639, 158] on div "Filter Table Select One Add Filter () creator (creator) Cust (headers.customerN…" at bounding box center [550, 184] width 1016 height 57
click at [1051, 184] on icon at bounding box center [1054, 184] width 7 height 7
click at [971, 86] on input "search" at bounding box center [995, 88] width 157 height 26
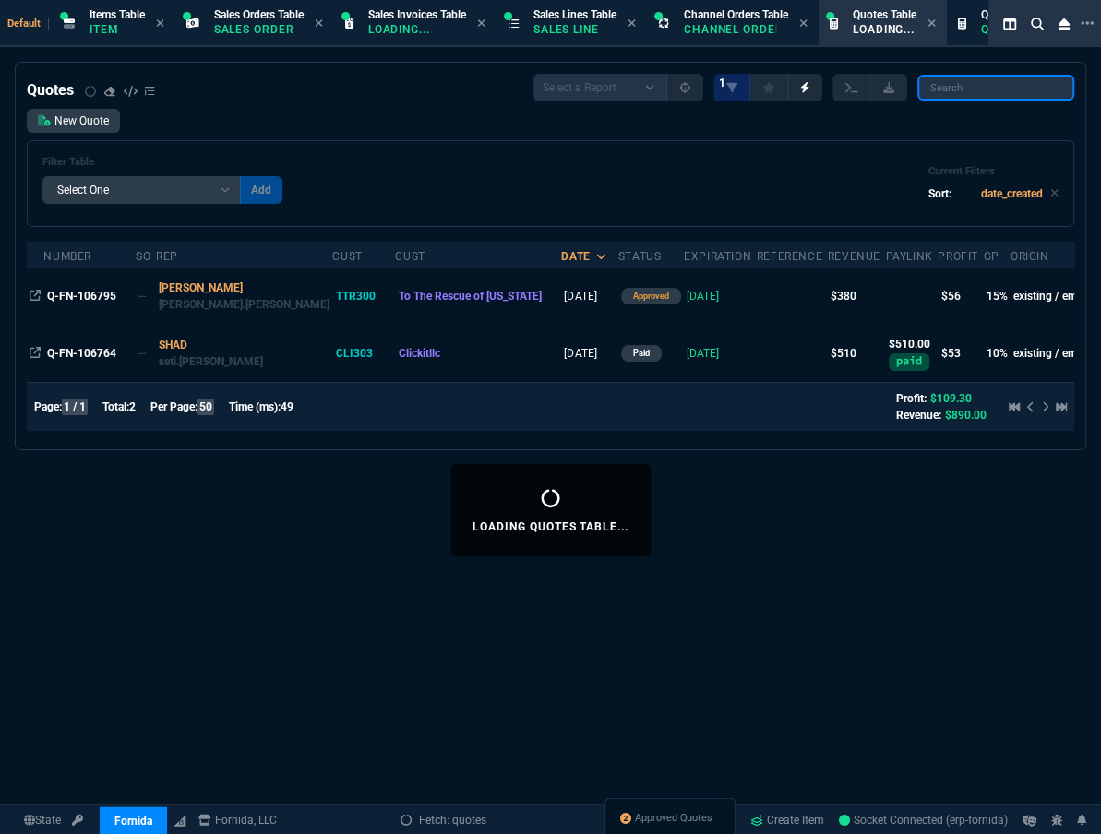
paste input "SO-FR-0044809"
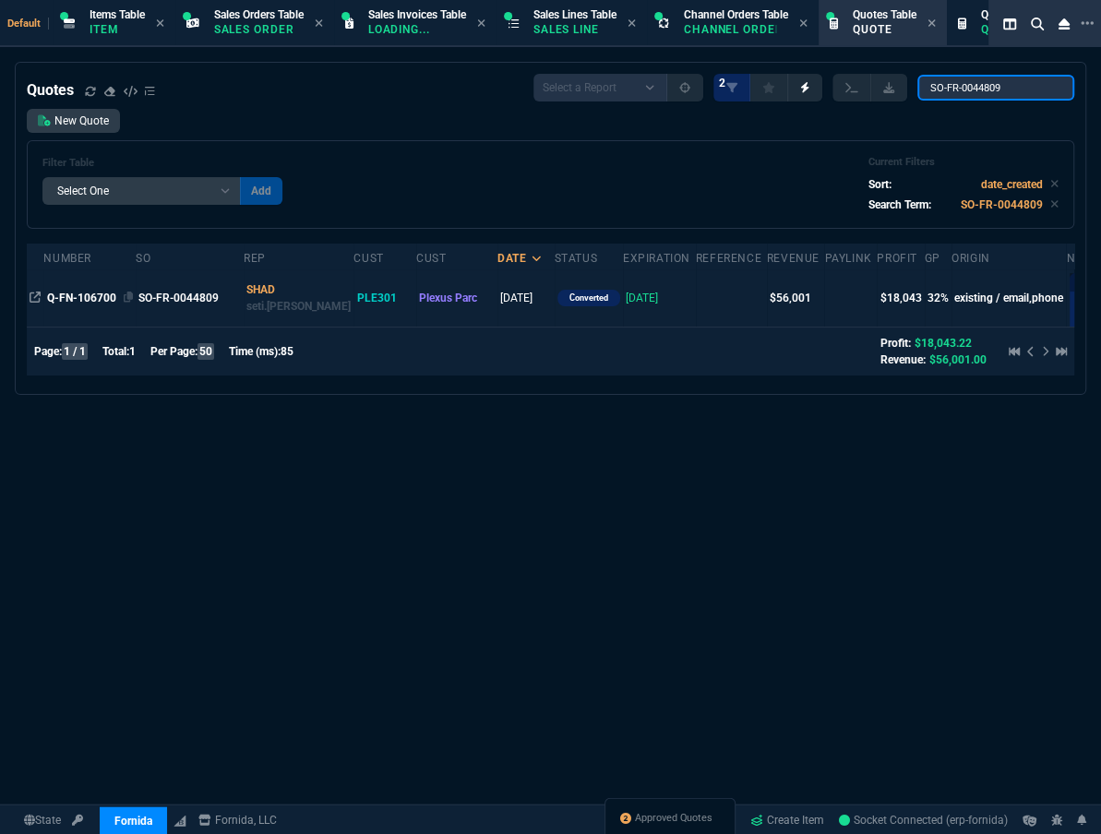
type input "SO-FR-0044809"
click at [57, 297] on span "Q-FN-106700" at bounding box center [81, 298] width 69 height 13
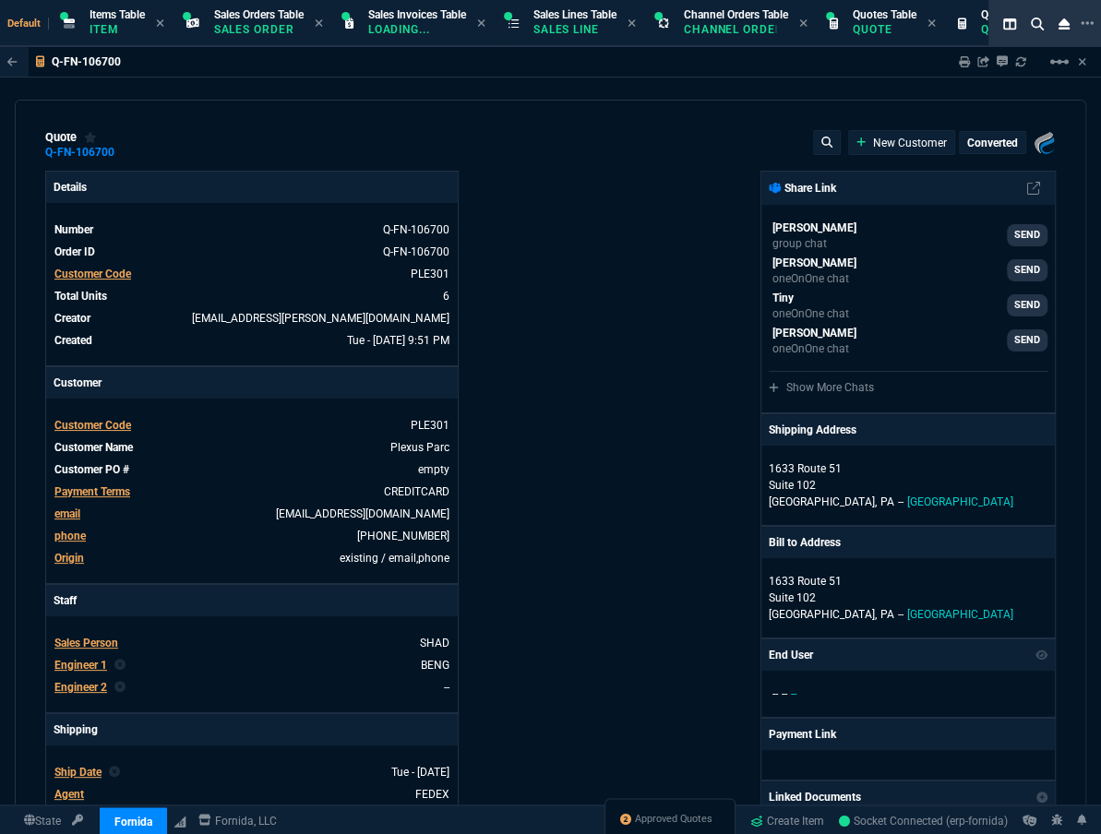
type input "36"
type input "6674"
type input "0"
type input "91"
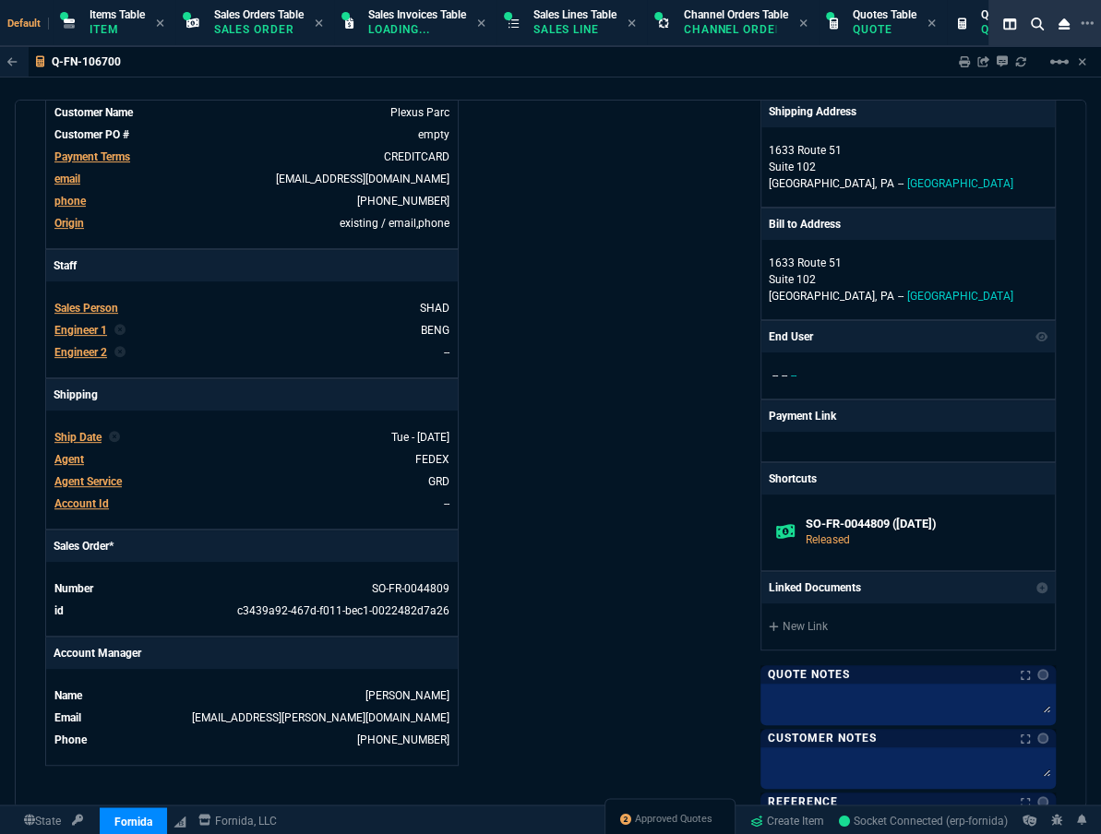
scroll to position [419, 0]
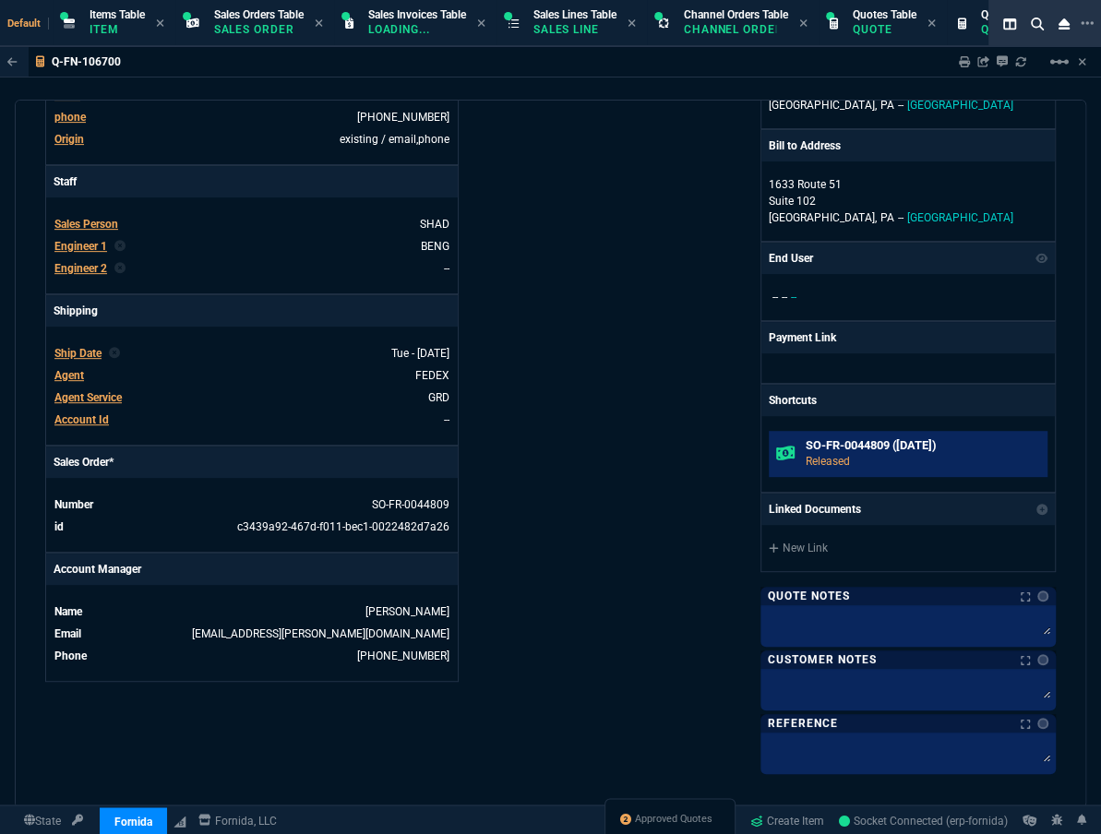
click at [838, 441] on h6 "SO-FR-0044809 (12-31-00)" at bounding box center [922, 445] width 234 height 15
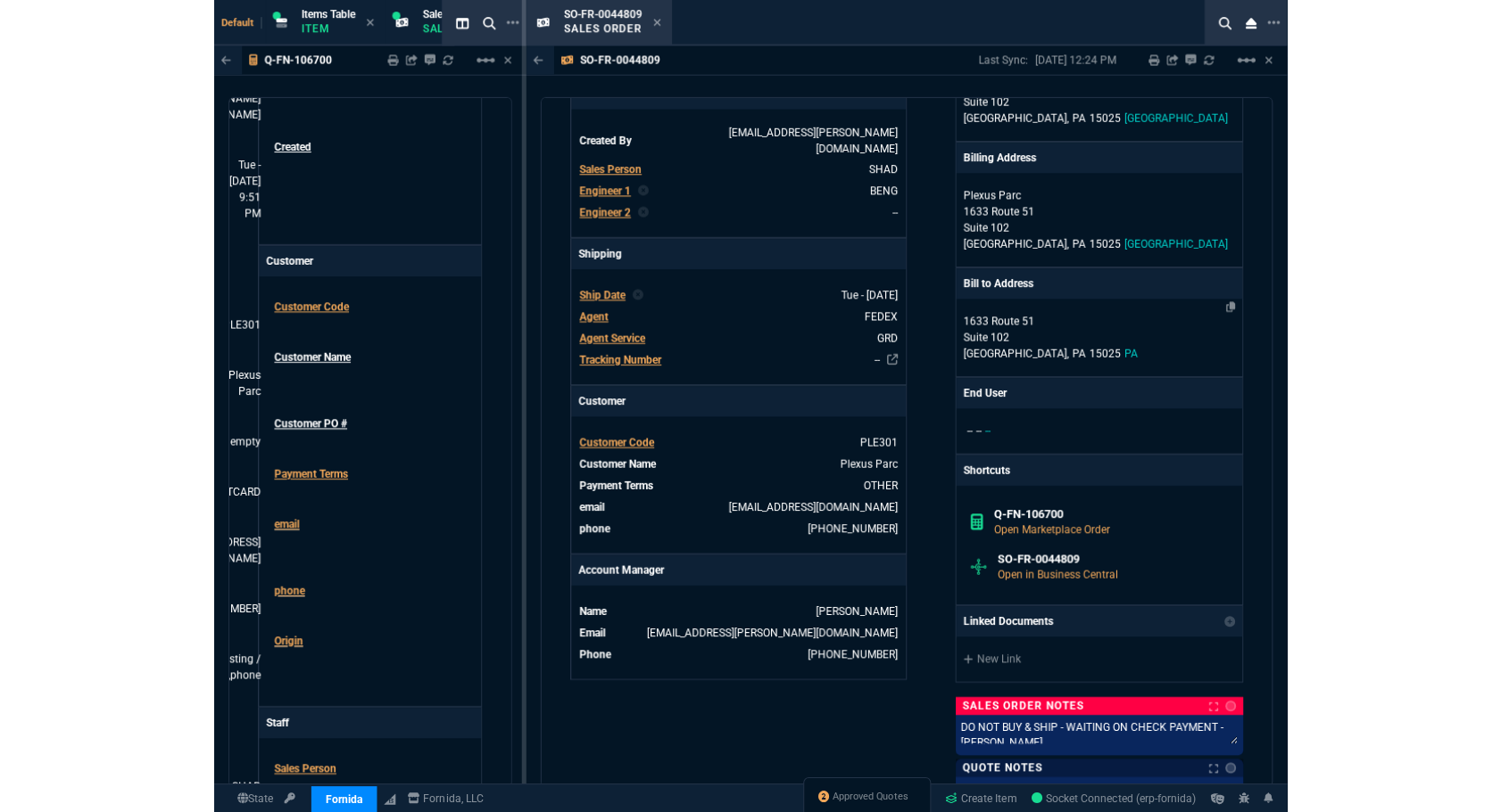
scroll to position [730, 0]
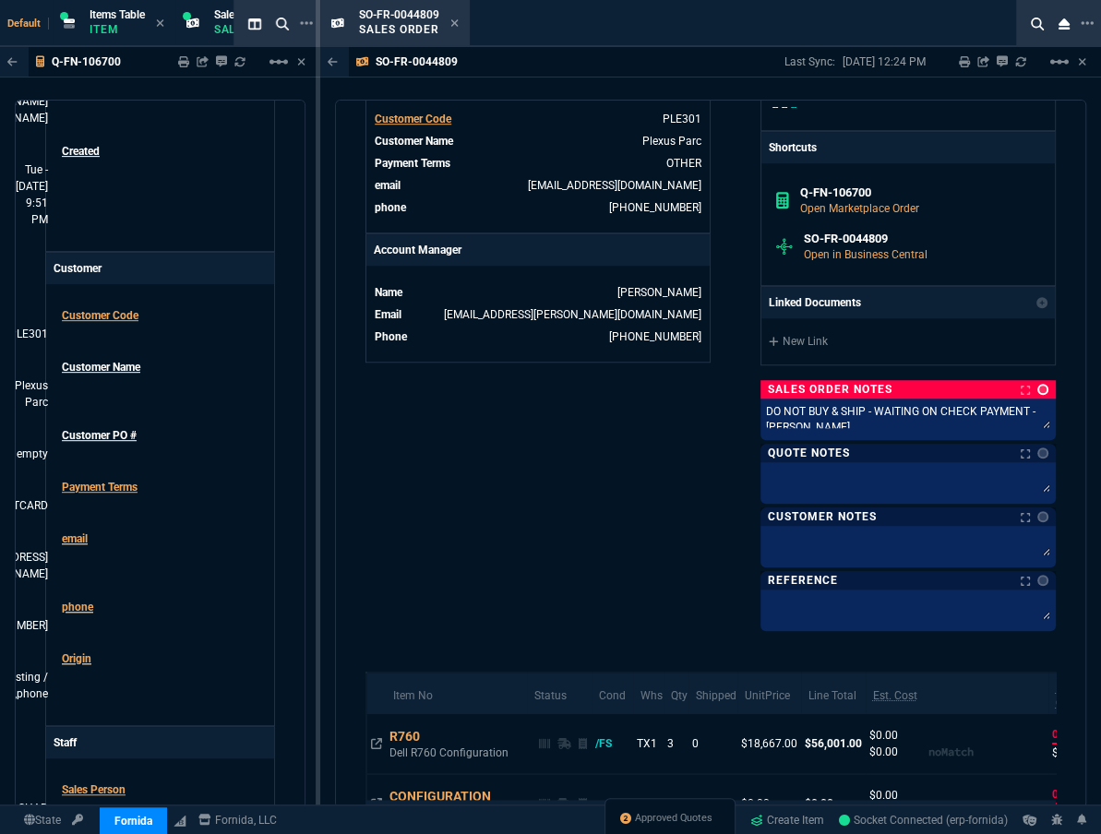
click at [1037, 387] on link at bounding box center [1042, 389] width 11 height 11
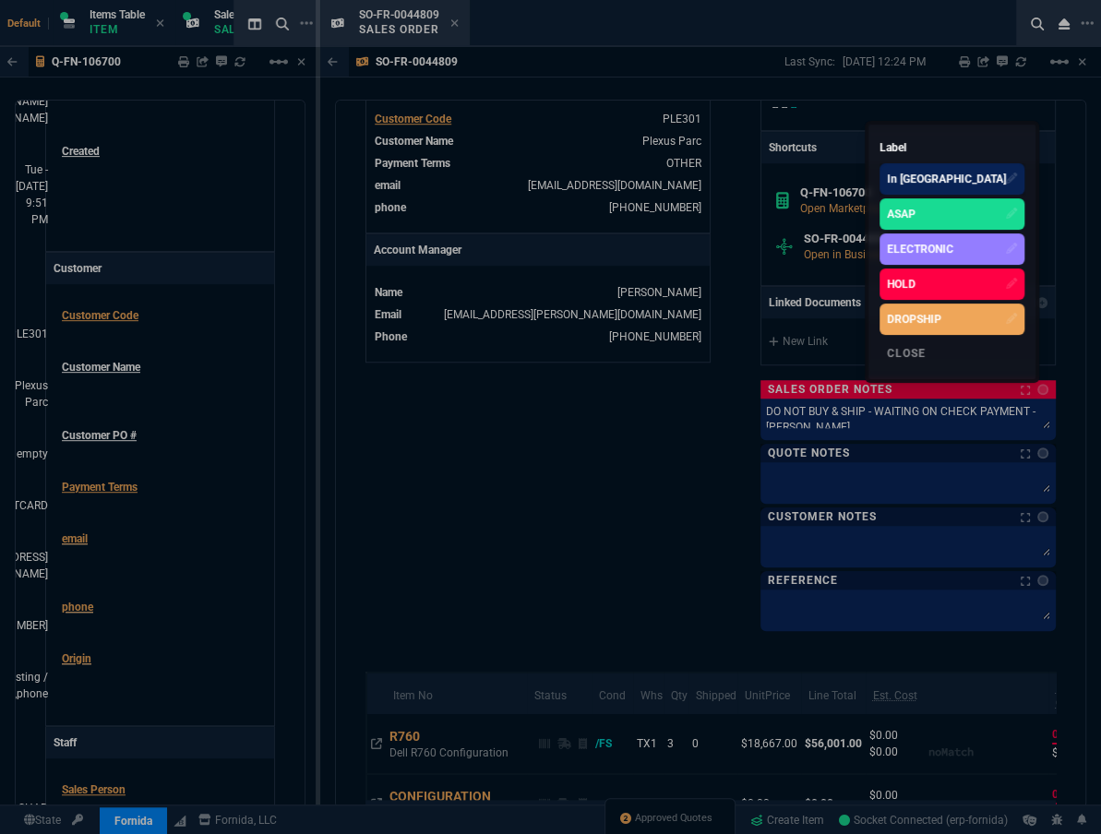
click at [966, 185] on div "In [GEOGRAPHIC_DATA]" at bounding box center [946, 179] width 119 height 17
click at [864, 411] on div at bounding box center [550, 417] width 1101 height 834
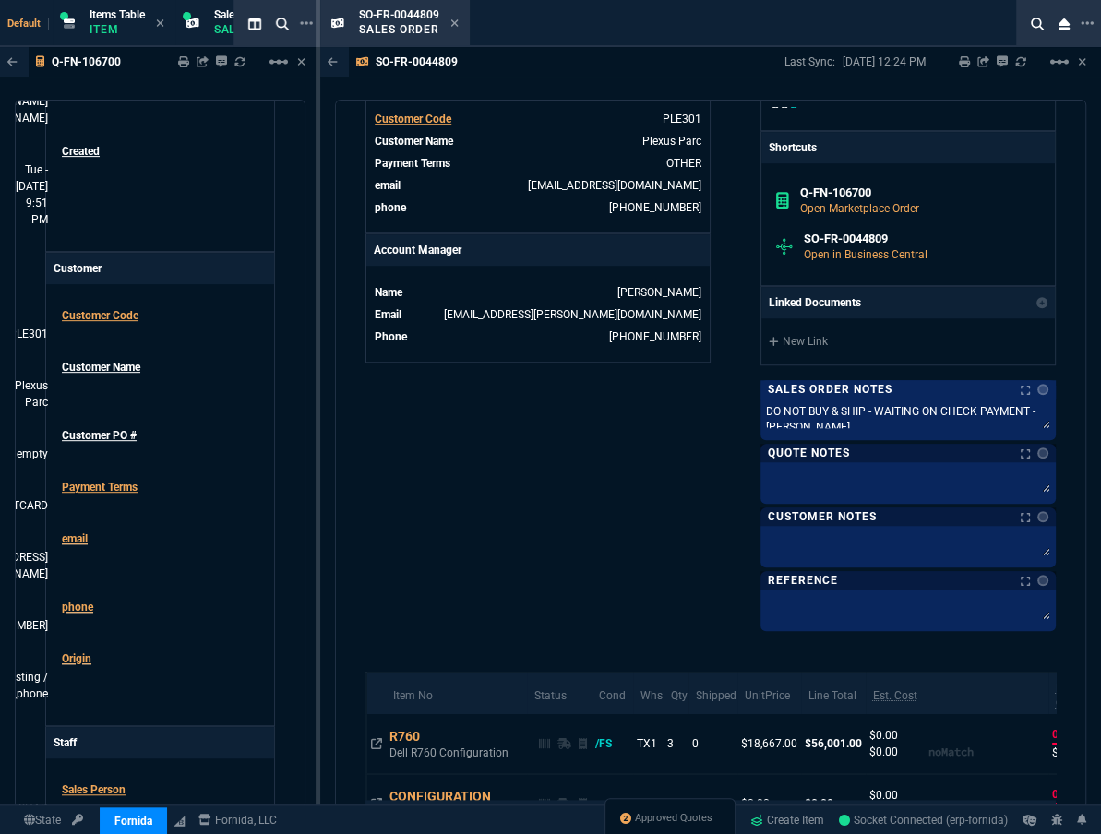
drag, startPoint x: 848, startPoint y: 429, endPoint x: 774, endPoint y: 418, distance: 74.6
click at [774, 418] on div "DO NOT BUY & SHIP - WAITING ON CHECK PAYMENT - SARA DO NOT BUY & SHIP - WAITING…" at bounding box center [907, 420] width 295 height 42
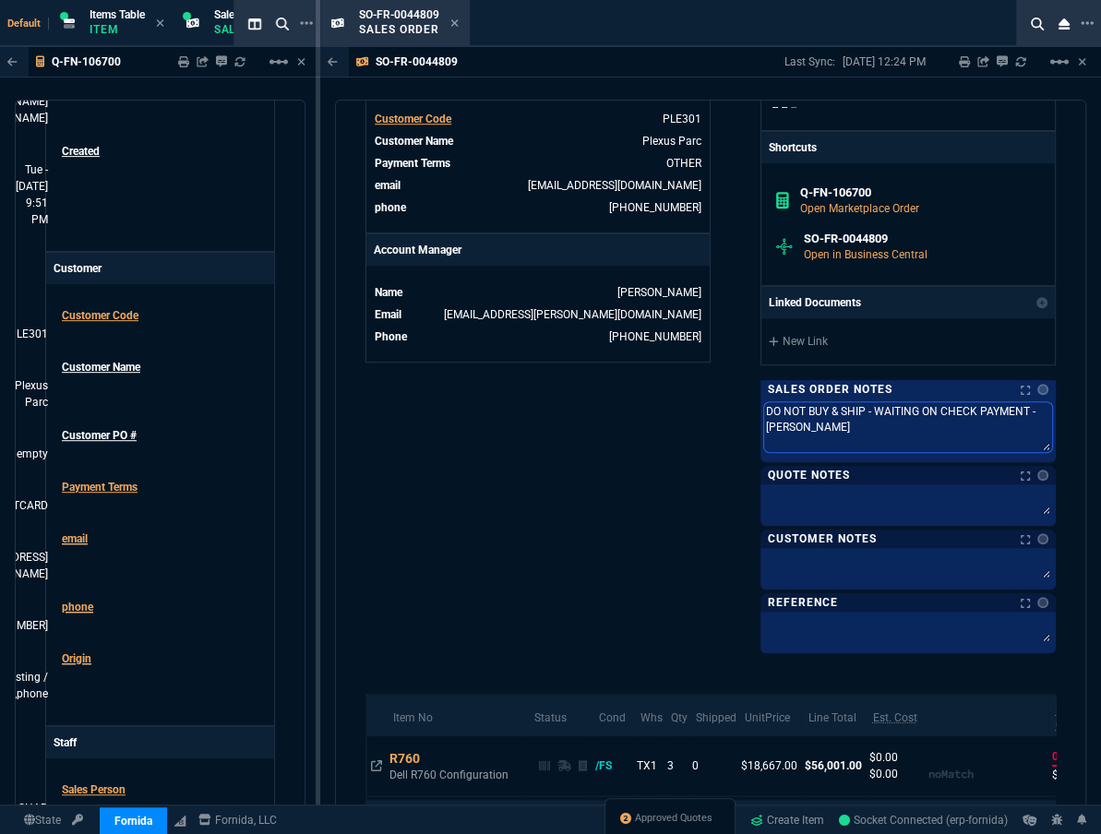
drag, startPoint x: 787, startPoint y: 420, endPoint x: 733, endPoint y: 403, distance: 56.9
click at [733, 403] on div "Fornida, LLC 2609 Technology Dr Suite 300 Plano, TX 75074 Share Link Seti Shada…" at bounding box center [882, 32] width 345 height 1233
type textarea "C"
type textarea "Ch"
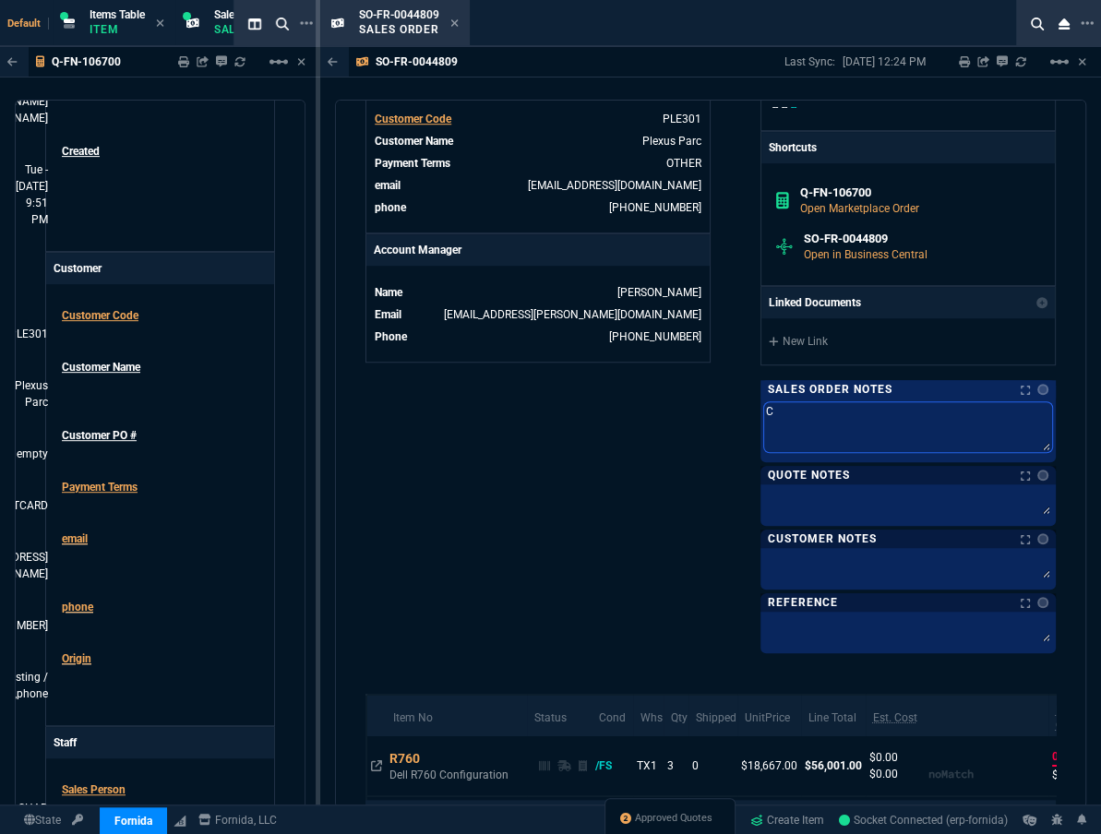
type textarea "Ch"
type textarea "Chw"
type textarea "Ch"
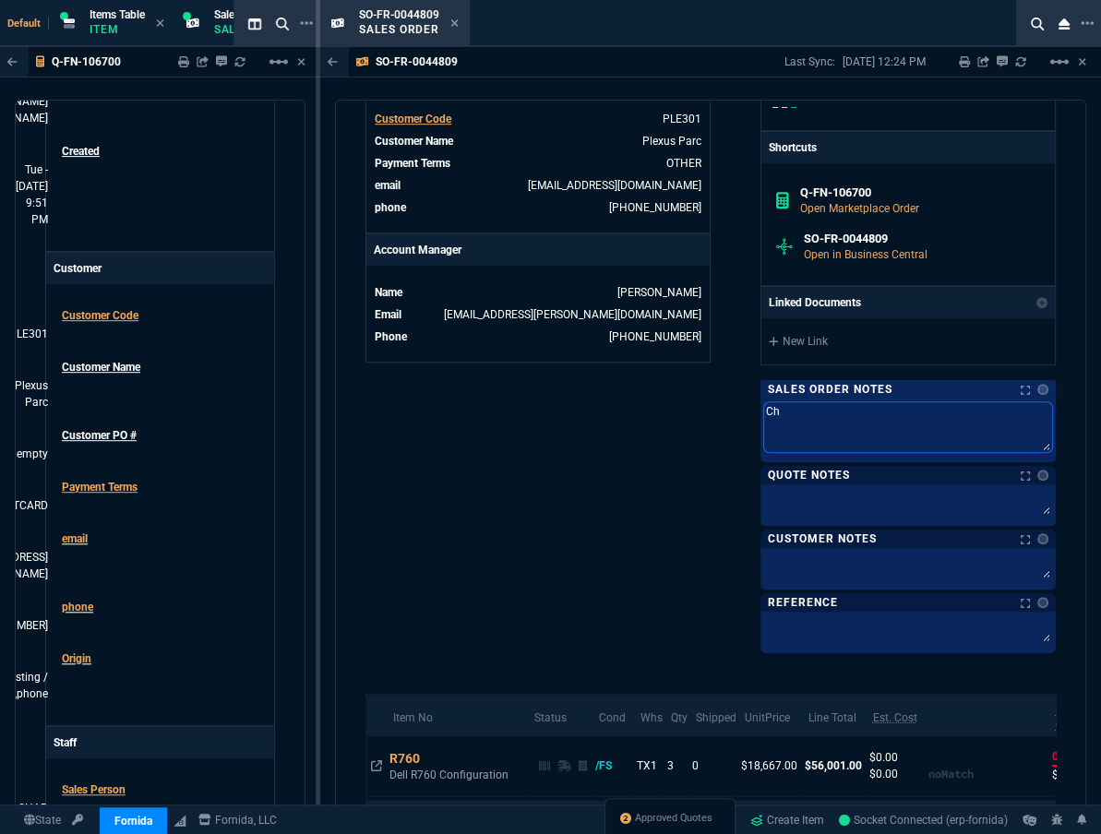
type textarea "Che"
type textarea "Chec"
type textarea "Check pay"
type textarea "Check paym"
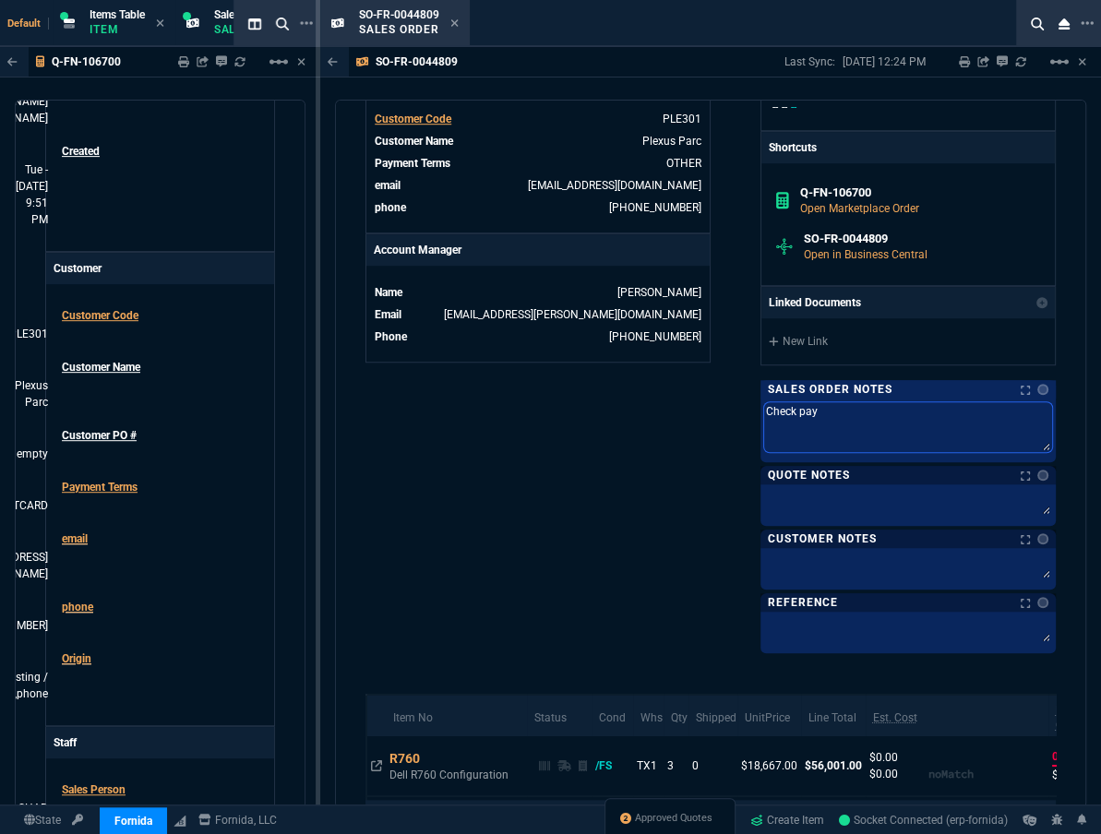
type textarea "Check paym"
type textarea "Check payme"
type textarea "Check paymen"
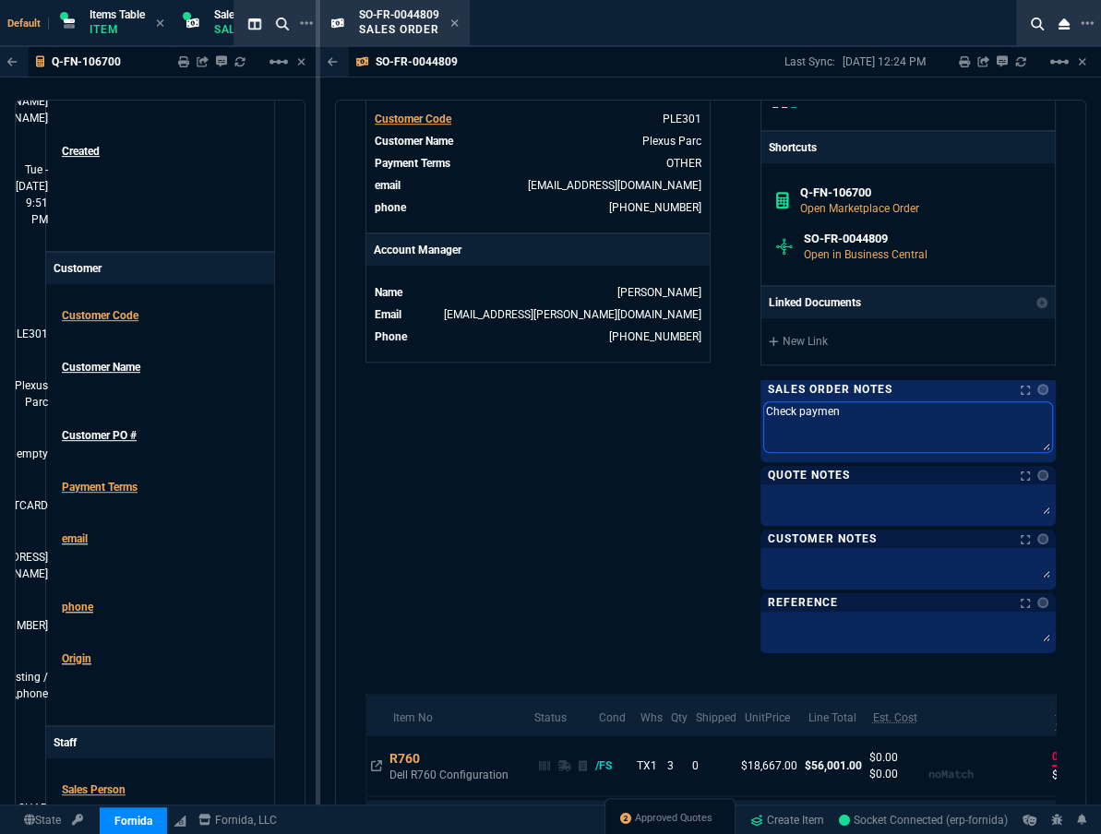
type textarea "Check payment"
type textarea "Check payment r"
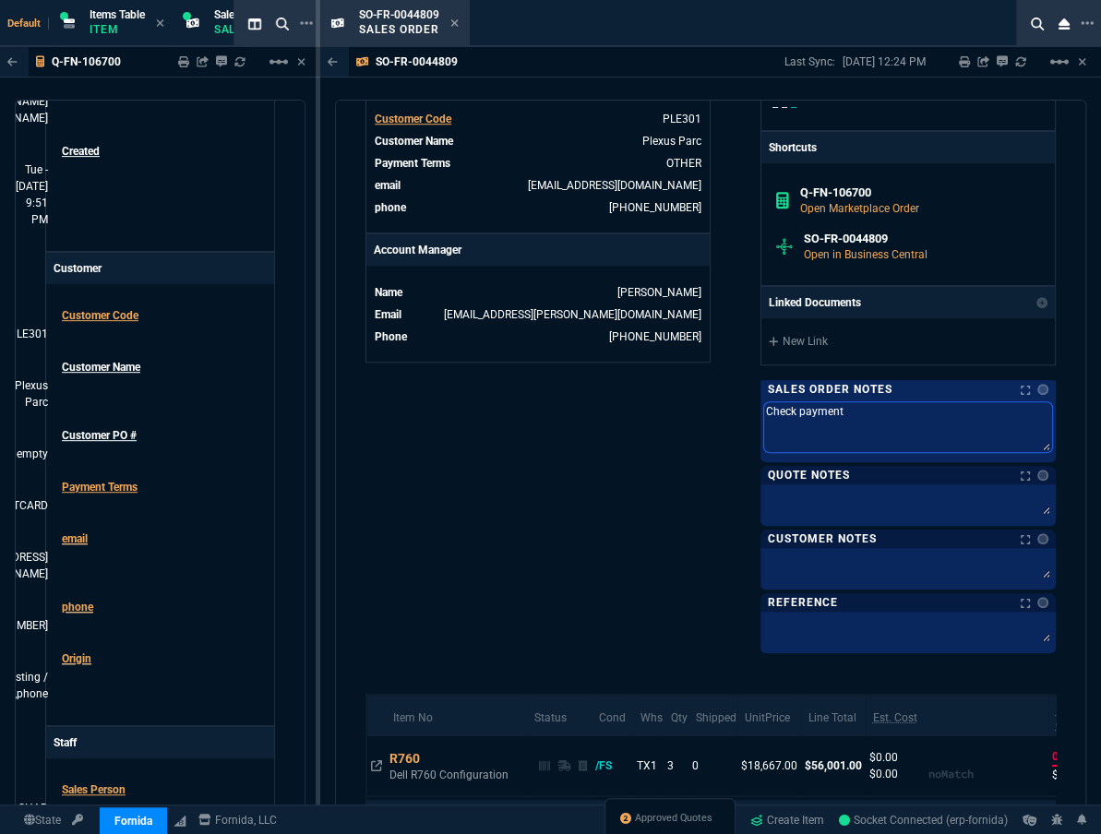
type textarea "Check payment r"
type textarea "Check payment re"
type textarea "Check payment rec"
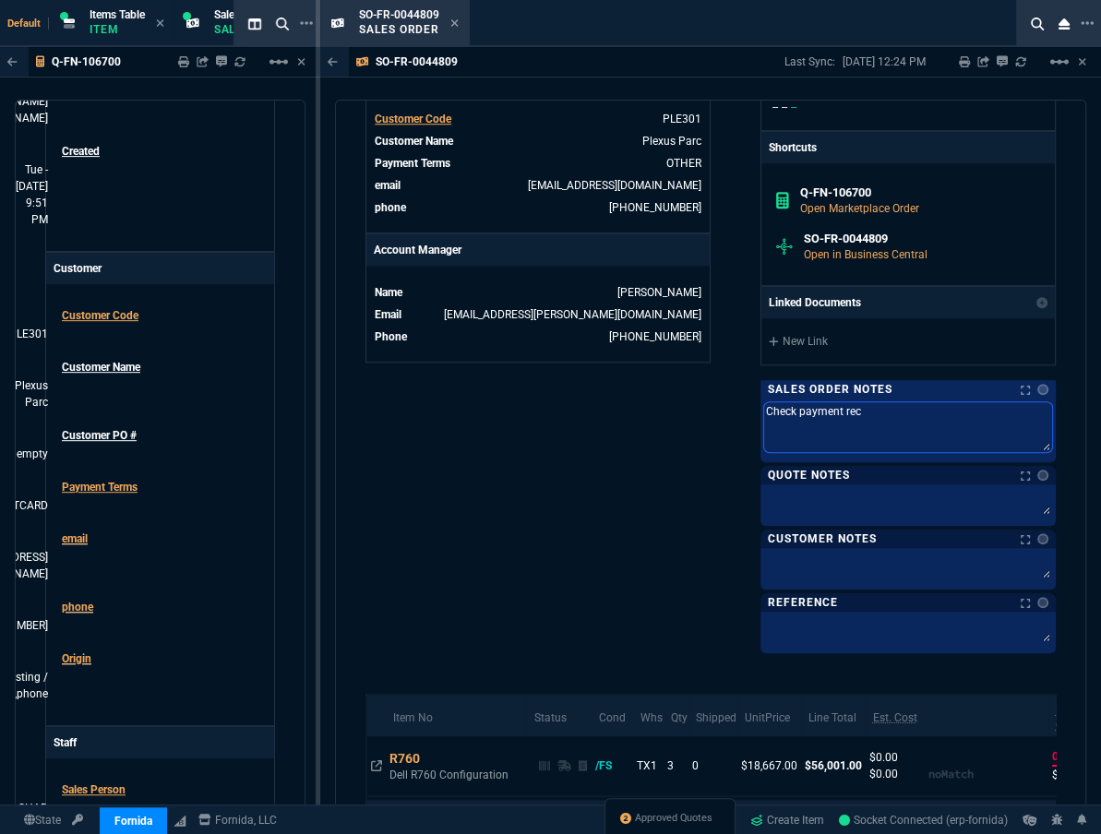
type textarea "Check payment rece"
type textarea "Check payment recei"
type textarea "Check payment receive"
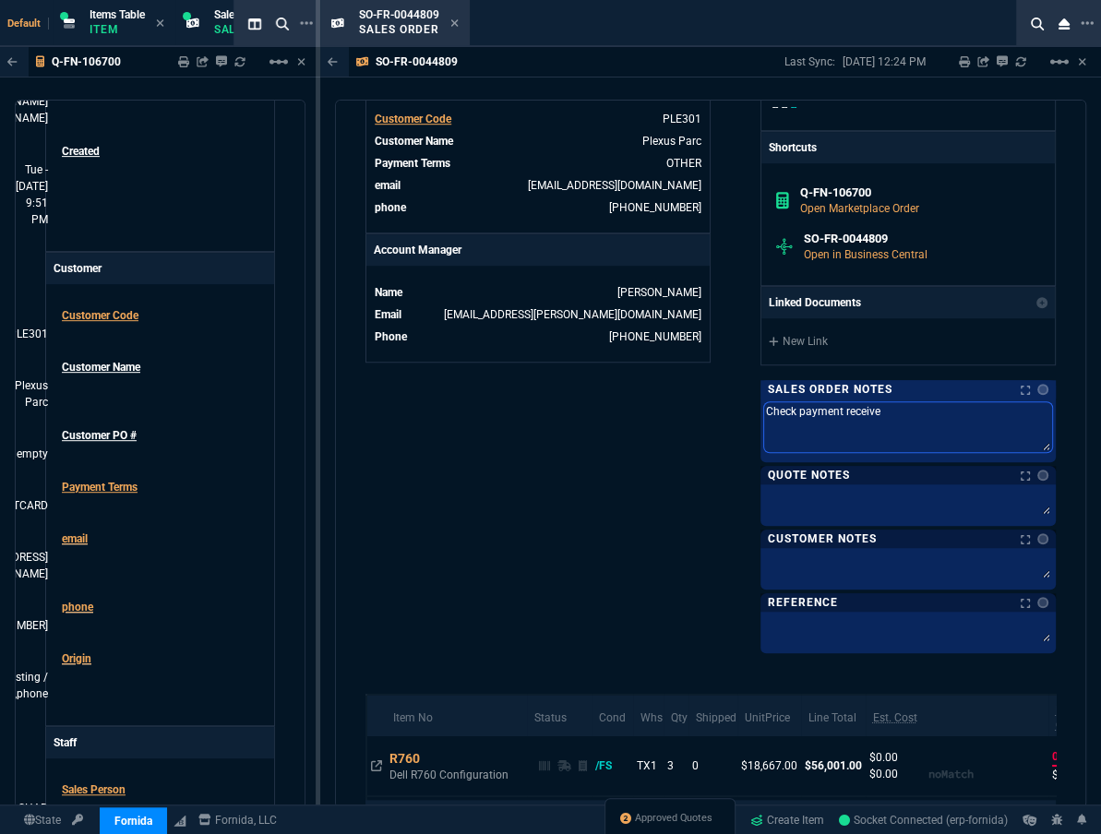
type textarea "Check payment receive"
type textarea "Check payment received"
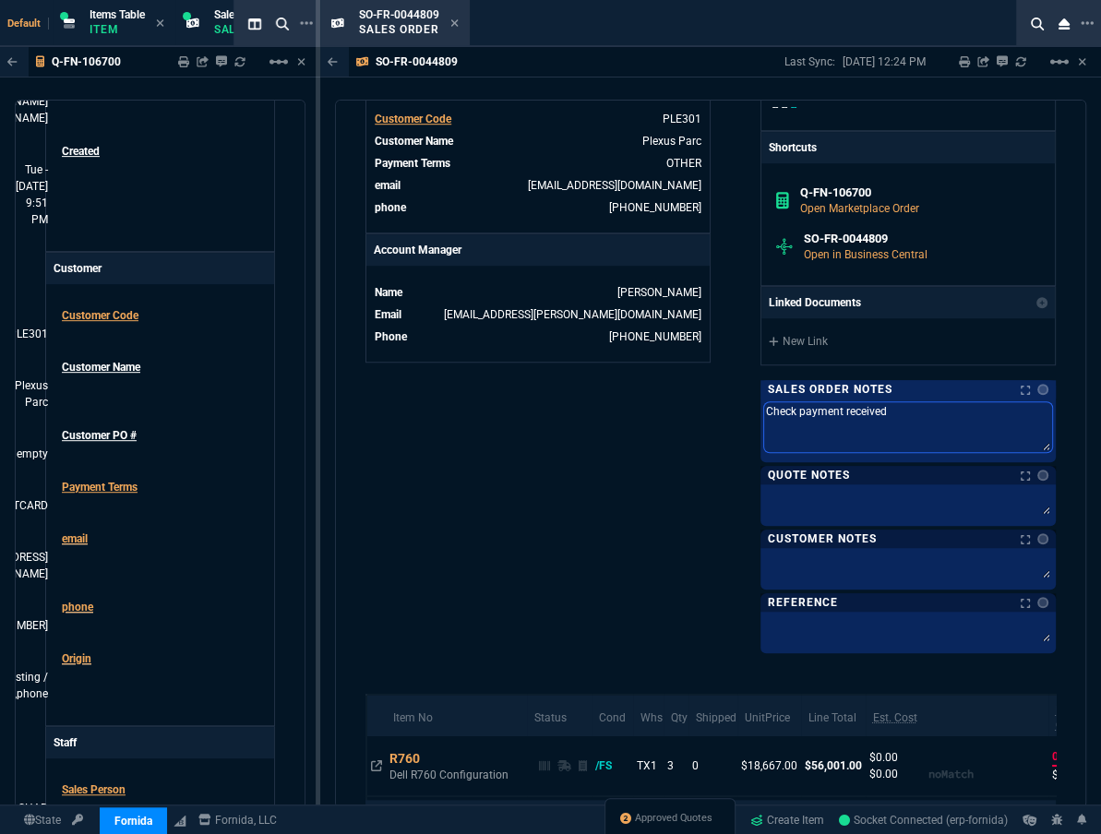
type textarea "Check payment received o"
type textarea "Check payment received on"
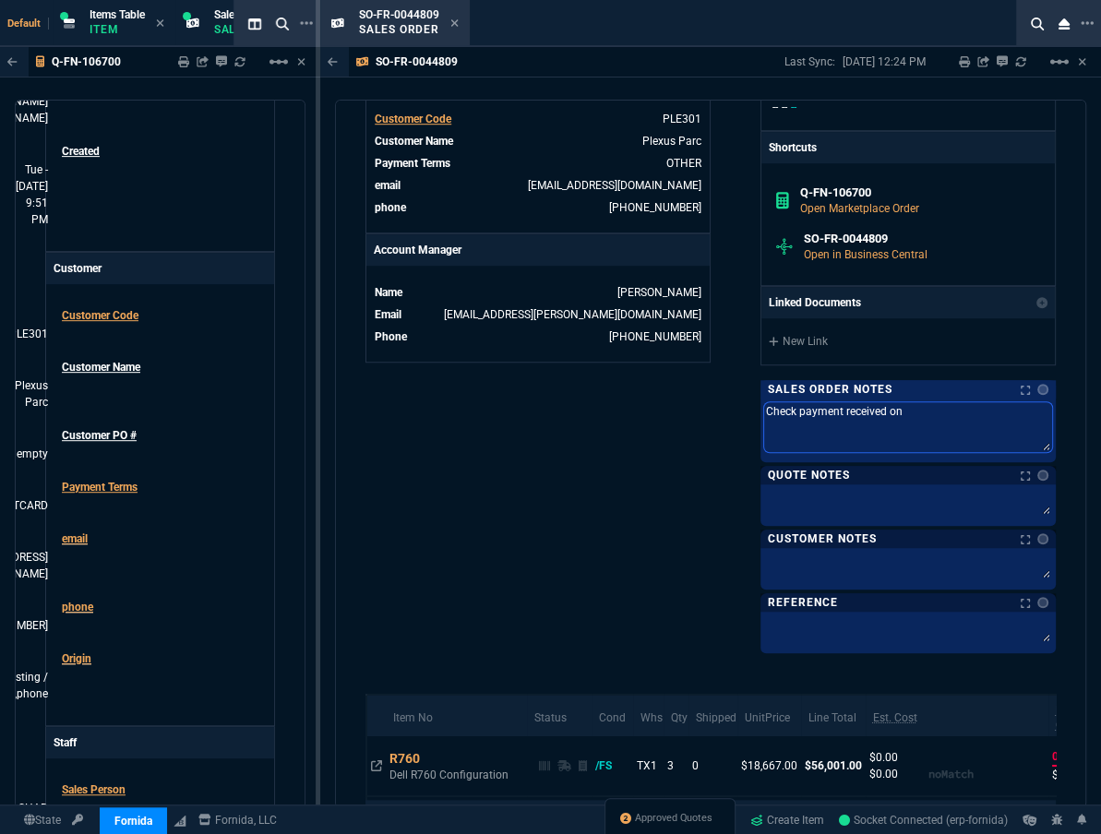
type textarea "Check payment received on:"
type textarea "Check payment received on: 0"
type textarea "Check payment received on: 09"
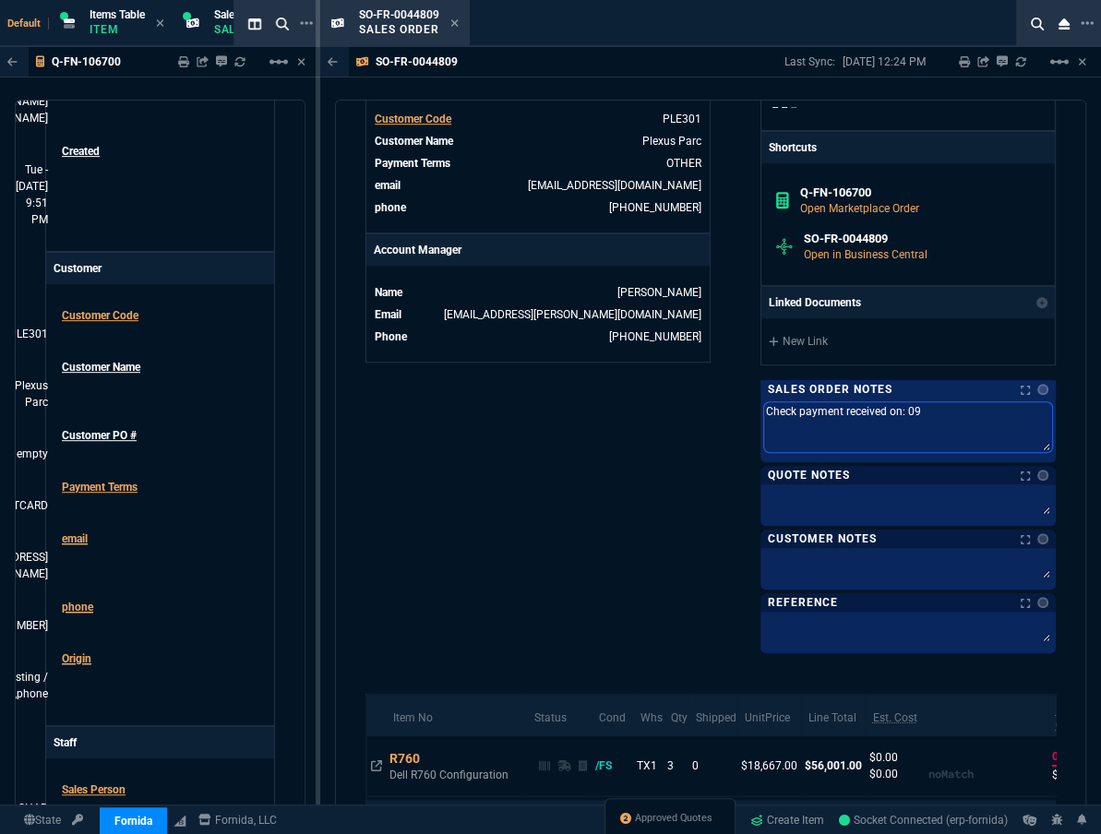
type textarea "Check payment received on: 09/"
type textarea "Check payment received on: 09/0"
type textarea "Check payment received on: 09/02="
type textarea "Check payment received on: 09/02"
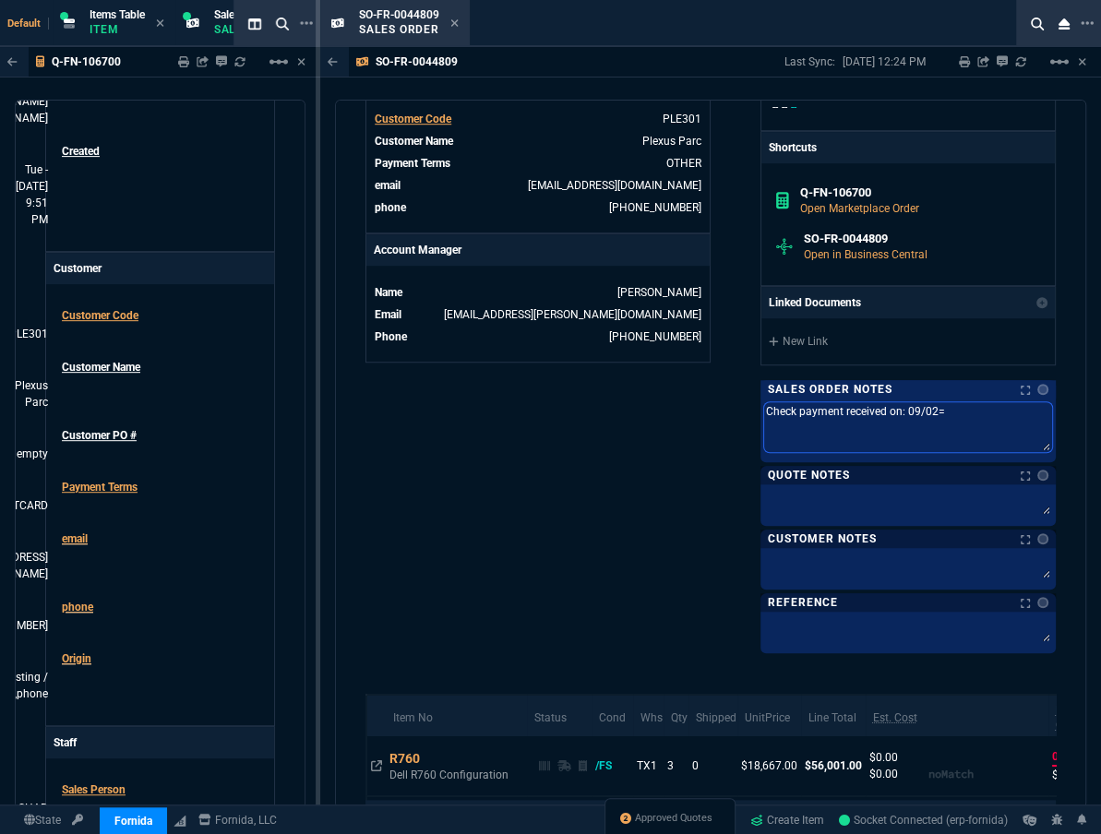
type textarea "Check payment received on: 09/02"
type textarea "Check payment received on: 09/02/"
type textarea "Check payment received on: 09/02/202"
type textarea "Check payment received on: 09/02/2025"
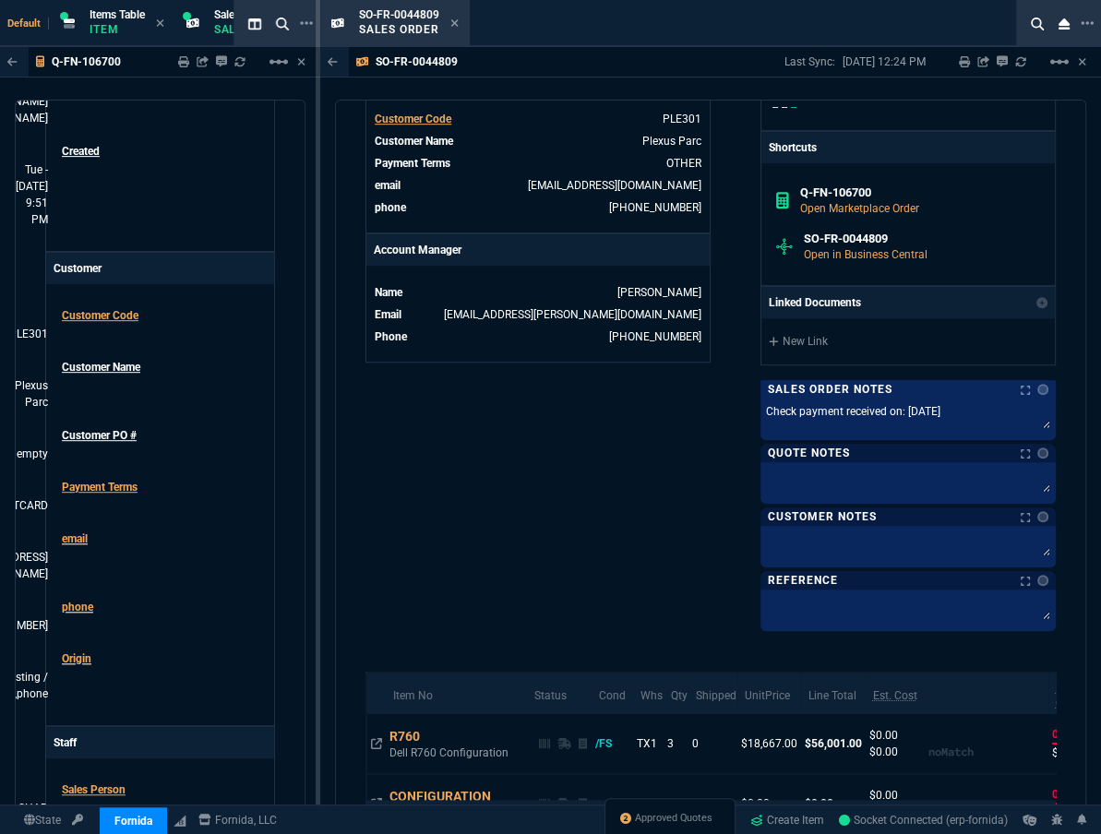
click at [733, 403] on div "Fornida, LLC 2609 Technology Dr Suite 300 Plano, TX 75074 Share Link Seti Shada…" at bounding box center [882, 21] width 345 height 1211
click at [456, 16] on div "SO-FR-0044809 Sales Order" at bounding box center [409, 23] width 101 height 32
click at [453, 27] on icon at bounding box center [454, 23] width 8 height 11
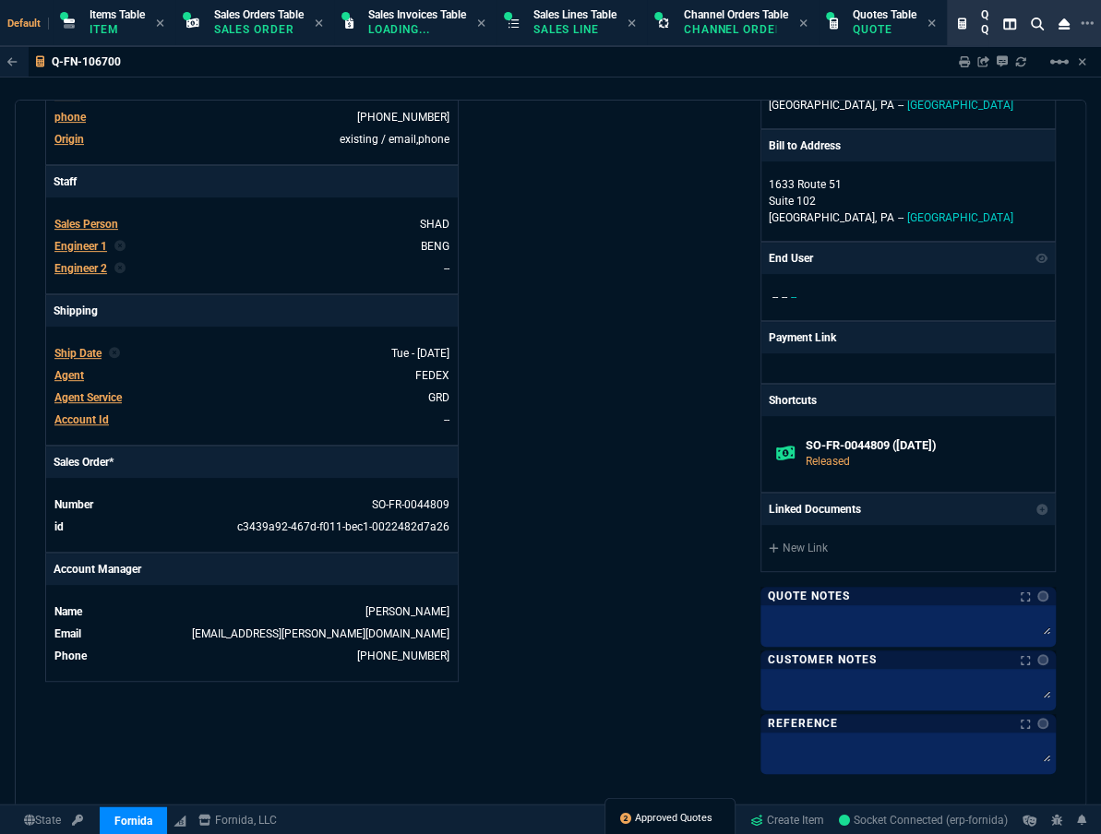
click at [680, 820] on span "Approved Quotes" at bounding box center [673, 818] width 77 height 15
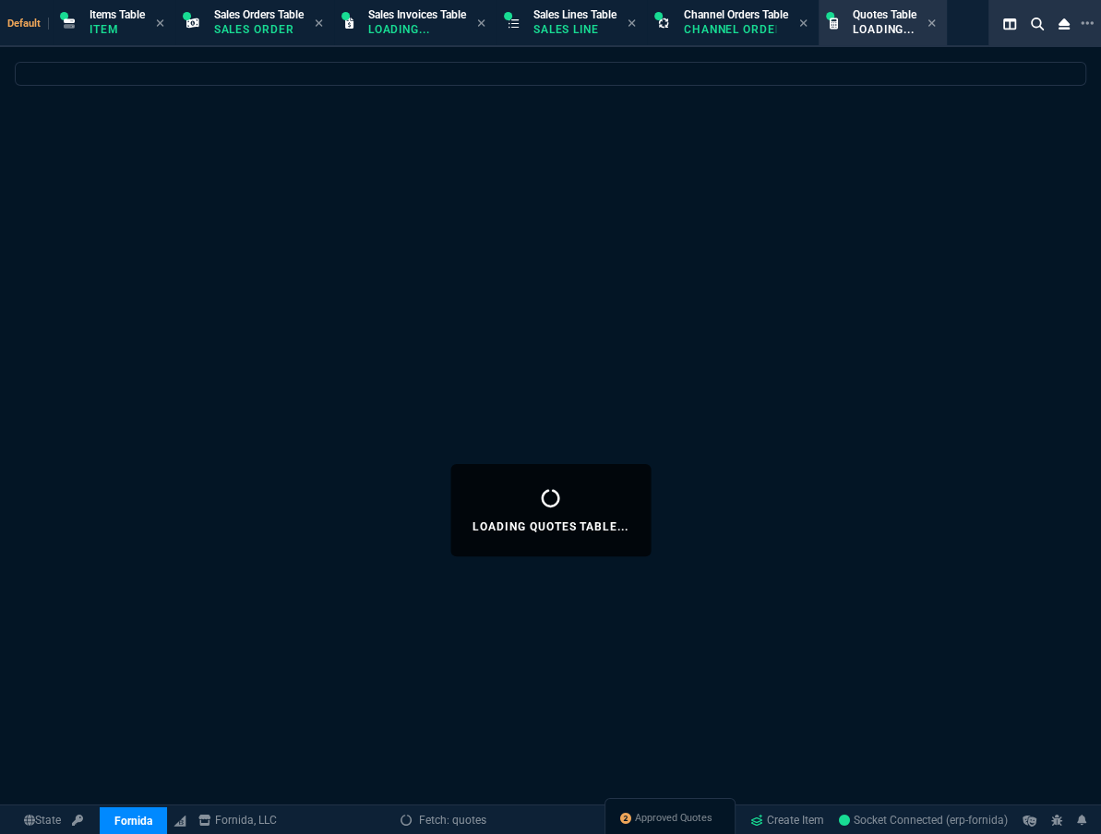
select select
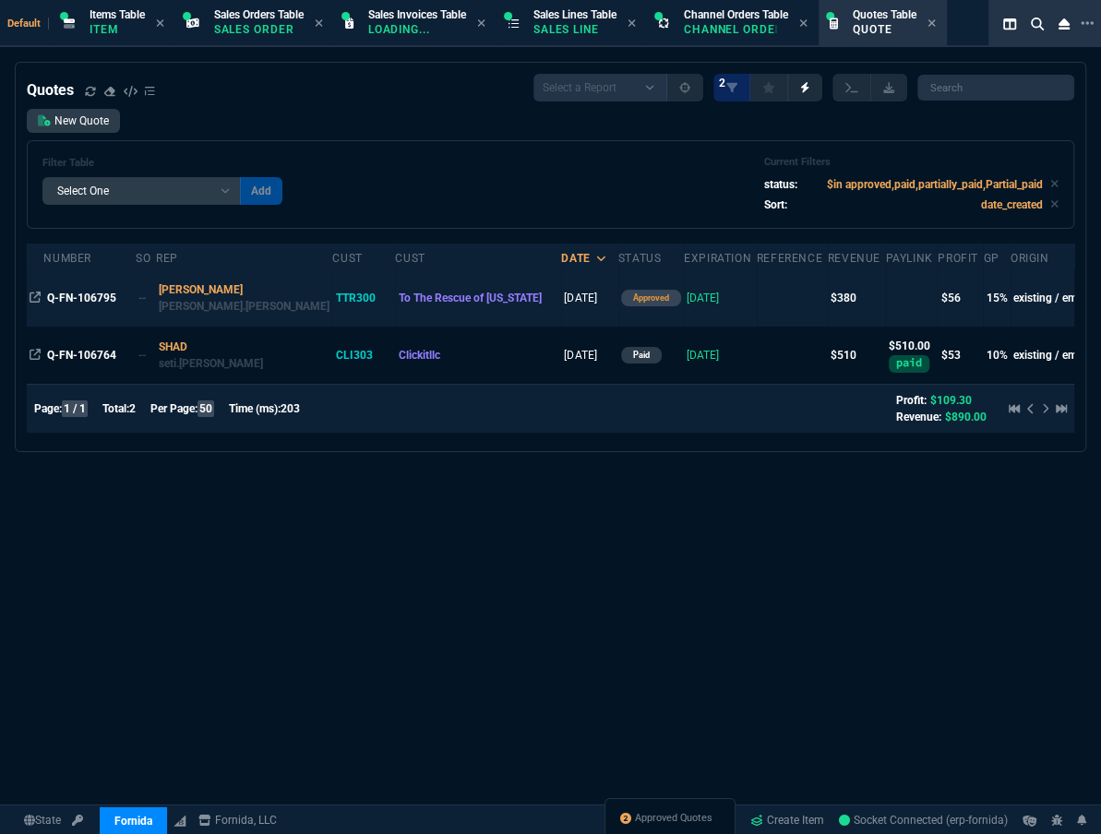
click at [106, 308] on td "Q-FN-106795" at bounding box center [89, 297] width 92 height 57
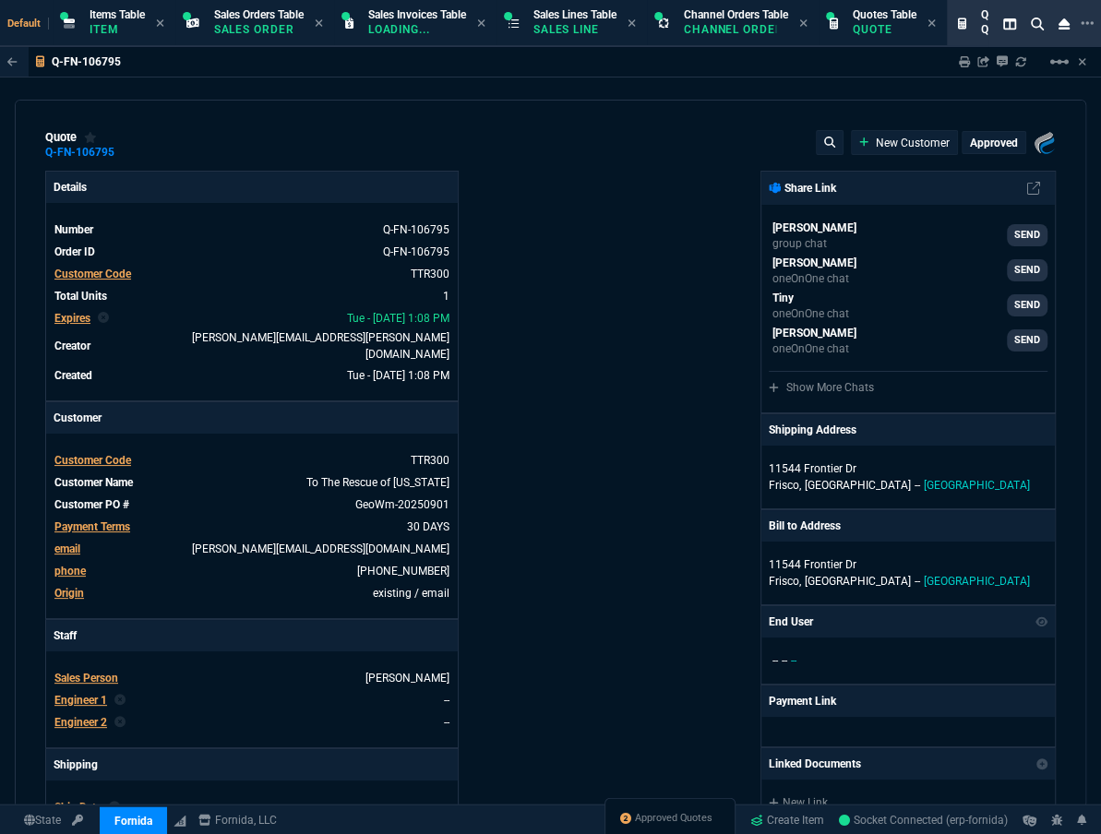
type input "19"
type input "73"
type input "525.24"
type input "28"
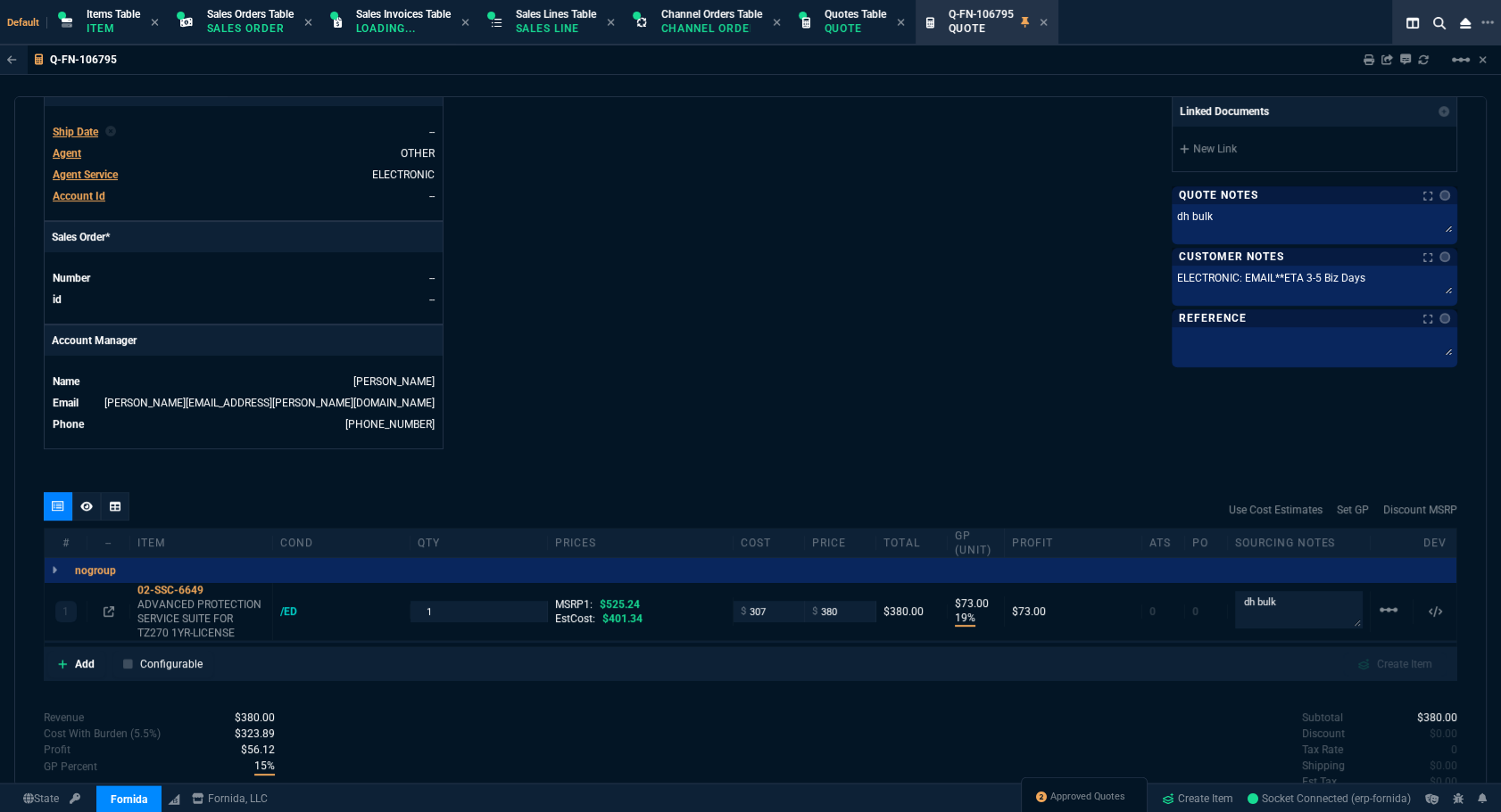
scroll to position [405, 0]
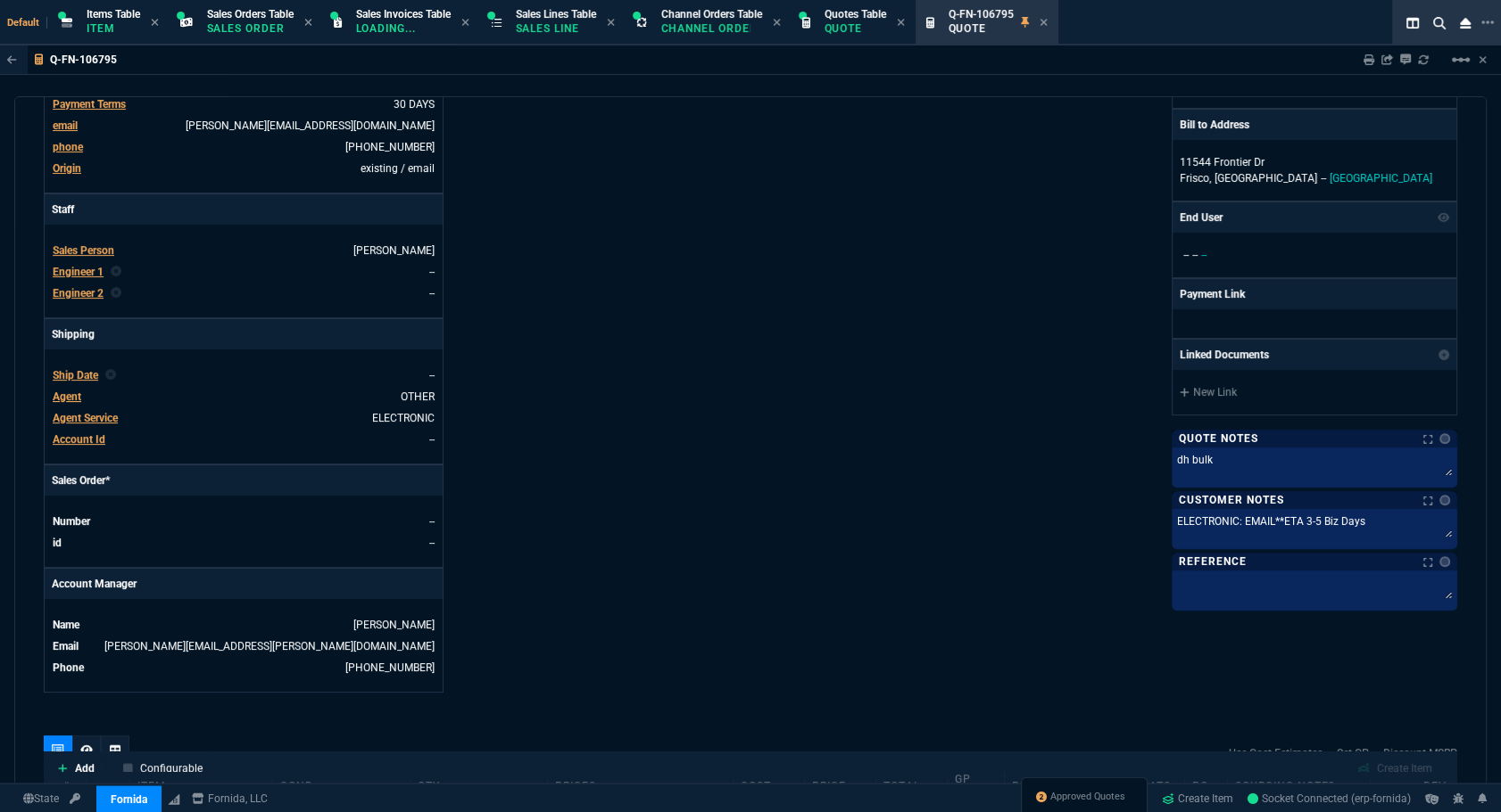
click at [89, 369] on span "Ship Date" at bounding box center [74, 375] width 45 height 13
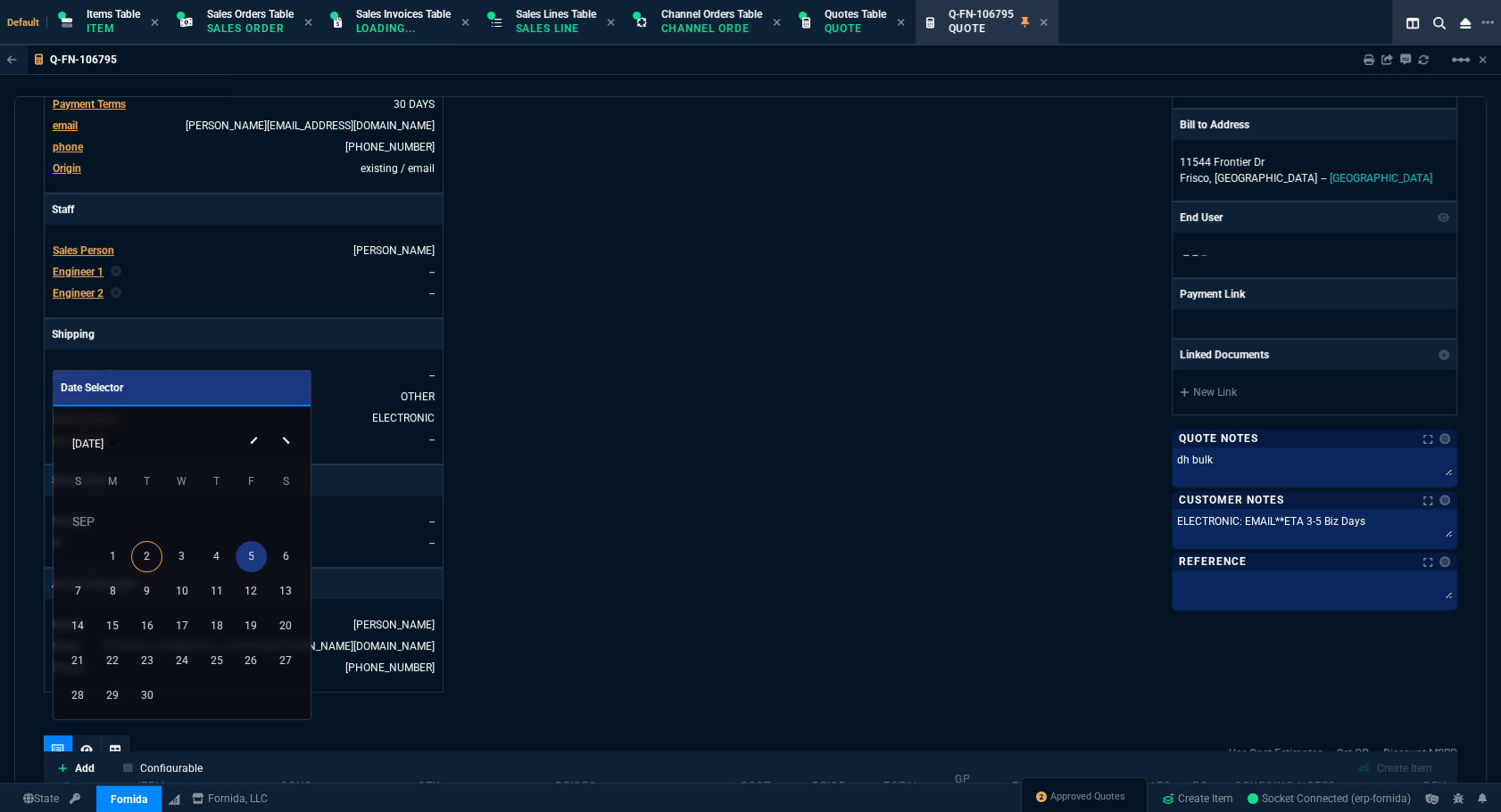
click at [241, 555] on div "5" at bounding box center [251, 557] width 31 height 31
click at [592, 517] on div "Details Number Q-FN-106795 Order ID Q-FN-106795 Customer Code TTR300 Total Unit…" at bounding box center [397, 226] width 707 height 933
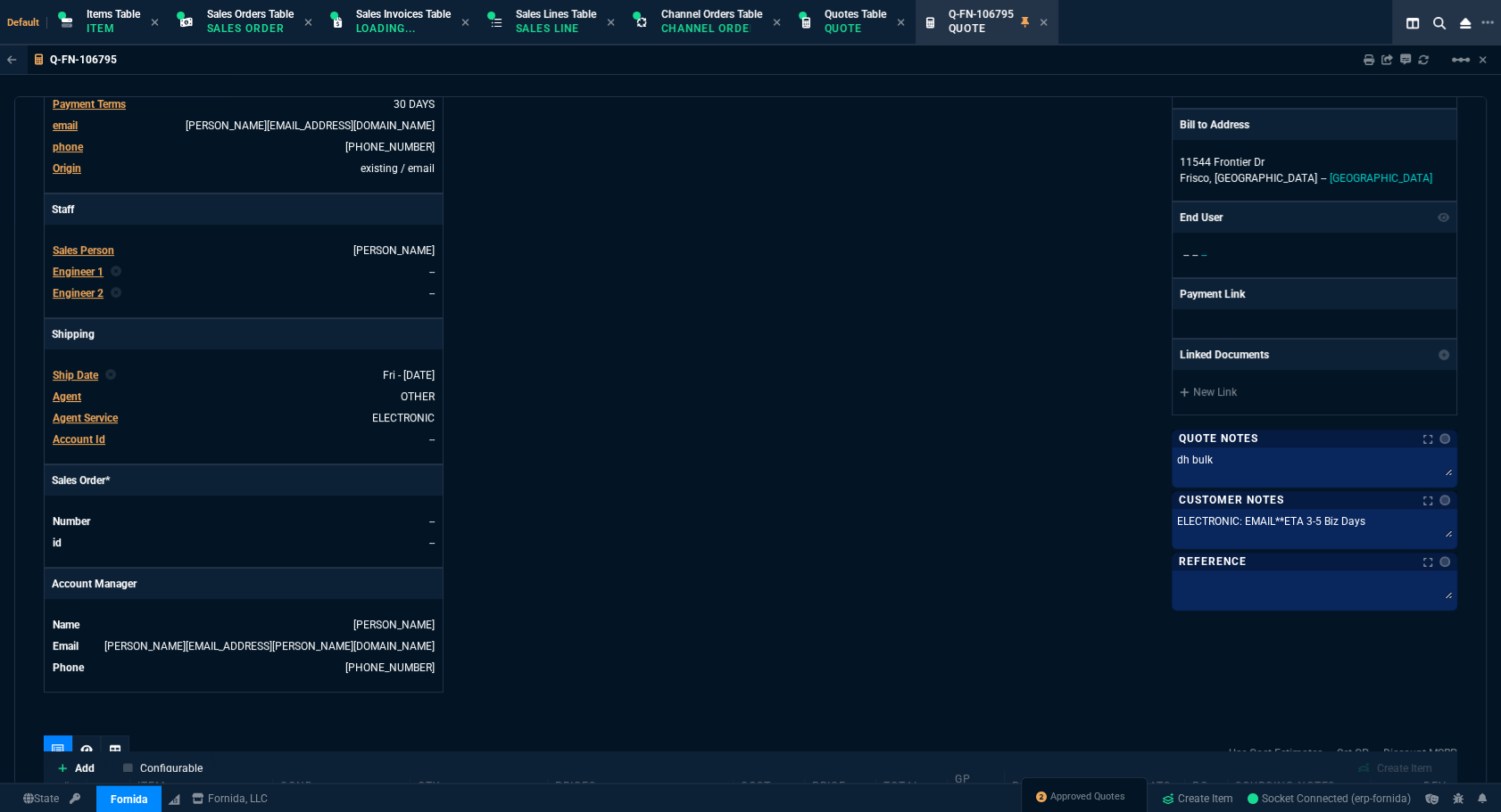
scroll to position [759, 0]
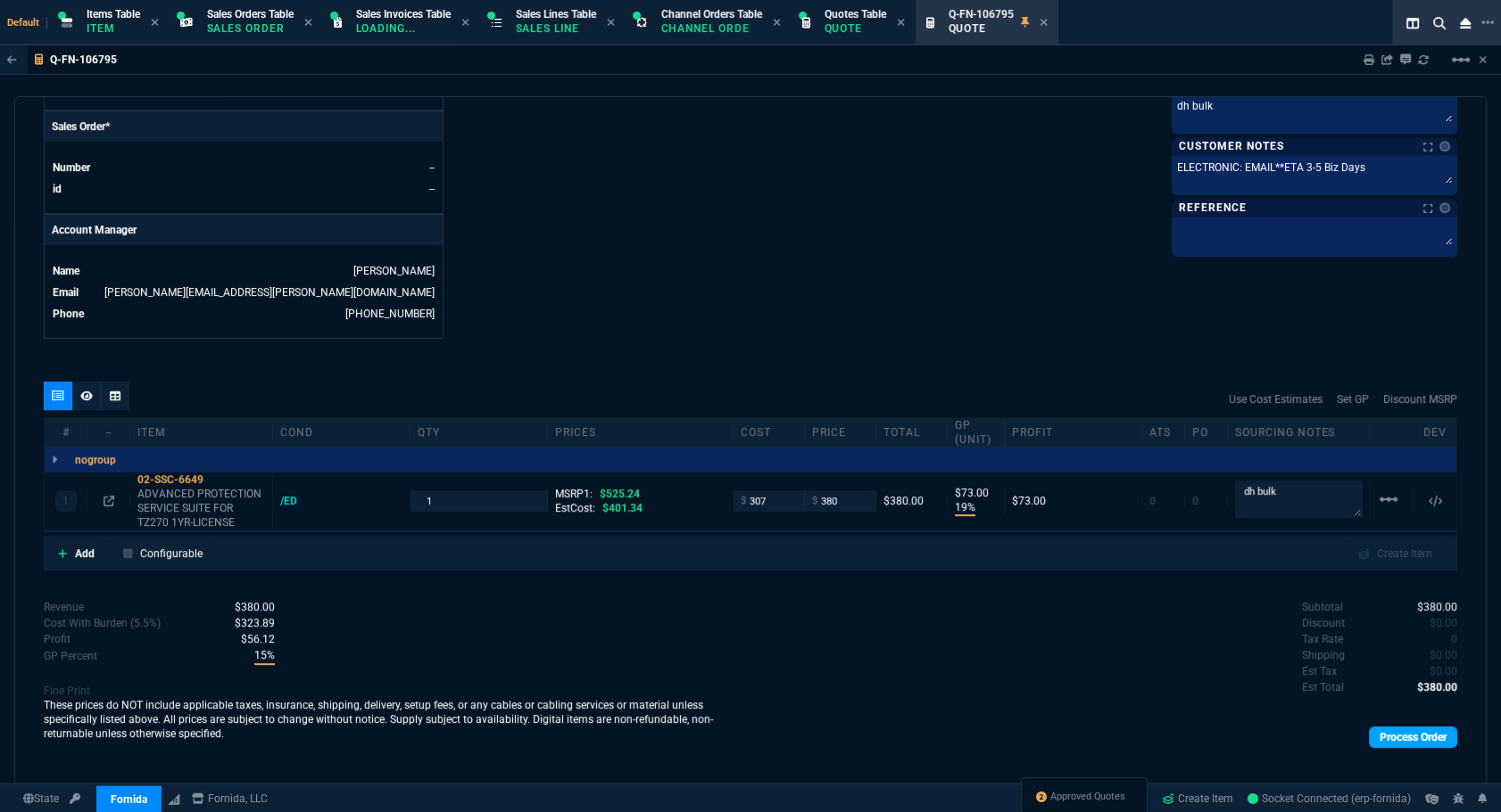
click at [1064, 727] on link "Process Order" at bounding box center [1412, 738] width 88 height 21
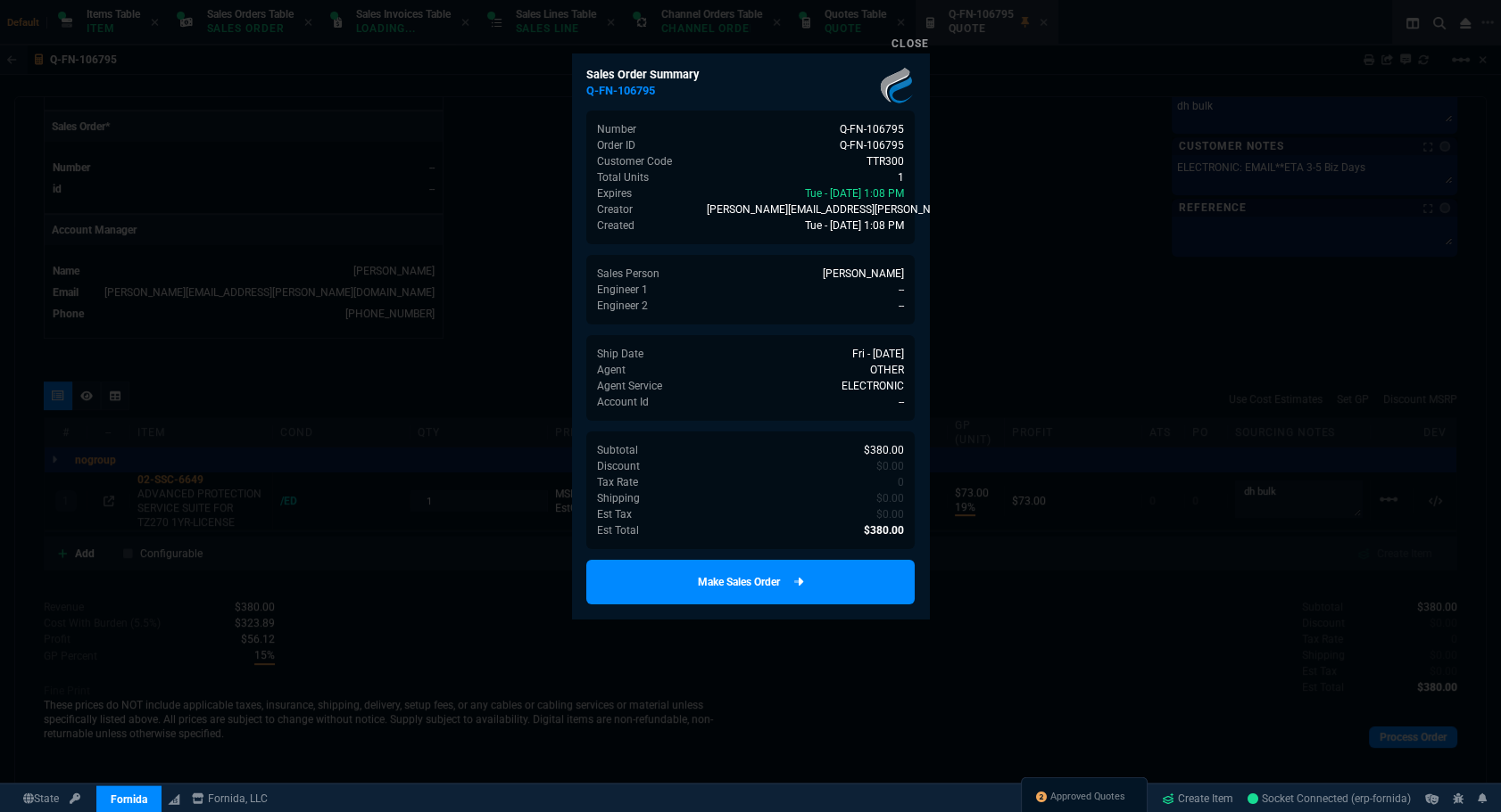
click at [784, 586] on link "Make Sales Order" at bounding box center [750, 582] width 329 height 44
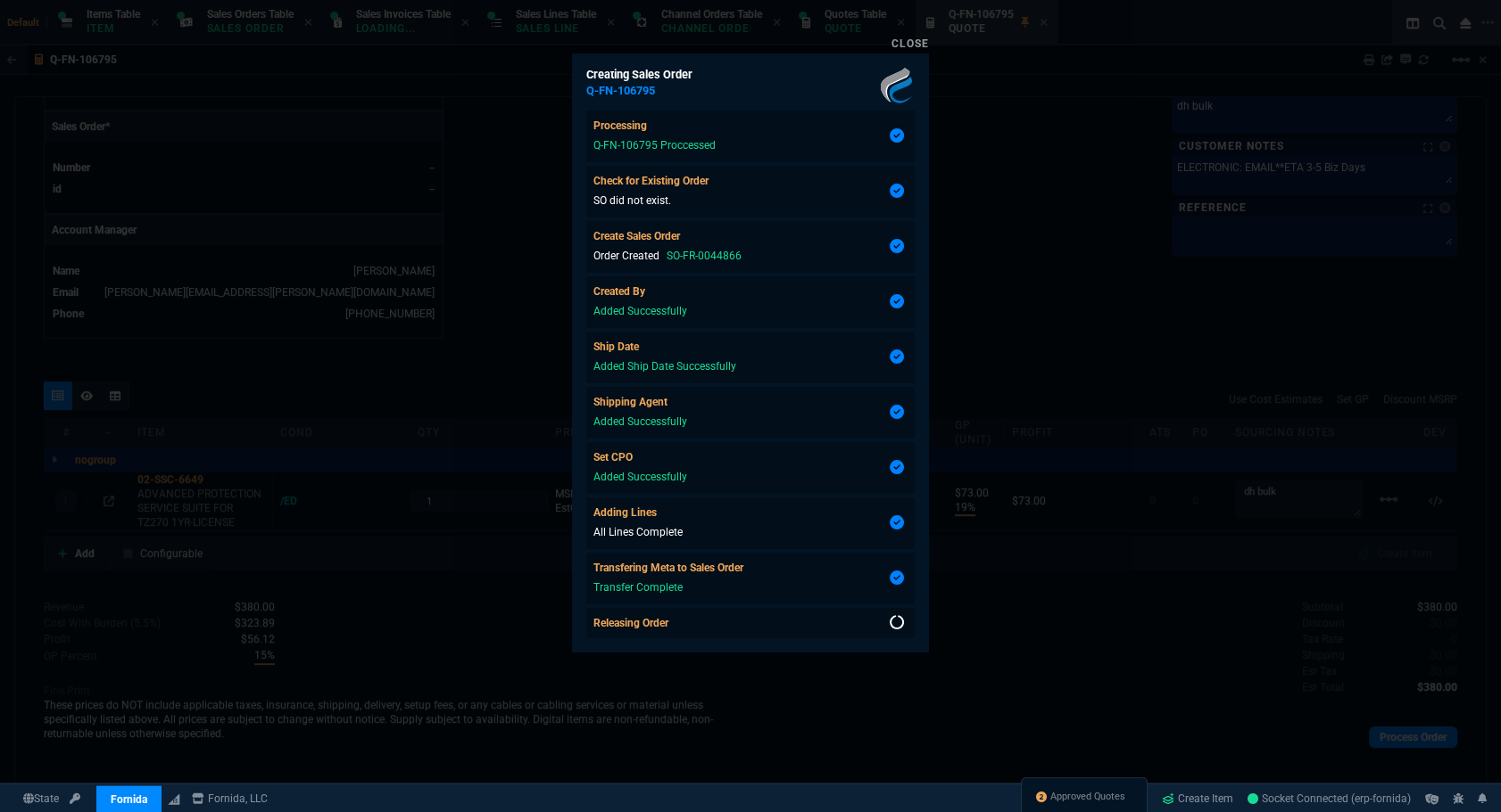
scroll to position [3, 0]
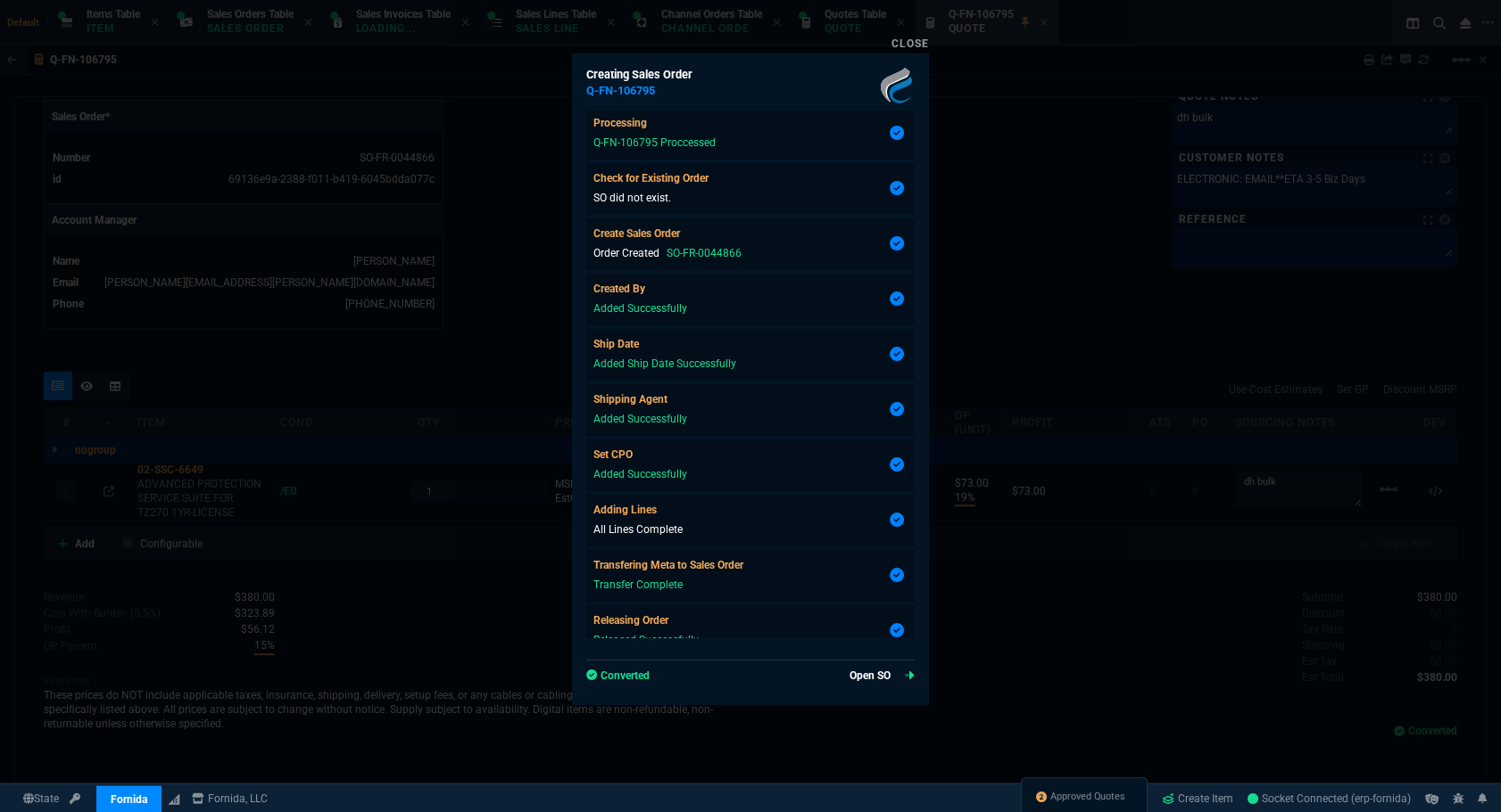
type input "19"
type input "73"
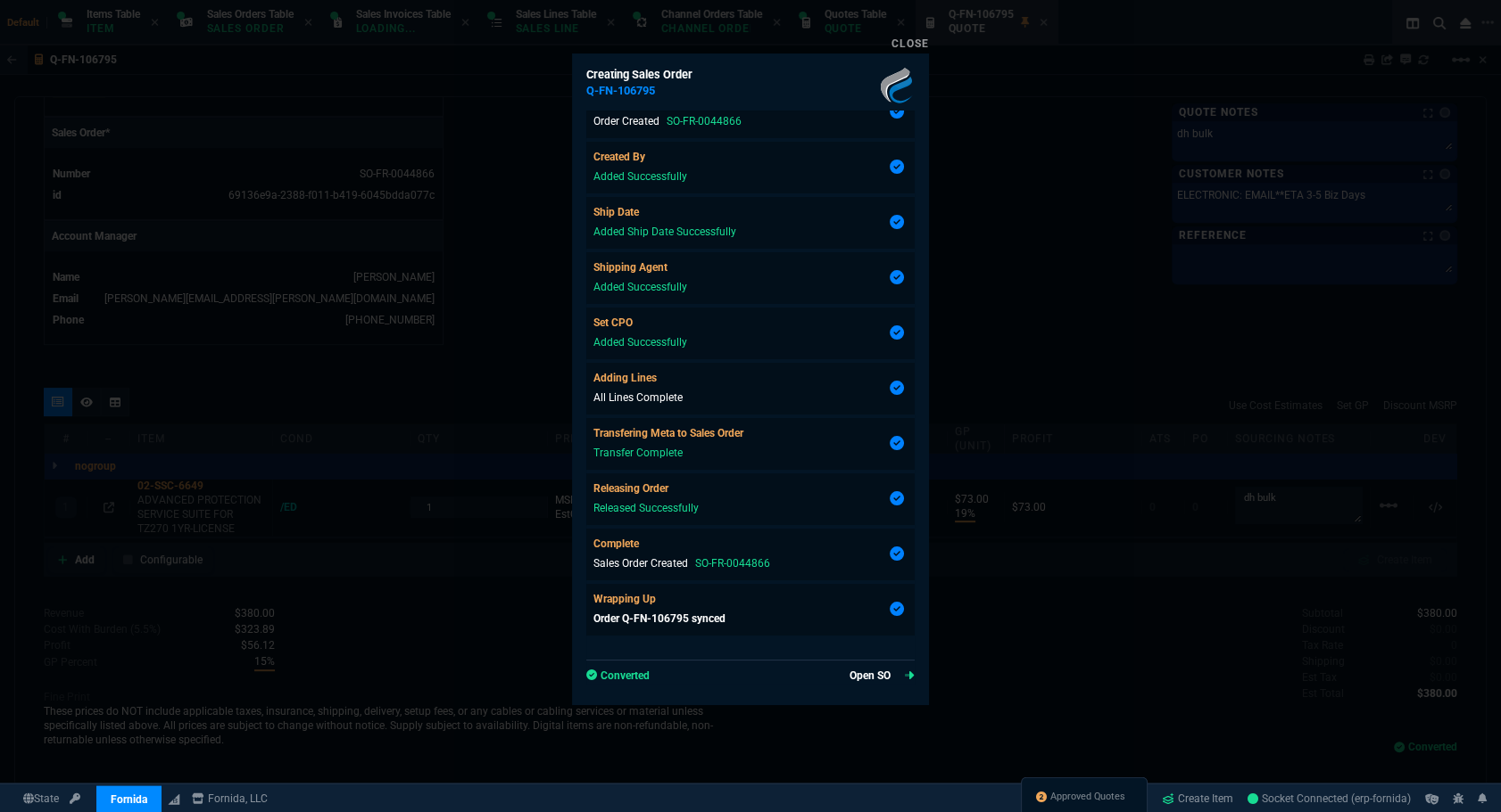
type input "28"
click at [873, 673] on link "Open SO" at bounding box center [881, 676] width 65 height 16
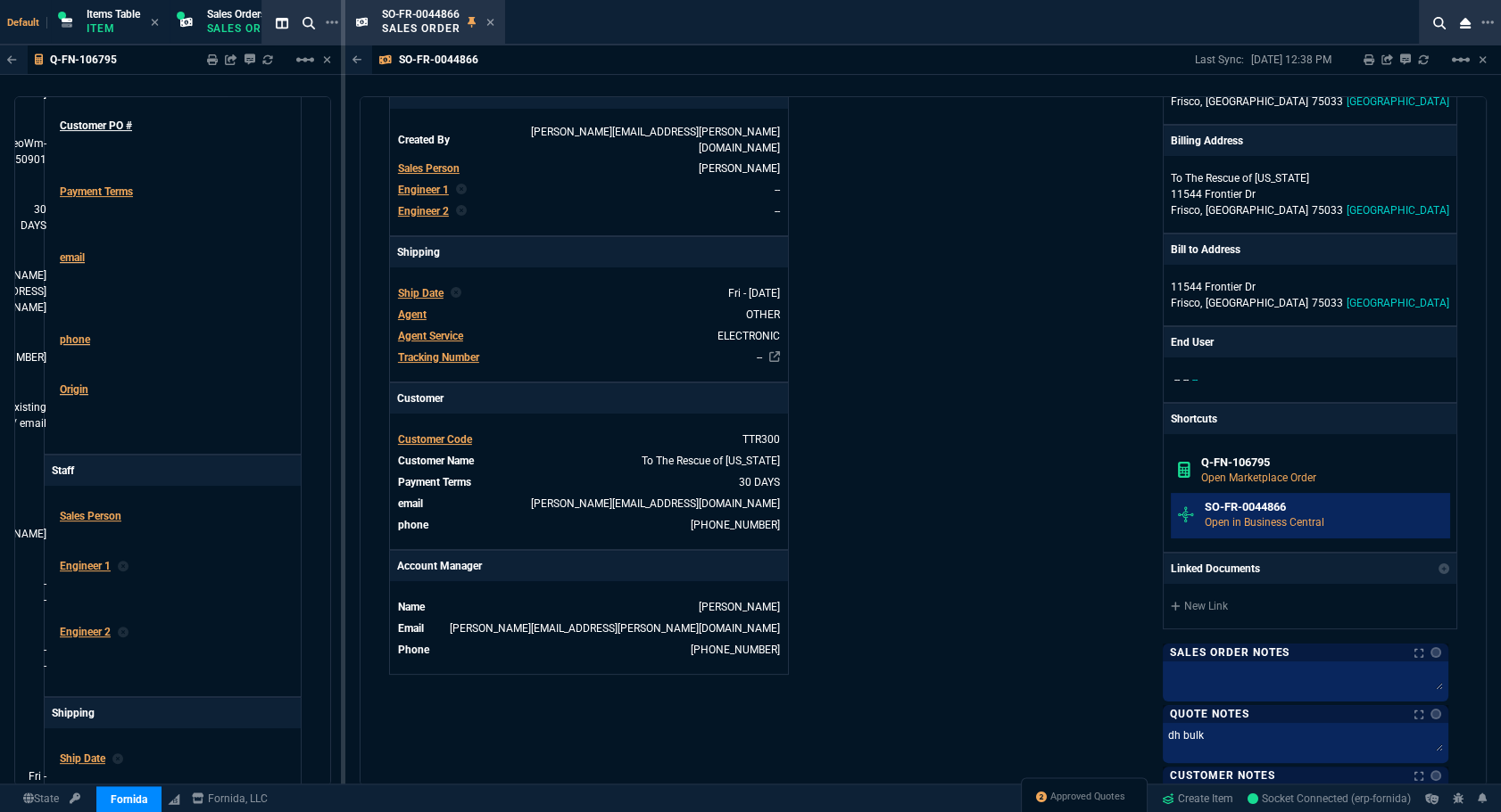
scroll to position [730, 0]
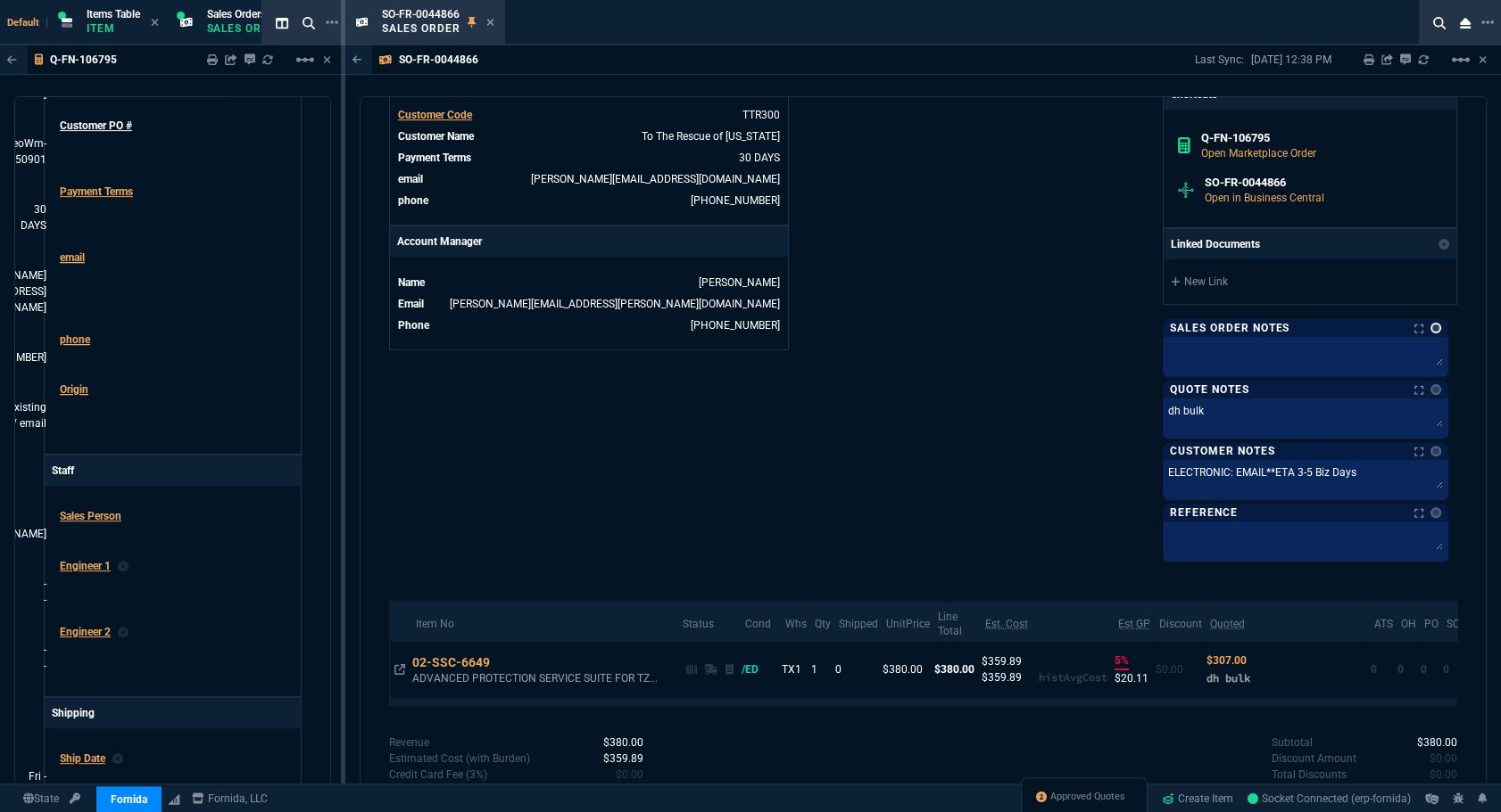
click at [1064, 324] on link at bounding box center [1435, 328] width 11 height 11
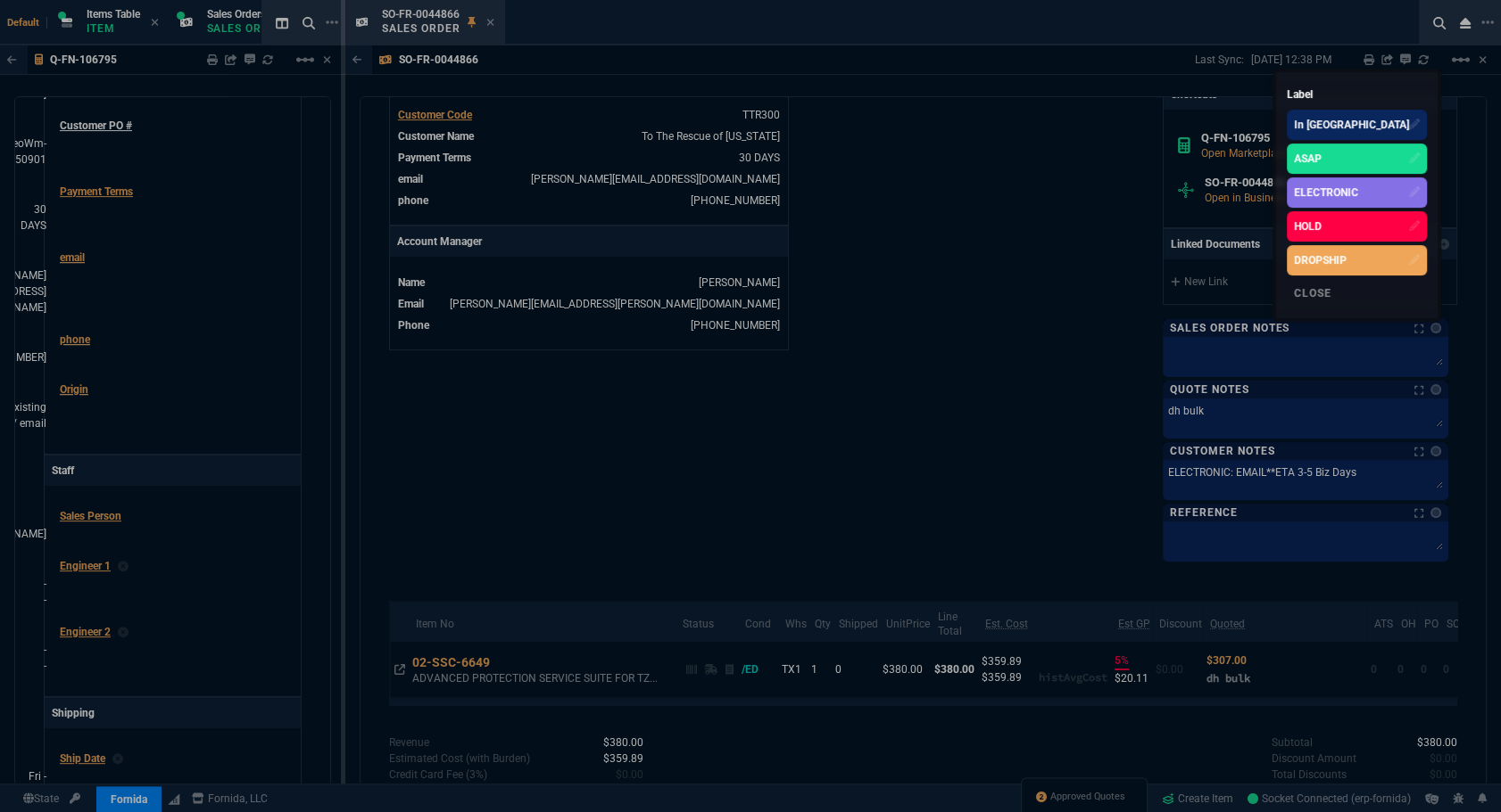
click at [1064, 189] on div "ELECTRONIC" at bounding box center [1326, 192] width 64 height 16
click at [954, 286] on div at bounding box center [750, 406] width 1501 height 812
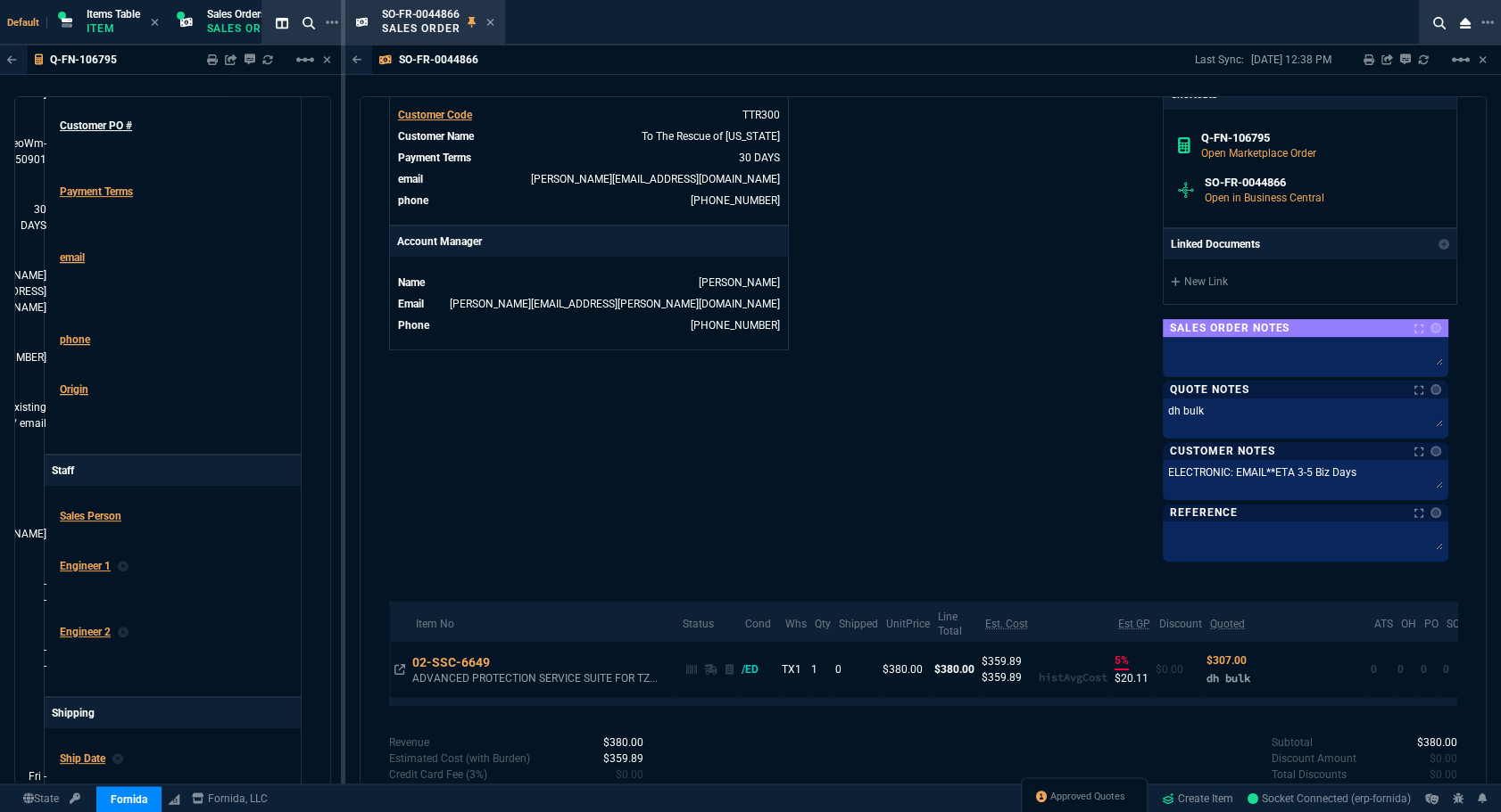
click at [486, 28] on nx-icon at bounding box center [490, 23] width 8 height 14
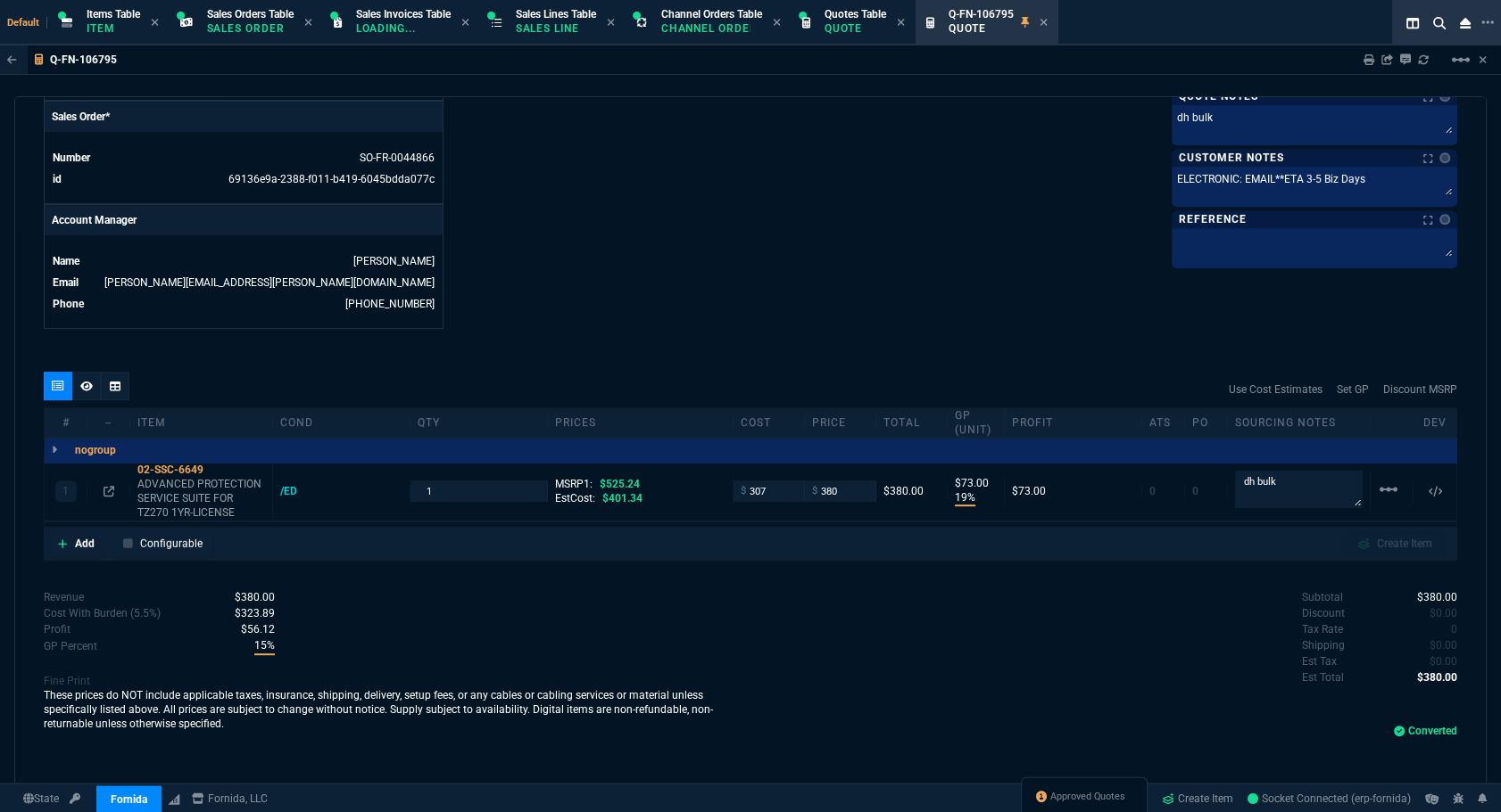
scroll to position [732, 0]
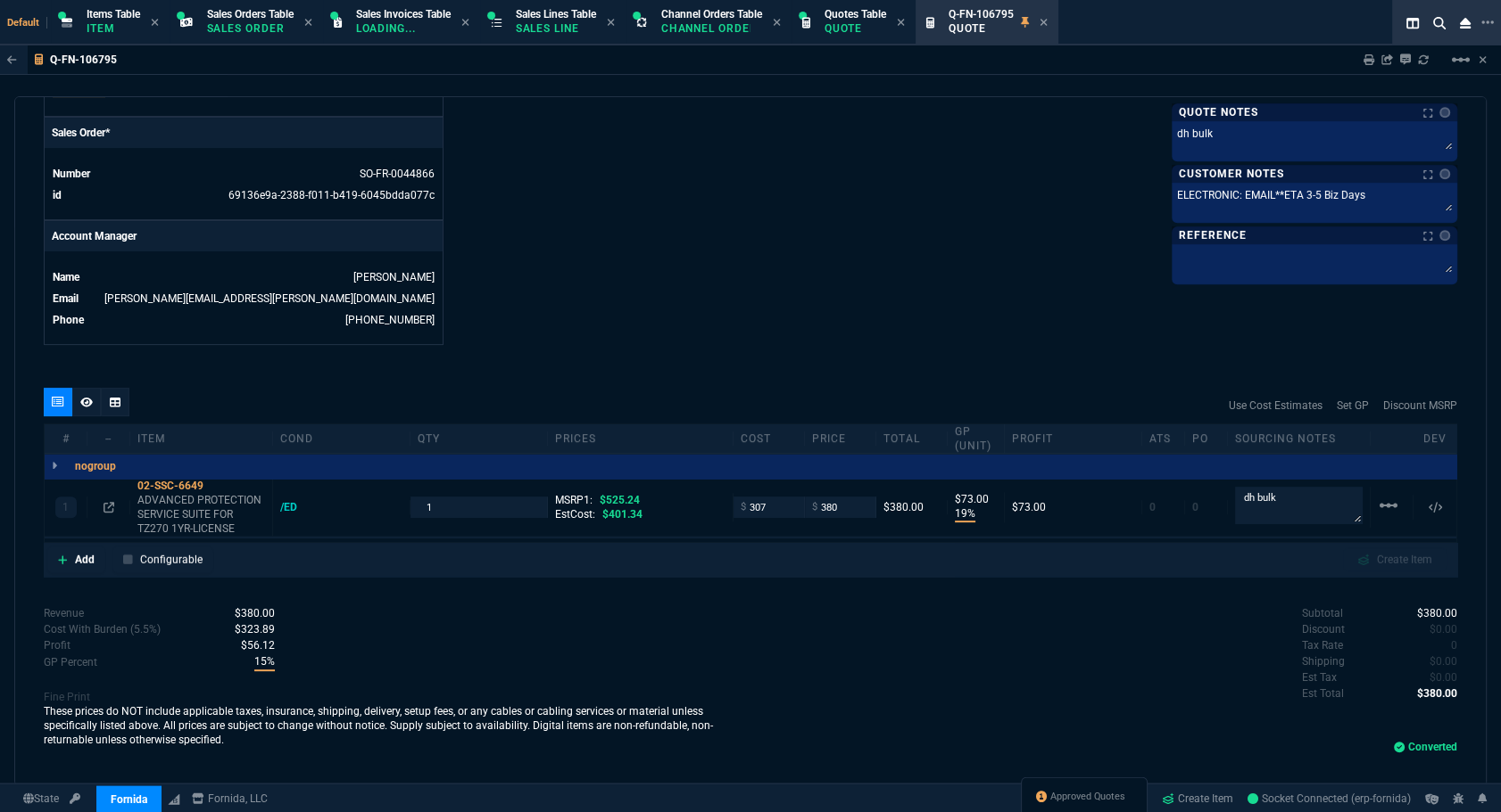
click at [1047, 26] on icon at bounding box center [1044, 22] width 8 height 11
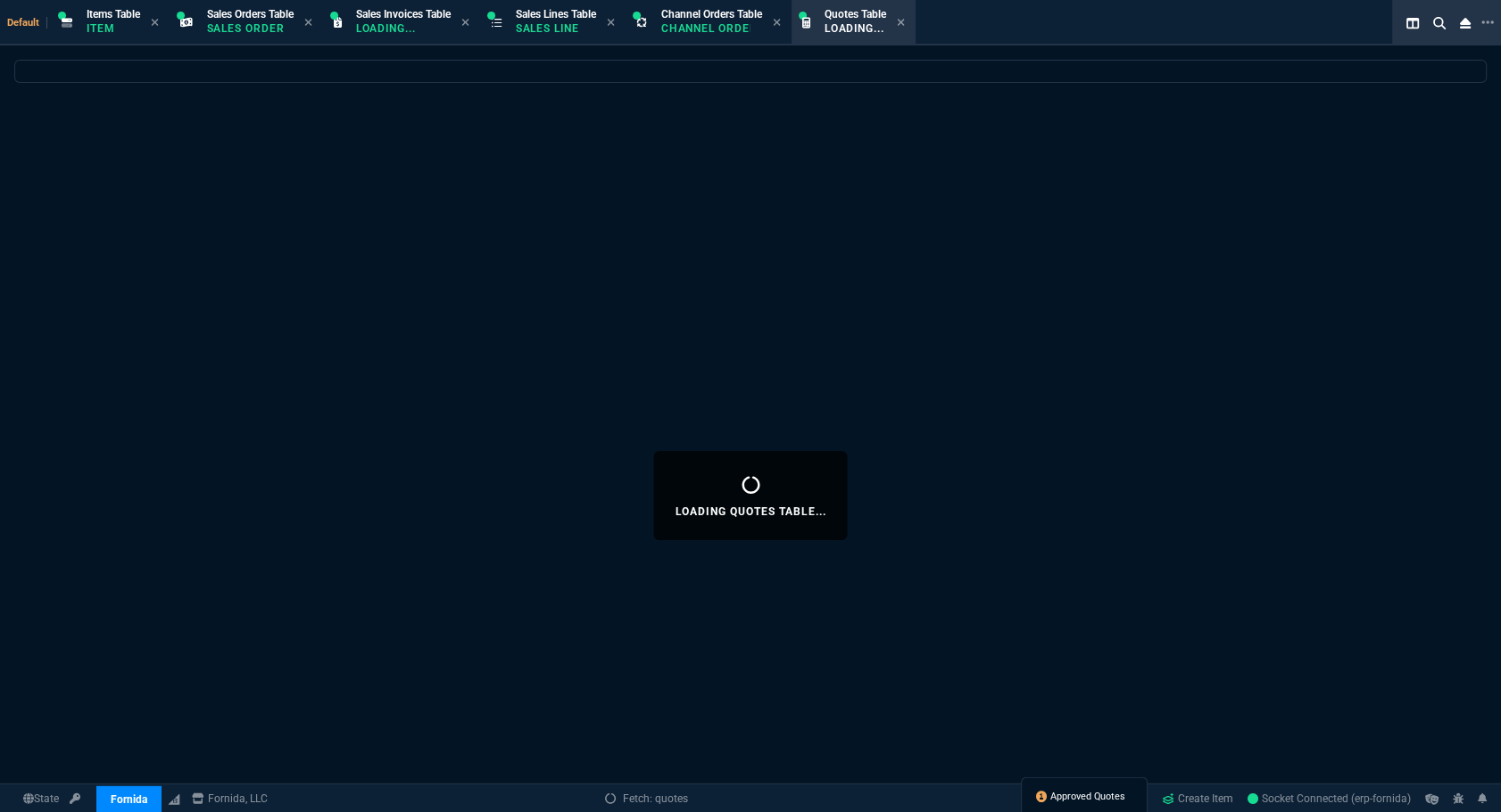
select select
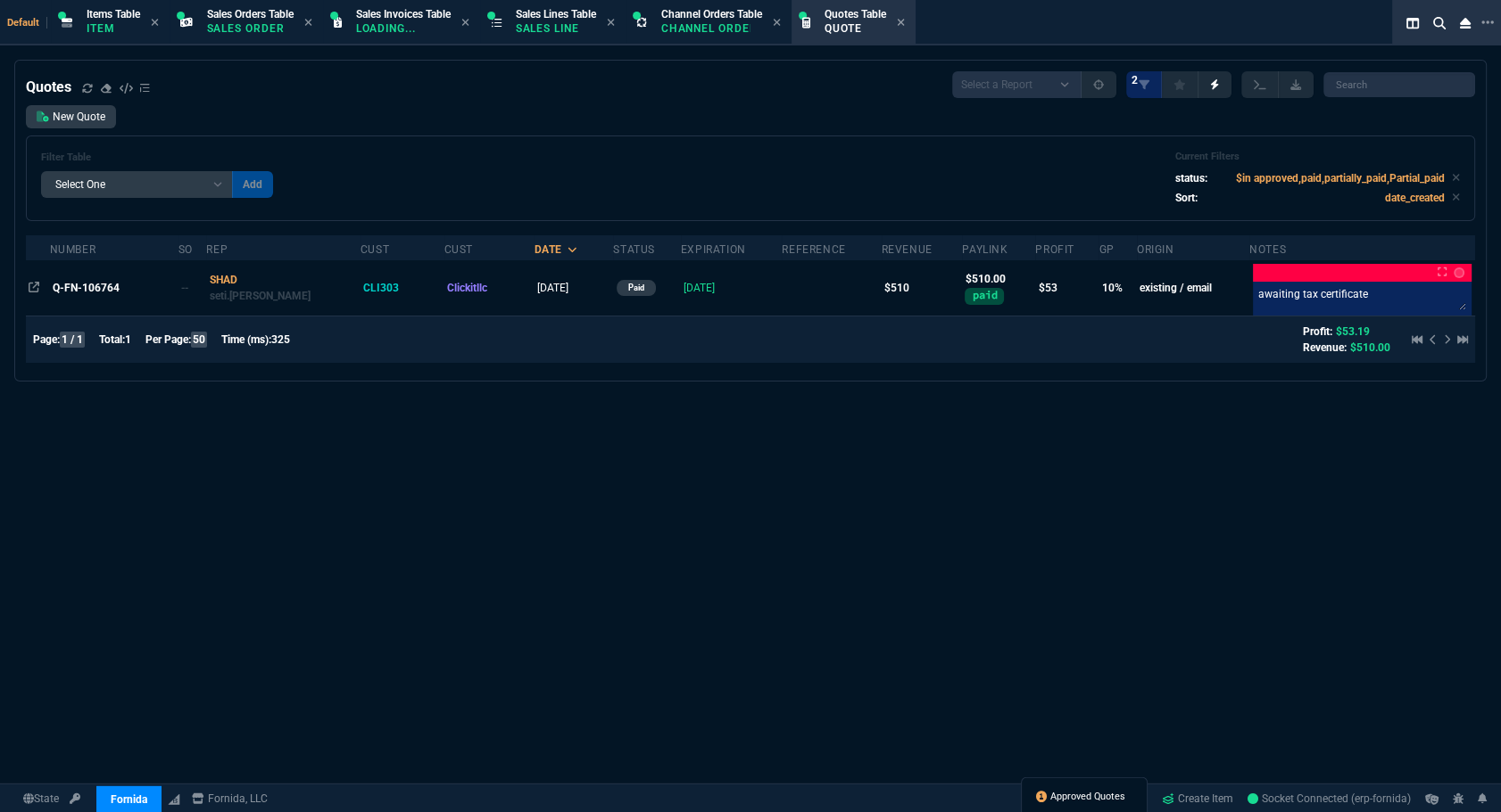
click at [1064, 792] on span "Approved Quotes" at bounding box center [1087, 797] width 74 height 14
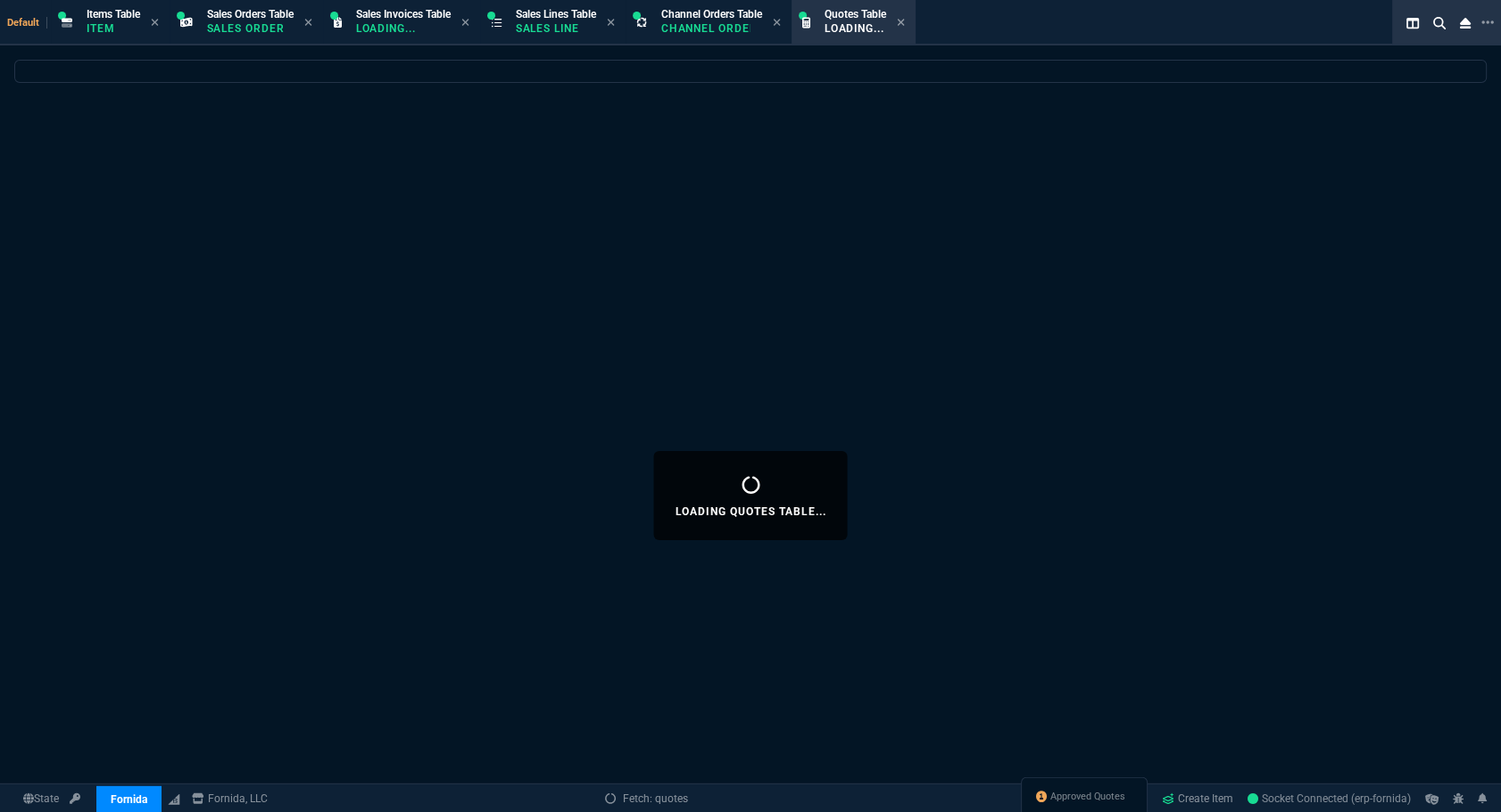
select select
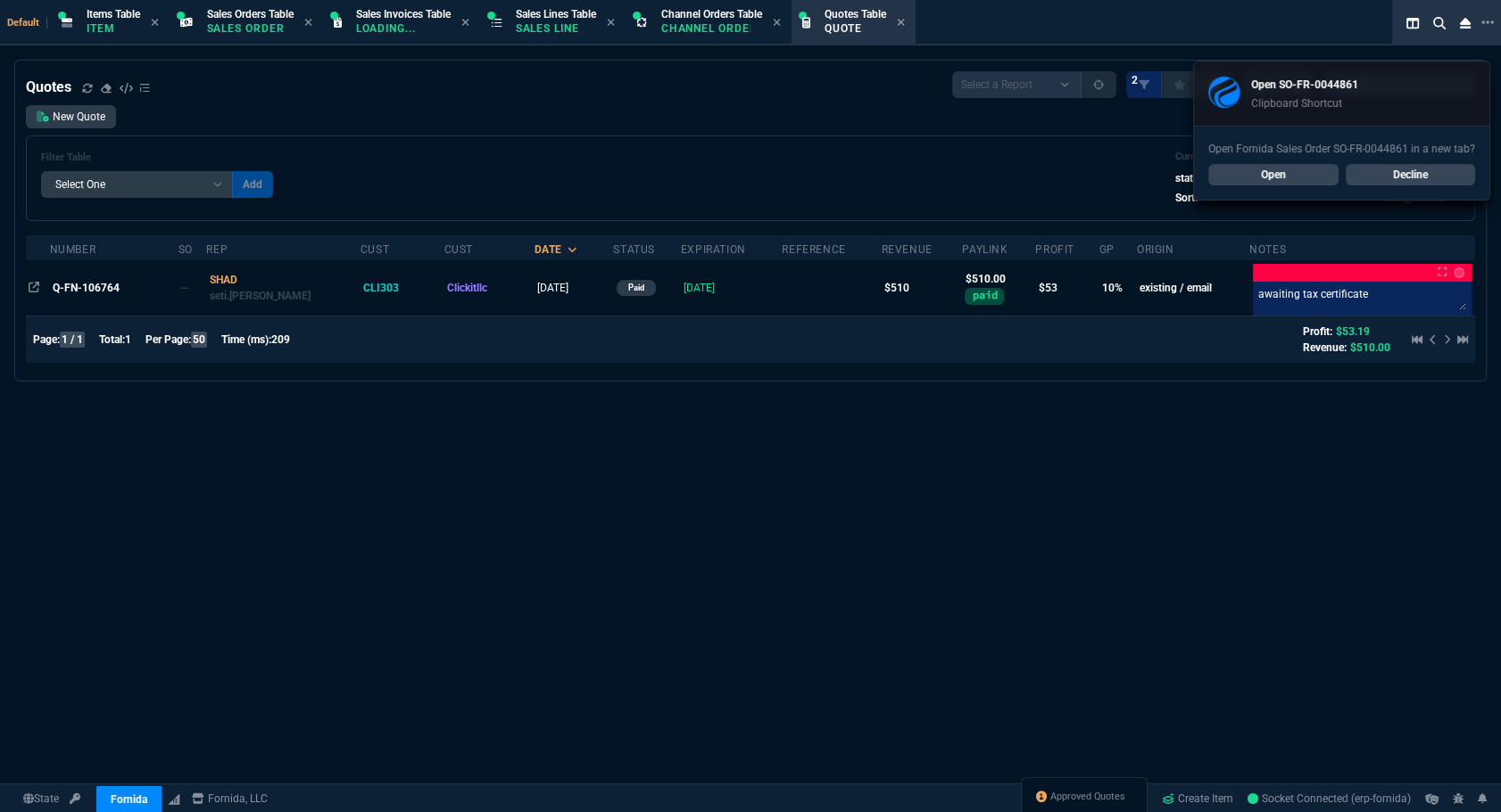
click at [954, 169] on div "Filter Table Select One Add Filter () creator (creator) Cust (headers.customerN…" at bounding box center [750, 178] width 1419 height 55
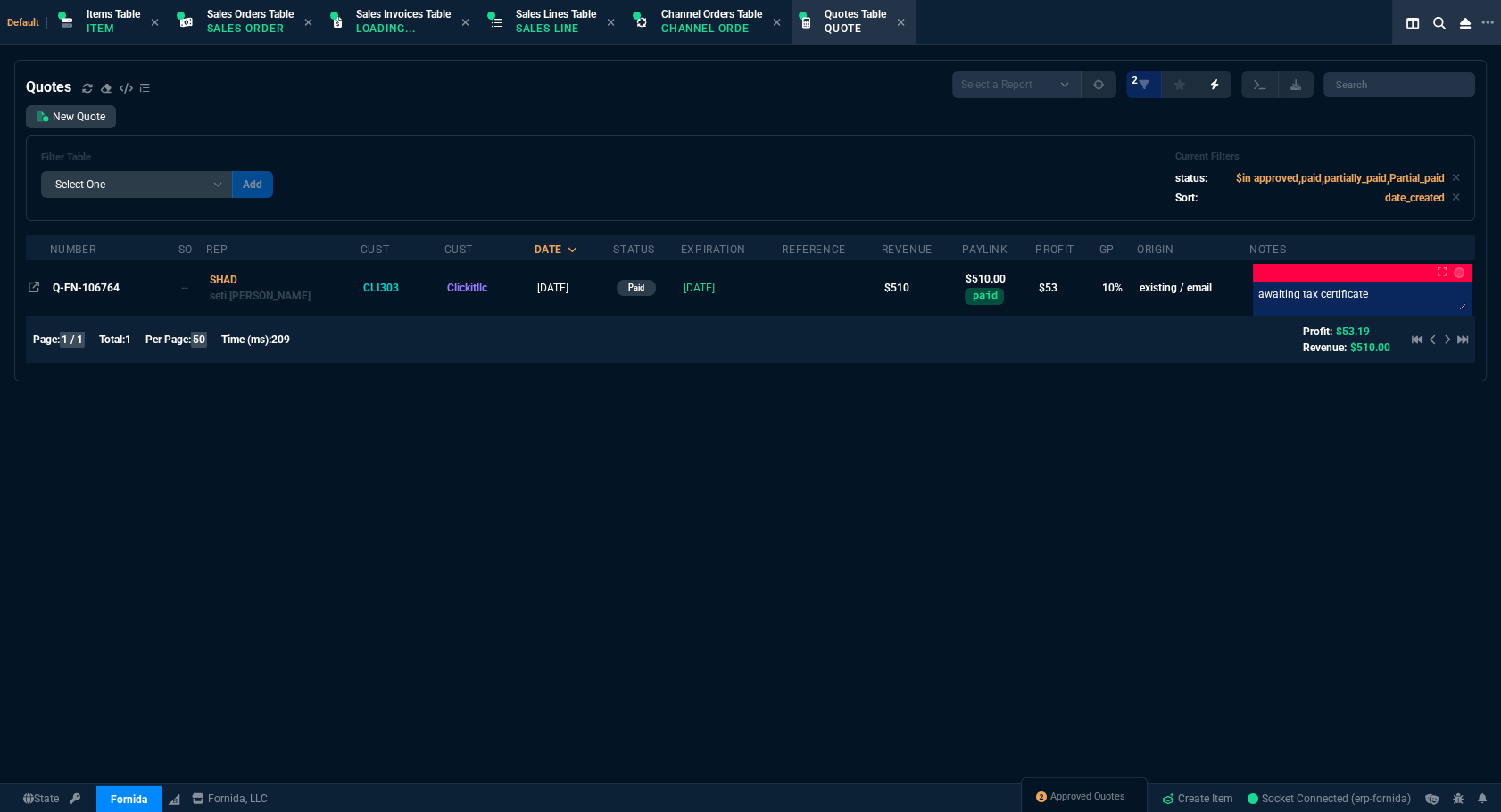
click at [421, 622] on div "Quotes Select a Report Fruit (MTD) APPROVED Quotes 2 New Quote Filter Table Sel…" at bounding box center [750, 496] width 1501 height 872
click at [1061, 805] on div "Approved Quotes" at bounding box center [1083, 798] width 127 height 43
click at [1062, 798] on span "Approved Quotes" at bounding box center [1087, 797] width 74 height 14
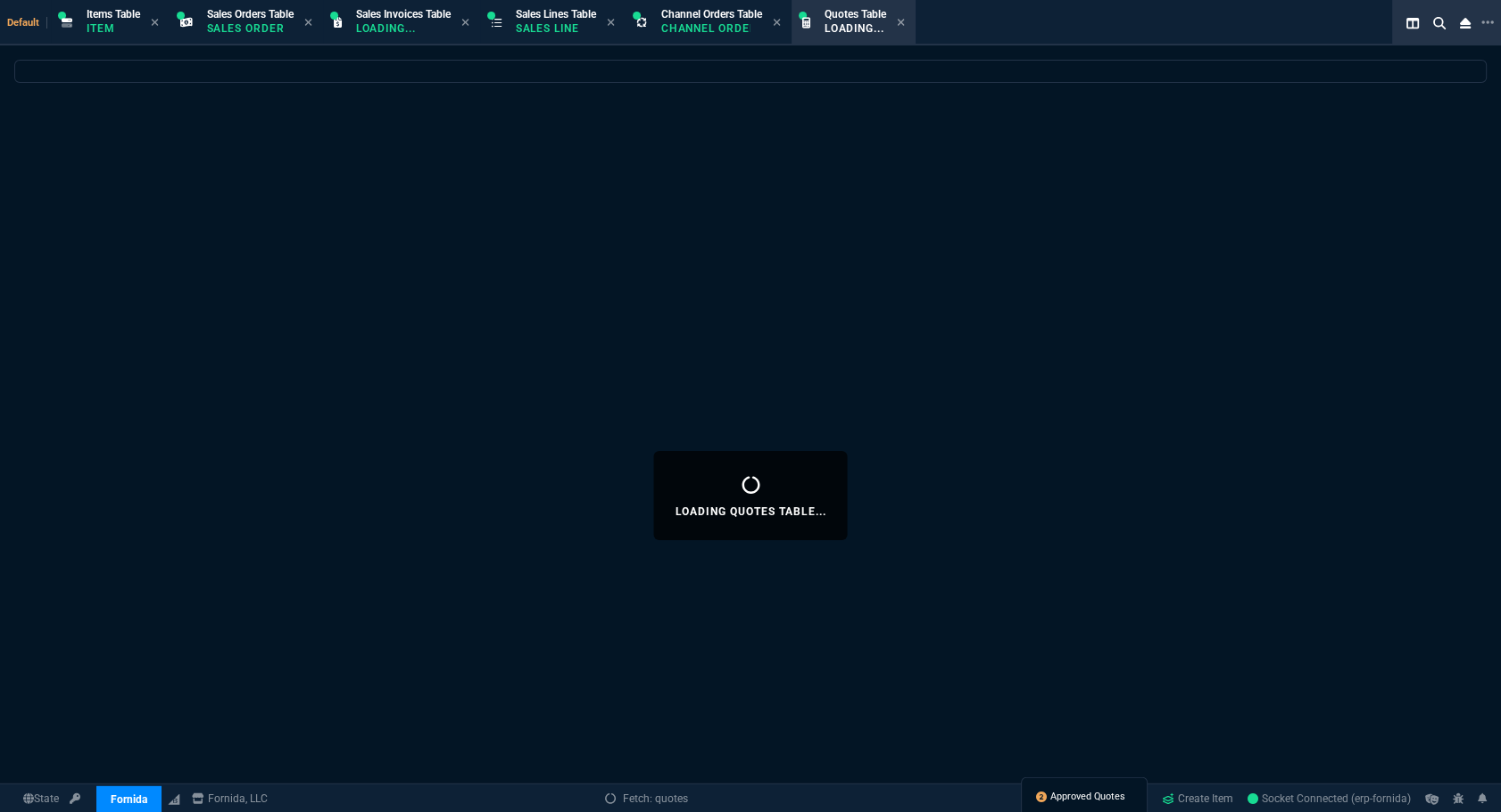
select select
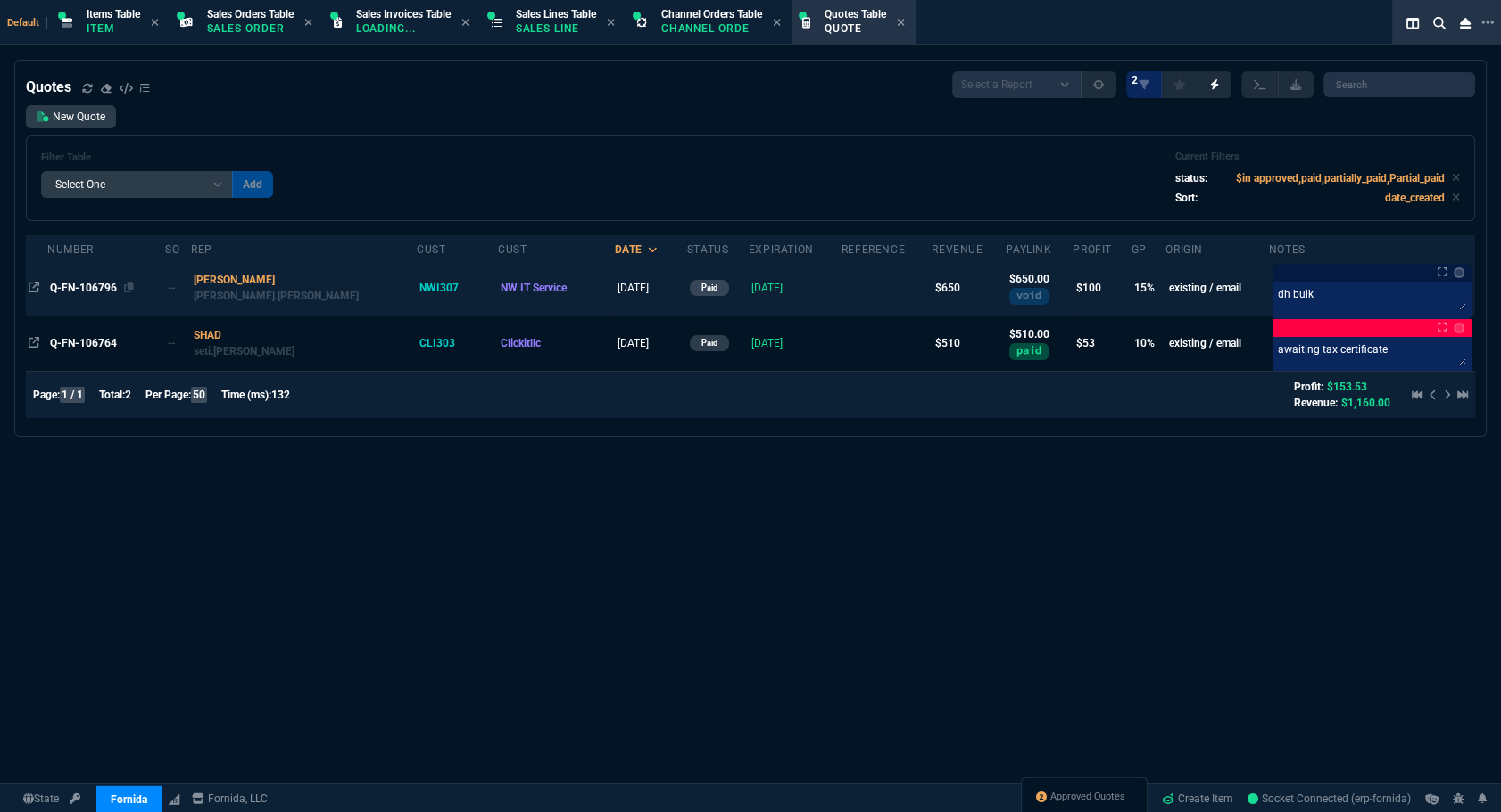
click at [106, 294] on span "Q-FN-106796" at bounding box center [83, 288] width 67 height 13
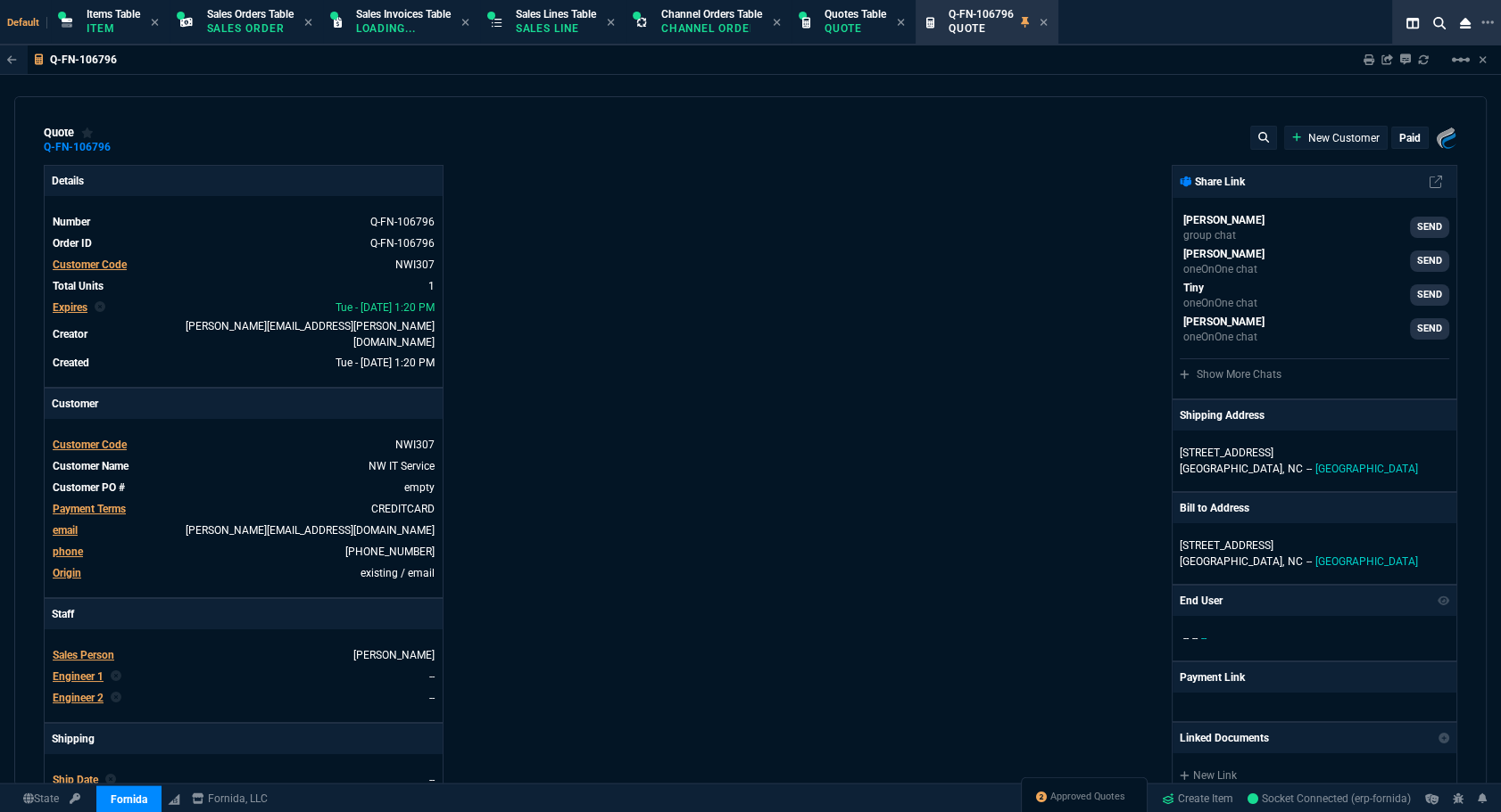
type input "20"
type input "129"
type input "892.91"
type input "27"
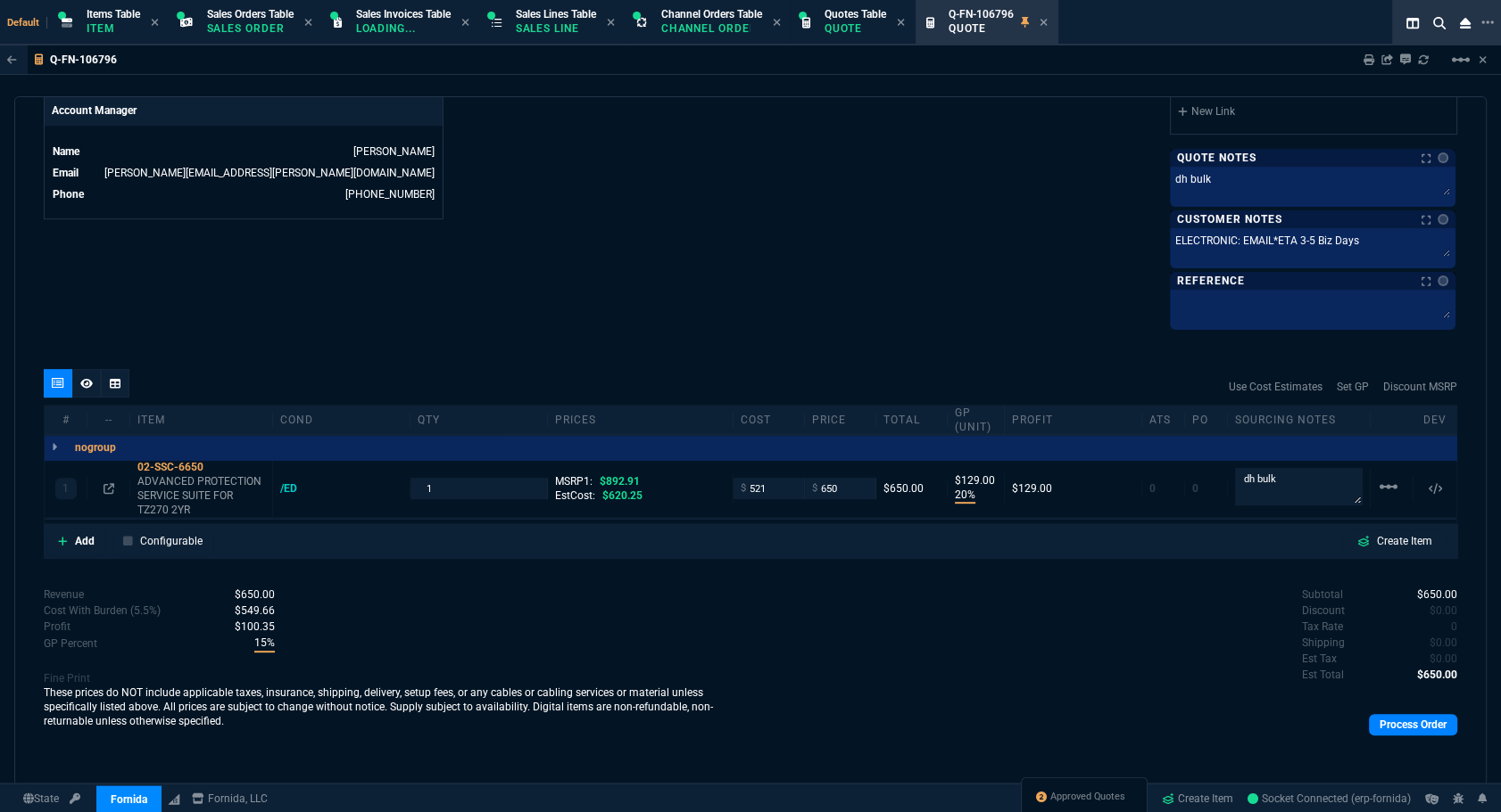
scroll to position [635, 0]
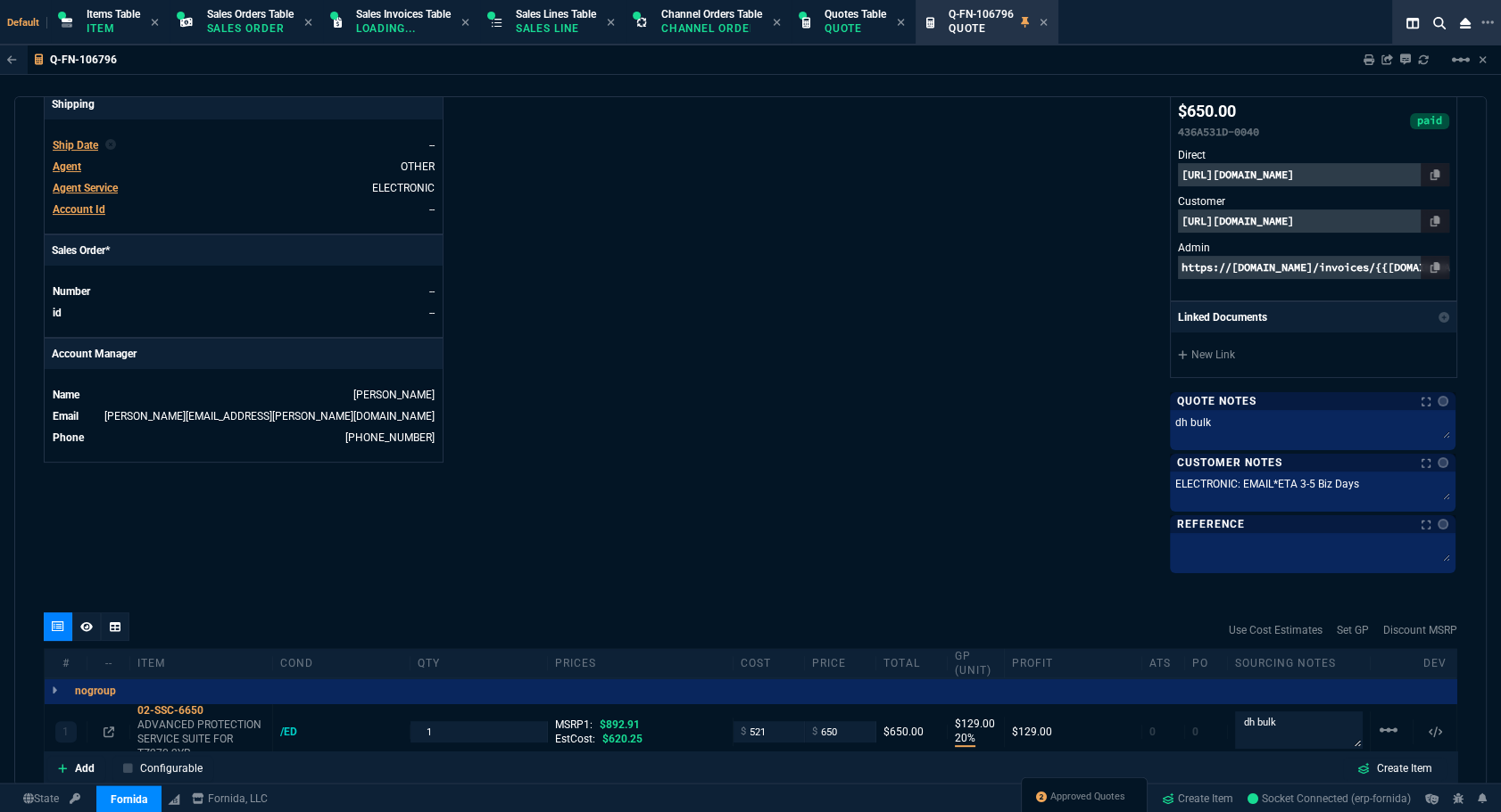
click at [81, 139] on span "Ship Date" at bounding box center [74, 145] width 45 height 13
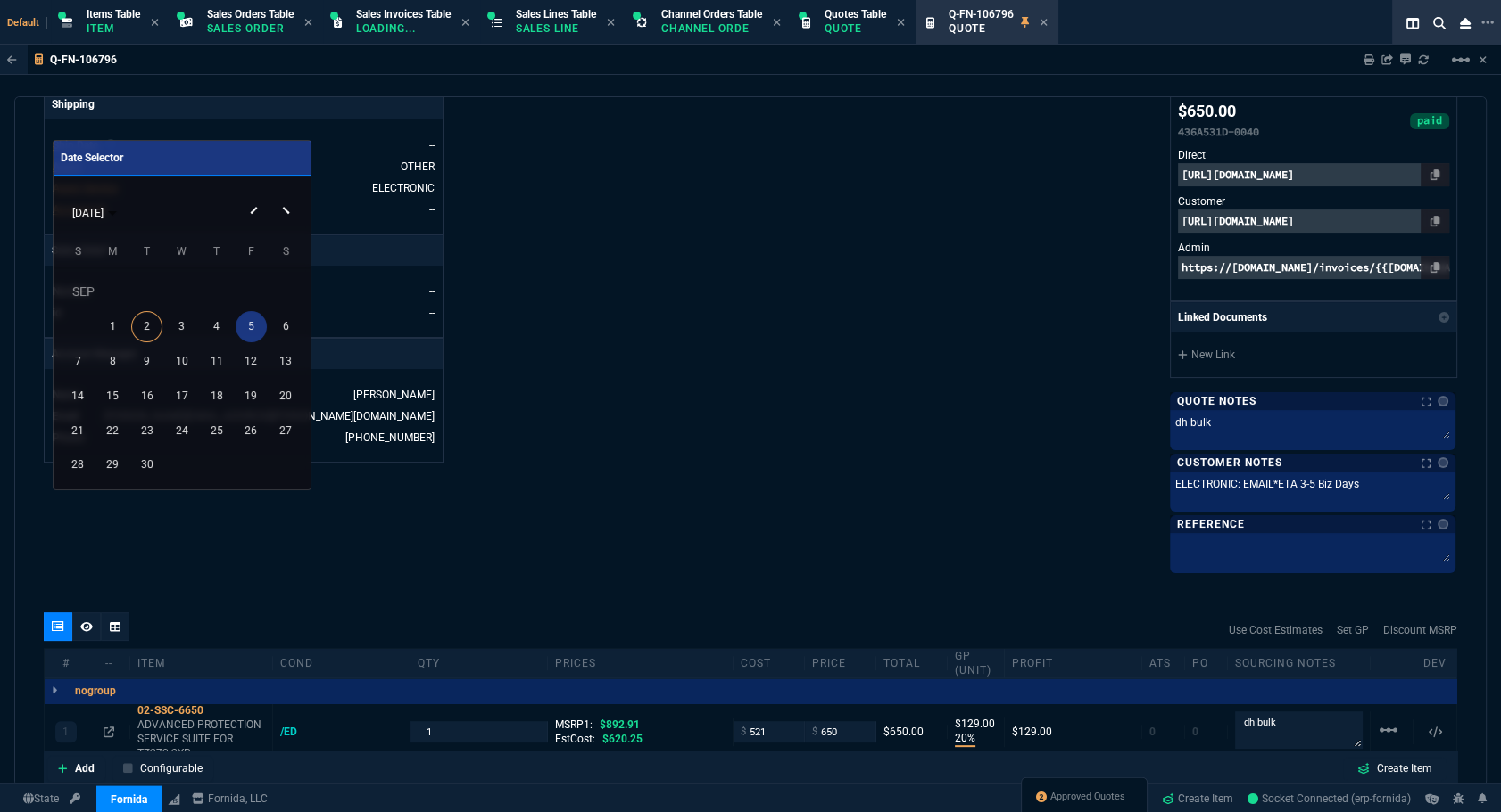
click at [250, 318] on div "5" at bounding box center [251, 327] width 31 height 31
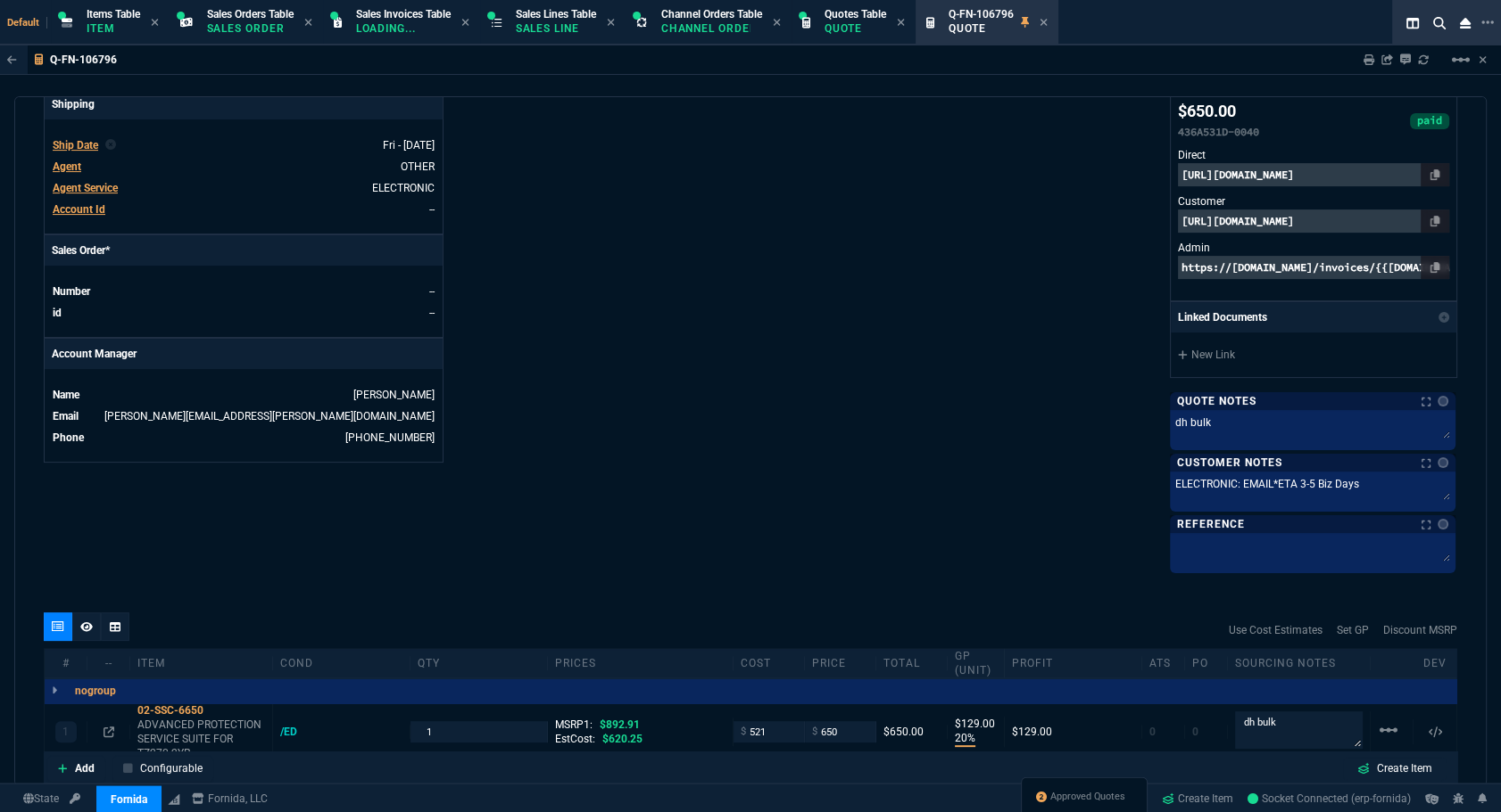
click at [965, 458] on div "Fornida, LLC 2609 Technology Dr Suite 300 Plano, TX 75074 Share Link Seti Shada…" at bounding box center [1104, 50] width 707 height 1040
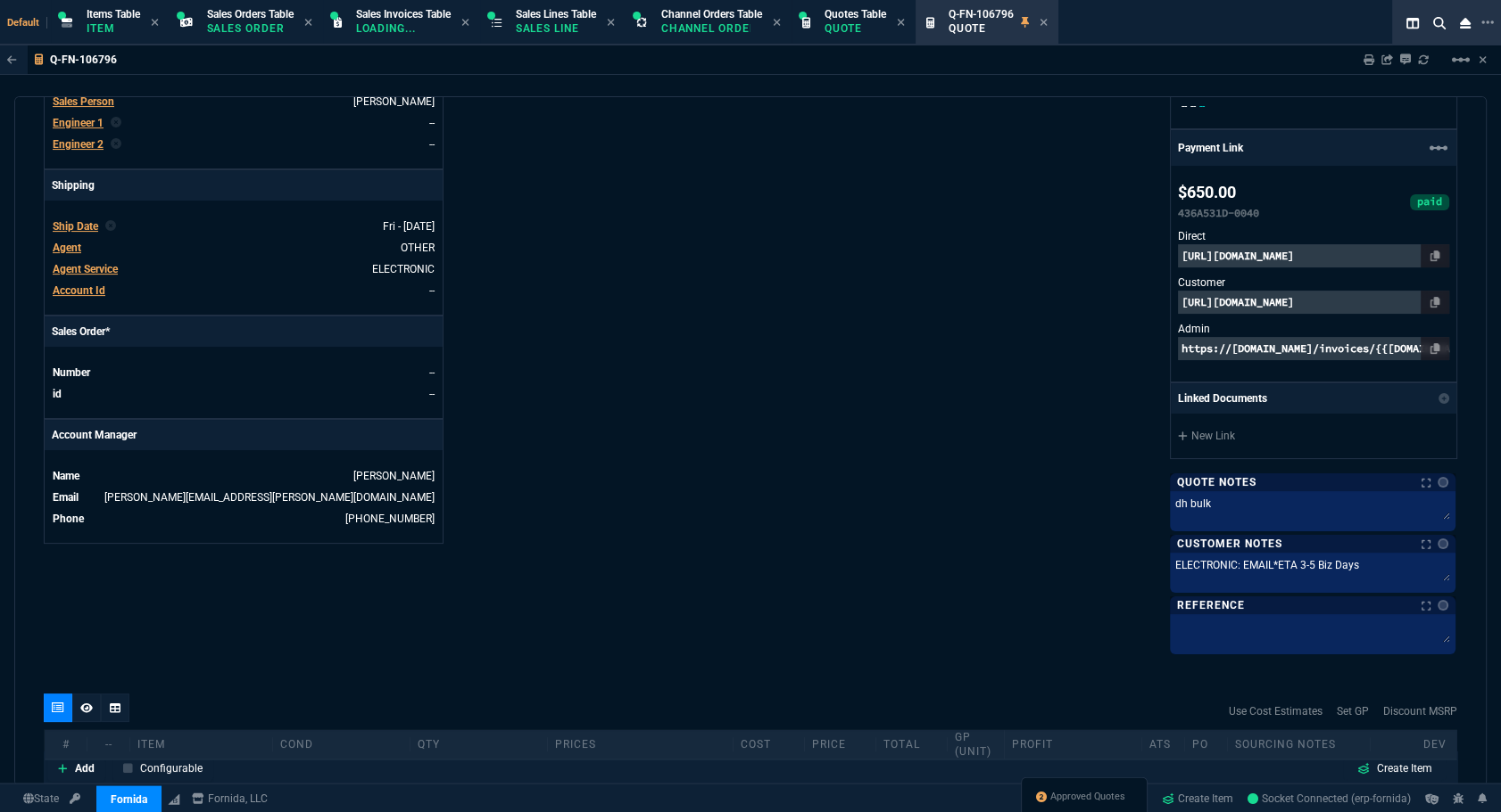
scroll to position [879, 0]
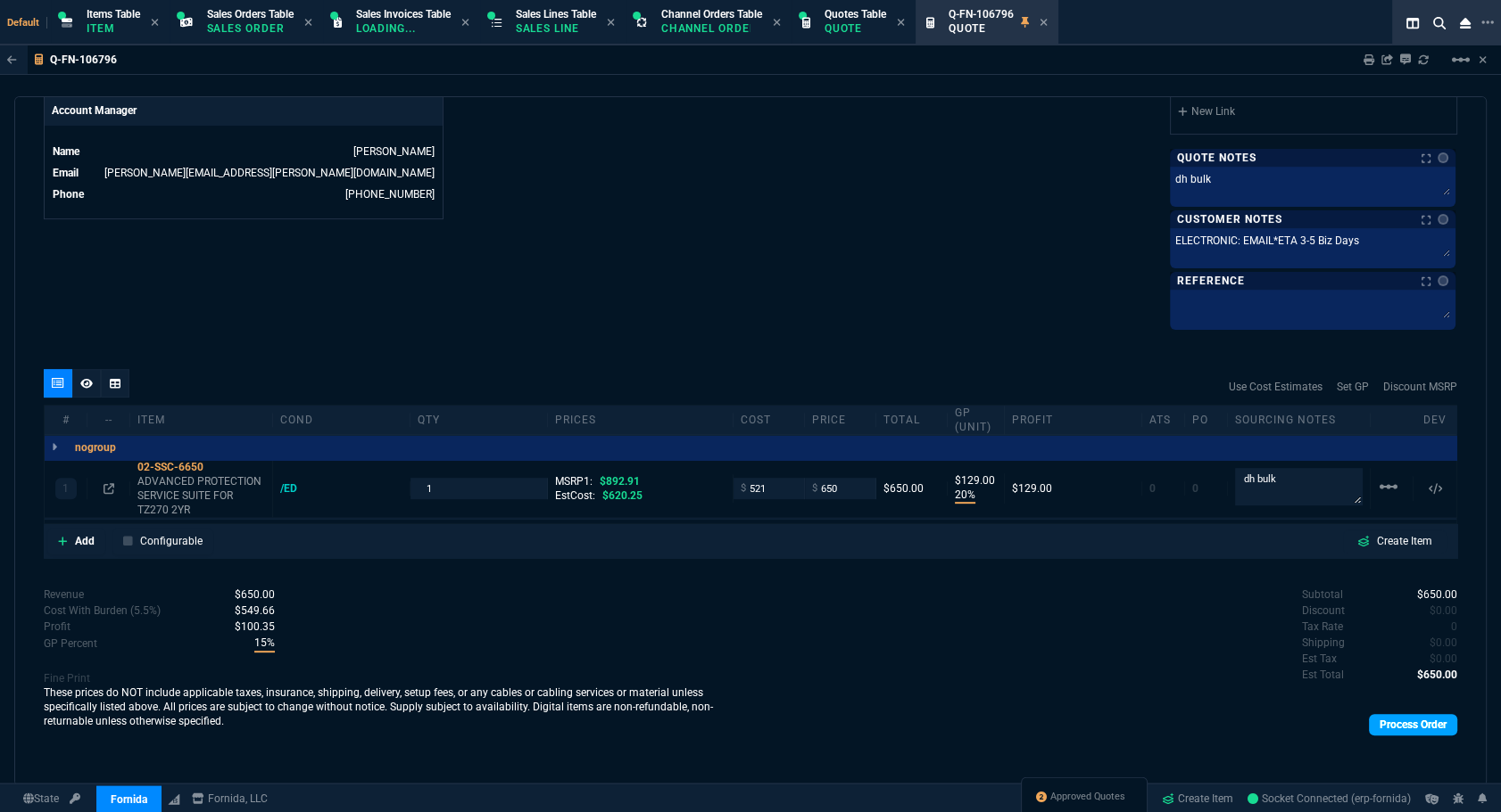
click at [1064, 714] on link "Process Order" at bounding box center [1412, 725] width 88 height 21
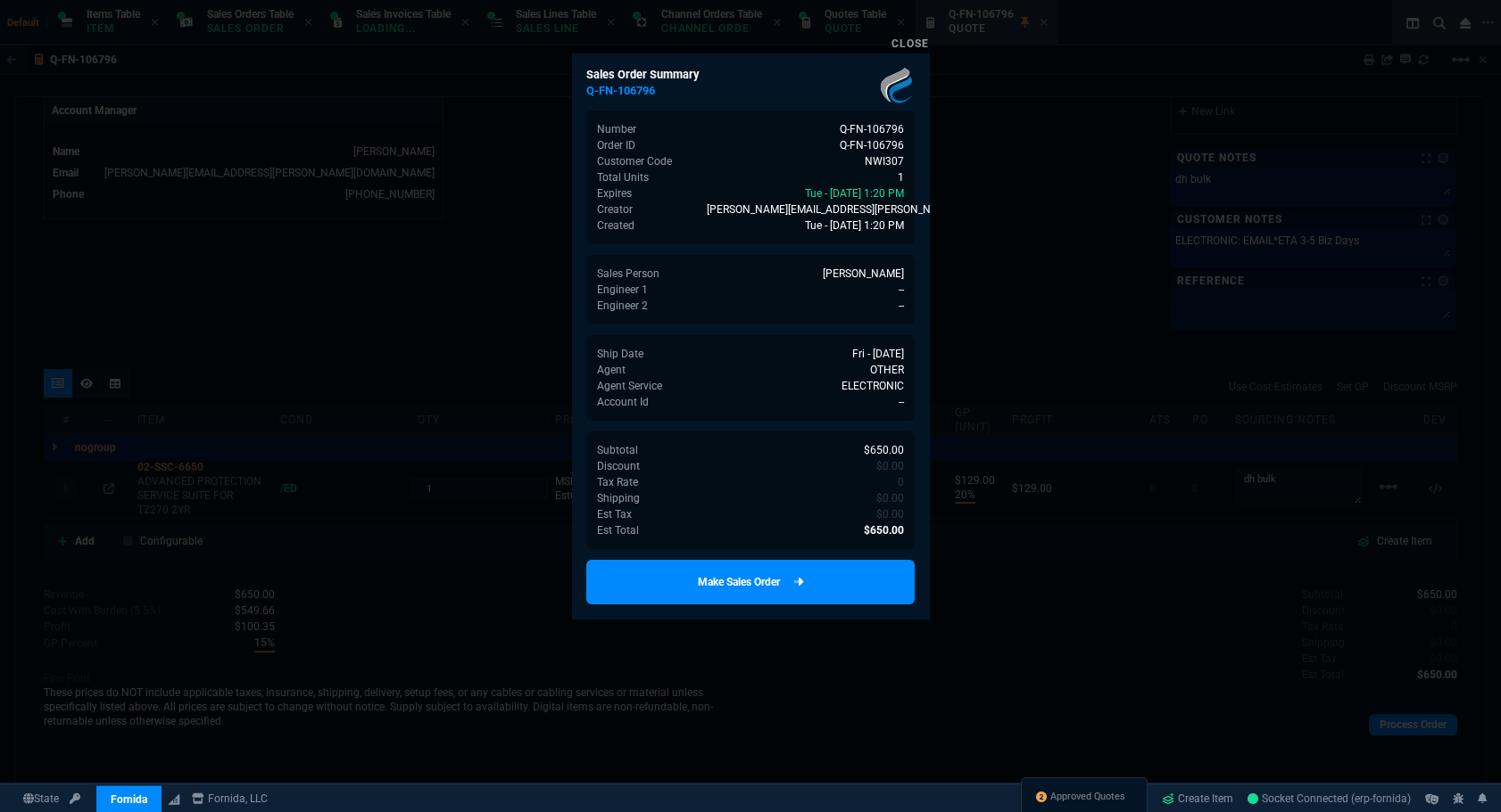
click at [723, 592] on link "Make Sales Order" at bounding box center [750, 582] width 329 height 44
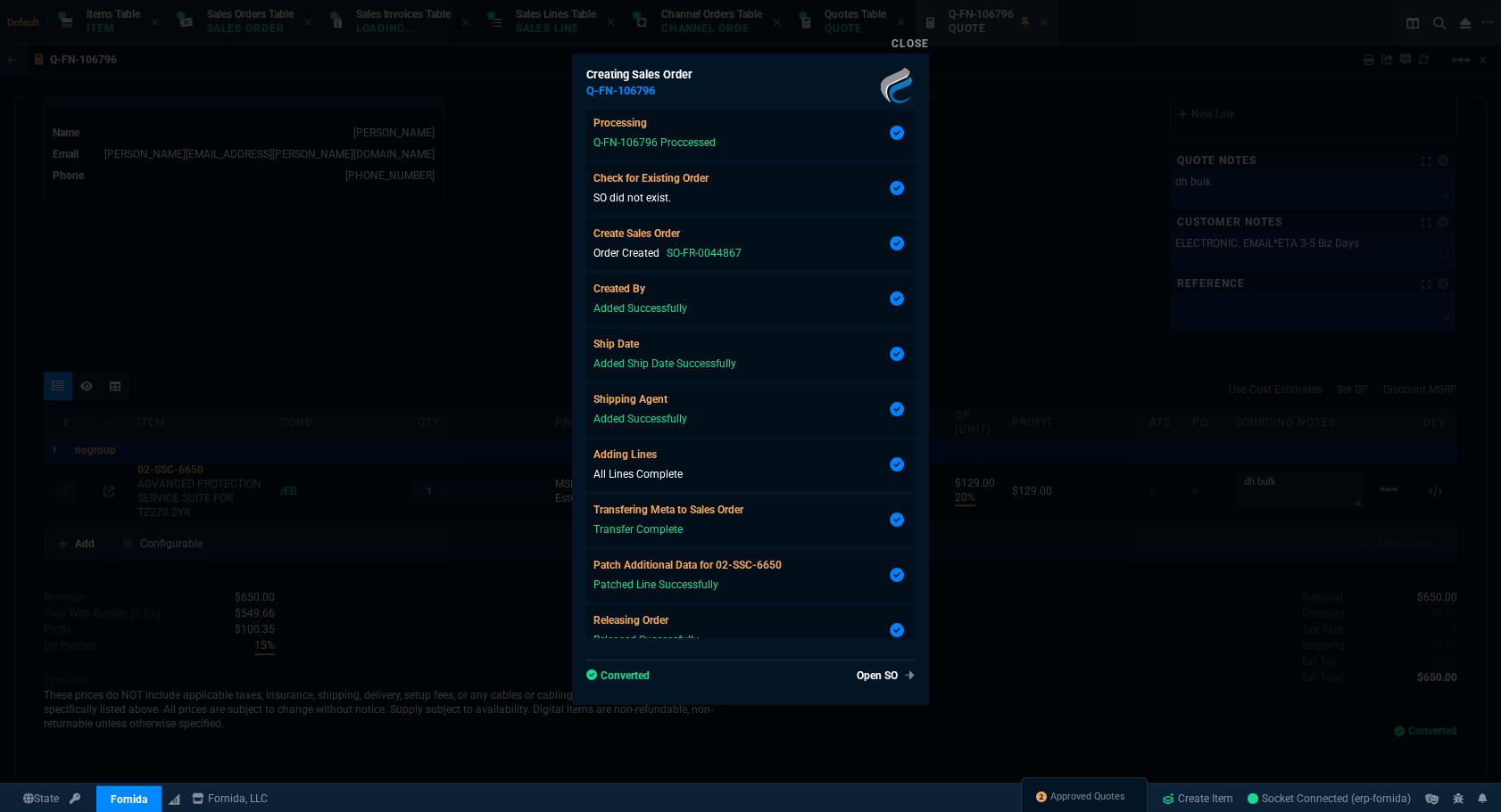
scroll to position [857, 0]
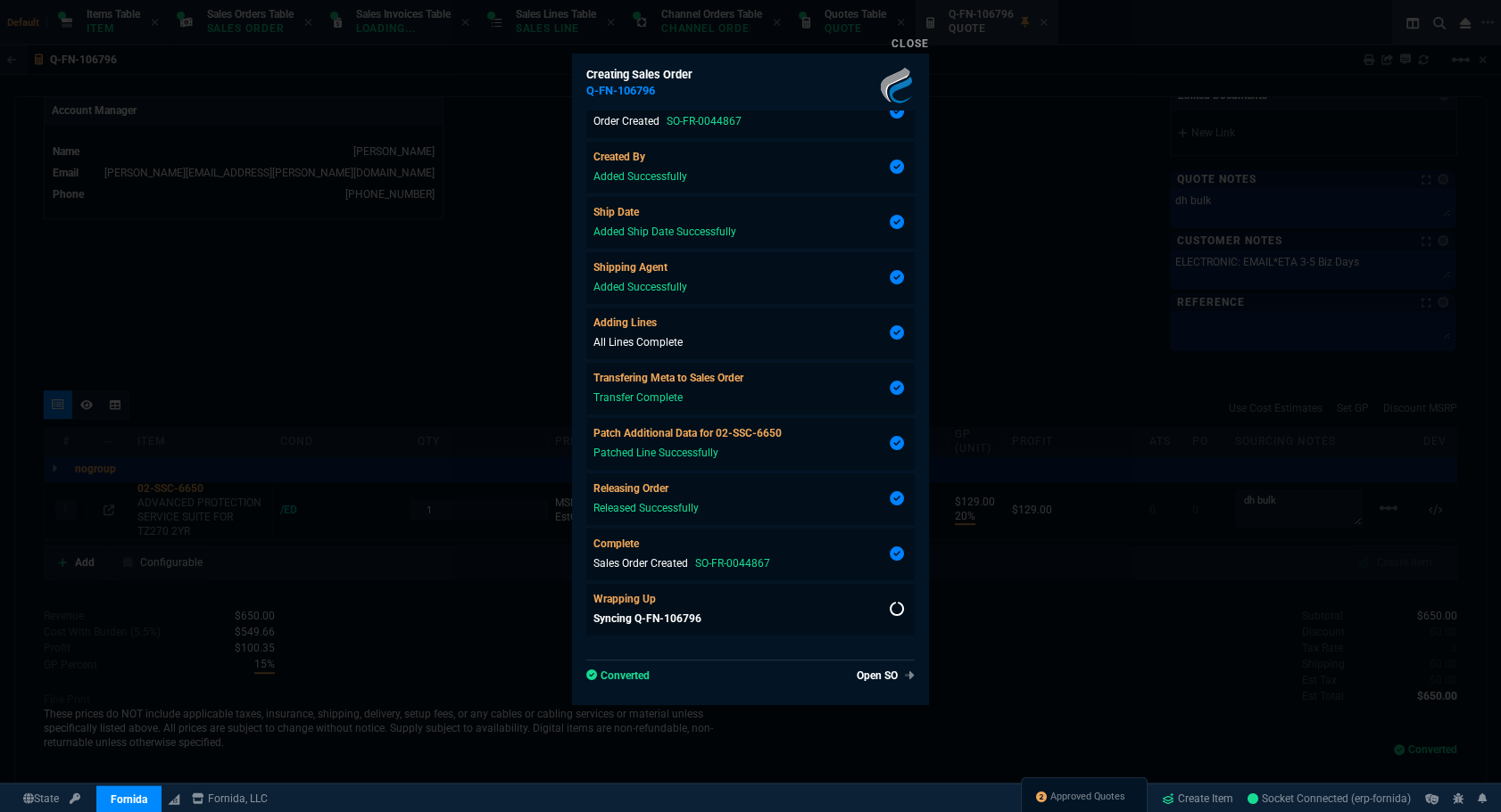
type input "20"
type input "129"
type input "27"
click at [859, 682] on link "Open SO" at bounding box center [881, 676] width 65 height 16
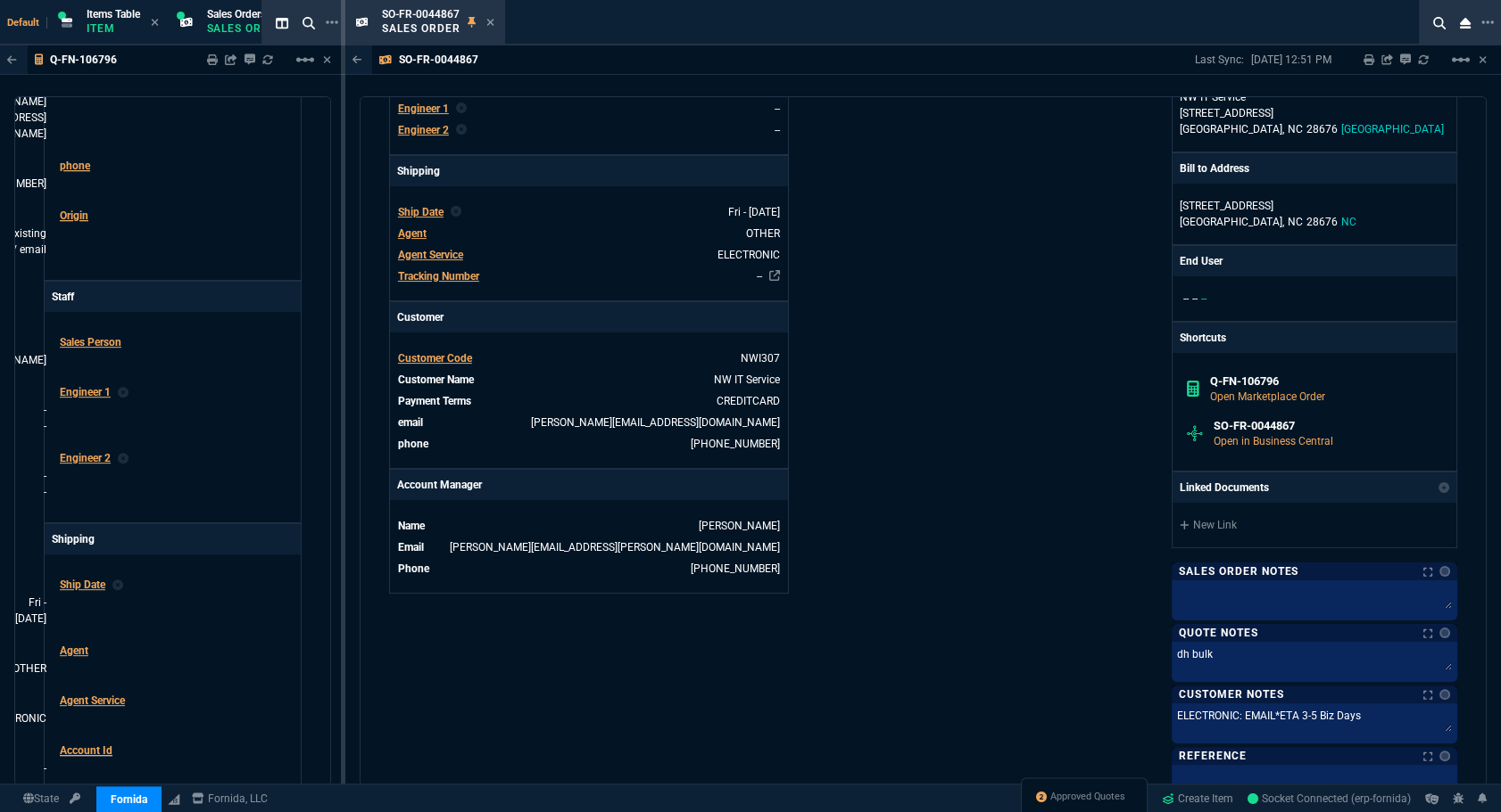
scroll to position [811, 0]
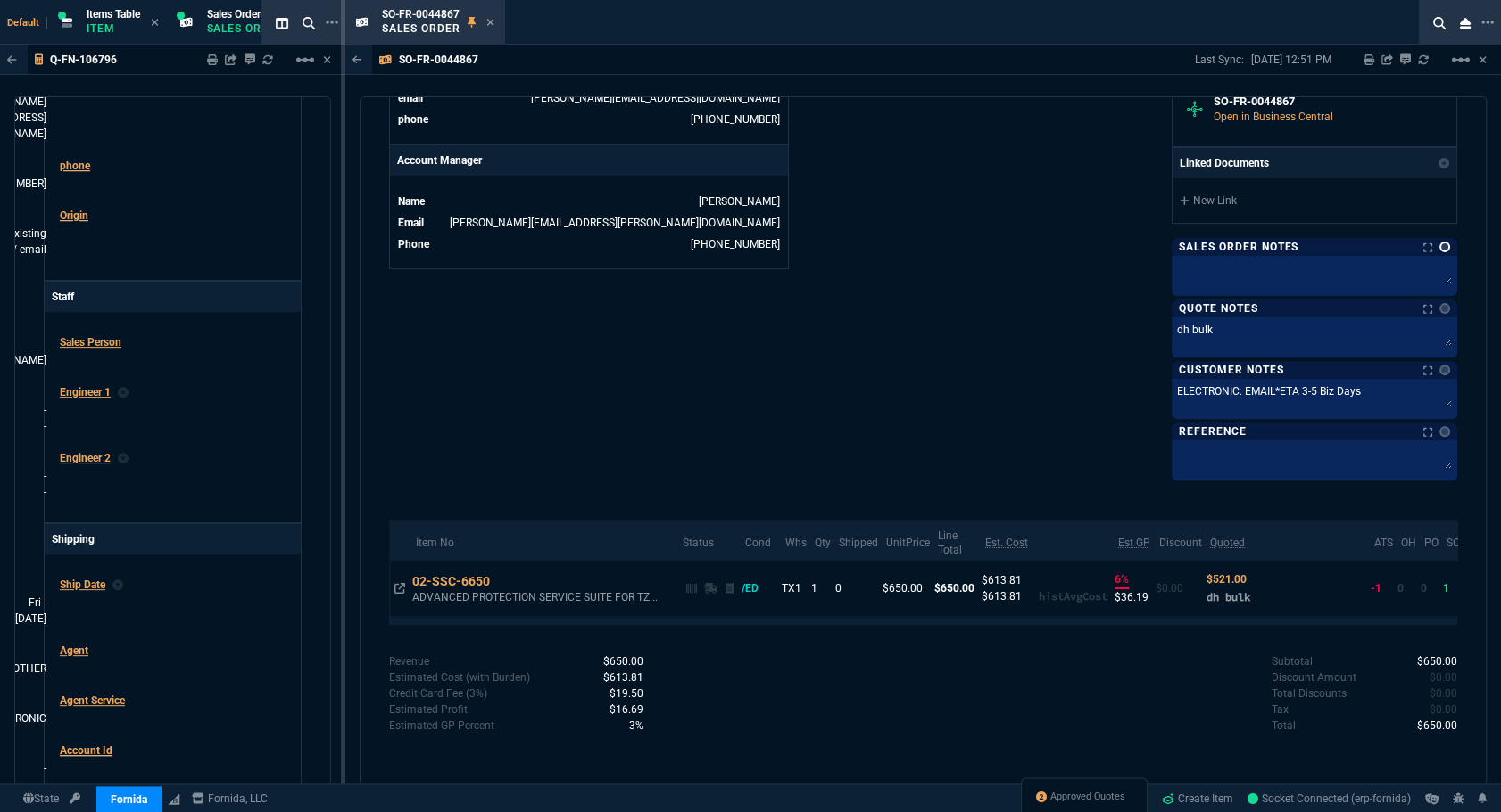
click at [1064, 245] on link at bounding box center [1444, 246] width 11 height 11
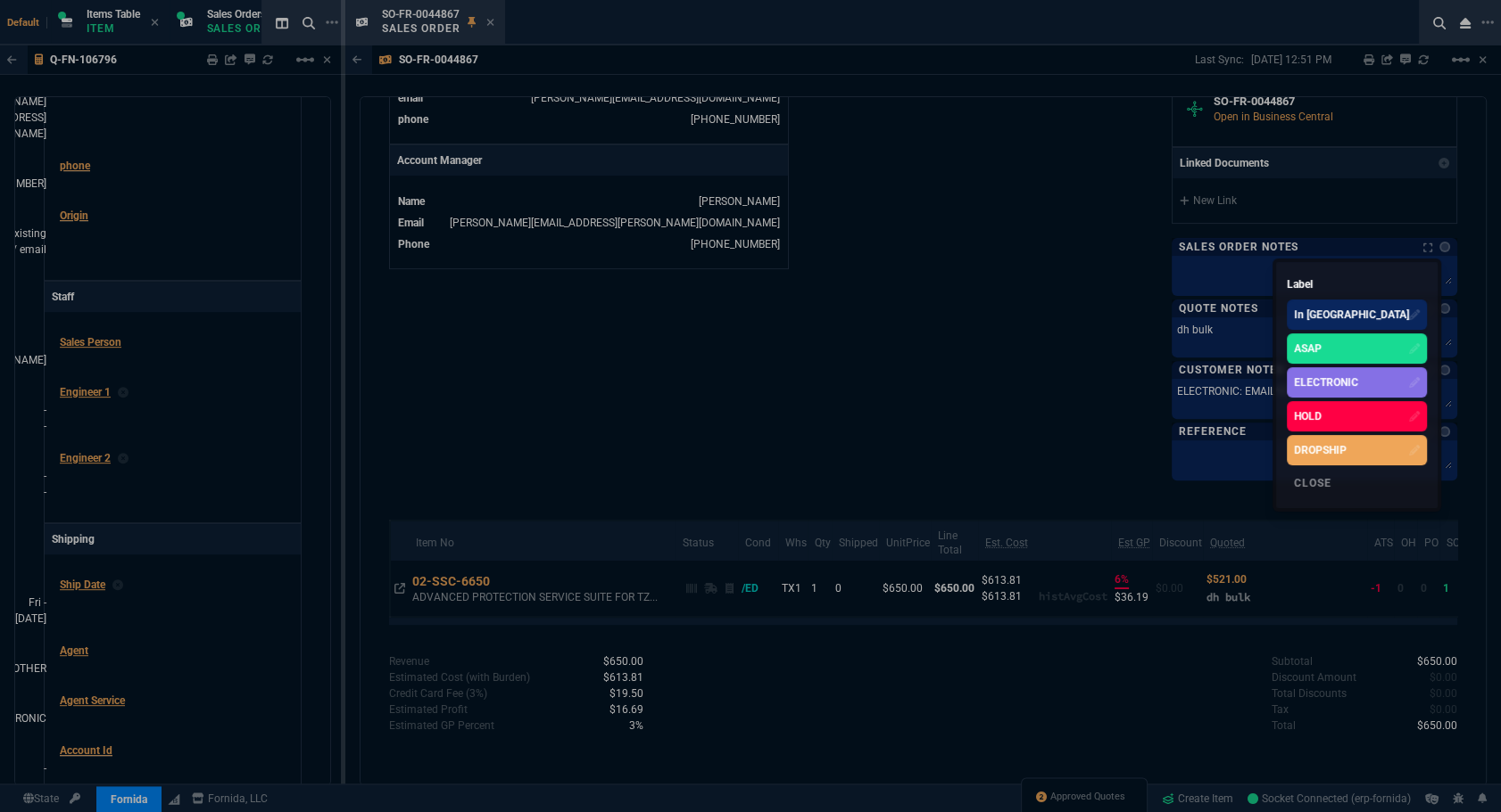
click at [1064, 386] on div "ELECTRONIC" at bounding box center [1326, 382] width 64 height 16
click at [530, 80] on div at bounding box center [750, 406] width 1501 height 812
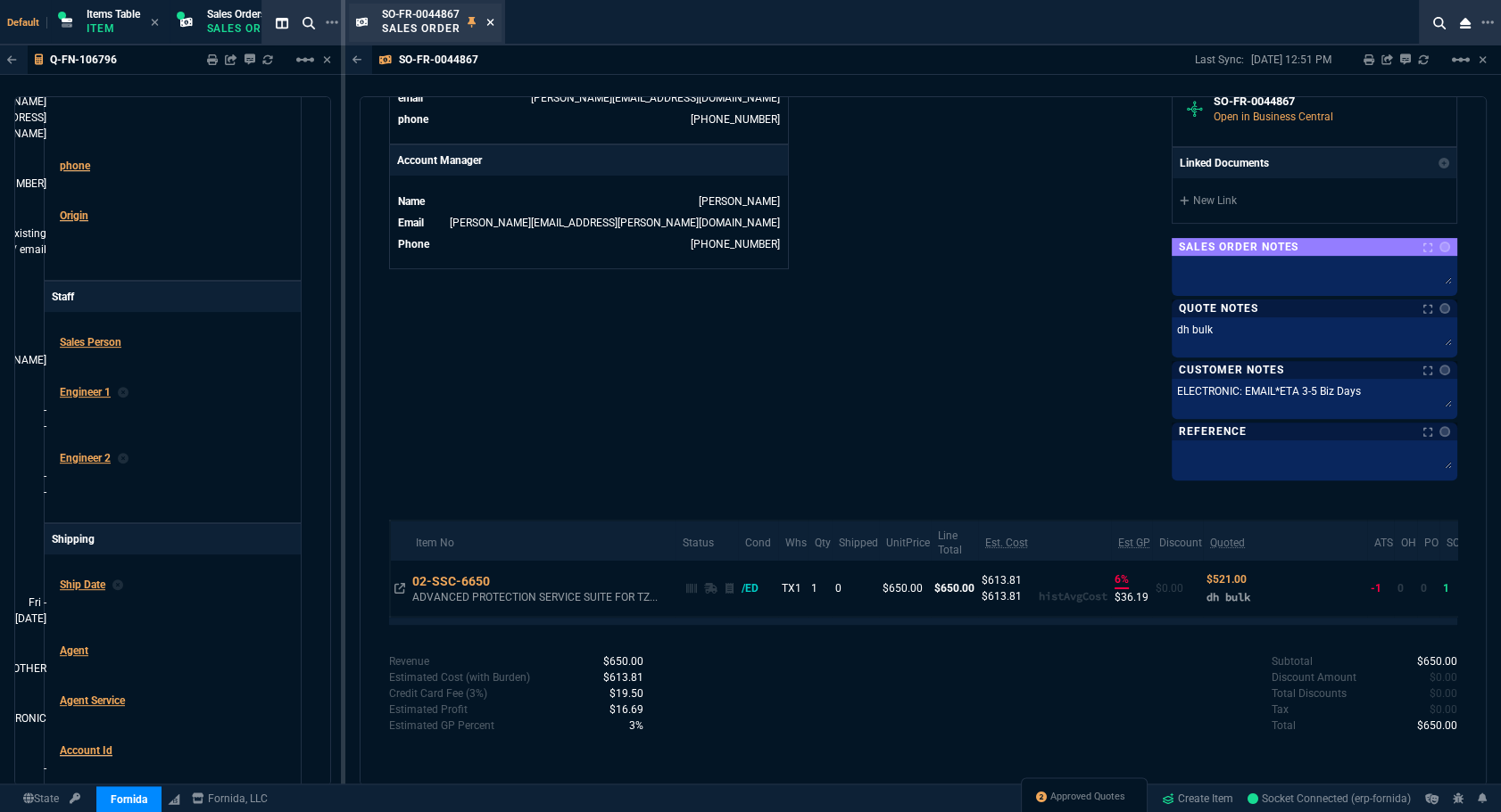
click at [487, 24] on icon at bounding box center [490, 21] width 7 height 7
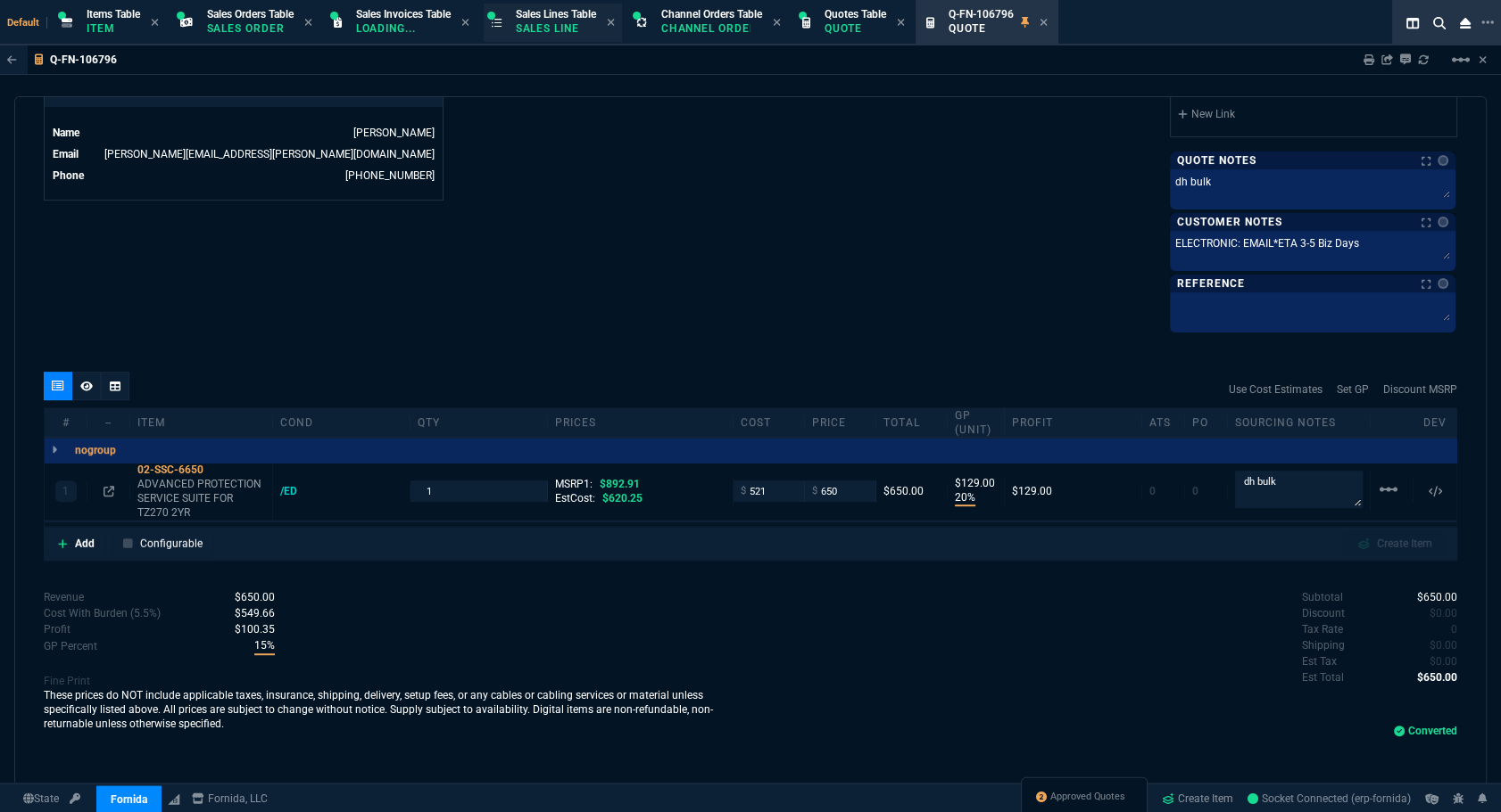
scroll to position [857, 0]
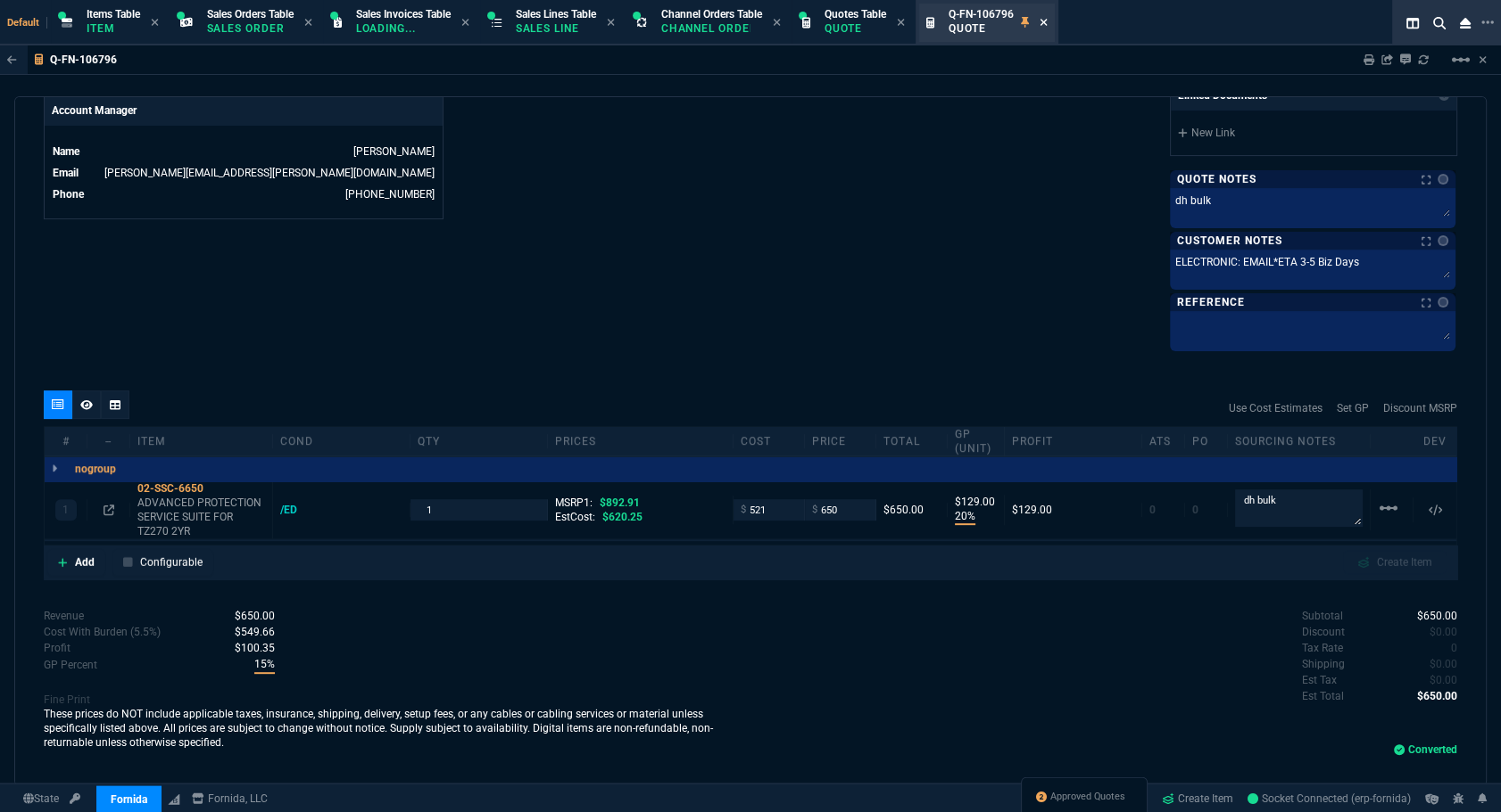
click at [1047, 29] on nx-icon at bounding box center [1044, 23] width 8 height 14
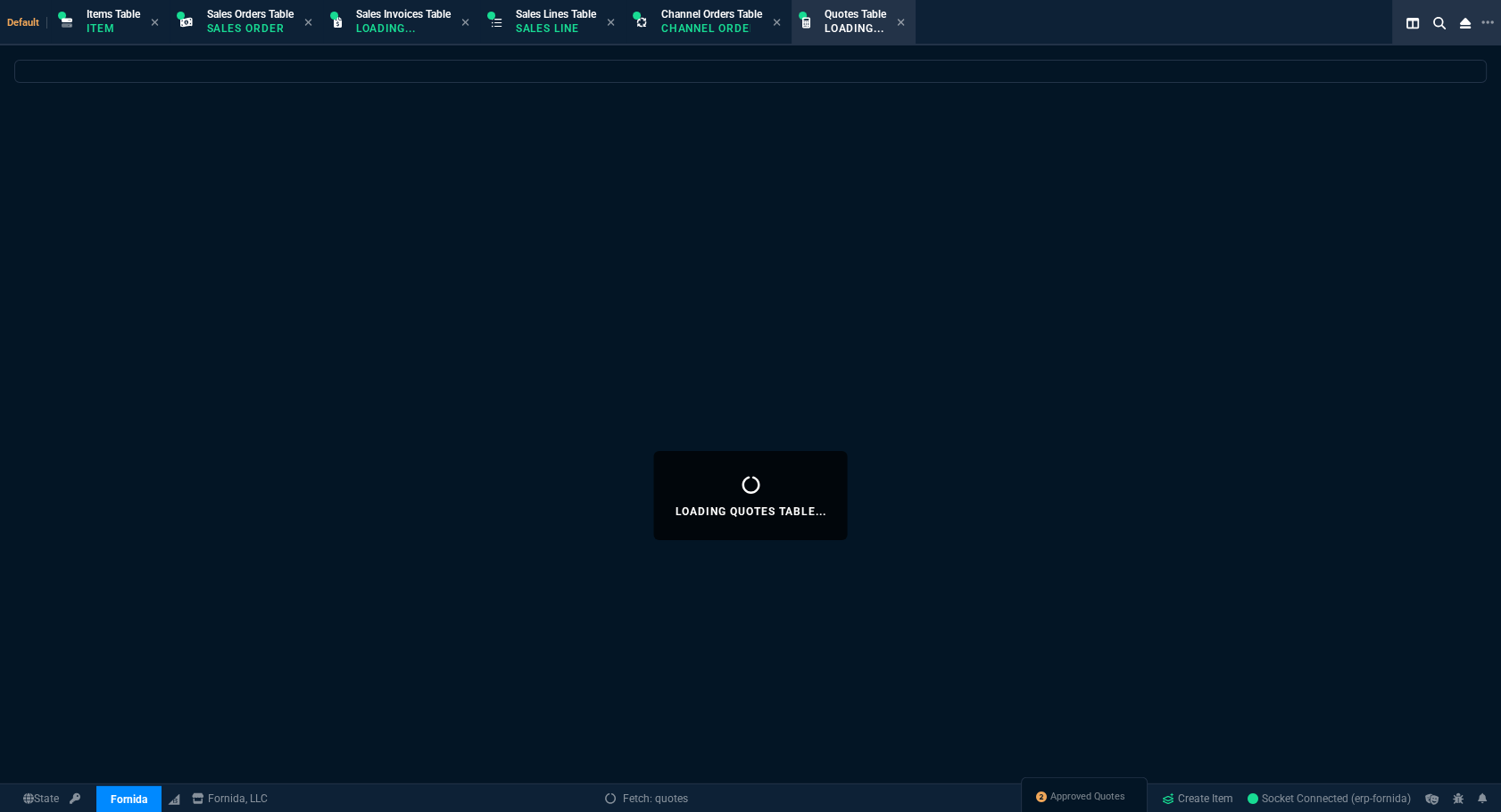
select select
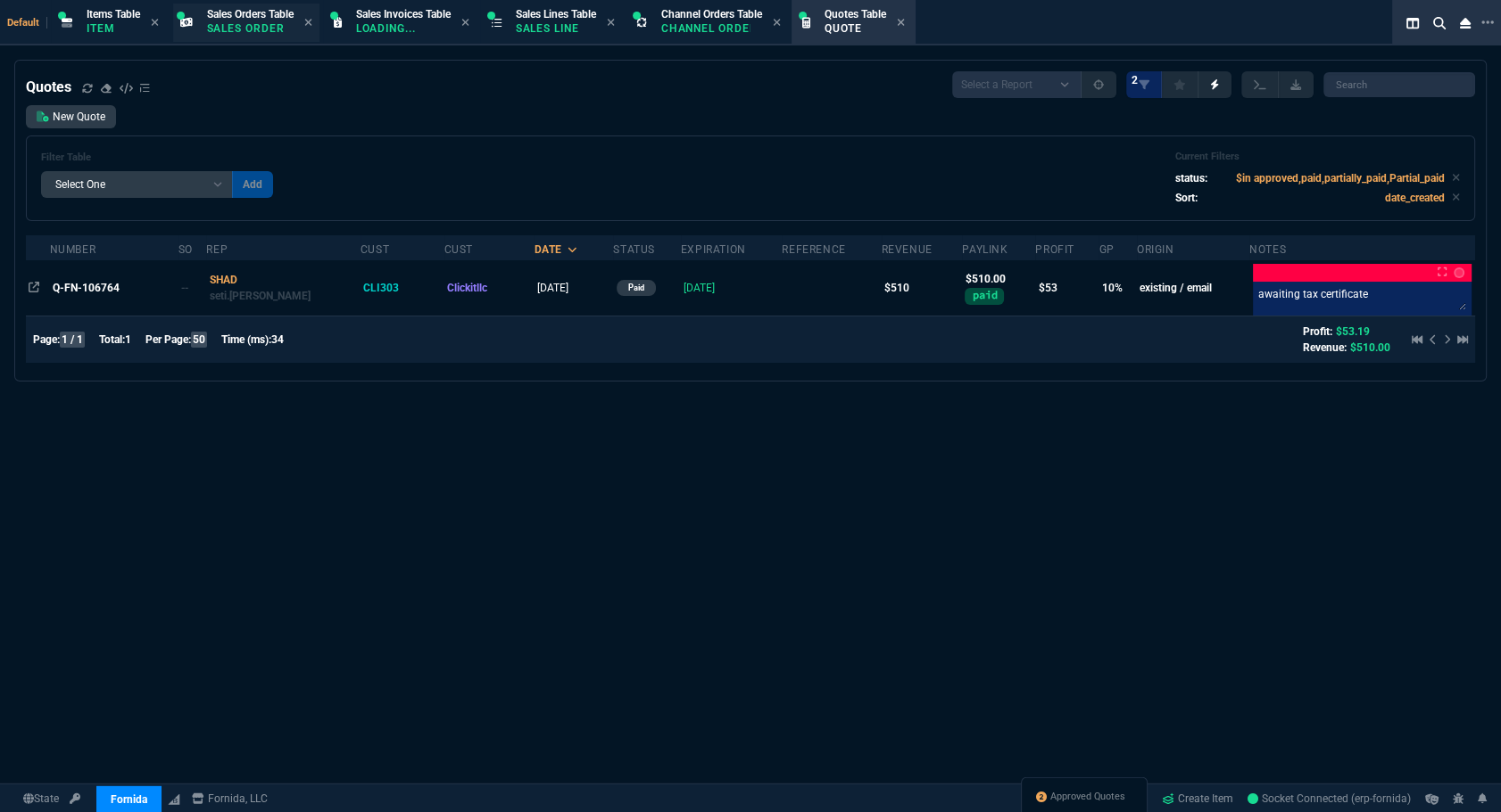
click at [260, 24] on p "Sales Order" at bounding box center [250, 28] width 86 height 14
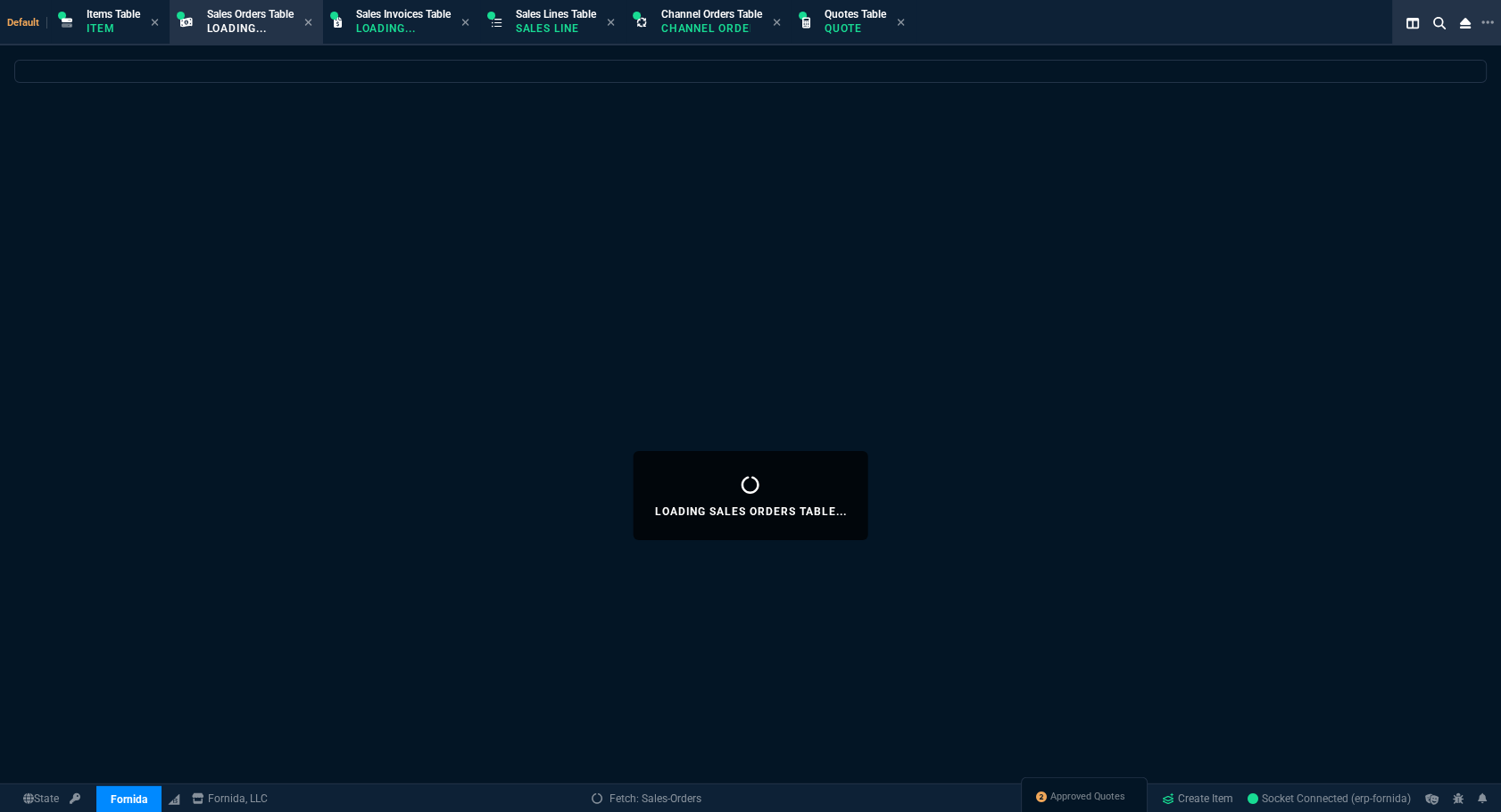
select select
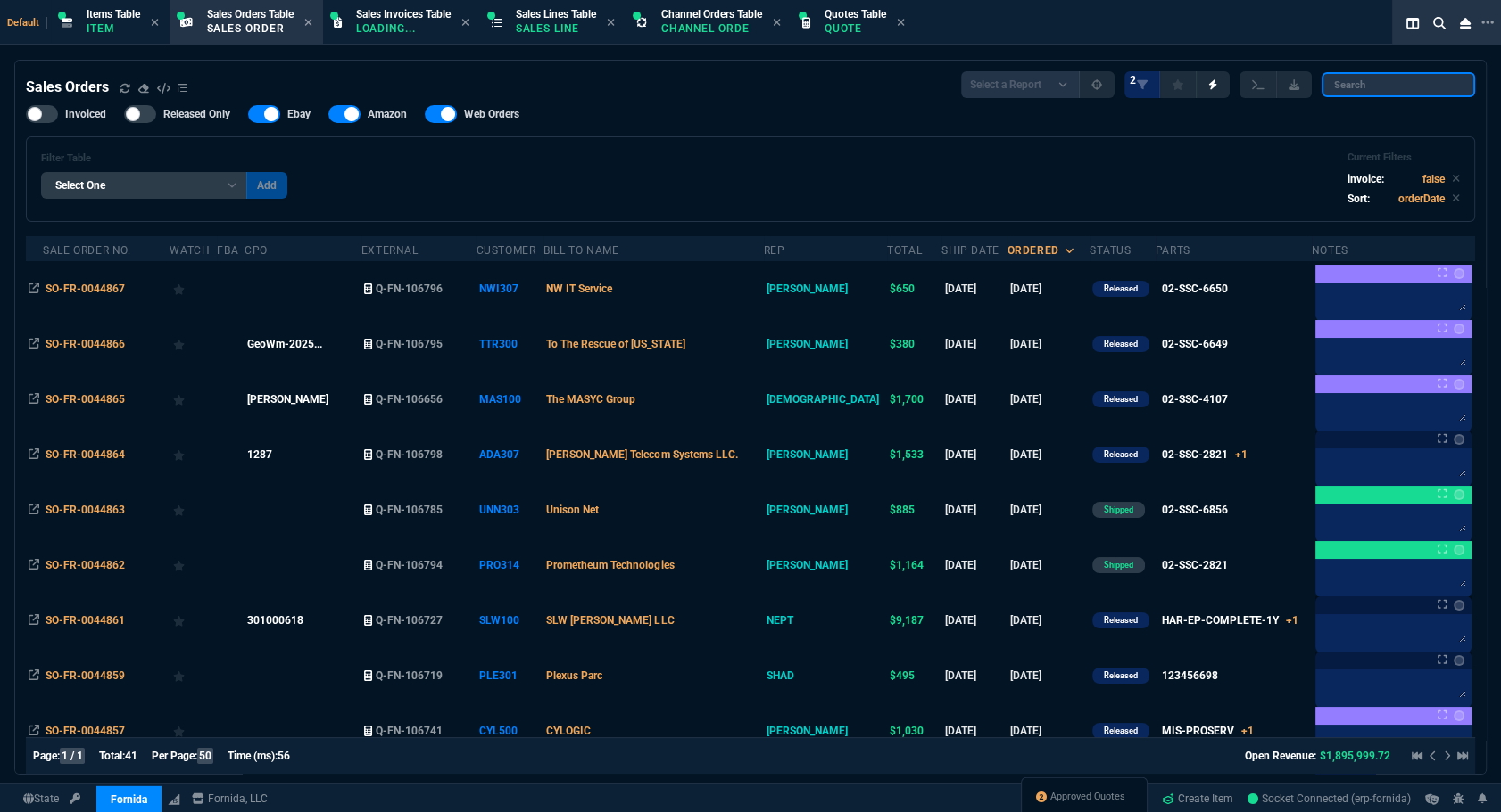
click at [1064, 97] on input "search" at bounding box center [1398, 85] width 154 height 25
paste input "SO-FR-0044865*"
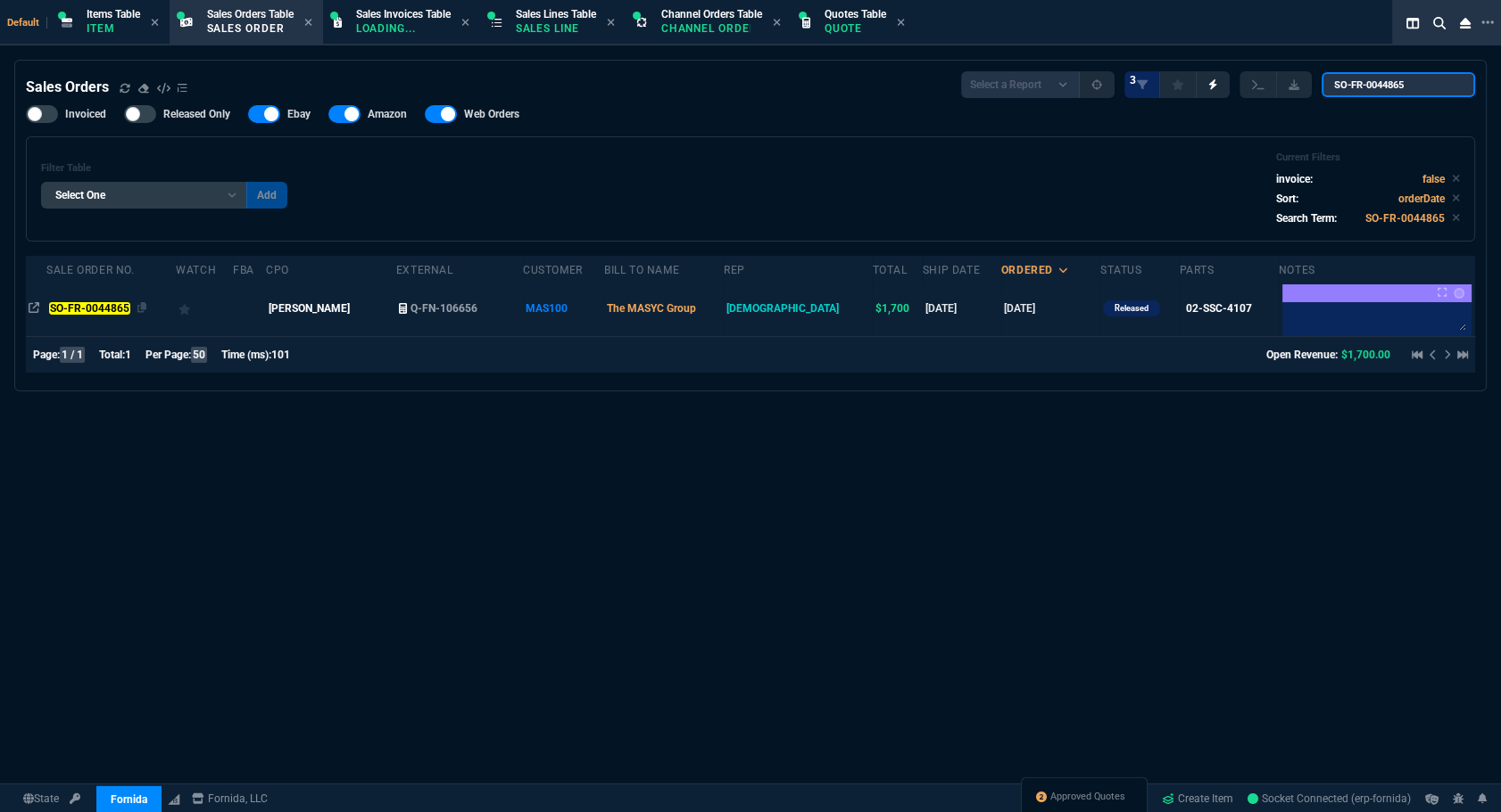
type input "SO-FR-0044865"
click at [99, 312] on mark "SO-FR-0044865" at bounding box center [89, 308] width 80 height 13
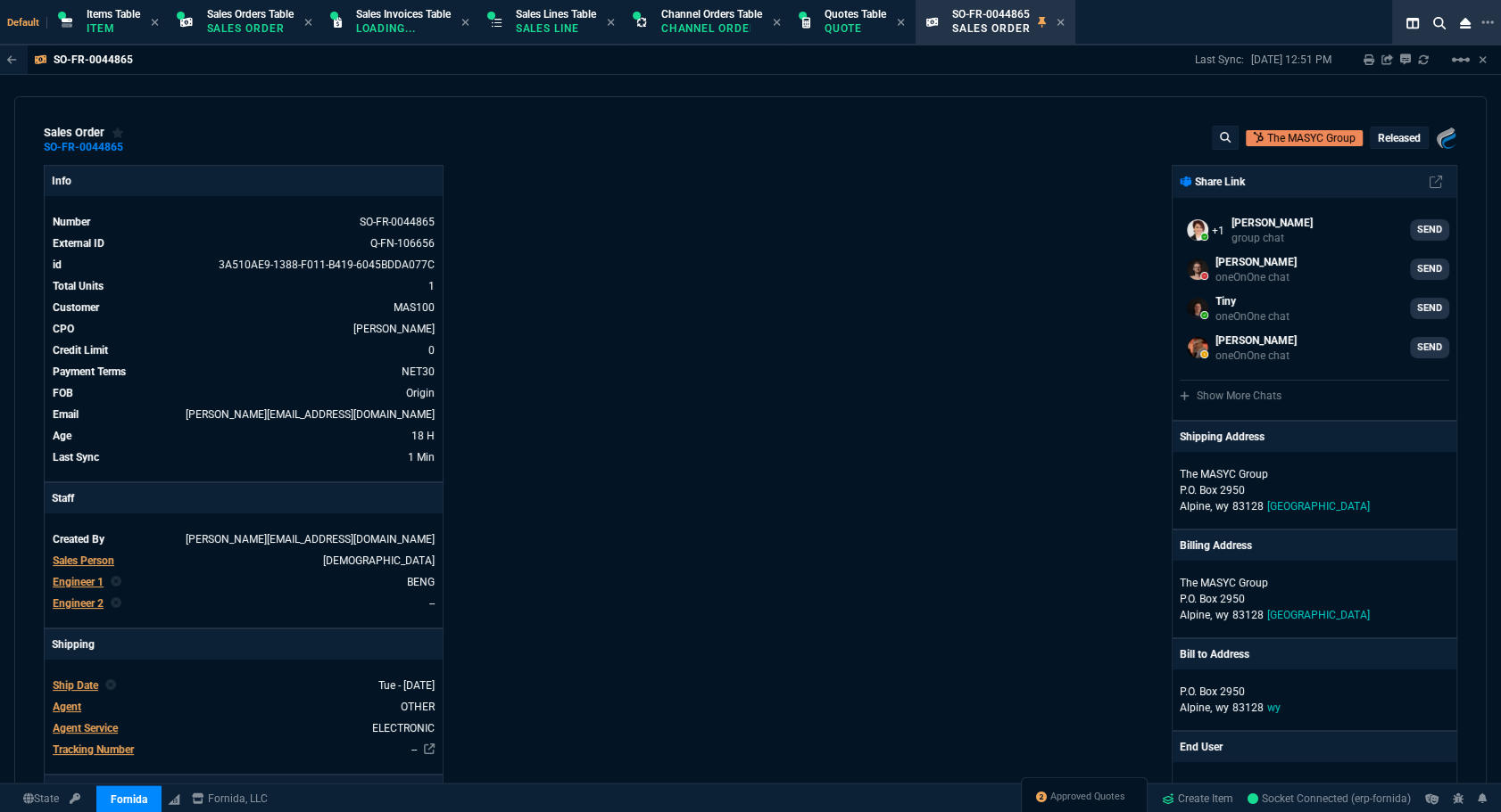
click at [1043, 422] on div "Fornida, LLC 2609 Technology Dr Suite 300 Plano, TX 75074 Share Link Seti Shada…" at bounding box center [1104, 727] width 707 height 1123
click at [1064, 796] on span "Approved Quotes" at bounding box center [1087, 797] width 74 height 14
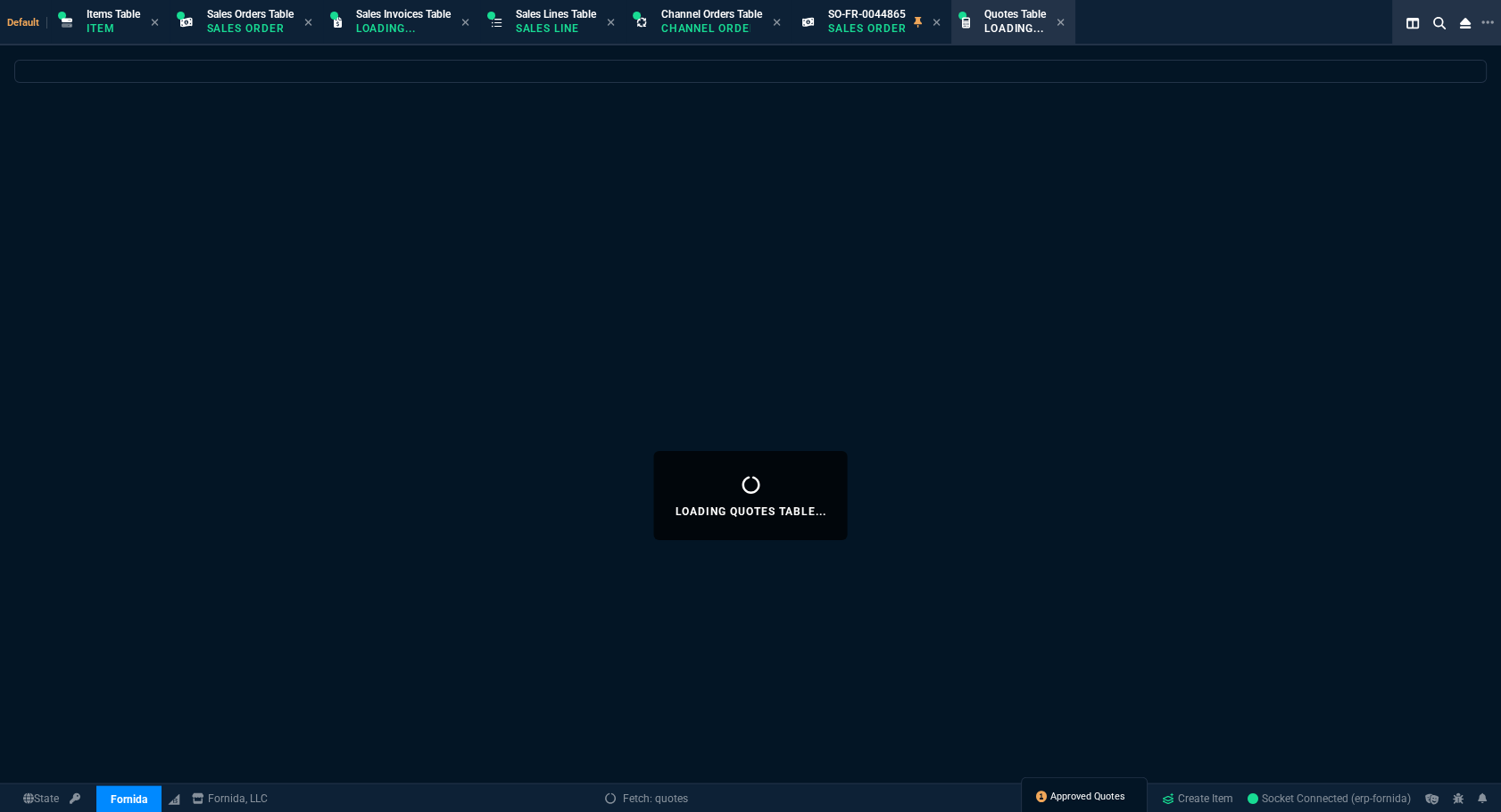
select select
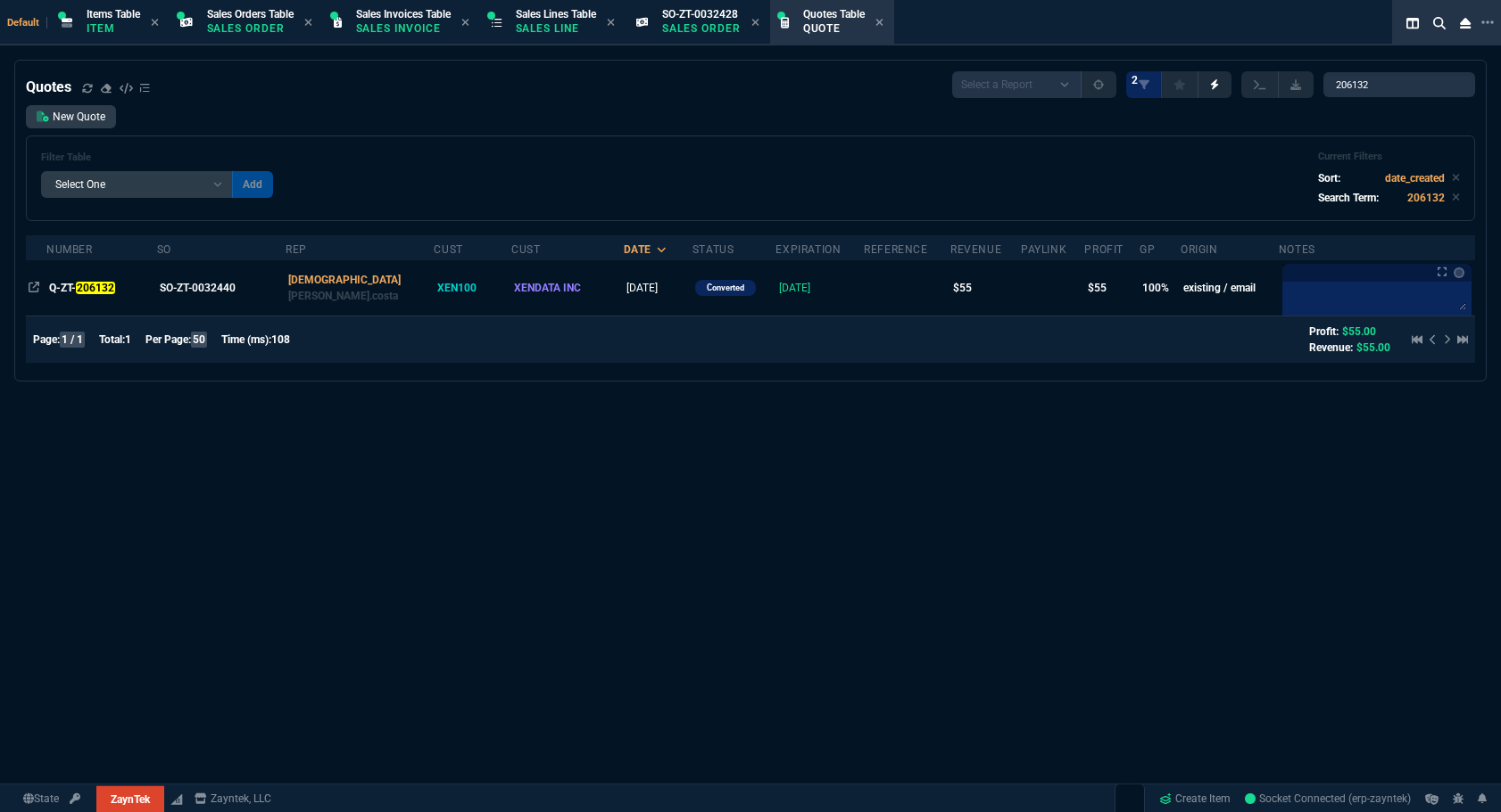
select select "12: [PERSON_NAME]"
select select
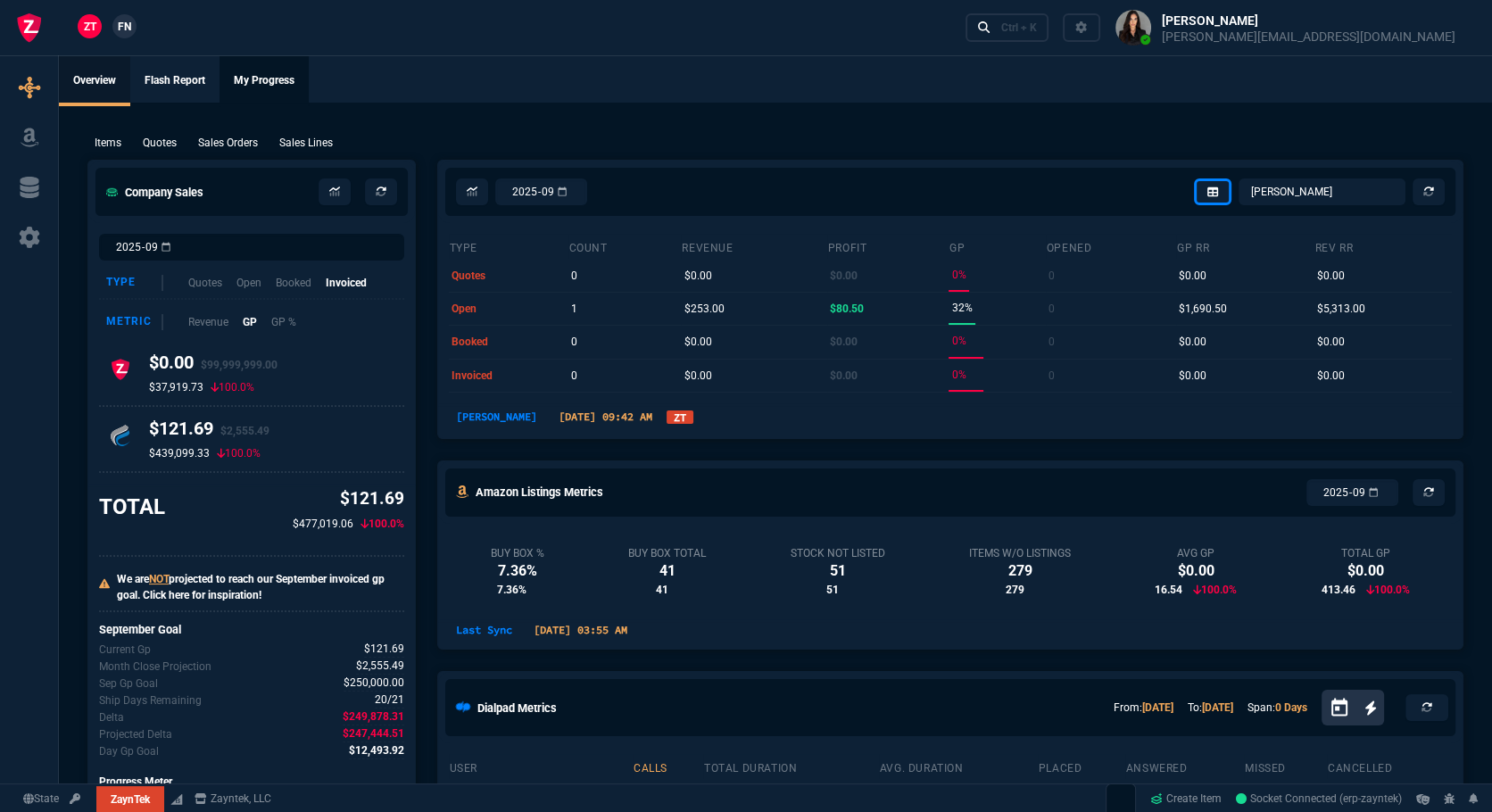
click at [261, 93] on link "My Progress" at bounding box center [264, 81] width 89 height 50
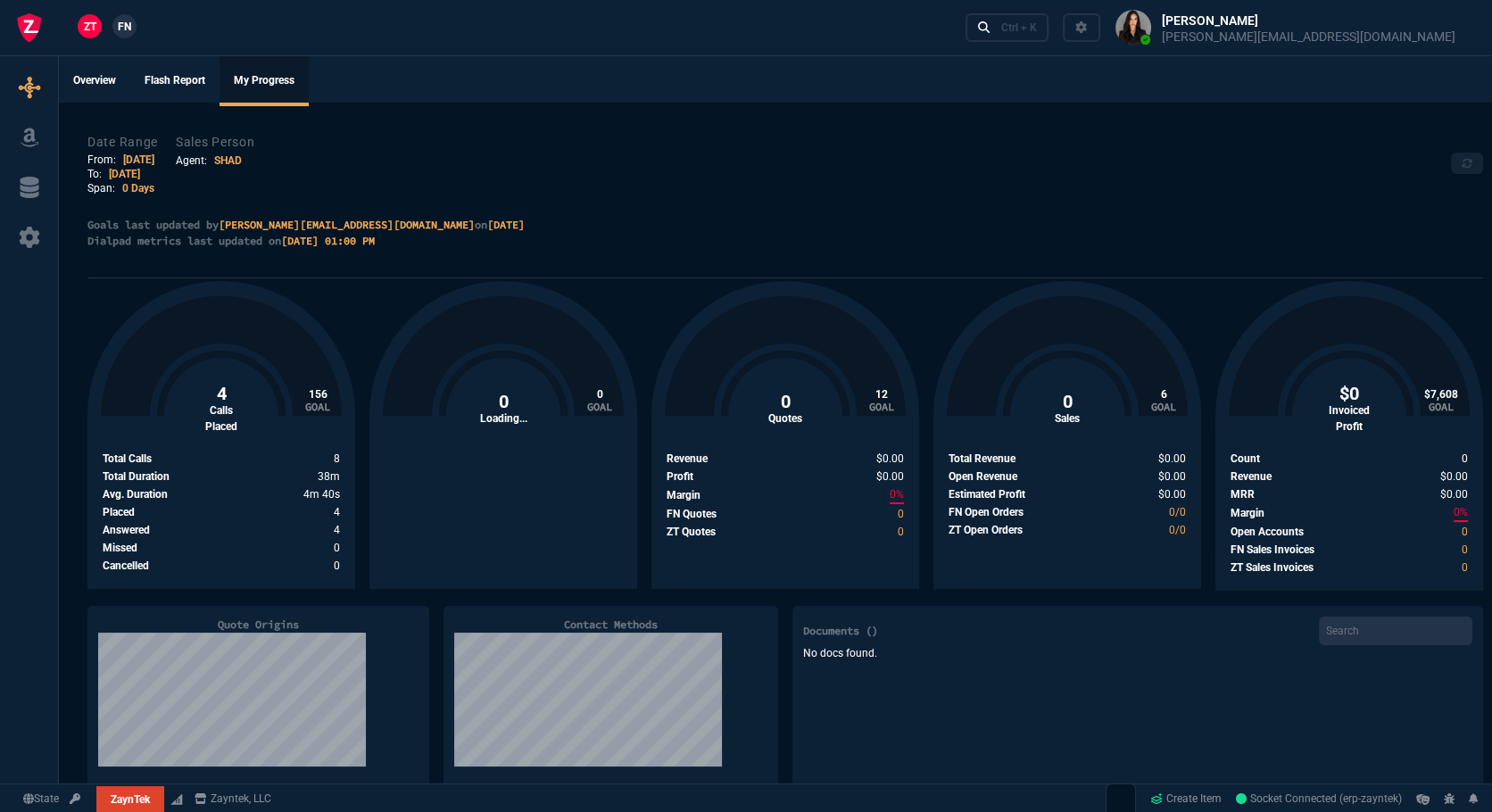
click at [143, 161] on link "[DATE]" at bounding box center [138, 160] width 31 height 13
select select "SHAD"
click at [120, 177] on link "[DATE]" at bounding box center [125, 173] width 31 height 13
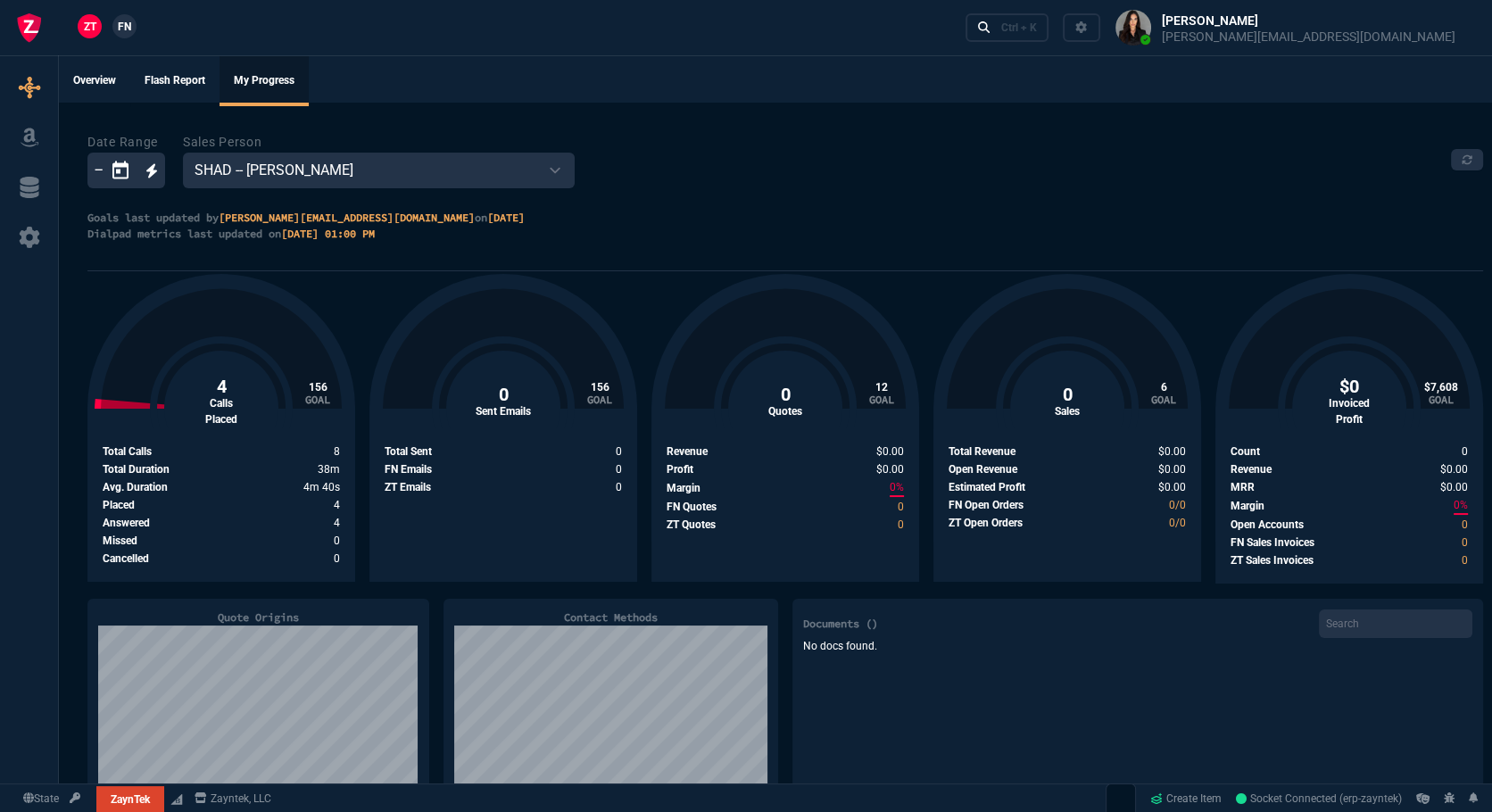
click at [129, 179] on icon "Open calendar" at bounding box center [120, 170] width 21 height 21
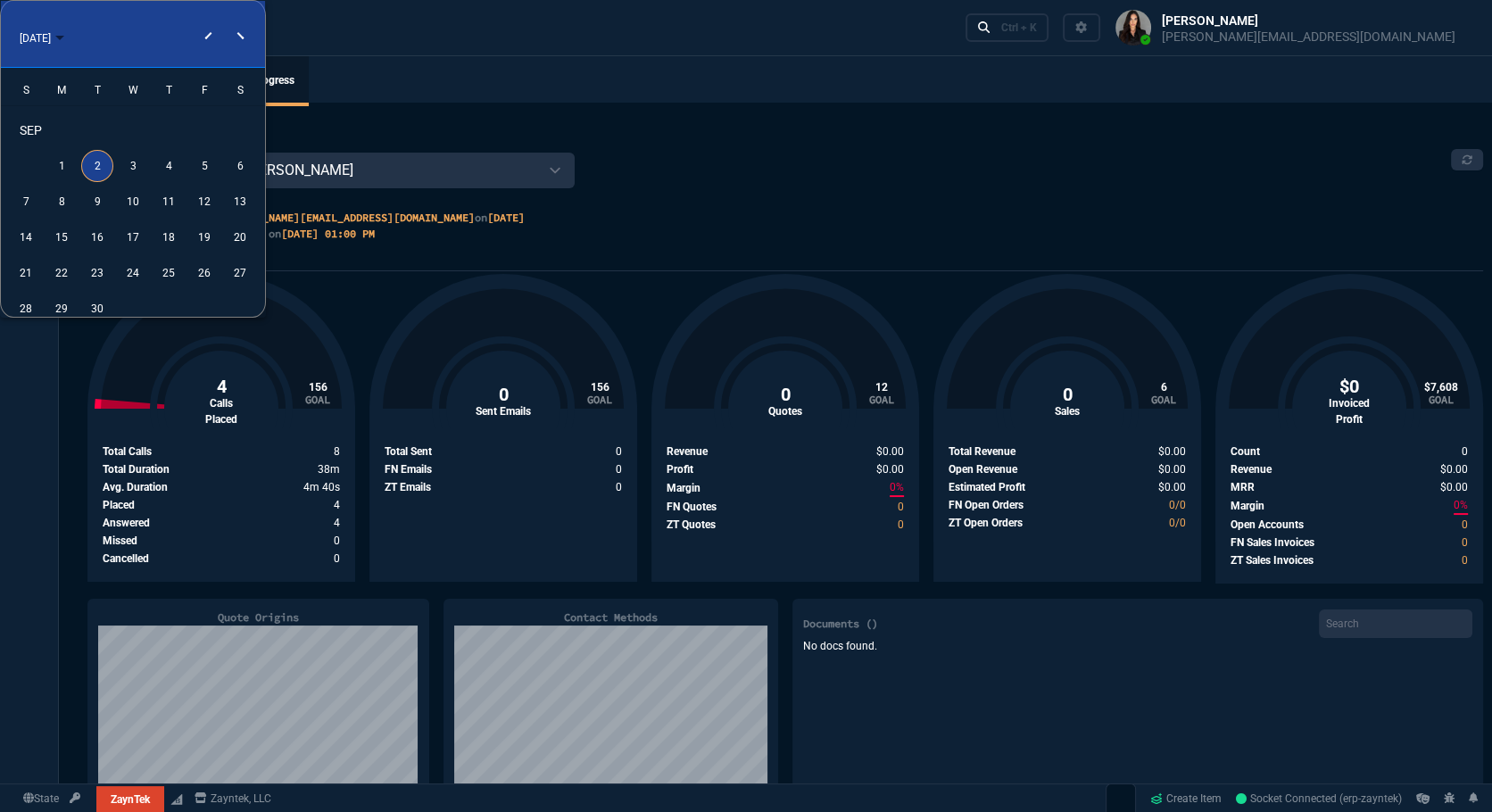
click at [94, 162] on div "2" at bounding box center [97, 165] width 32 height 32
click at [802, 197] on div at bounding box center [746, 406] width 1492 height 812
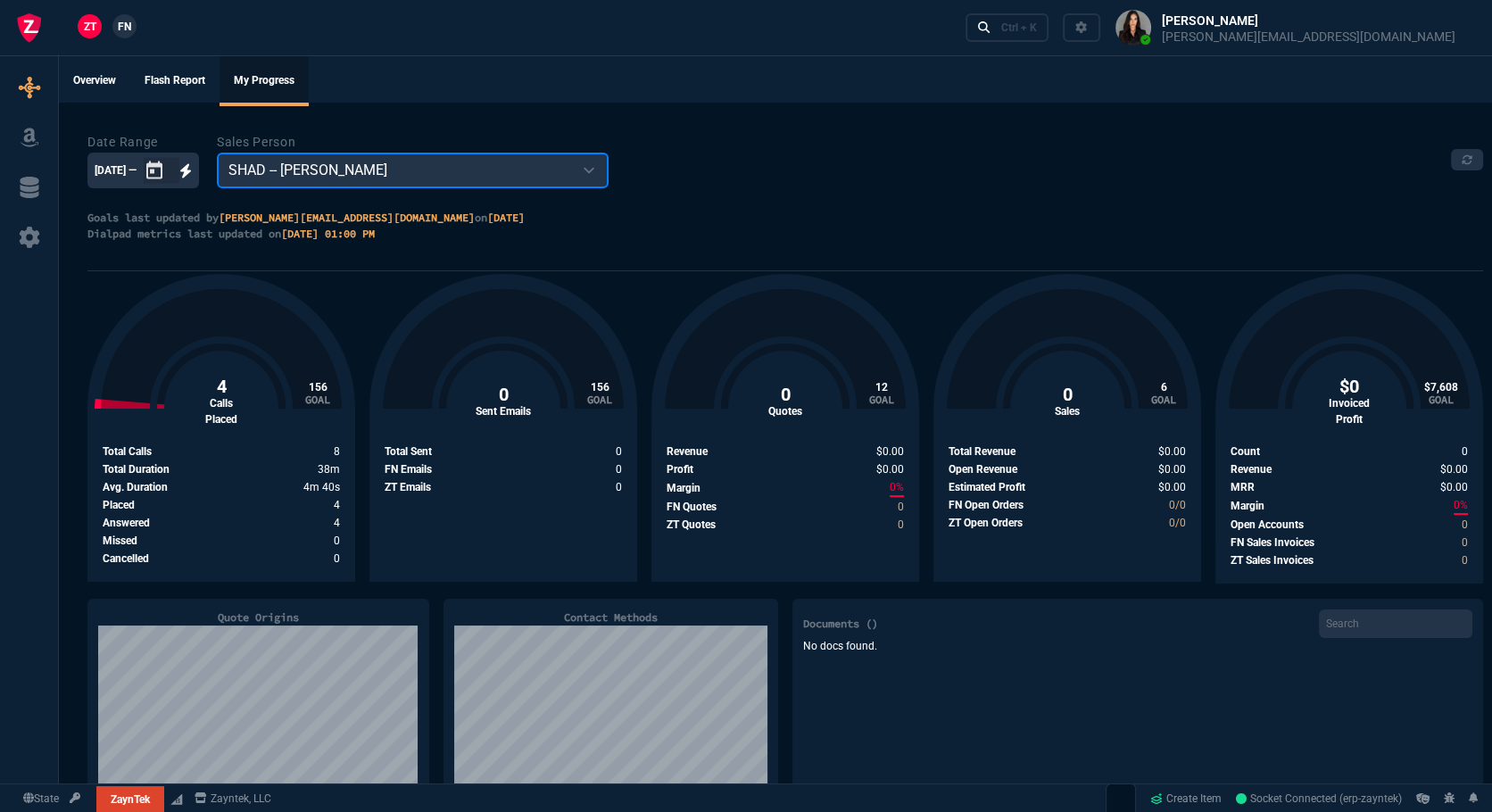
click at [272, 169] on select "ZWEB -- Zayntek Web Orders WEB0 -- Web Sales - Joma Tech VRMF -- Vanessa Ricket…" at bounding box center [412, 170] width 392 height 36
select select "COST"
click at [218, 153] on select "ZWEB -- Zayntek Web Orders WEB0 -- Web Sales - Joma Tech VRMF -- Vanessa Ricket…" at bounding box center [412, 170] width 392 height 36
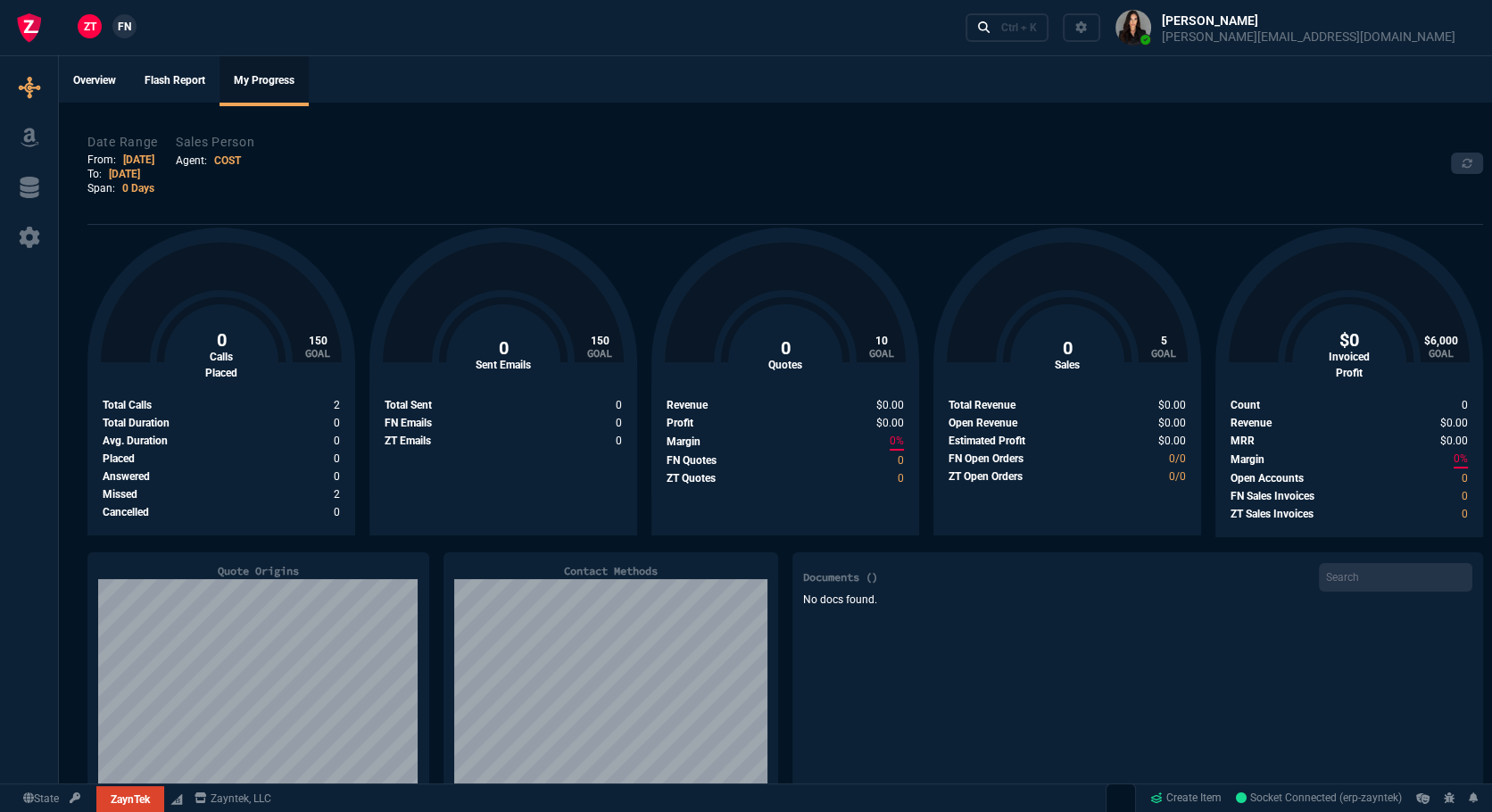
click at [224, 160] on link "COST" at bounding box center [227, 160] width 27 height 13
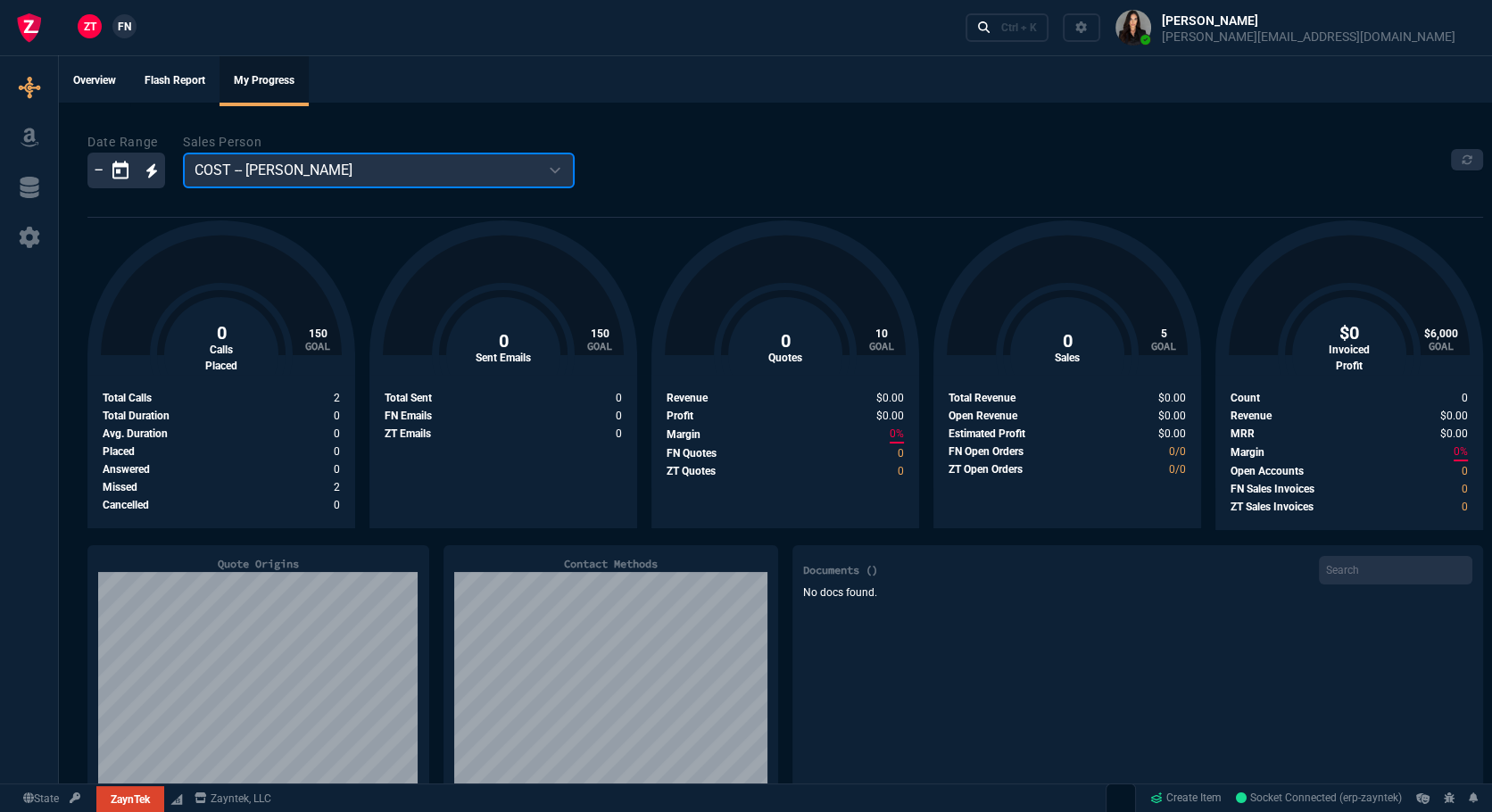
click at [418, 169] on select "ZWEB -- Zayntek Web Orders WEB0 -- Web Sales - Joma Tech VRMF -- Vanessa Ricket…" at bounding box center [378, 170] width 392 height 36
select select "SHAD"
click at [183, 153] on select "ZWEB -- Zayntek Web Orders WEB0 -- Web Sales - Joma Tech VRMF -- Vanessa Ricket…" at bounding box center [378, 170] width 392 height 36
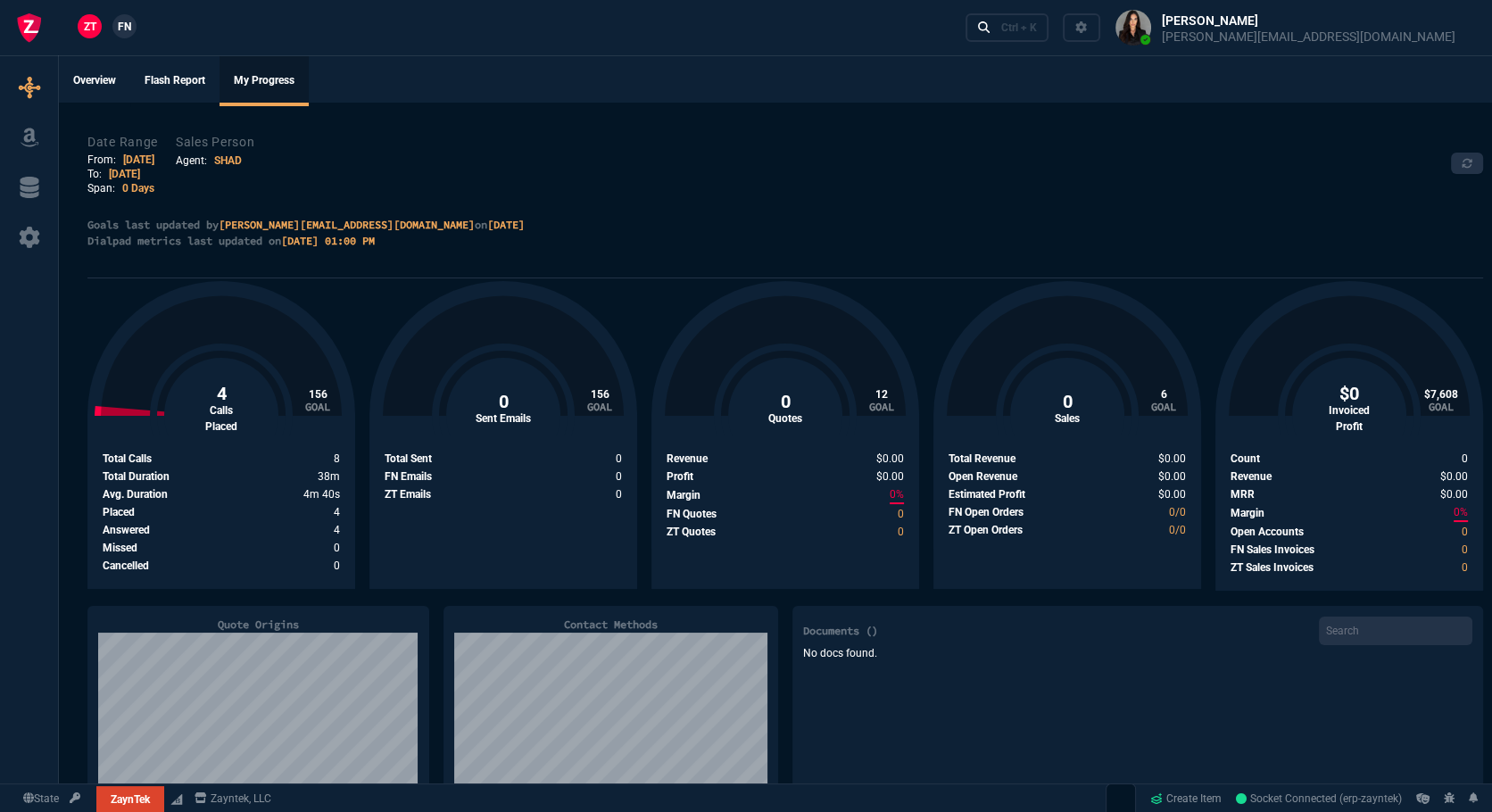
click at [232, 160] on link "SHAD" at bounding box center [227, 160] width 28 height 13
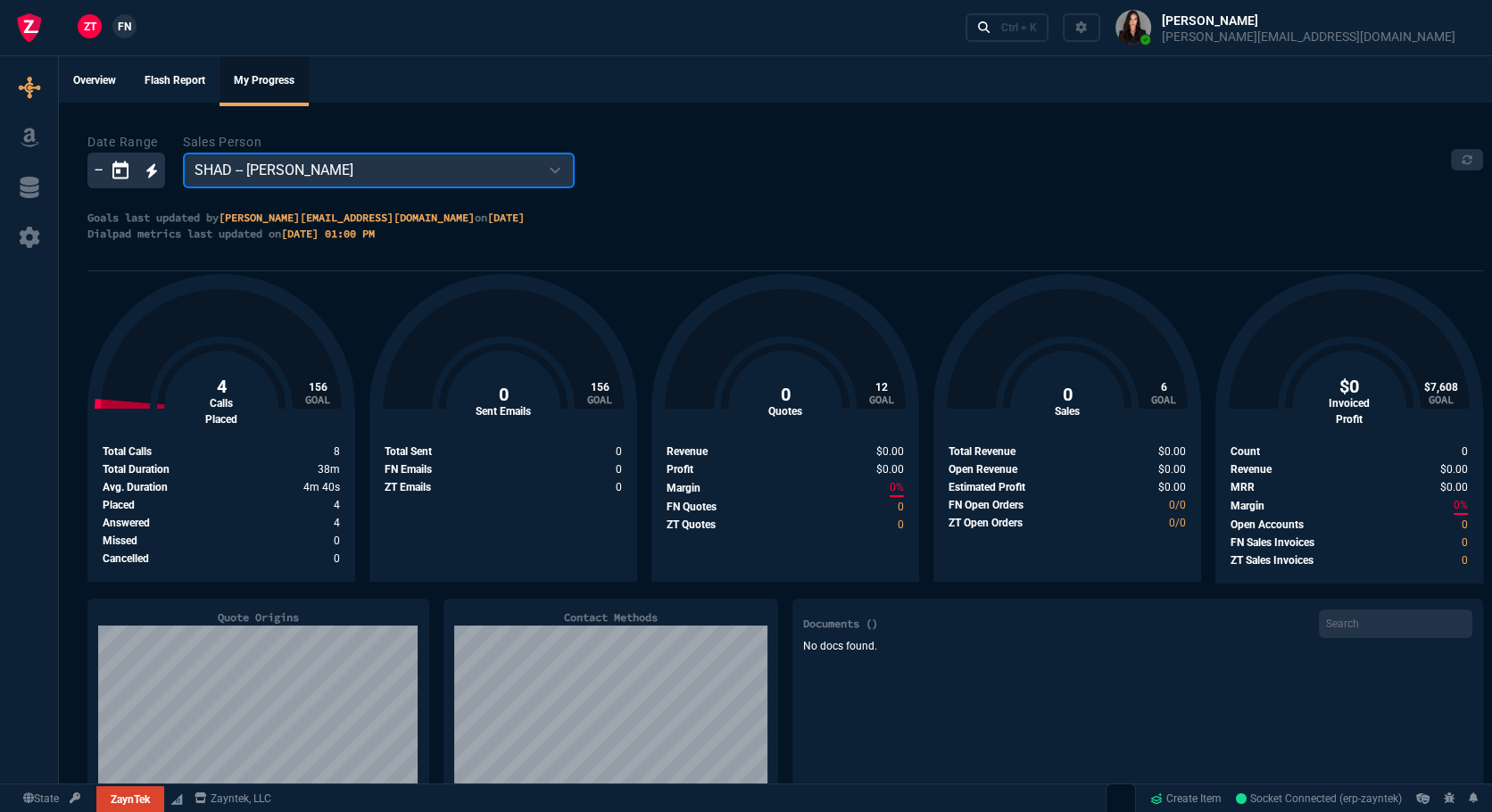
click at [279, 178] on select "ZWEB -- Zayntek Web Orders WEB0 -- Web Sales - Joma Tech VRMF -- Vanessa Ricket…" at bounding box center [378, 170] width 392 height 36
select select "[PERSON_NAME]"
click at [183, 153] on select "ZWEB -- Zayntek Web Orders WEB0 -- Web Sales - Joma Tech VRMF -- Vanessa Ricket…" at bounding box center [378, 170] width 392 height 36
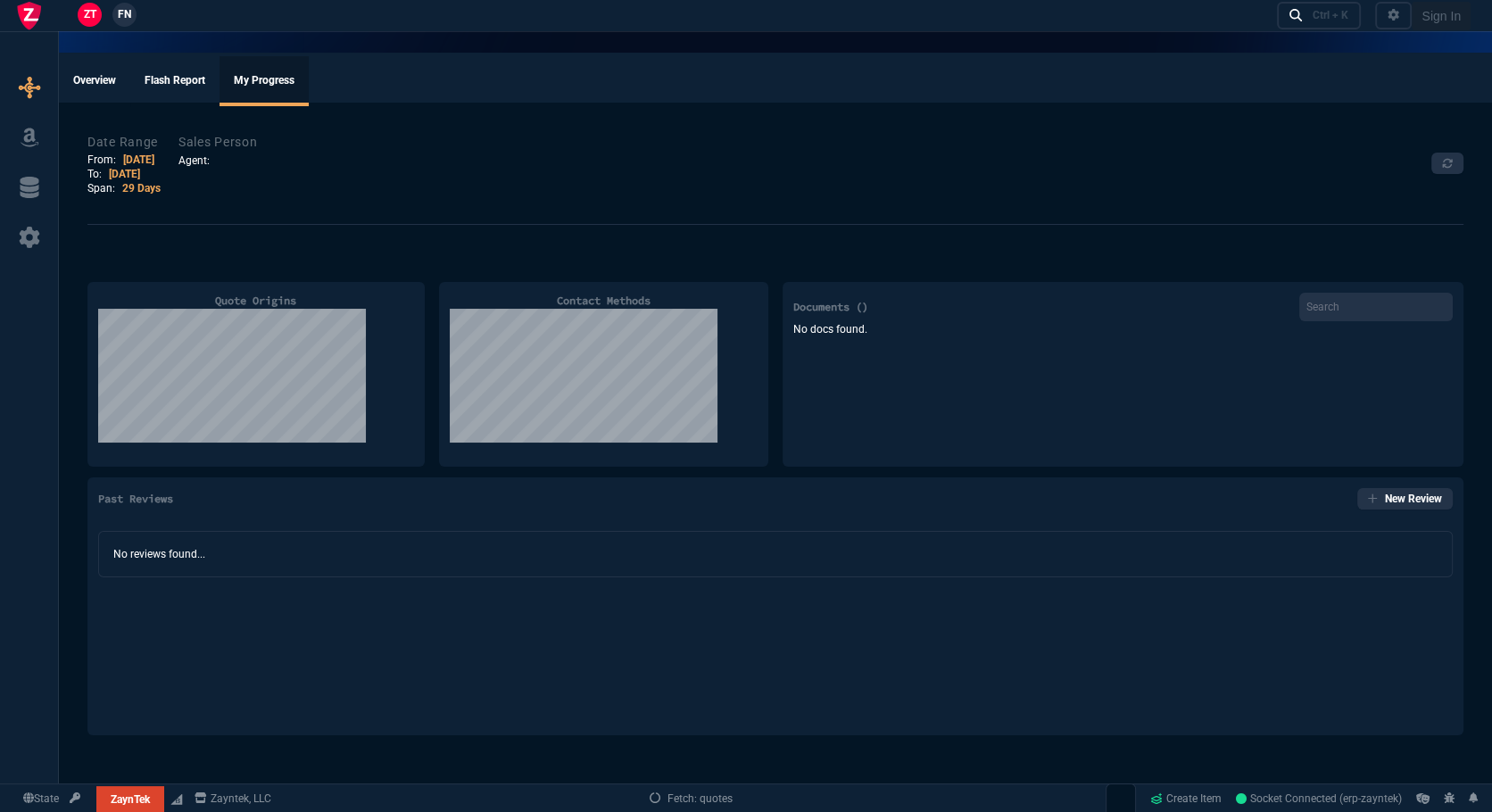
select select
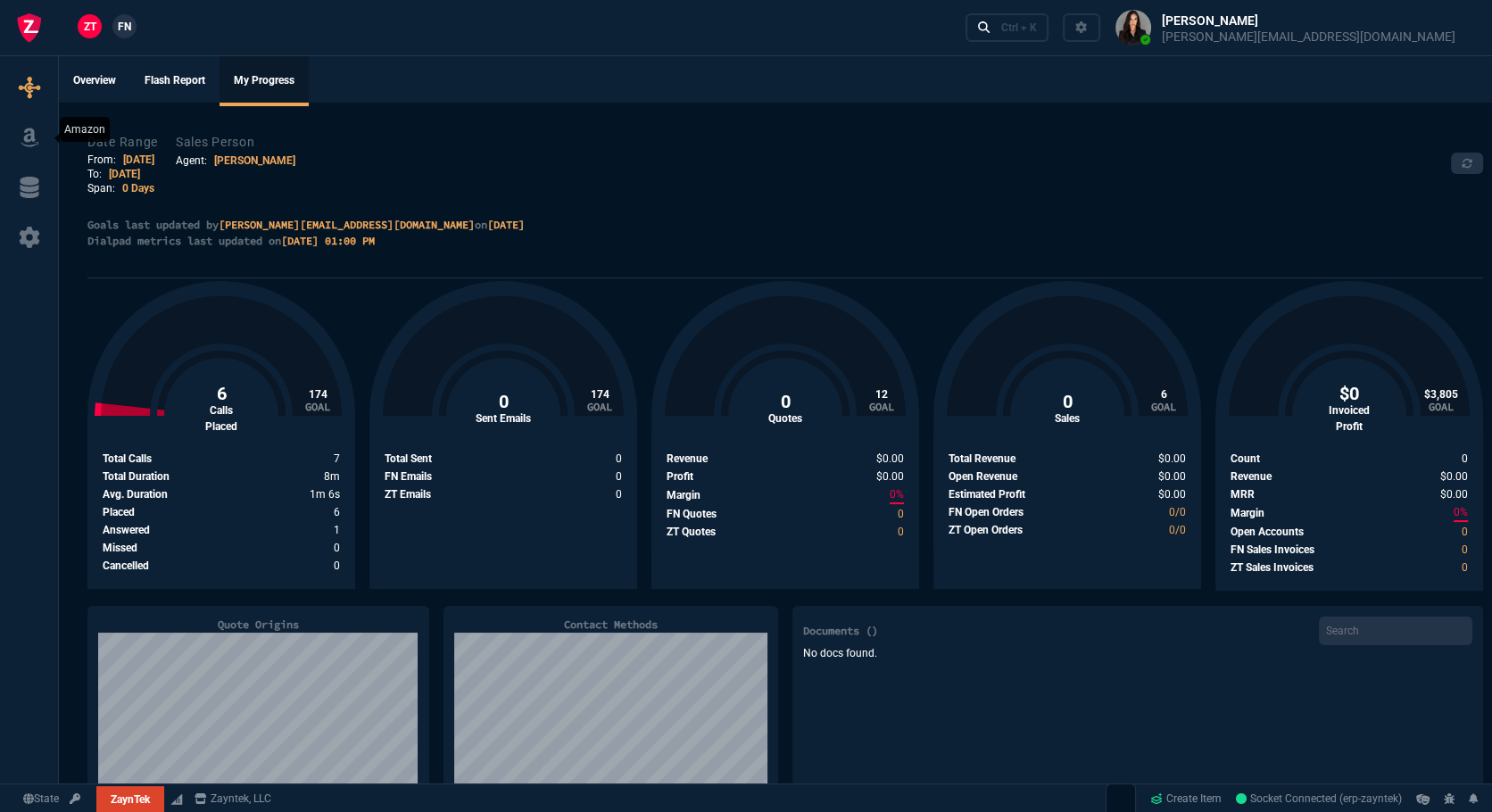
click at [17, 132] on icon at bounding box center [30, 137] width 27 height 21
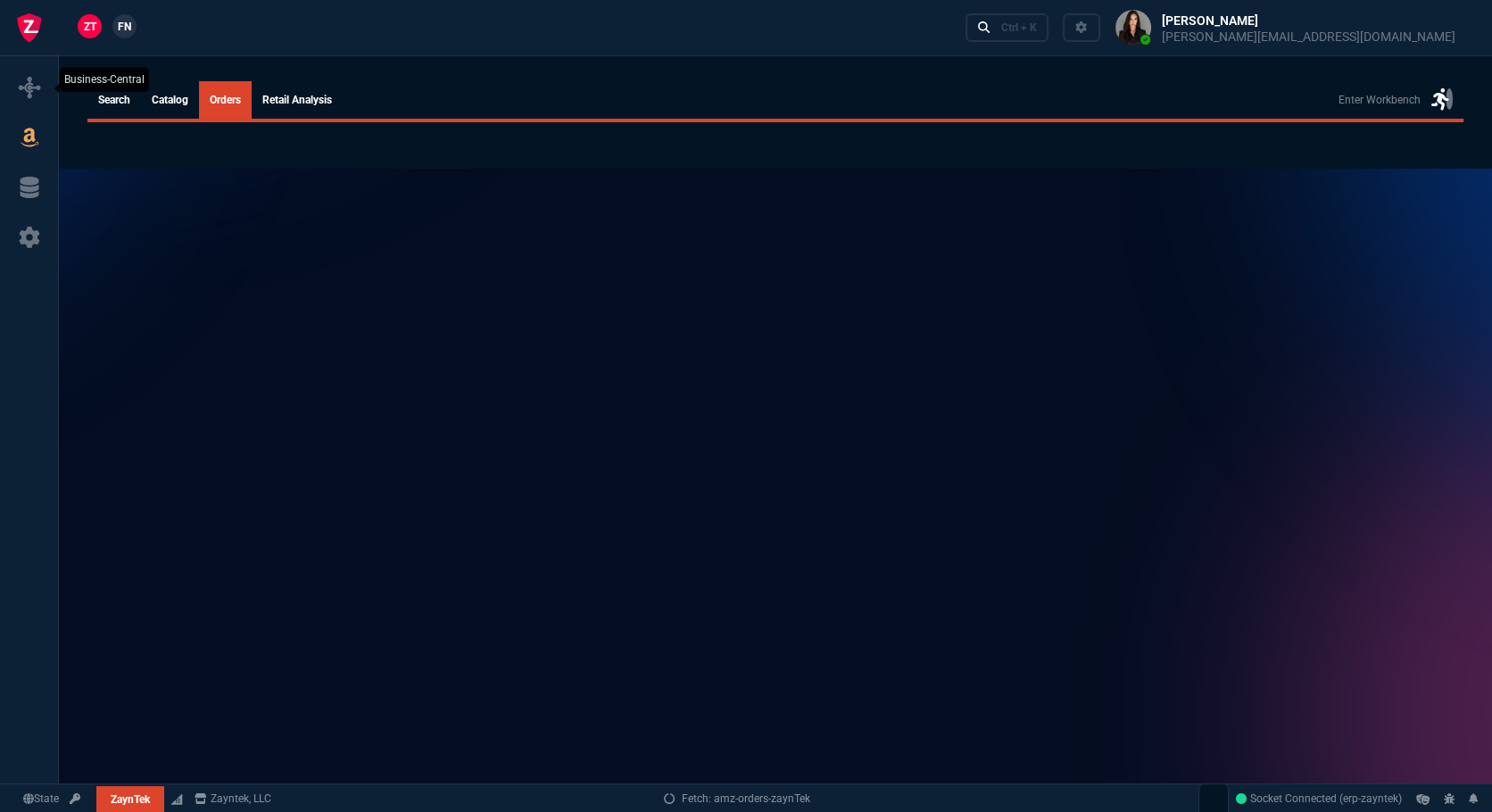
click at [38, 89] on icon at bounding box center [29, 87] width 21 height 21
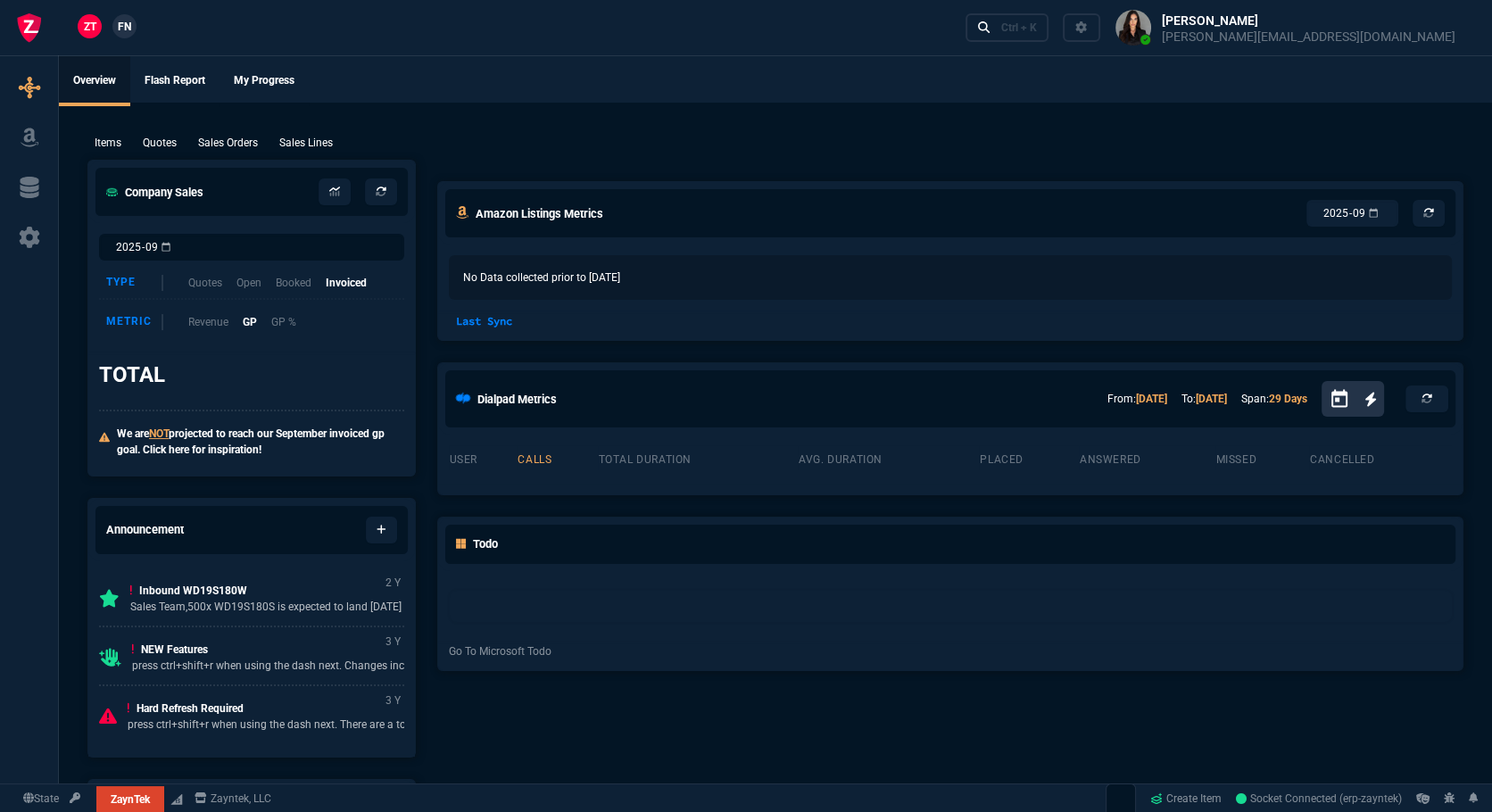
select select "12: [PERSON_NAME]"
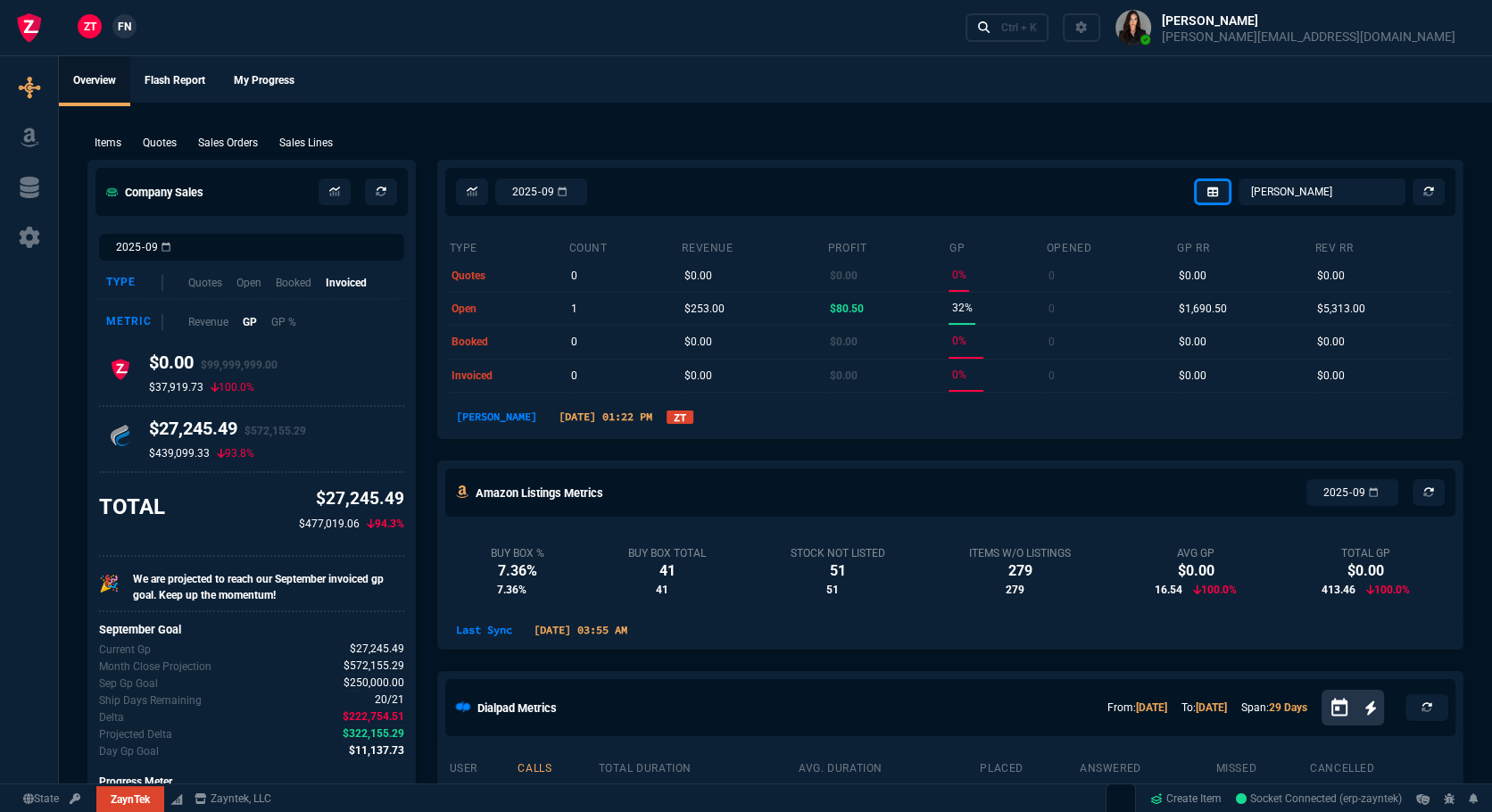
select select
click at [237, 144] on p "Sales Orders" at bounding box center [228, 142] width 60 height 16
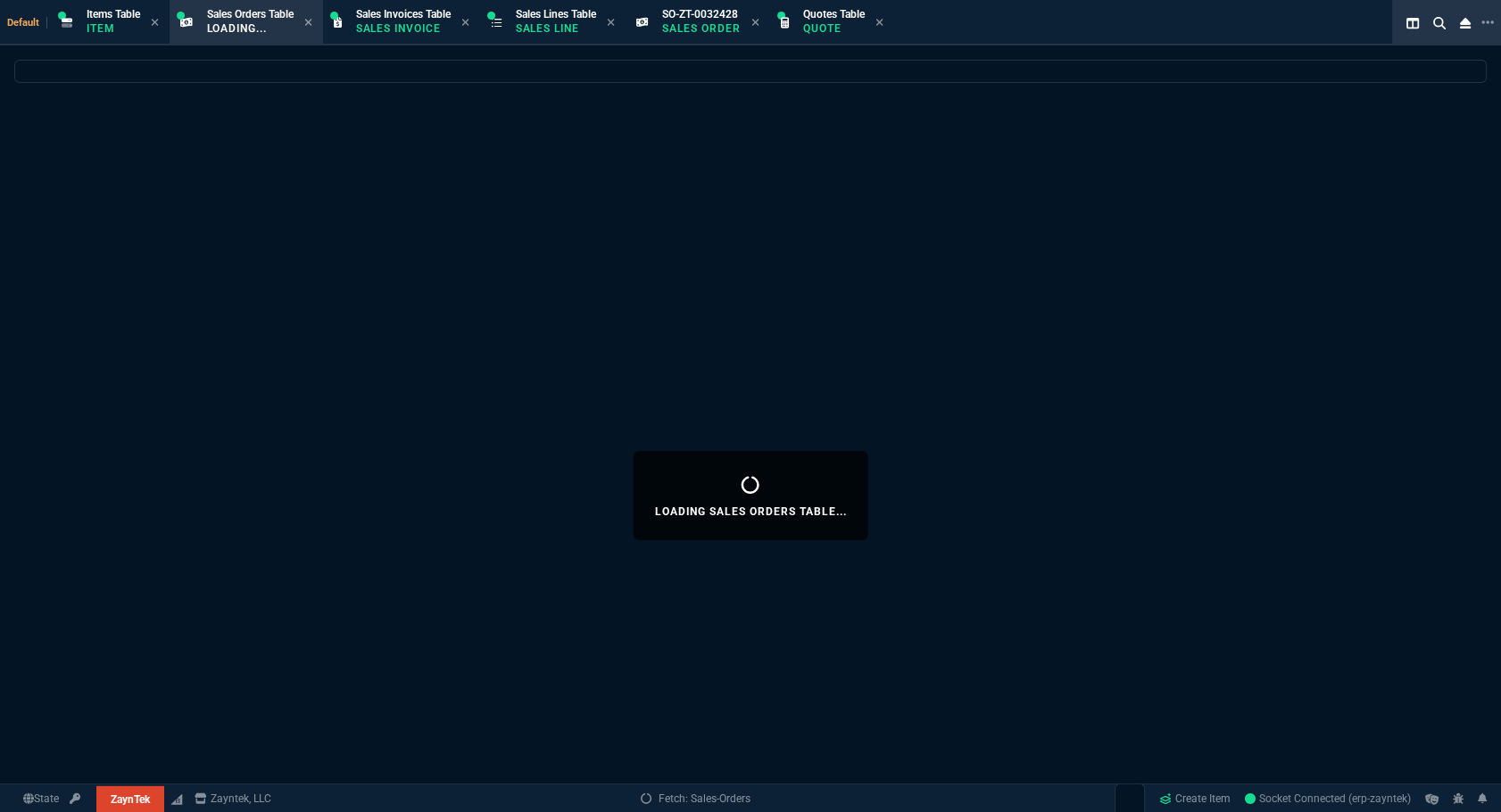
select select
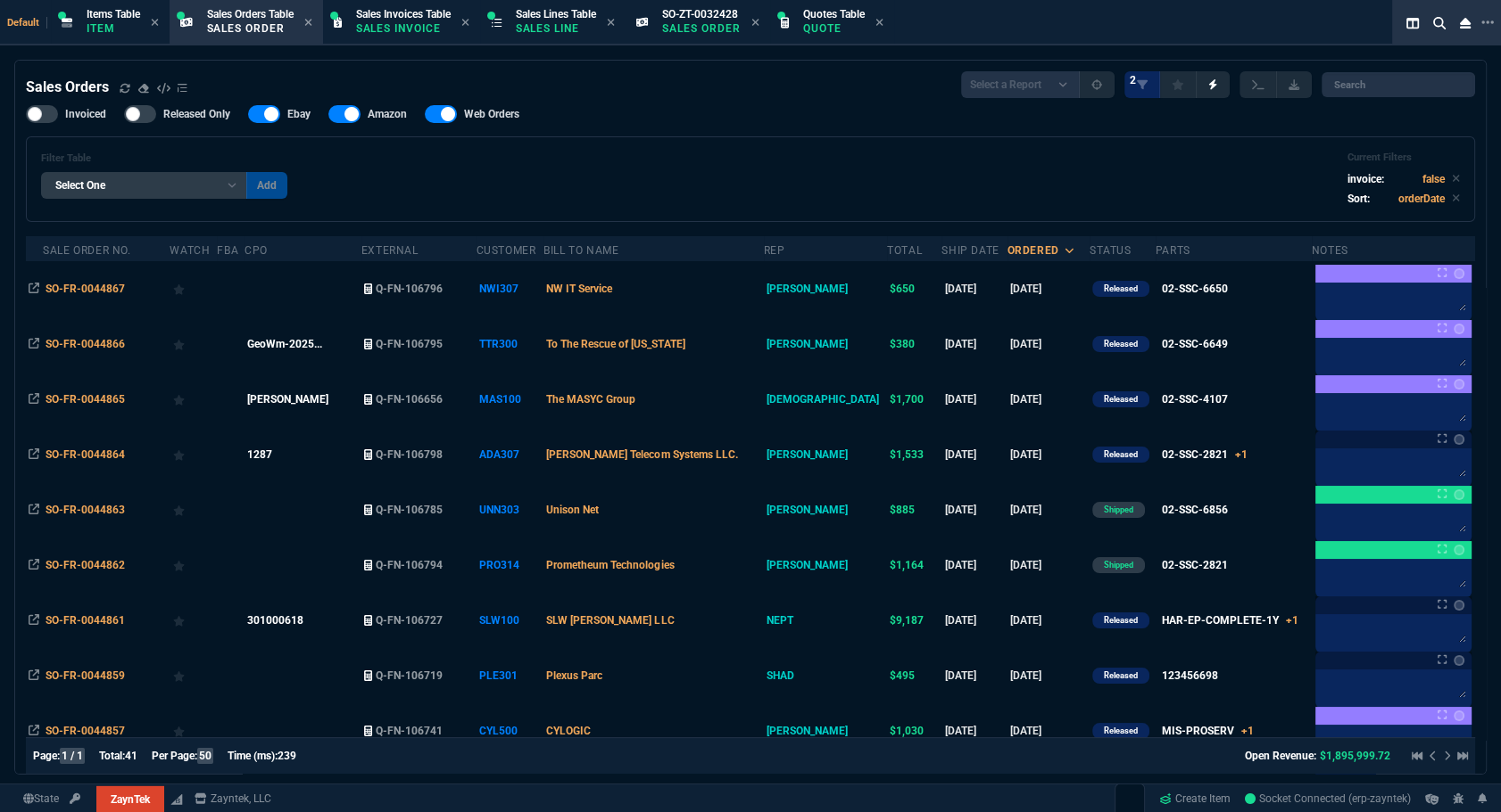
click at [914, 167] on div "Filter Table Select One Add Filter () Bill To Name (billToName) CPO (yourRefere…" at bounding box center [750, 179] width 1419 height 55
